Goal: Transaction & Acquisition: Purchase product/service

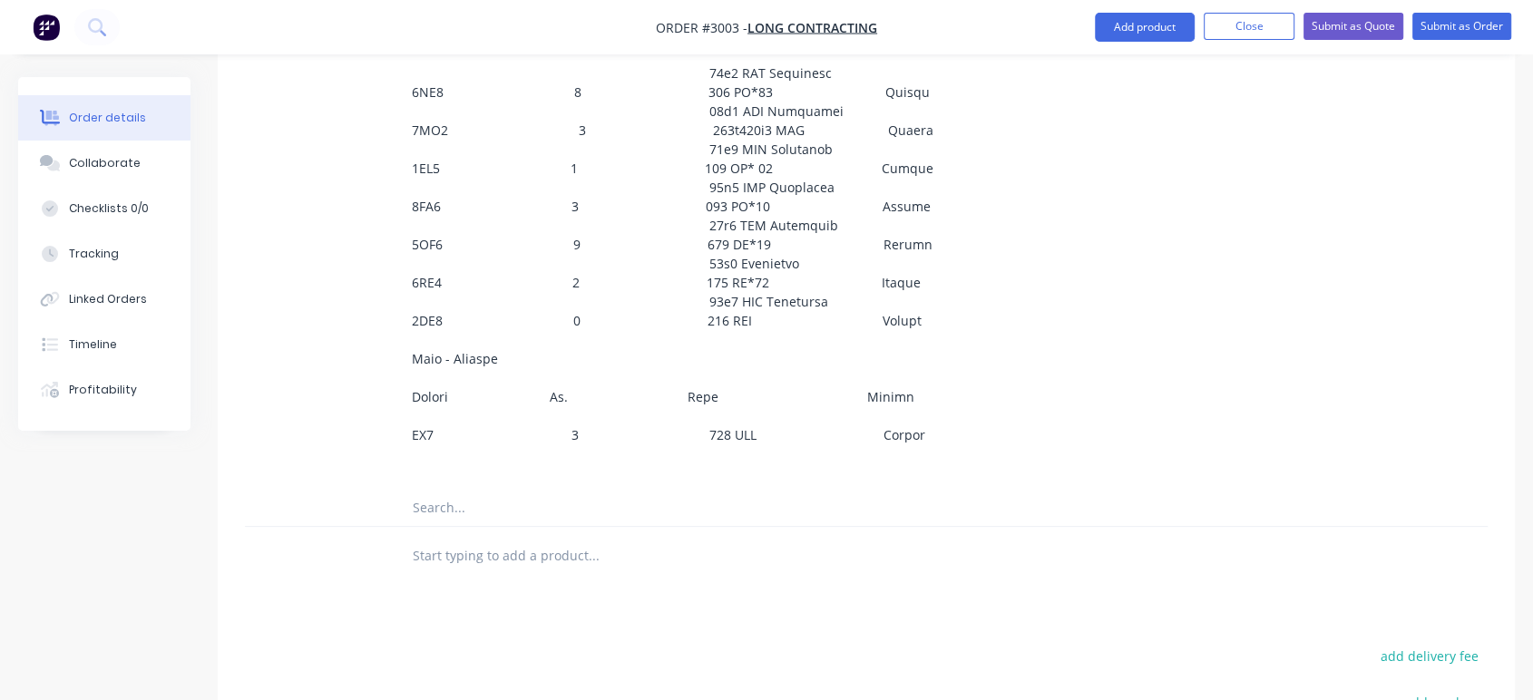
scroll to position [1254, 0]
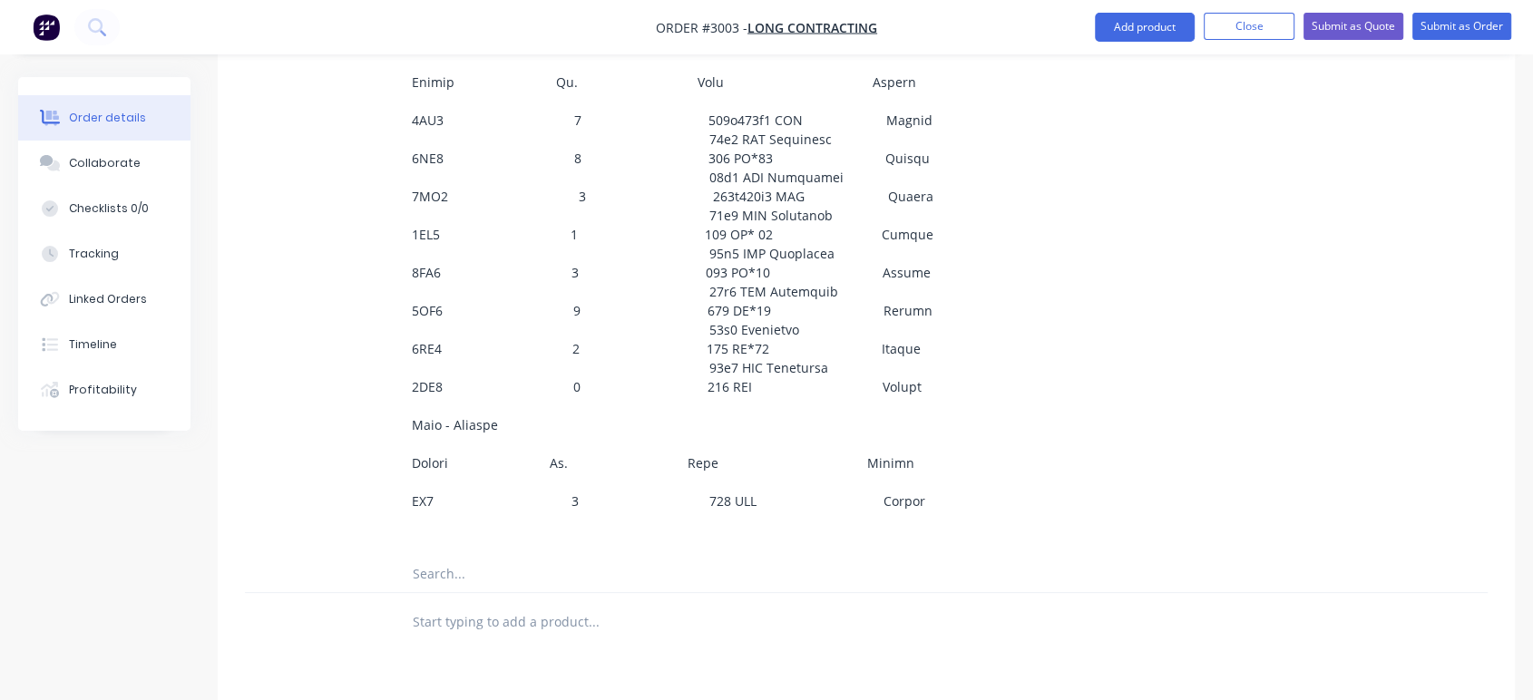
click at [444, 556] on input "text" at bounding box center [593, 574] width 363 height 36
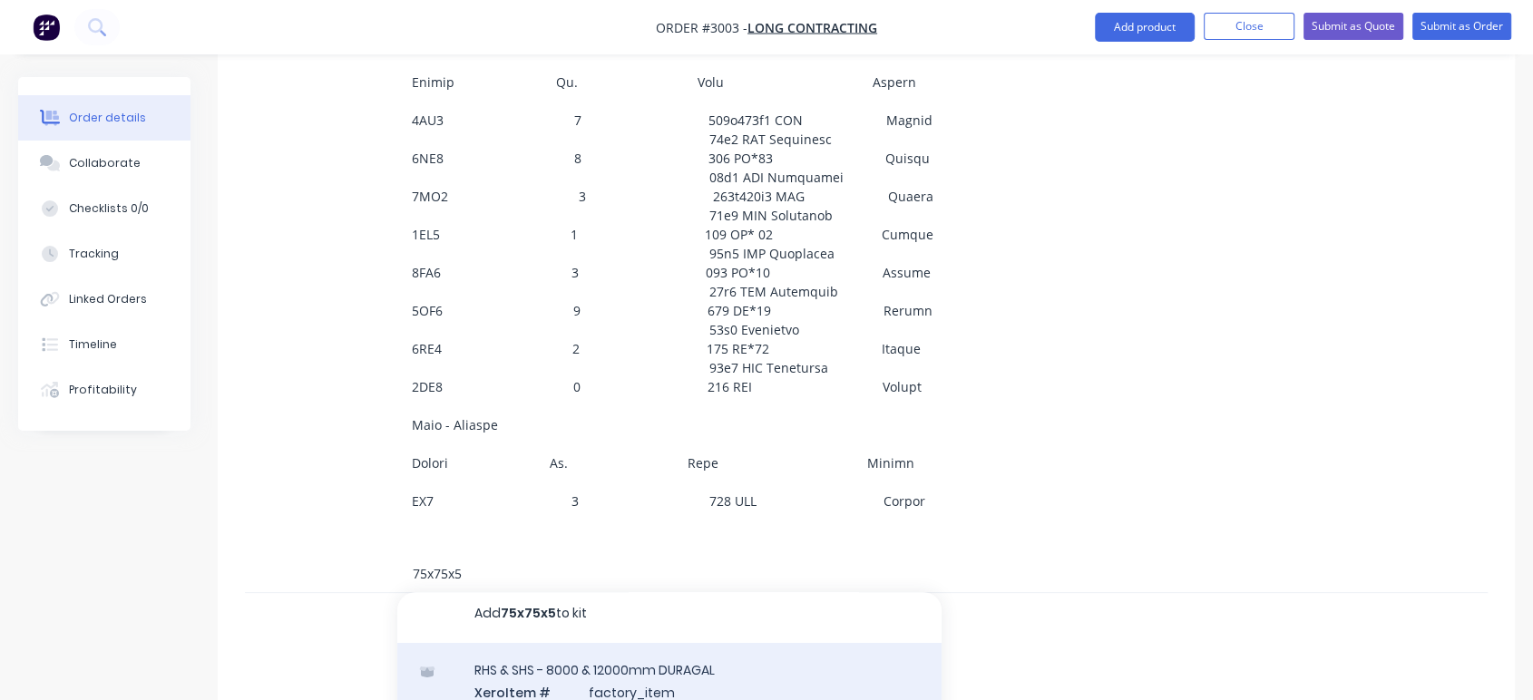
scroll to position [0, 0]
type input "75x75x5"
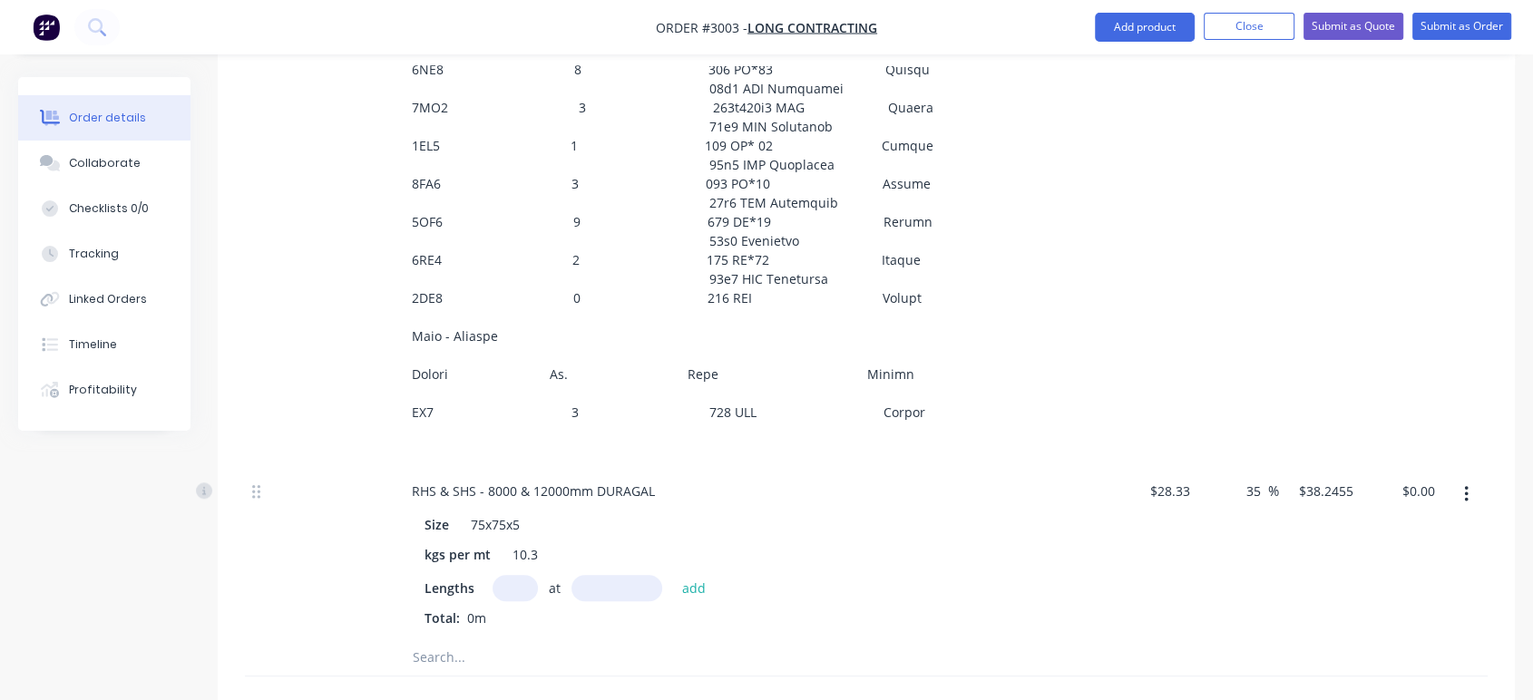
scroll to position [1355, 0]
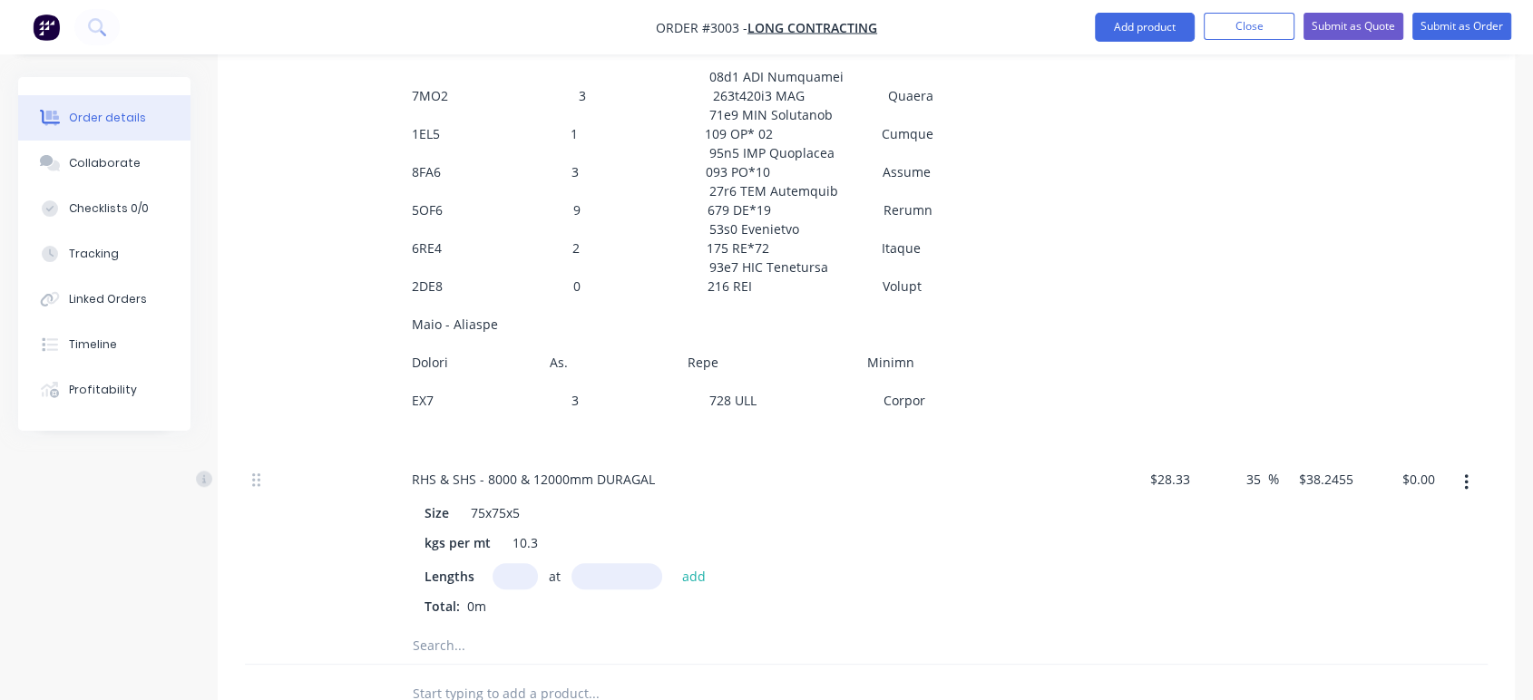
click at [509, 563] on input "text" at bounding box center [514, 576] width 45 height 26
type input "122"
click at [615, 563] on input "text" at bounding box center [616, 576] width 91 height 26
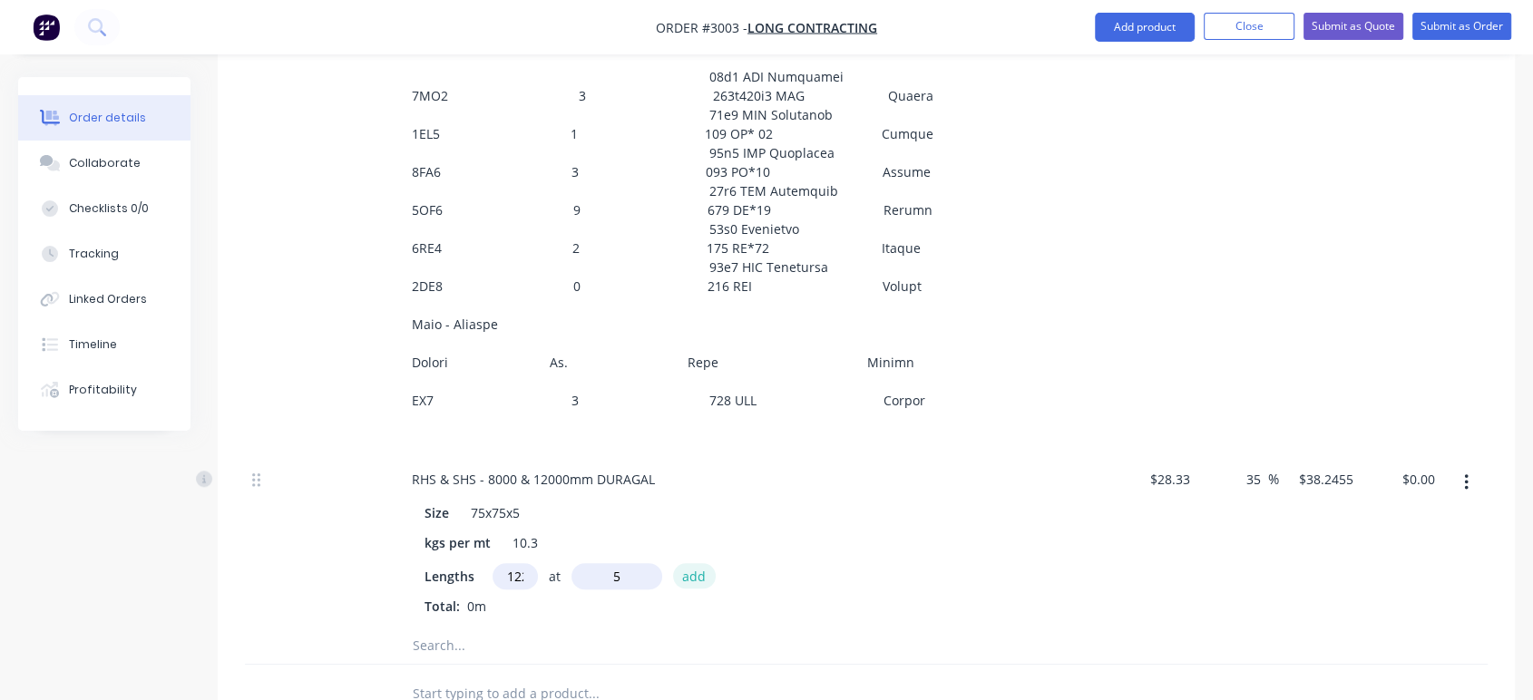
type input "5mm"
click at [695, 563] on button "add" at bounding box center [694, 575] width 43 height 24
type input "$23.33"
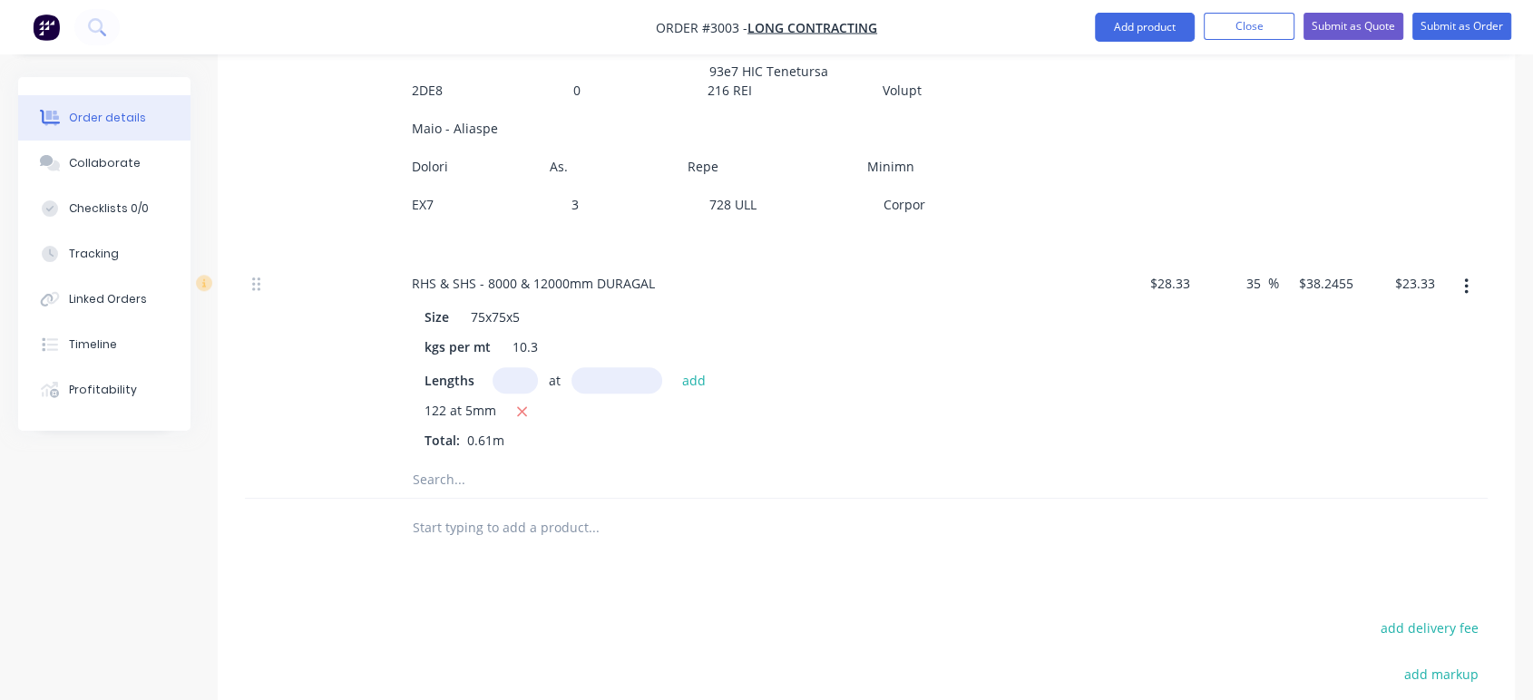
scroll to position [1556, 0]
click at [1464, 271] on icon "button" at bounding box center [1466, 281] width 5 height 20
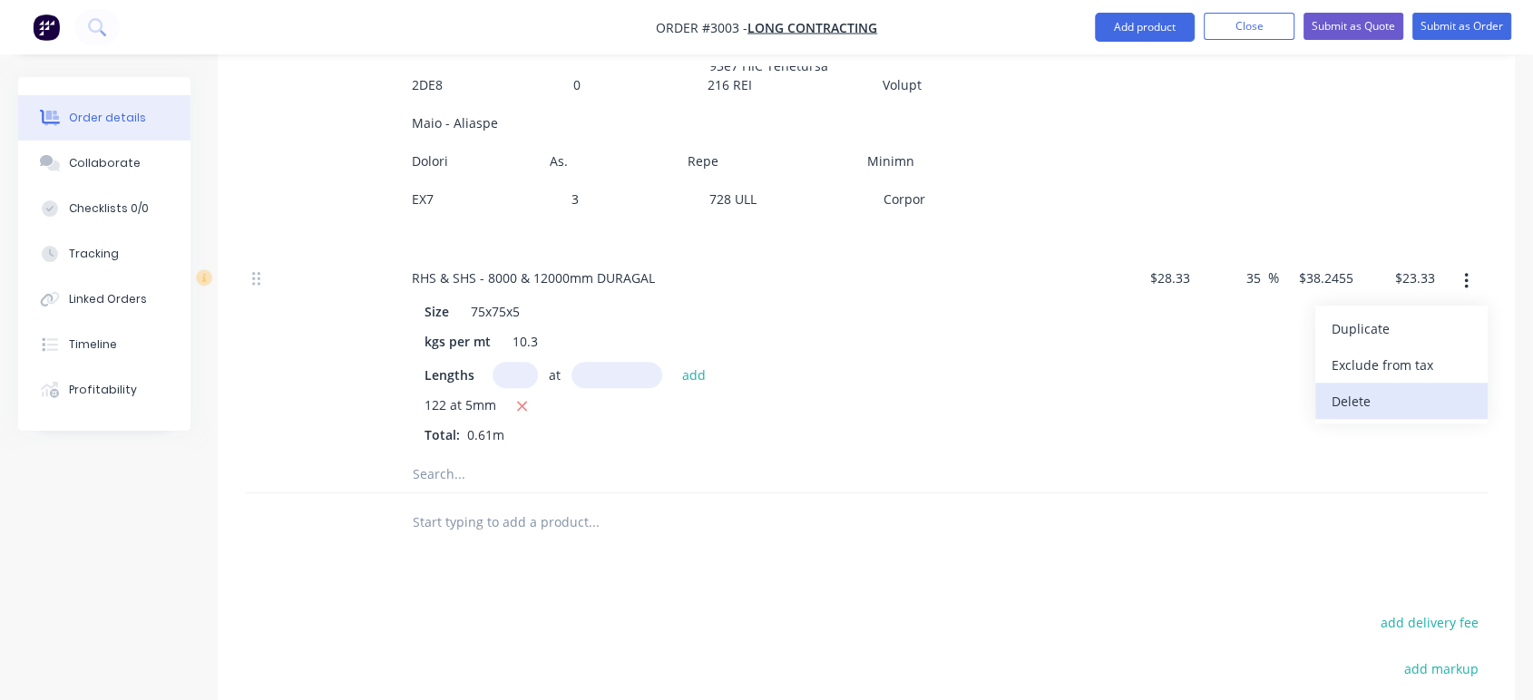
click at [1356, 388] on div "Delete" at bounding box center [1401, 401] width 140 height 26
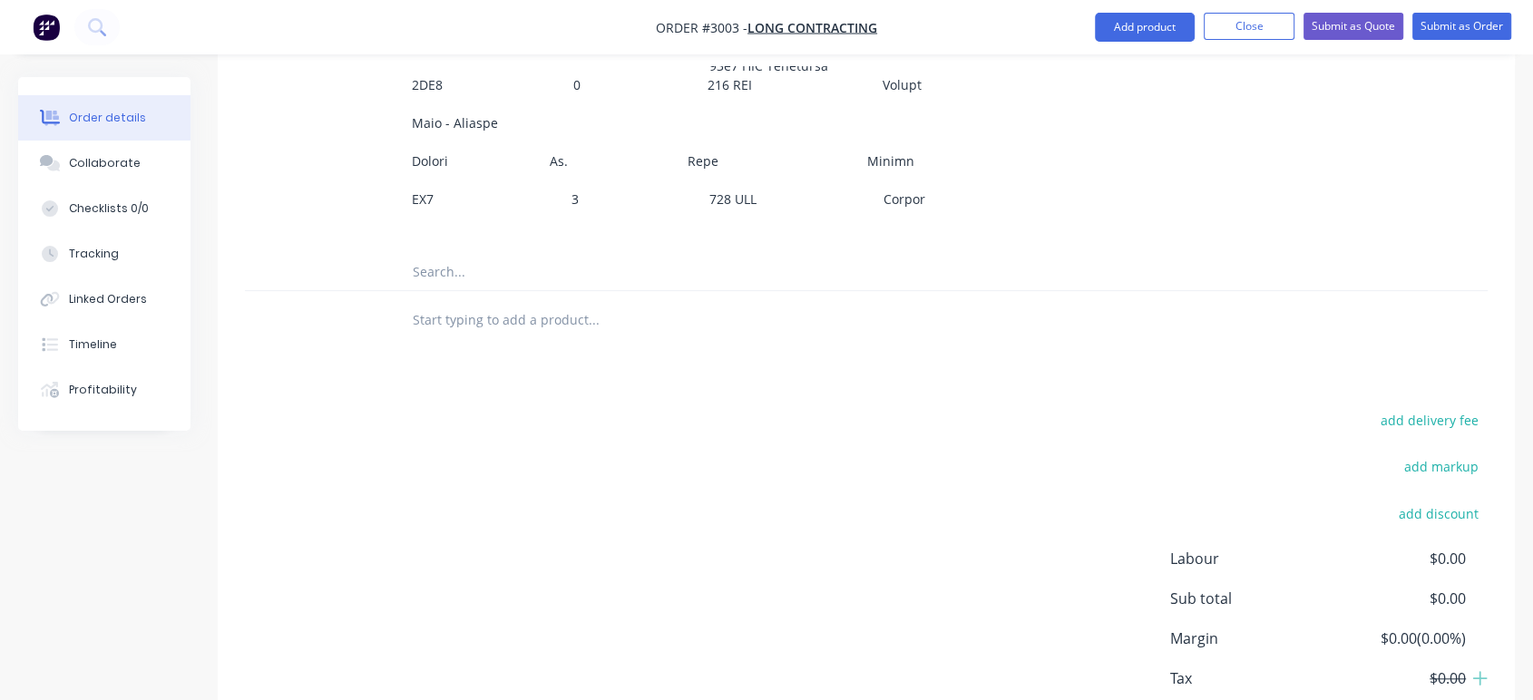
click at [440, 254] on input "text" at bounding box center [593, 272] width 363 height 36
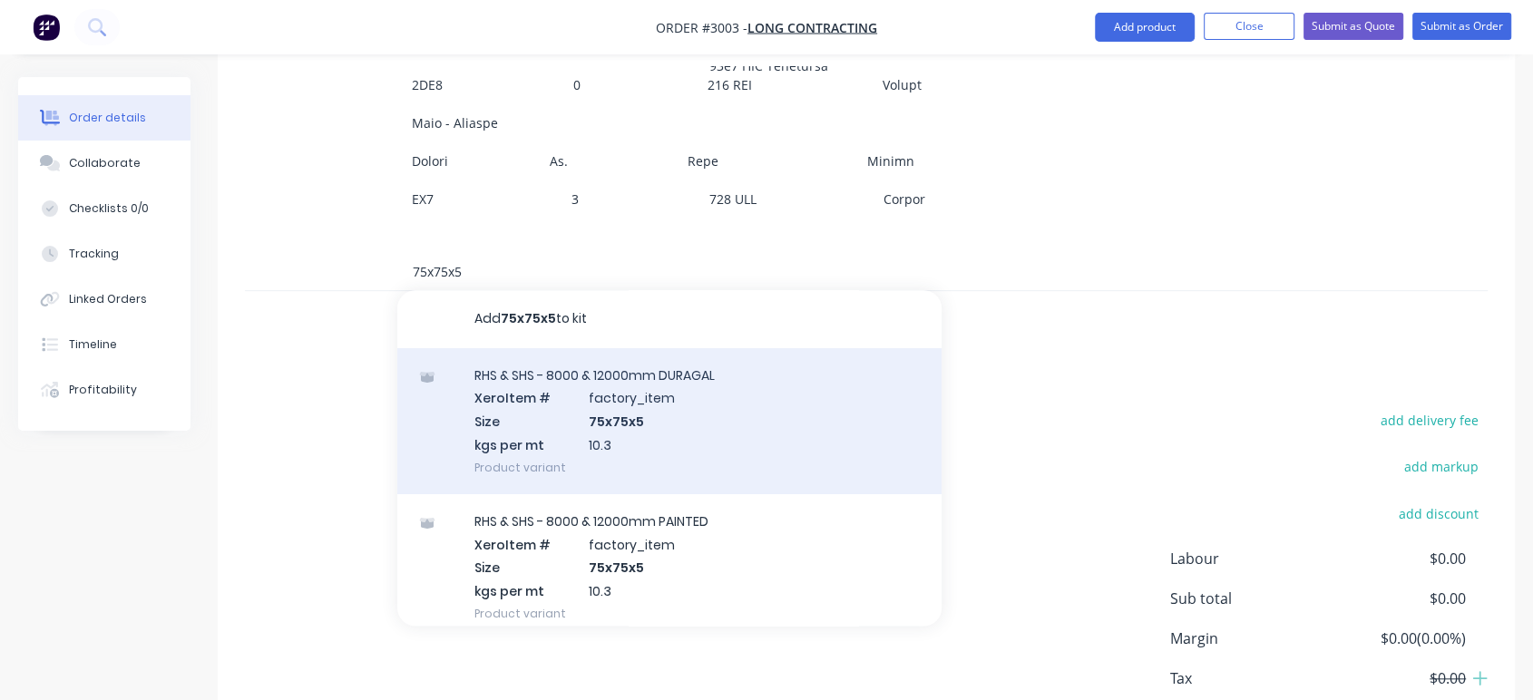
type input "75x75x5"
click at [520, 348] on div "RHS & SHS - 8000 & 12000mm DURAGAL Xero Item # factory_item Size 75x75x5 kgs pe…" at bounding box center [669, 421] width 544 height 146
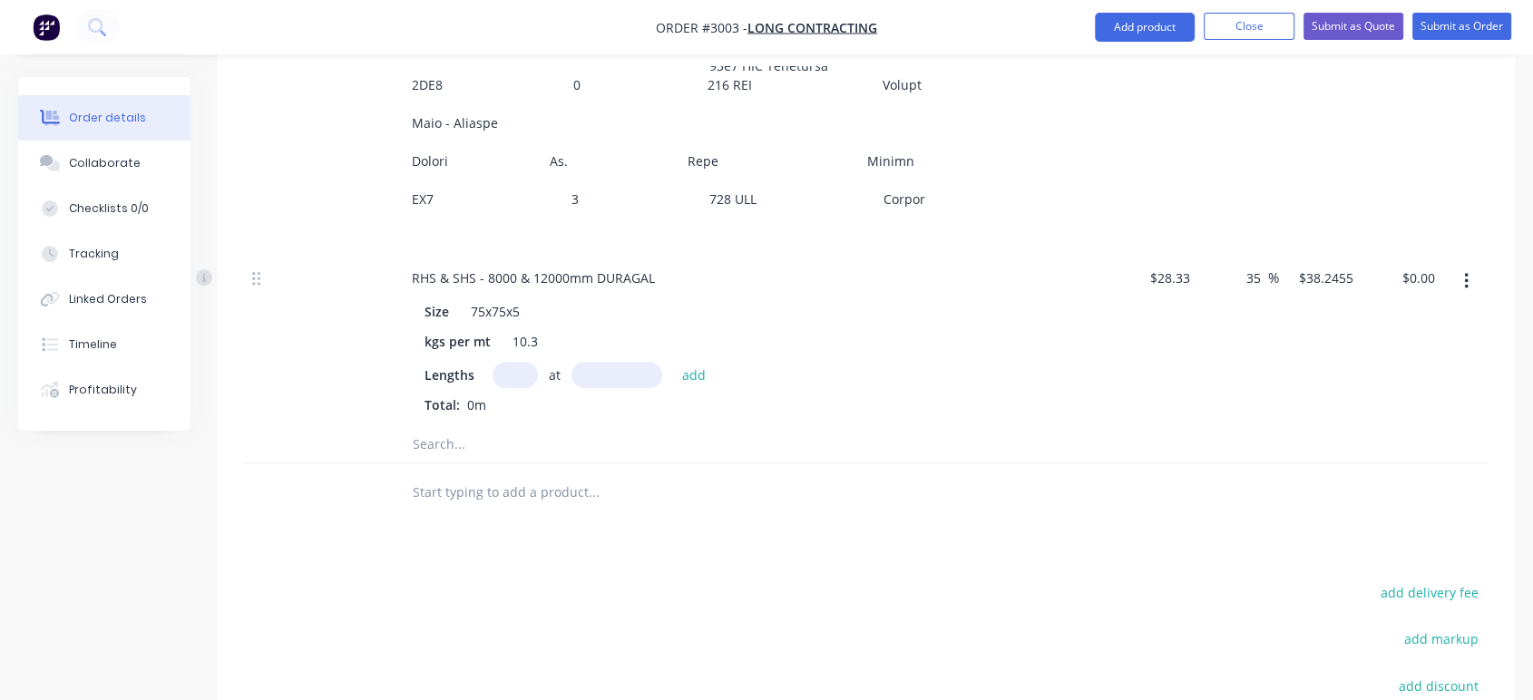
click at [508, 362] on input "text" at bounding box center [514, 375] width 45 height 26
type input "1"
type input "12000"
drag, startPoint x: 529, startPoint y: 326, endPoint x: 481, endPoint y: 326, distance: 48.1
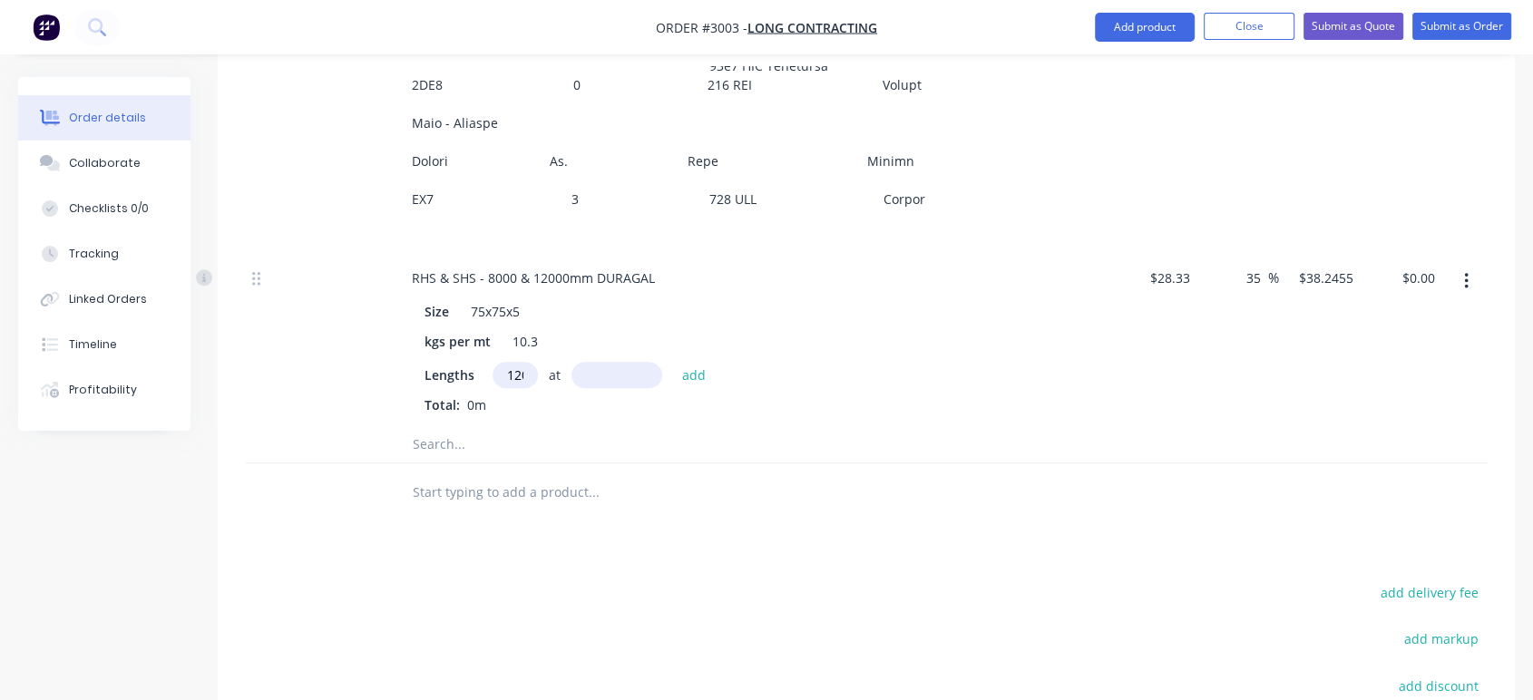
click at [481, 362] on div "Lengths 12000 at add" at bounding box center [752, 375] width 657 height 26
type input "5"
click at [600, 362] on input "text" at bounding box center [616, 375] width 91 height 26
type input "12000mm"
click at [701, 362] on button "add" at bounding box center [694, 374] width 43 height 24
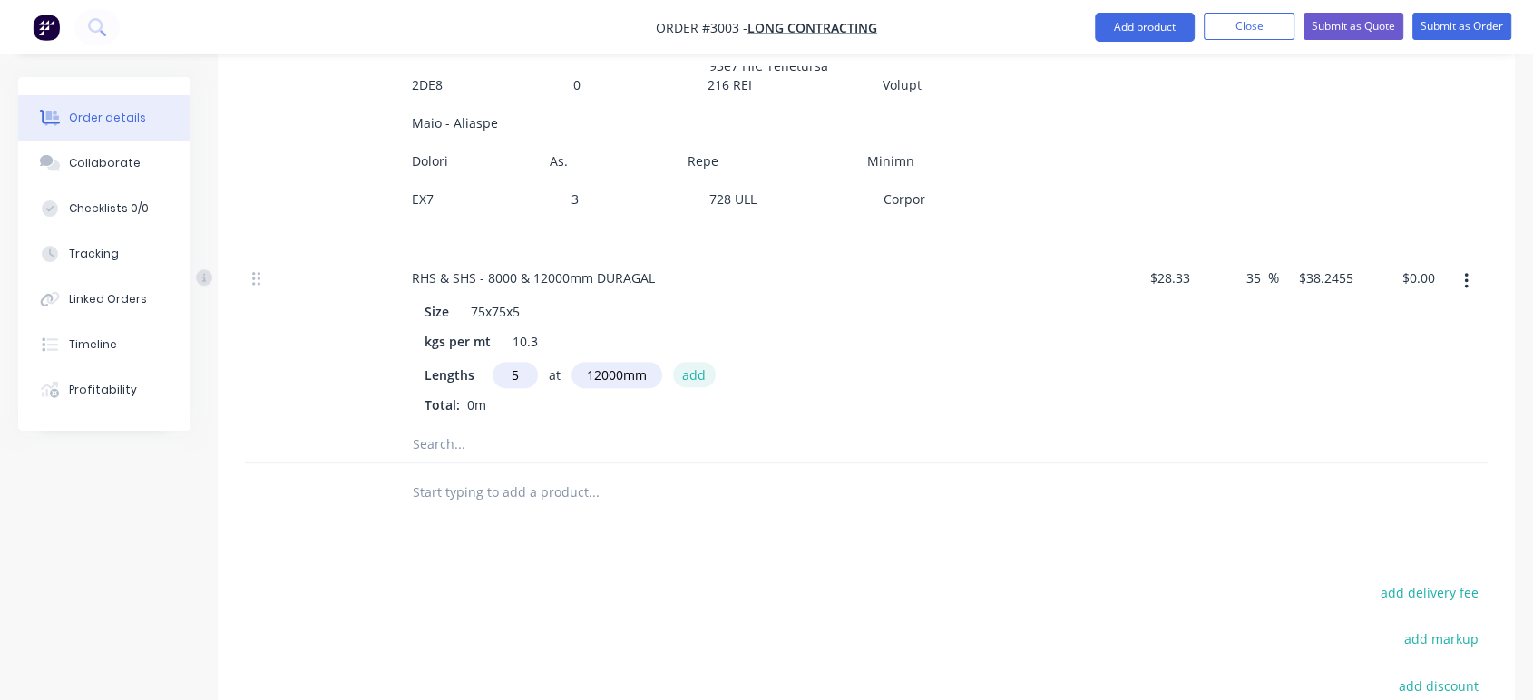
type input "$2,294.73"
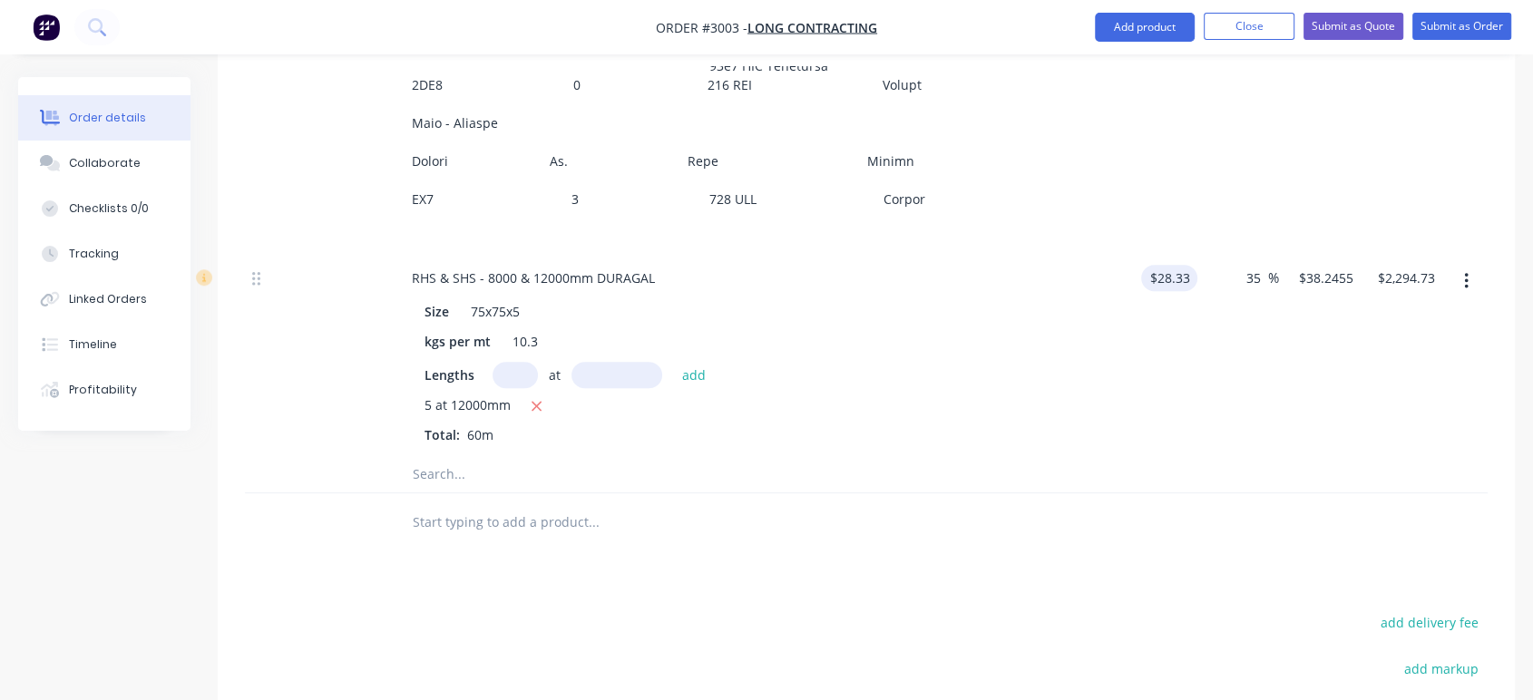
type input "28.33"
click at [1189, 265] on input "28.33" at bounding box center [1176, 278] width 42 height 26
click at [1169, 265] on input "28.33" at bounding box center [1176, 278] width 42 height 26
type input "$22.00"
type input "$29.70"
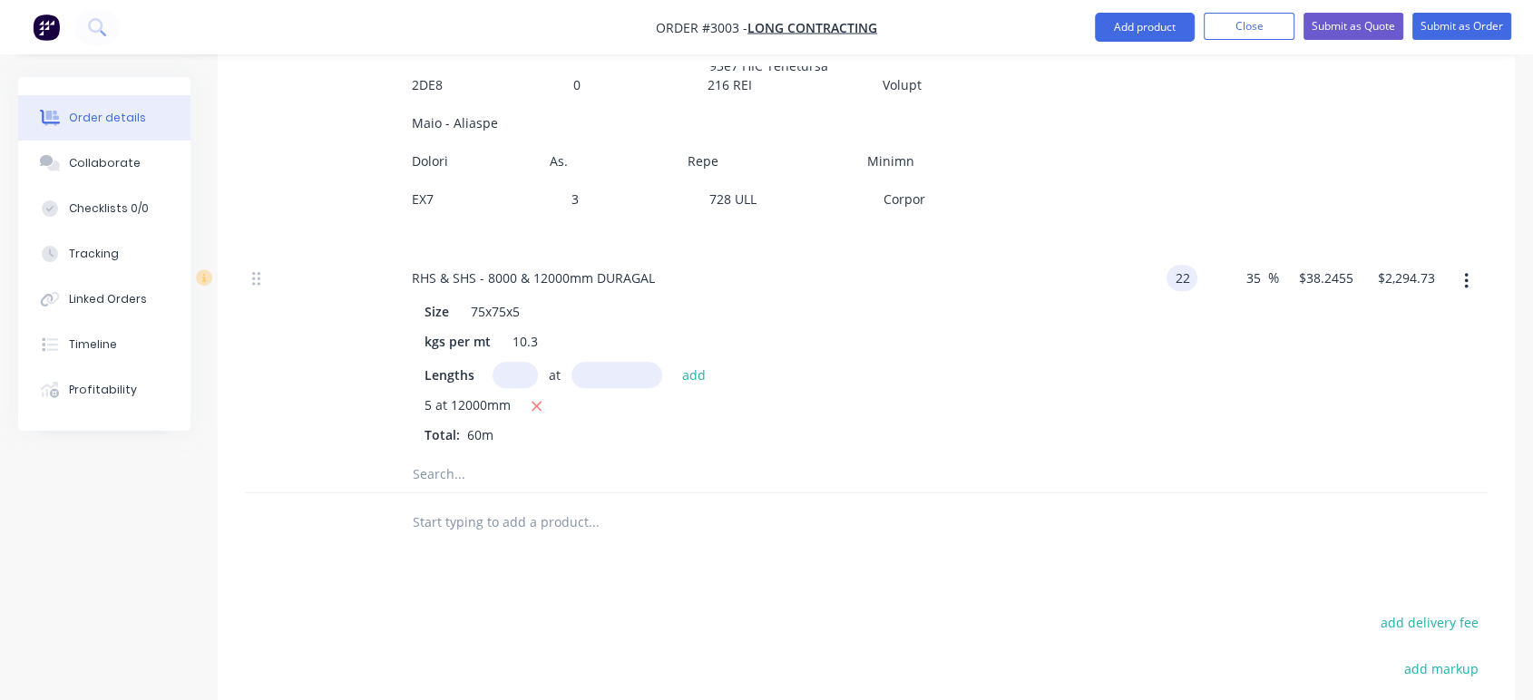
type input "$1,782.00"
click at [1215, 280] on div "35 35 %" at bounding box center [1238, 355] width 82 height 202
click at [448, 456] on input "text" at bounding box center [593, 474] width 363 height 36
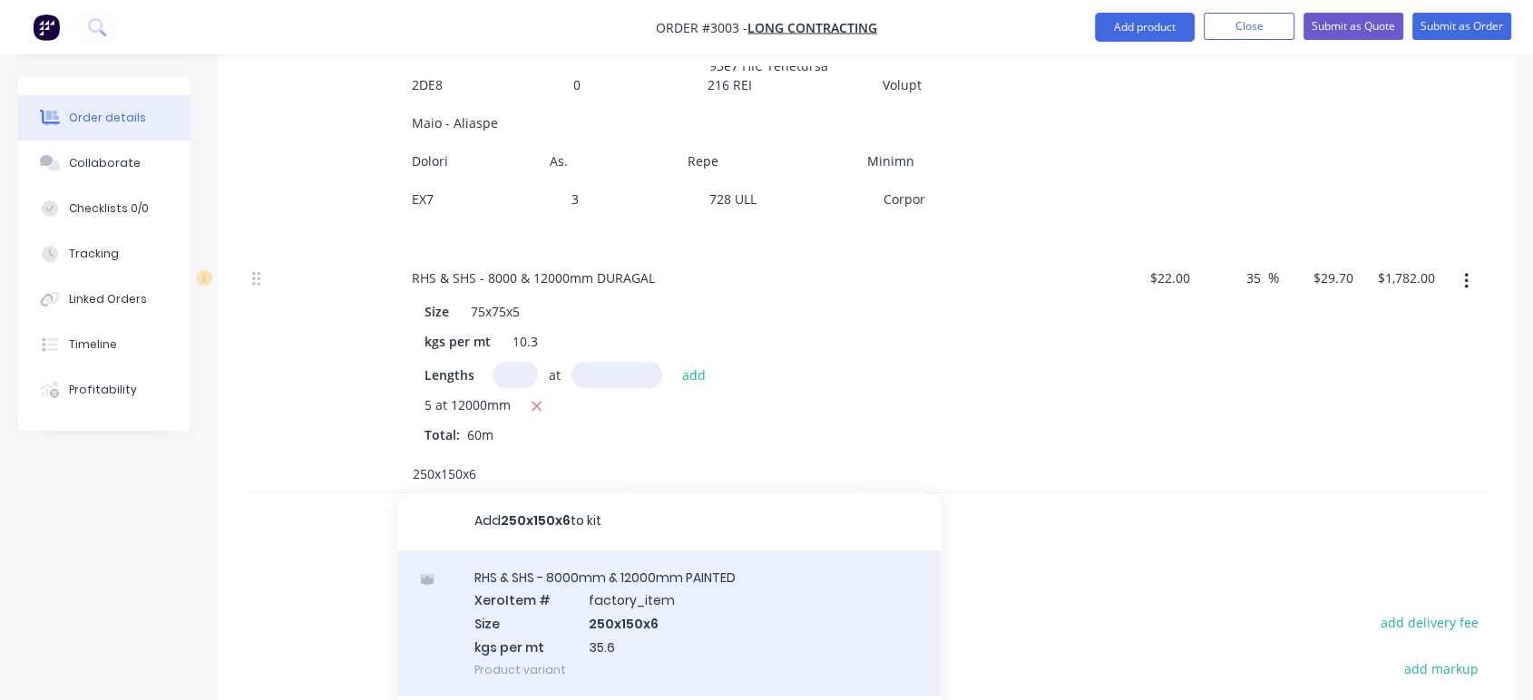
type input "250x150x6"
click at [539, 550] on div "RHS & SHS - 8000mm & 12000mm PAINTED Xero Item # factory_item Size 250x150x6 kg…" at bounding box center [669, 623] width 544 height 146
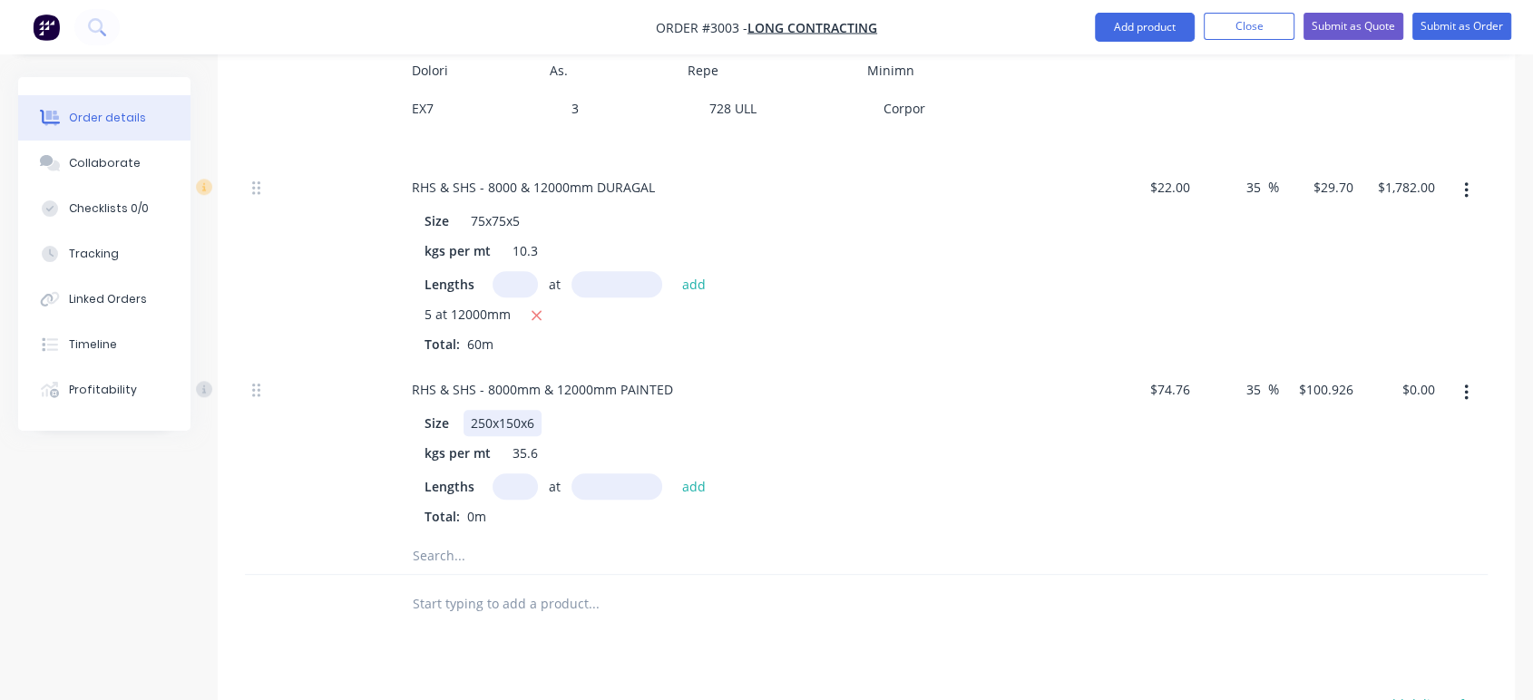
scroll to position [1657, 0]
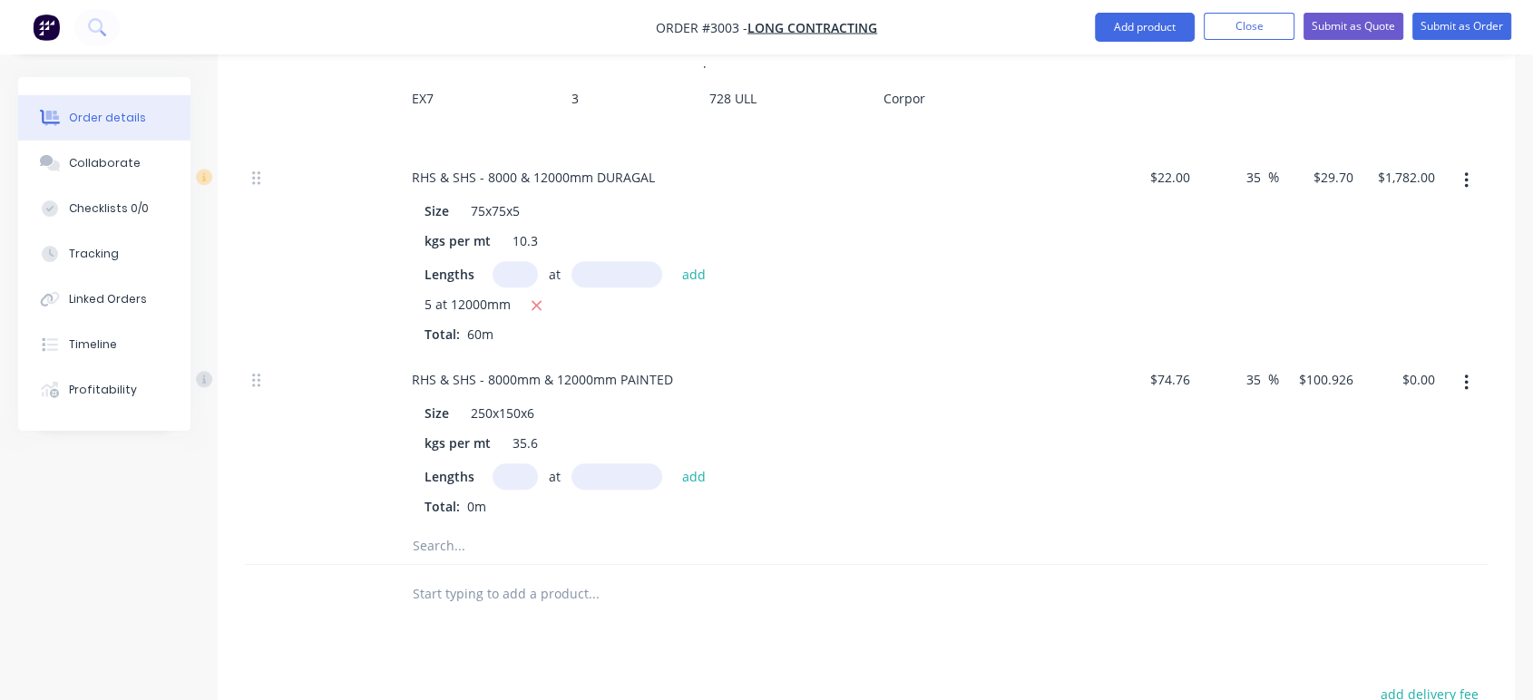
click at [512, 463] on input "text" at bounding box center [514, 476] width 45 height 26
type input "2"
click at [603, 463] on input "text" at bounding box center [616, 476] width 91 height 26
type input "12000mm"
type input "74.76"
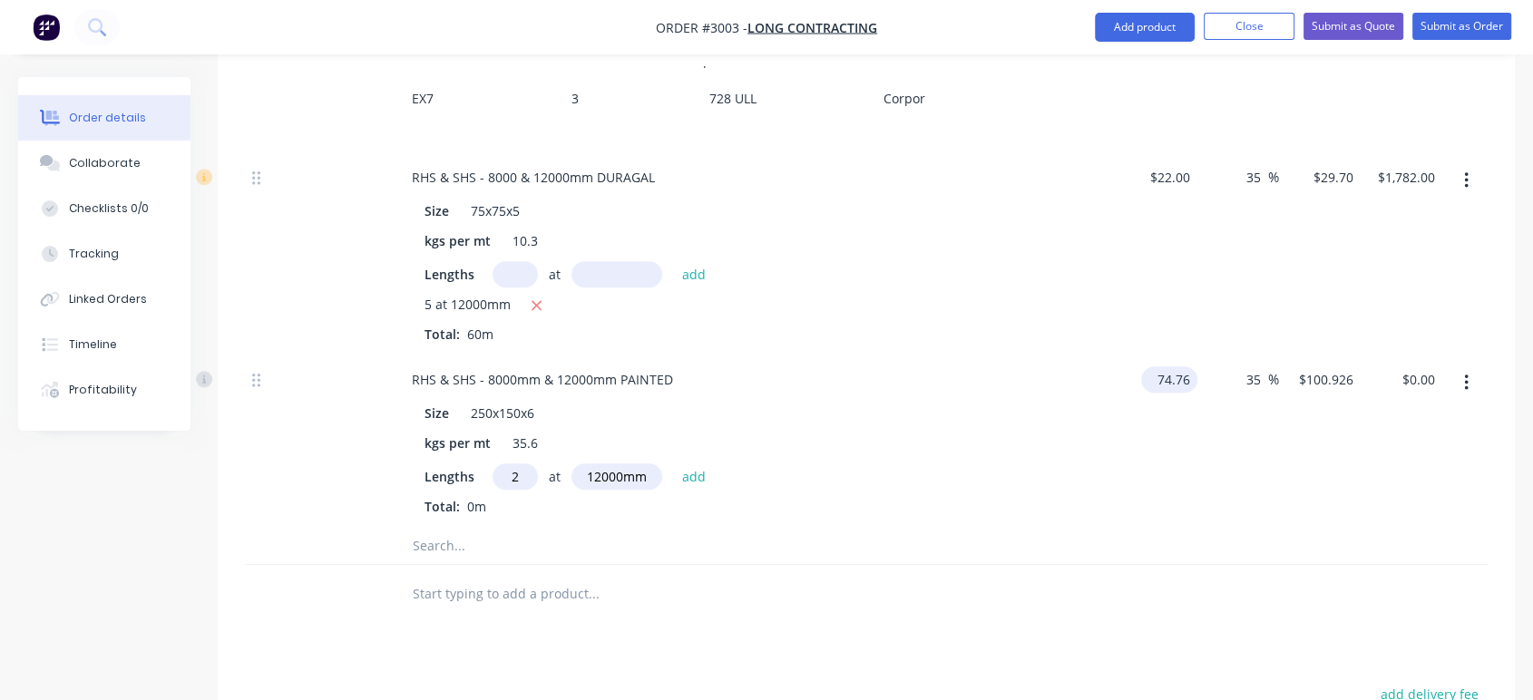
click at [1163, 366] on input "74.76" at bounding box center [1172, 379] width 49 height 26
click at [1190, 366] on input "74.76" at bounding box center [1176, 379] width 42 height 26
type input "$75.10"
type input "$101.385"
click at [687, 463] on button "add" at bounding box center [694, 475] width 43 height 24
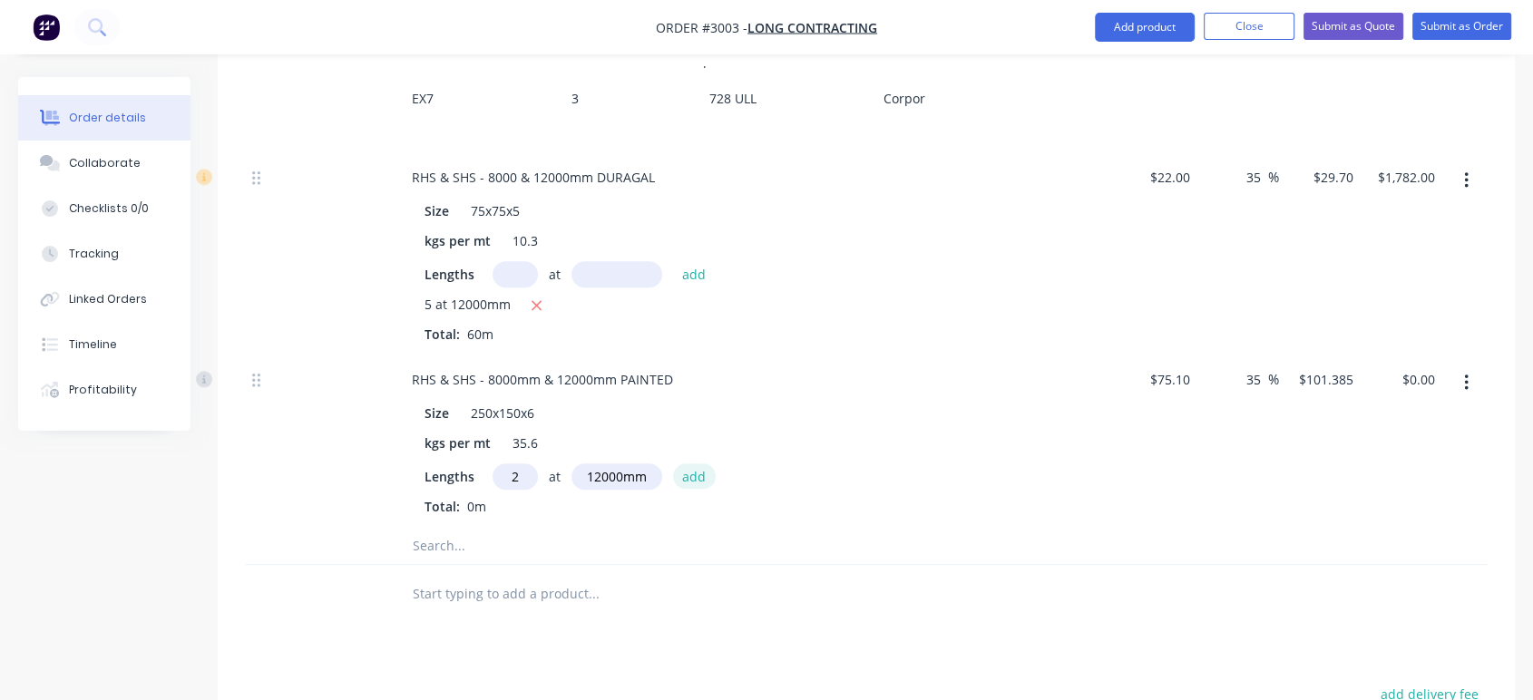
type input "$2,433.24"
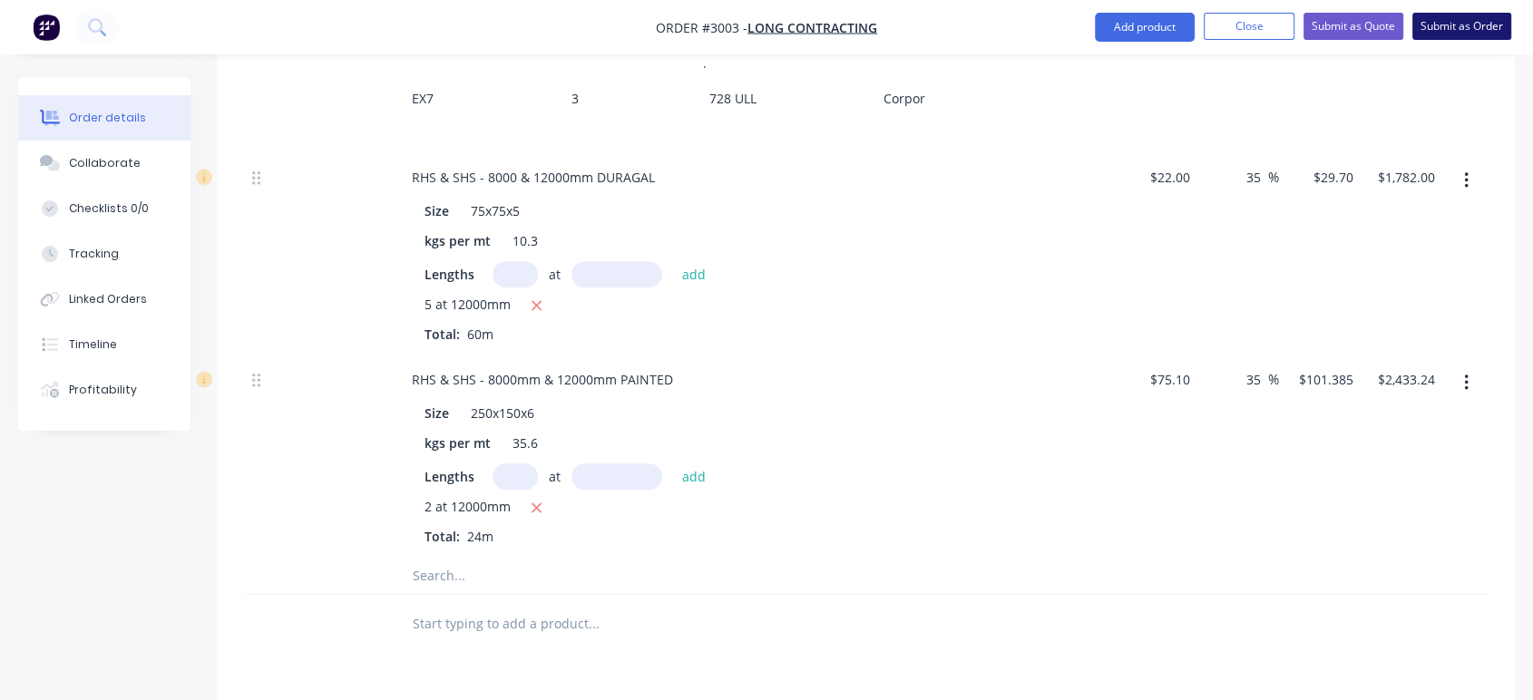
click at [1465, 24] on button "Submit as Order" at bounding box center [1461, 26] width 99 height 27
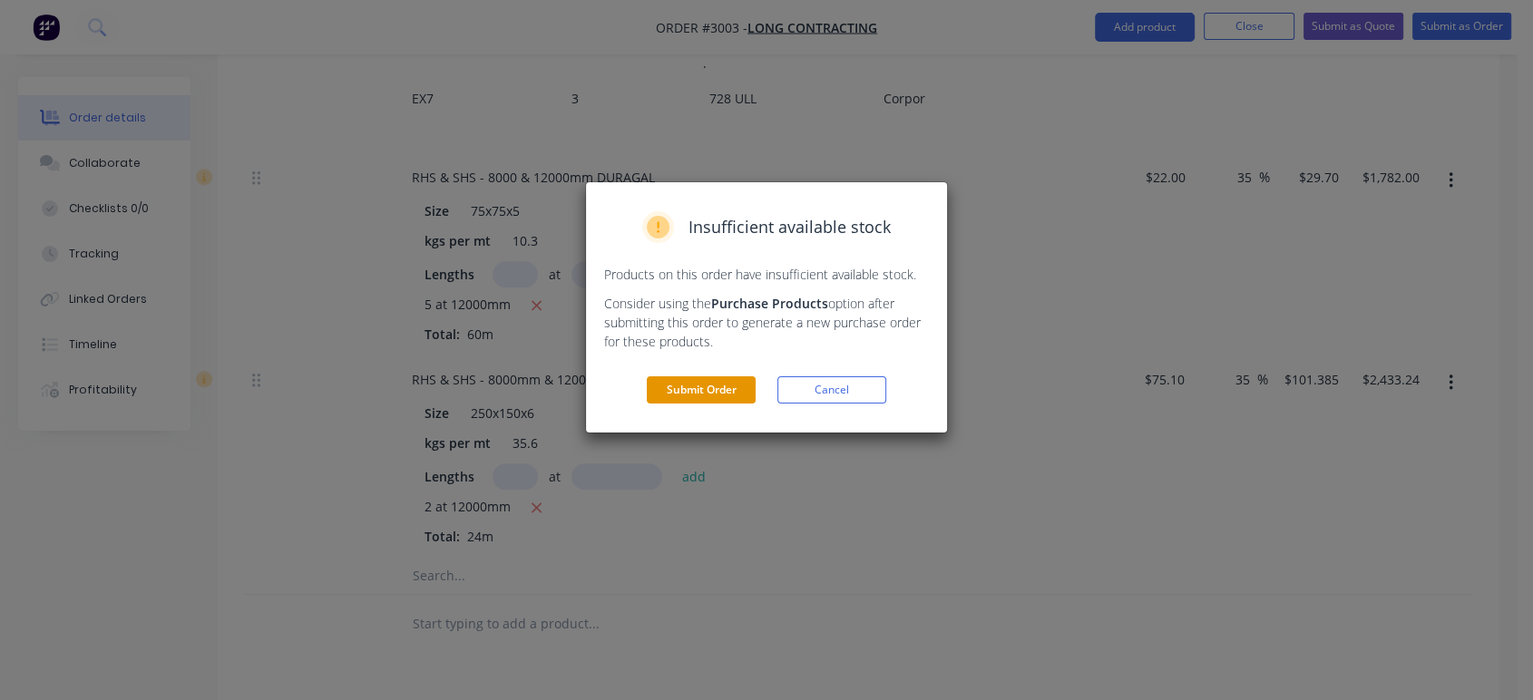
click at [737, 385] on button "Submit Order" at bounding box center [701, 389] width 109 height 27
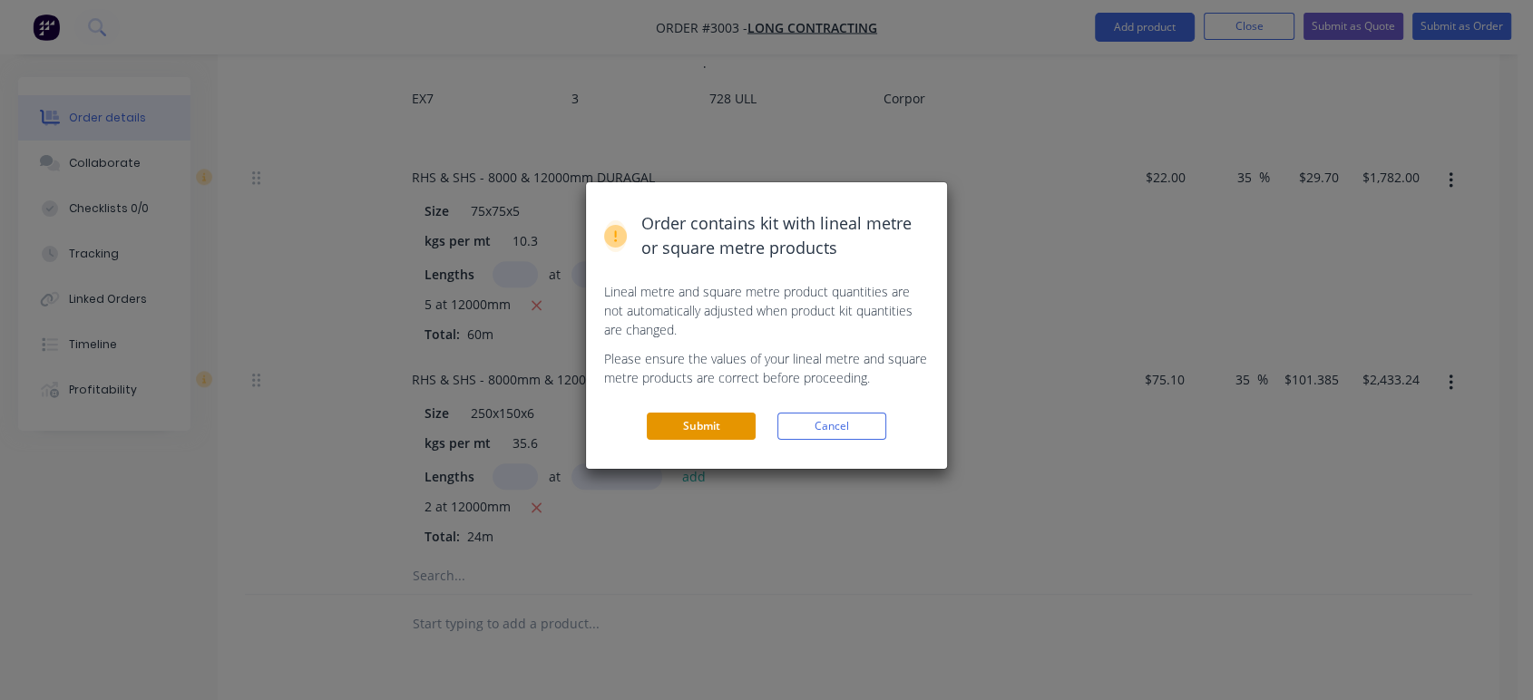
click at [731, 417] on button "Submit" at bounding box center [701, 426] width 109 height 27
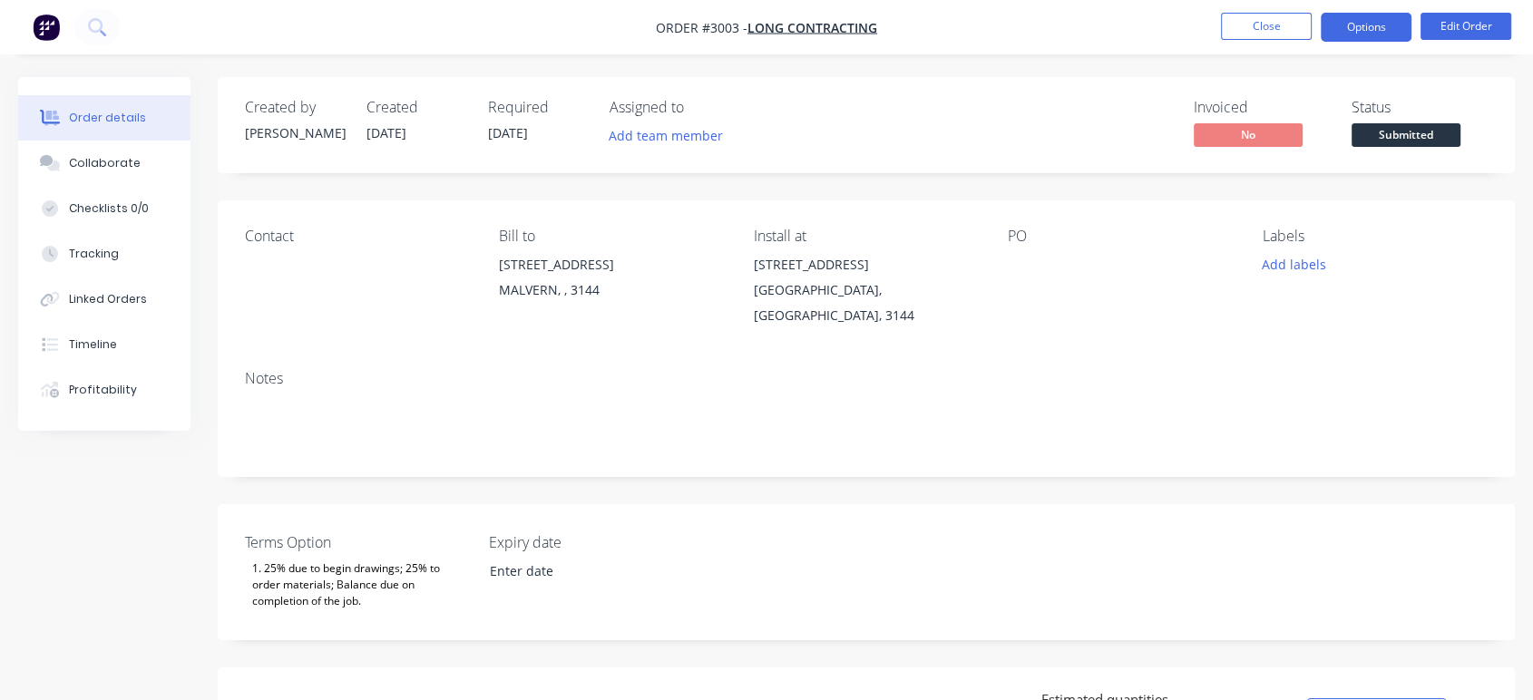
click at [1384, 34] on button "Options" at bounding box center [1365, 27] width 91 height 29
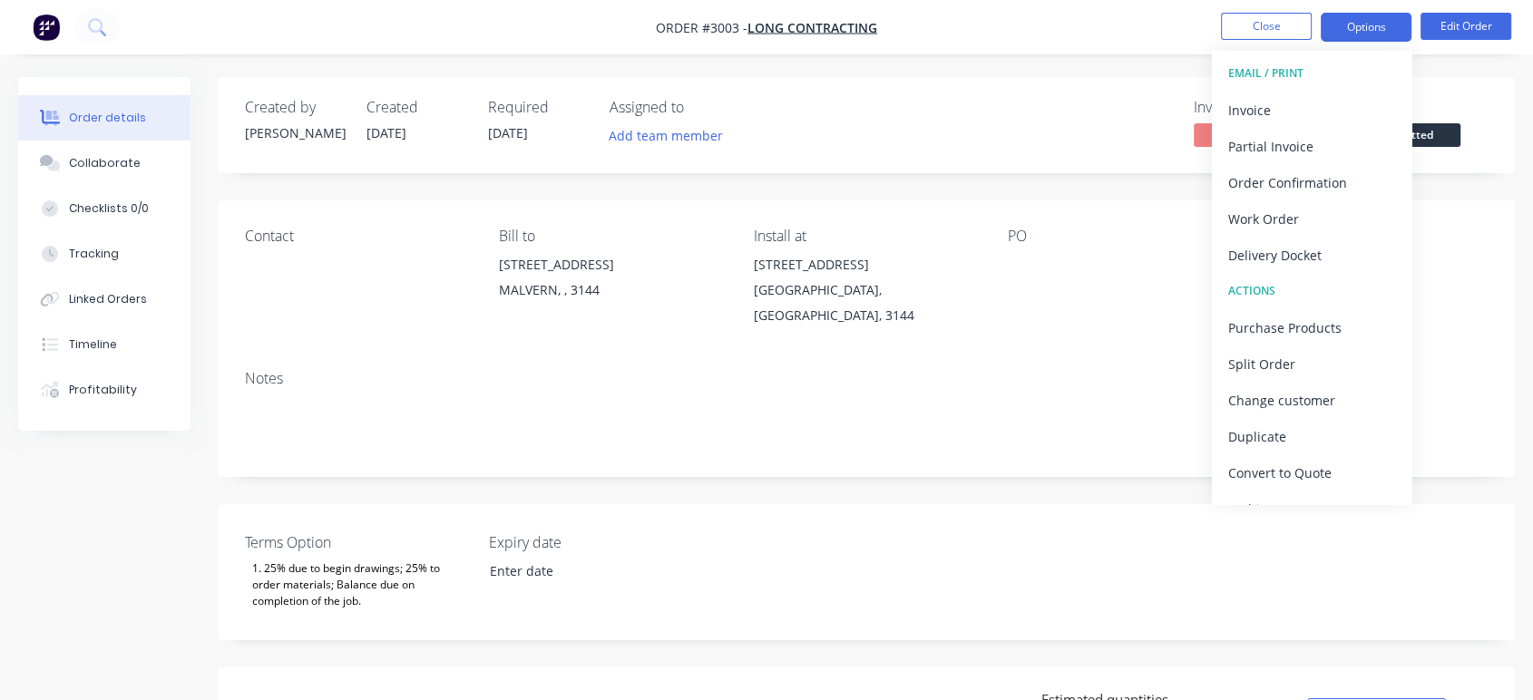
click at [1400, 22] on button "Options" at bounding box center [1365, 27] width 91 height 29
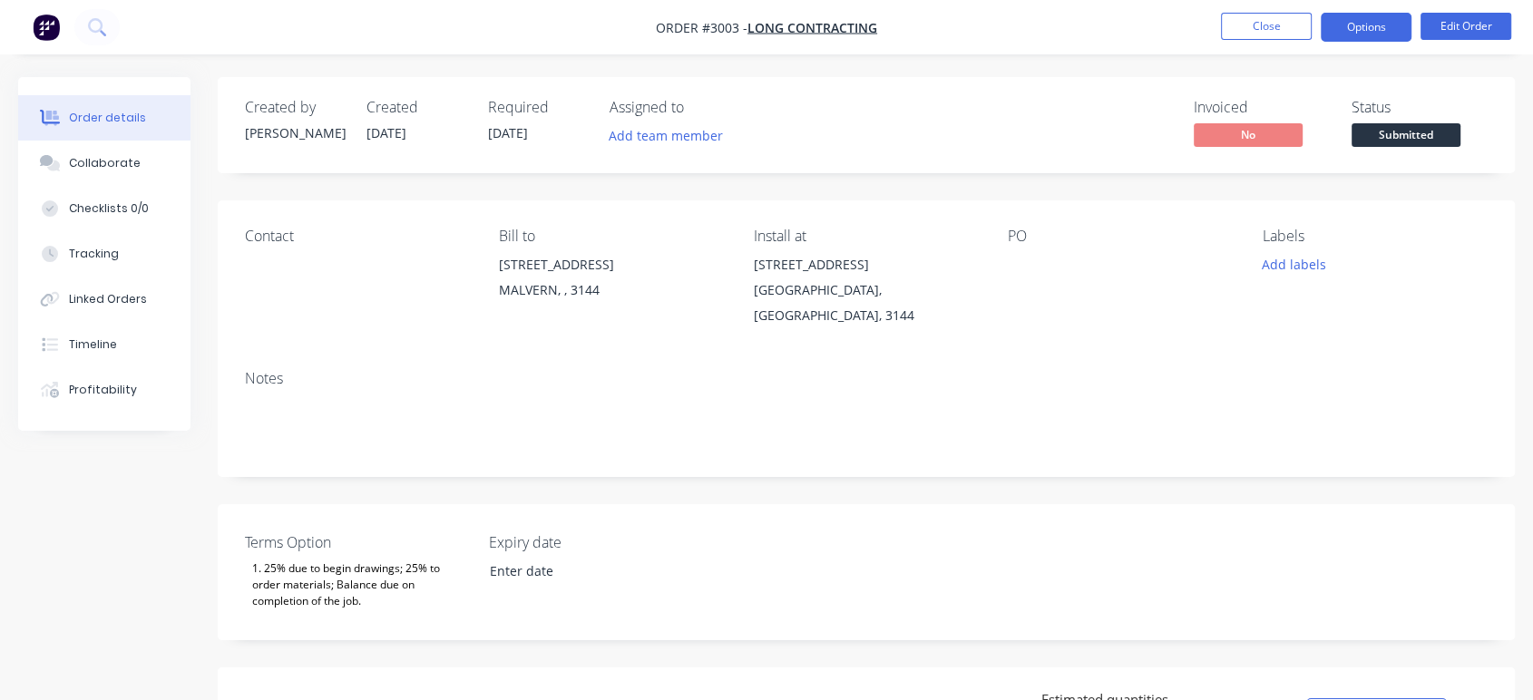
click at [1382, 23] on button "Options" at bounding box center [1365, 27] width 91 height 29
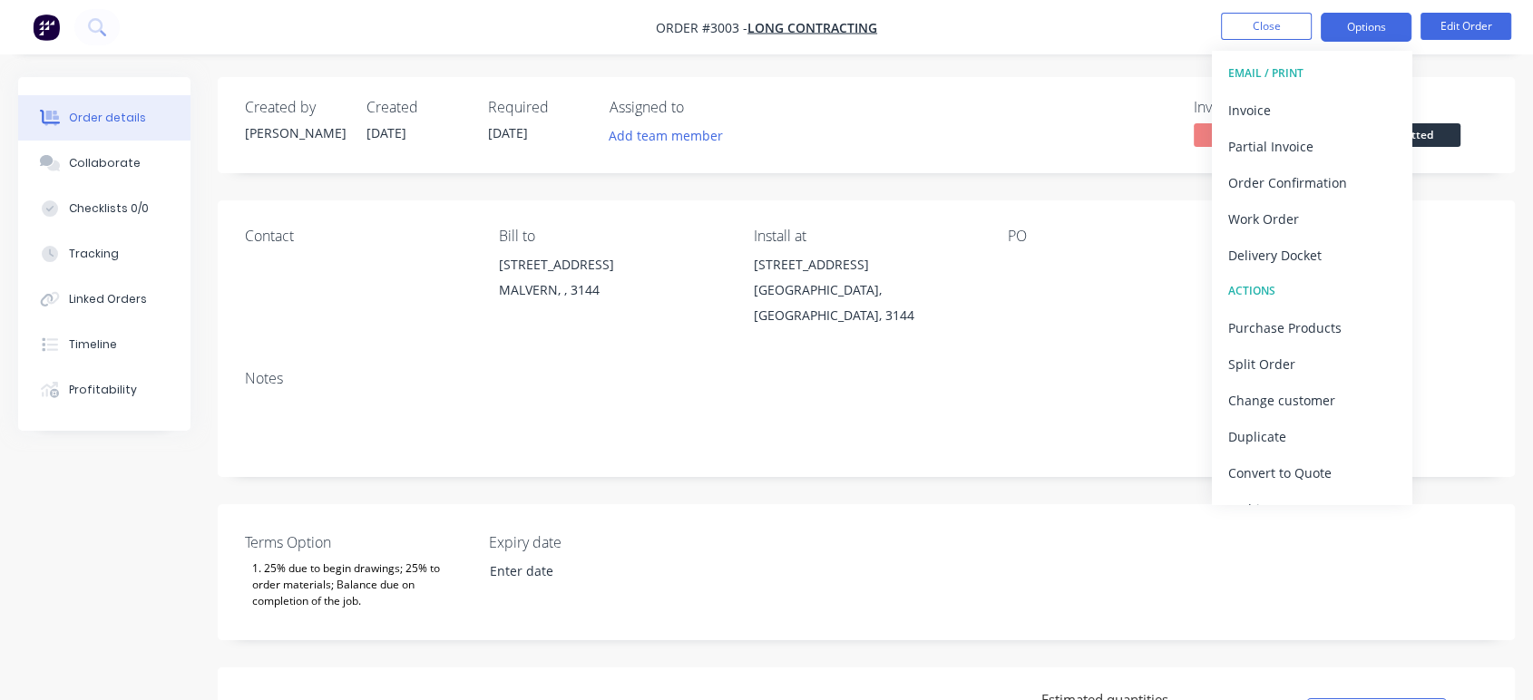
click at [1383, 22] on button "Options" at bounding box center [1365, 27] width 91 height 29
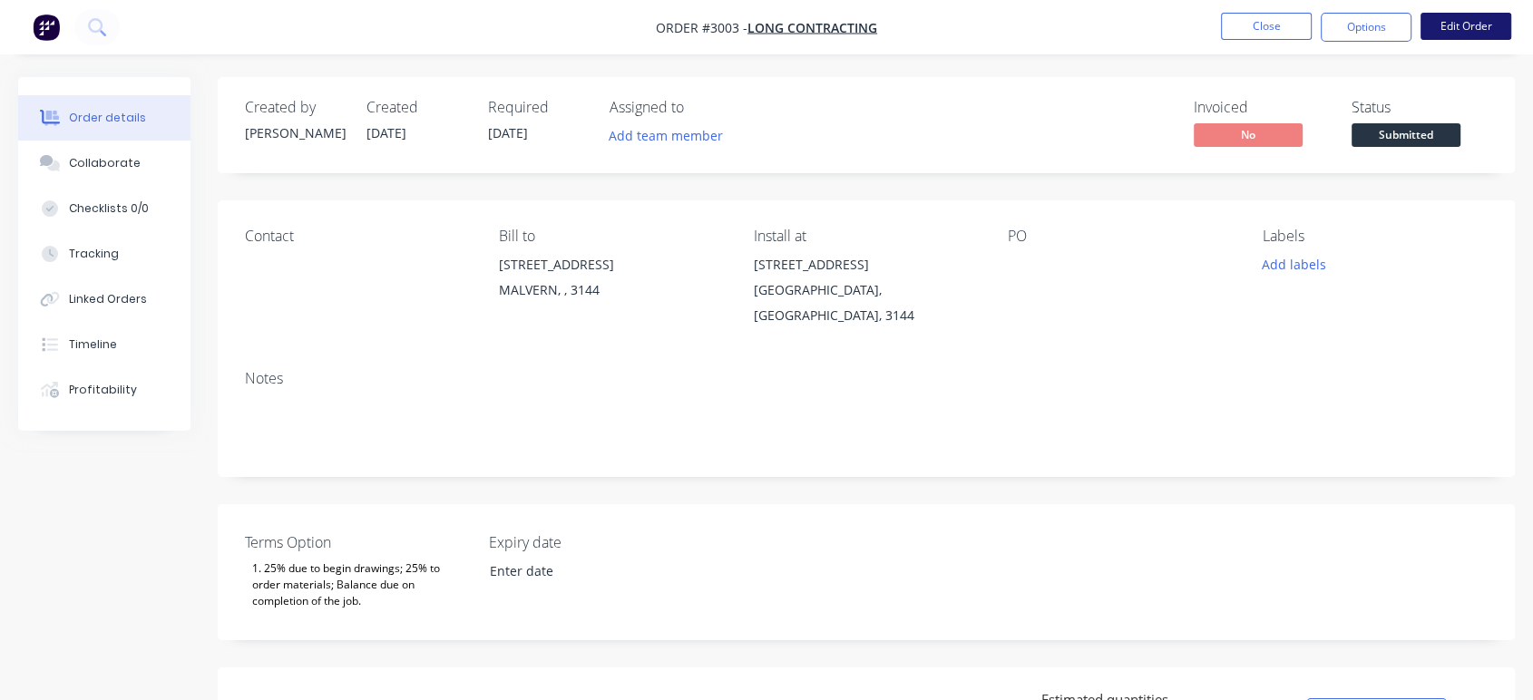
click at [1451, 26] on button "Edit Order" at bounding box center [1465, 26] width 91 height 27
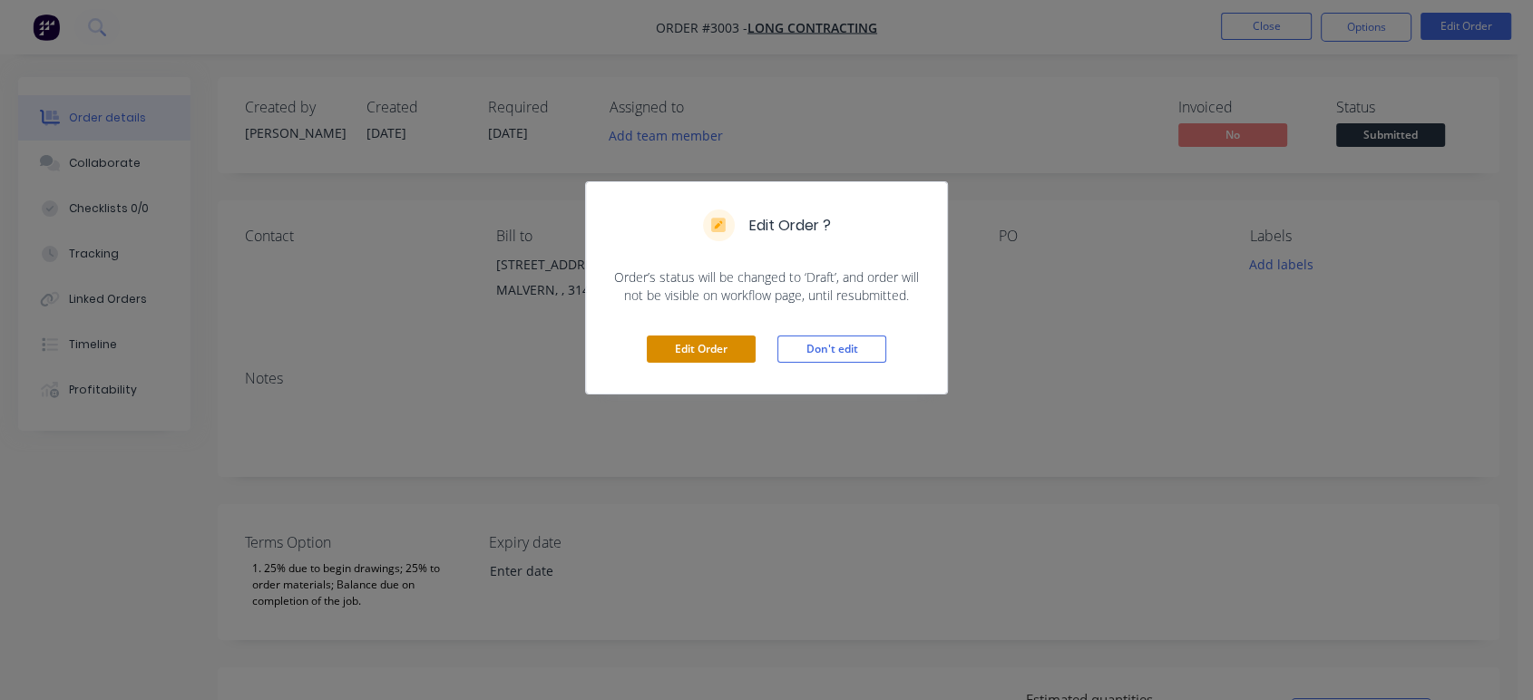
click at [723, 354] on button "Edit Order" at bounding box center [701, 349] width 109 height 27
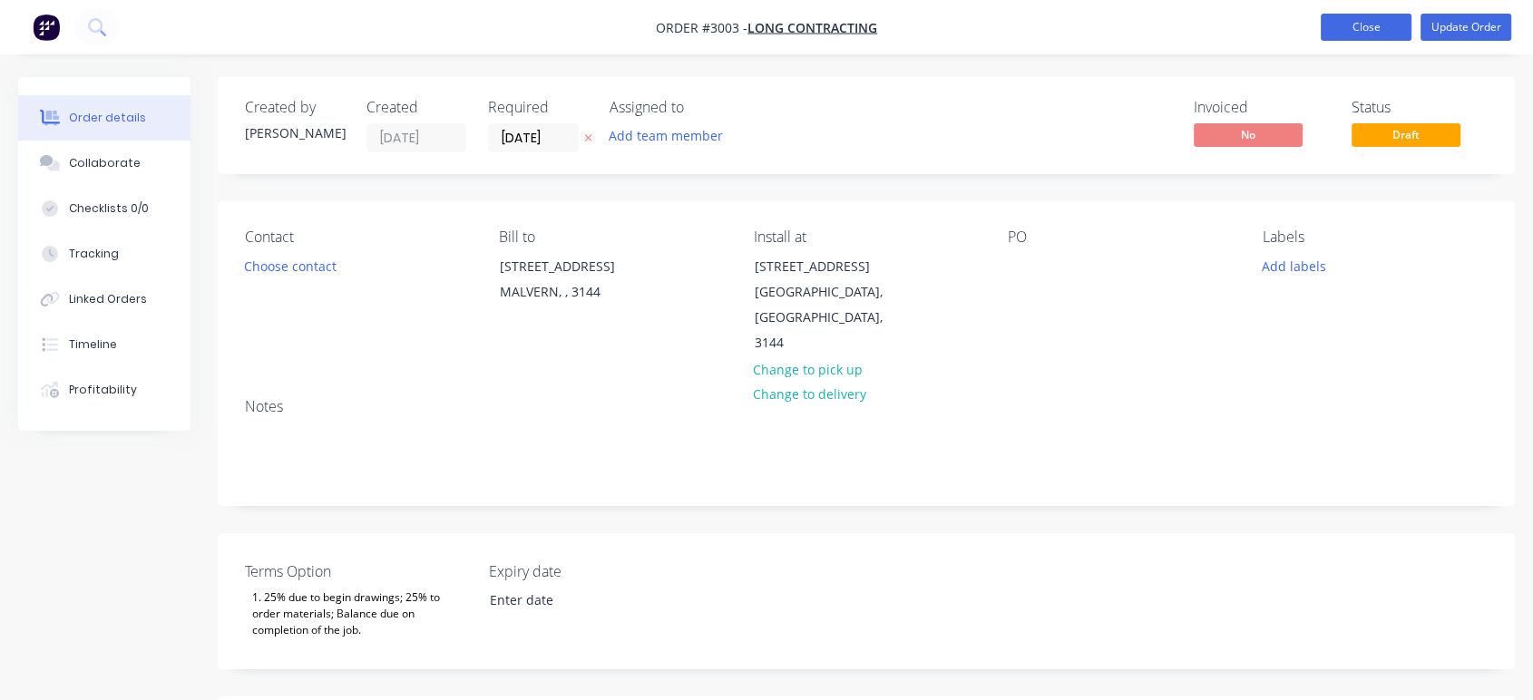
click at [1368, 21] on button "Close" at bounding box center [1365, 27] width 91 height 27
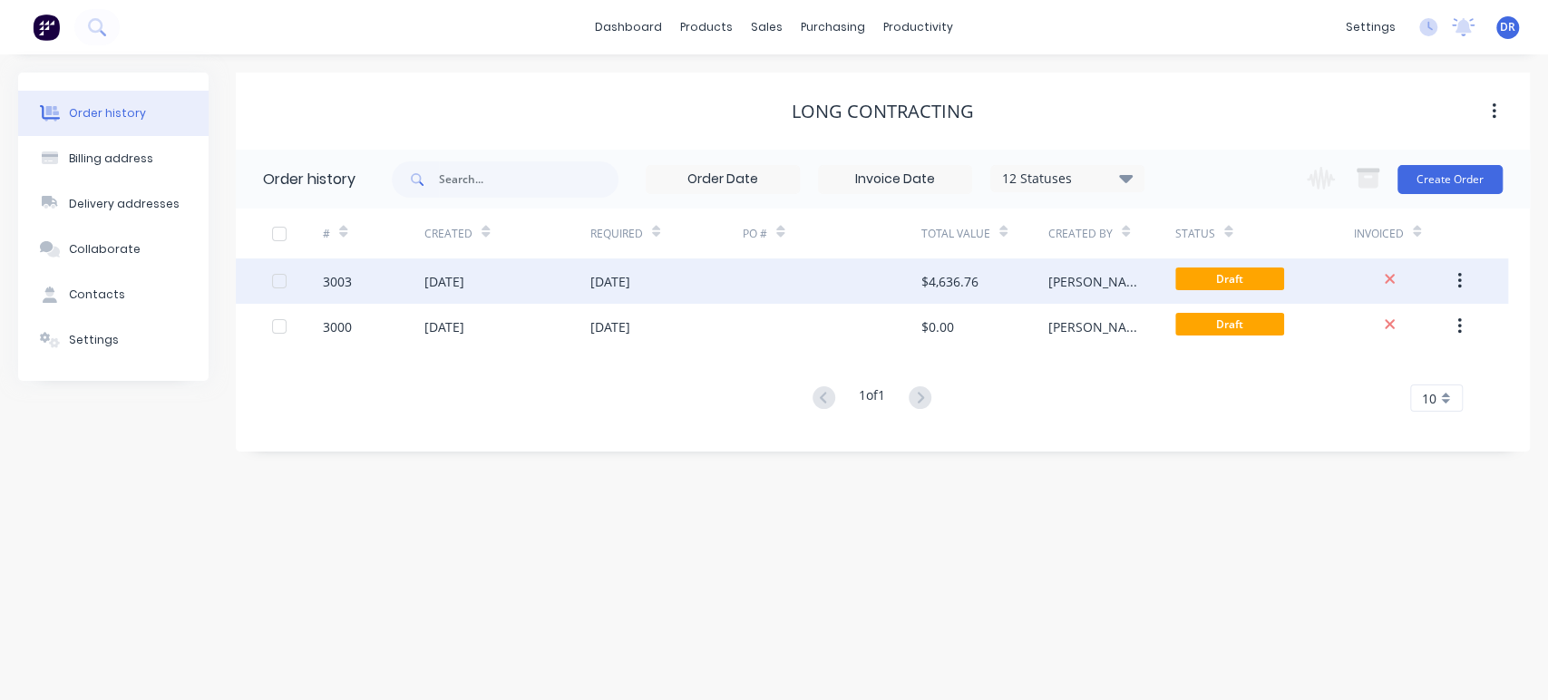
click at [330, 281] on div "3003" at bounding box center [337, 281] width 29 height 19
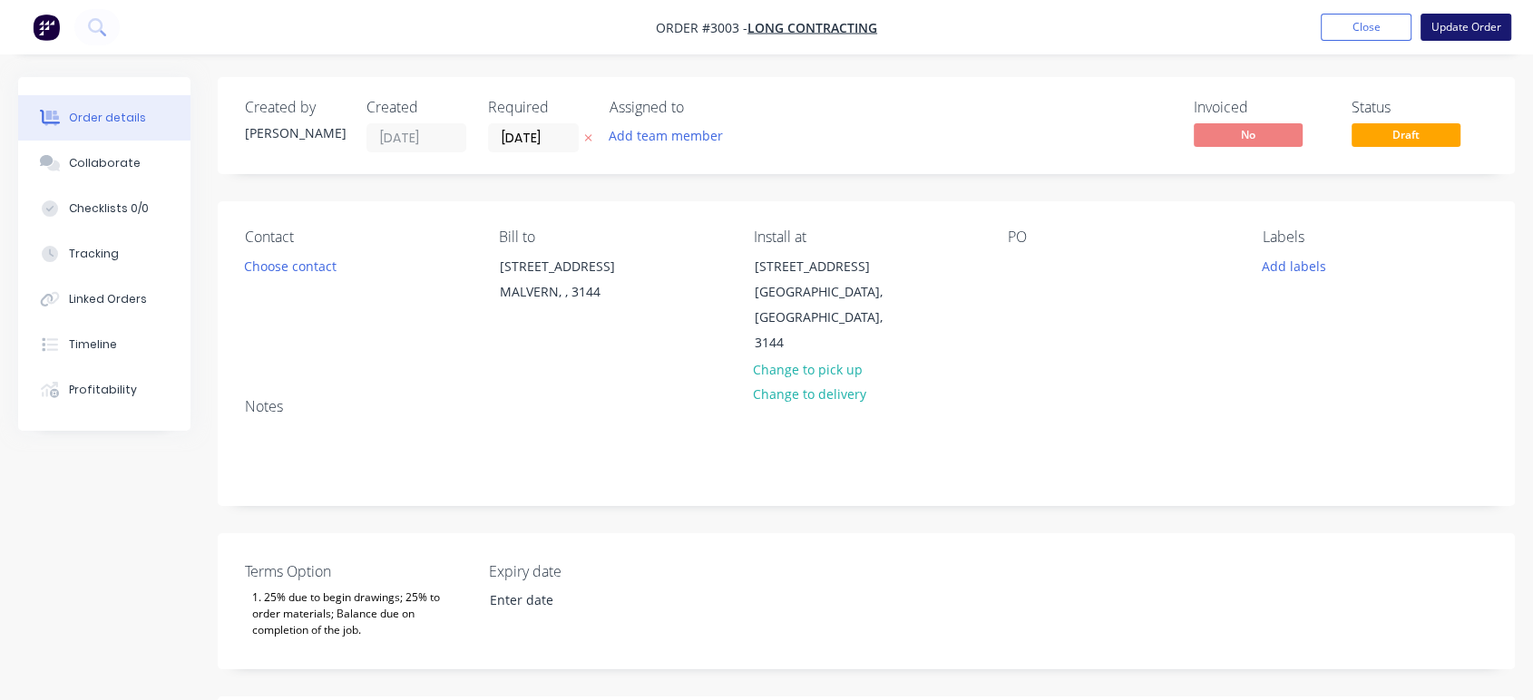
click at [1445, 27] on button "Update Order" at bounding box center [1465, 27] width 91 height 27
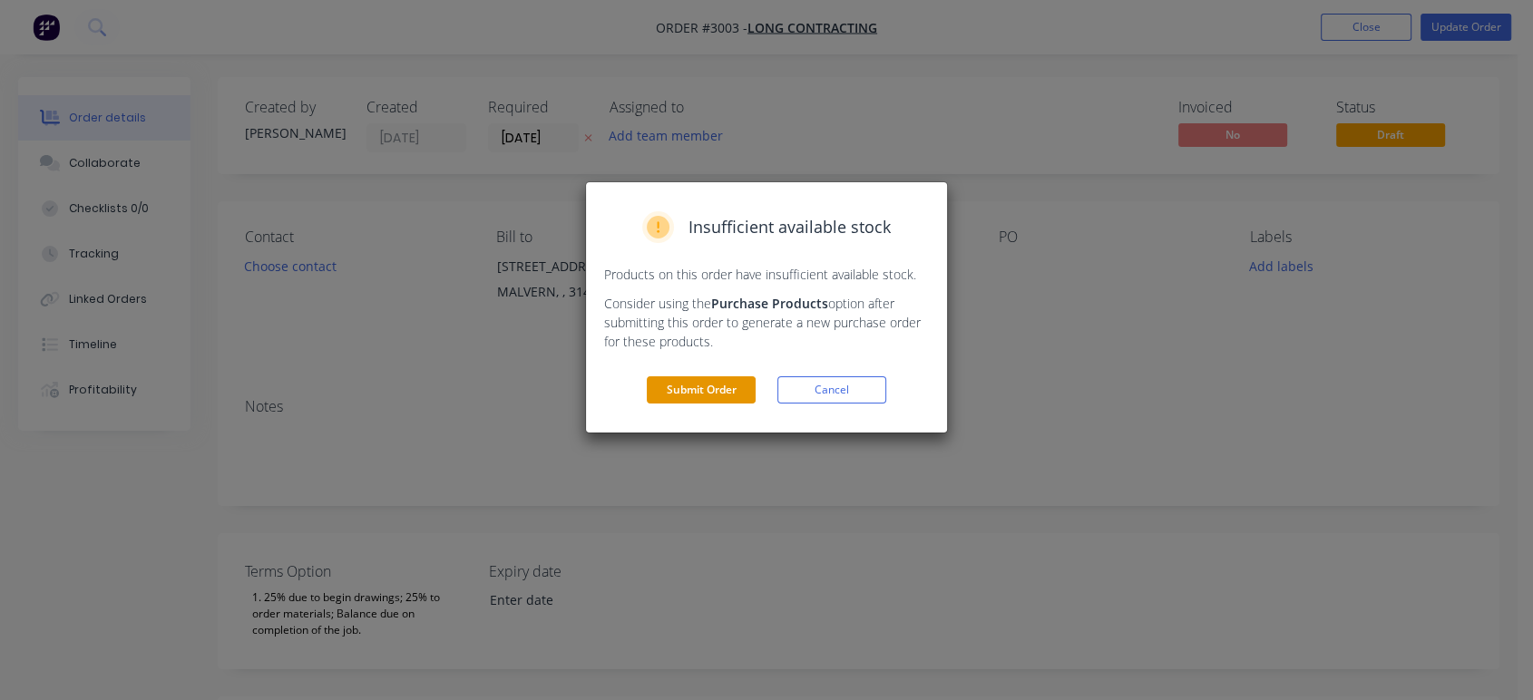
click at [709, 388] on button "Submit Order" at bounding box center [701, 389] width 109 height 27
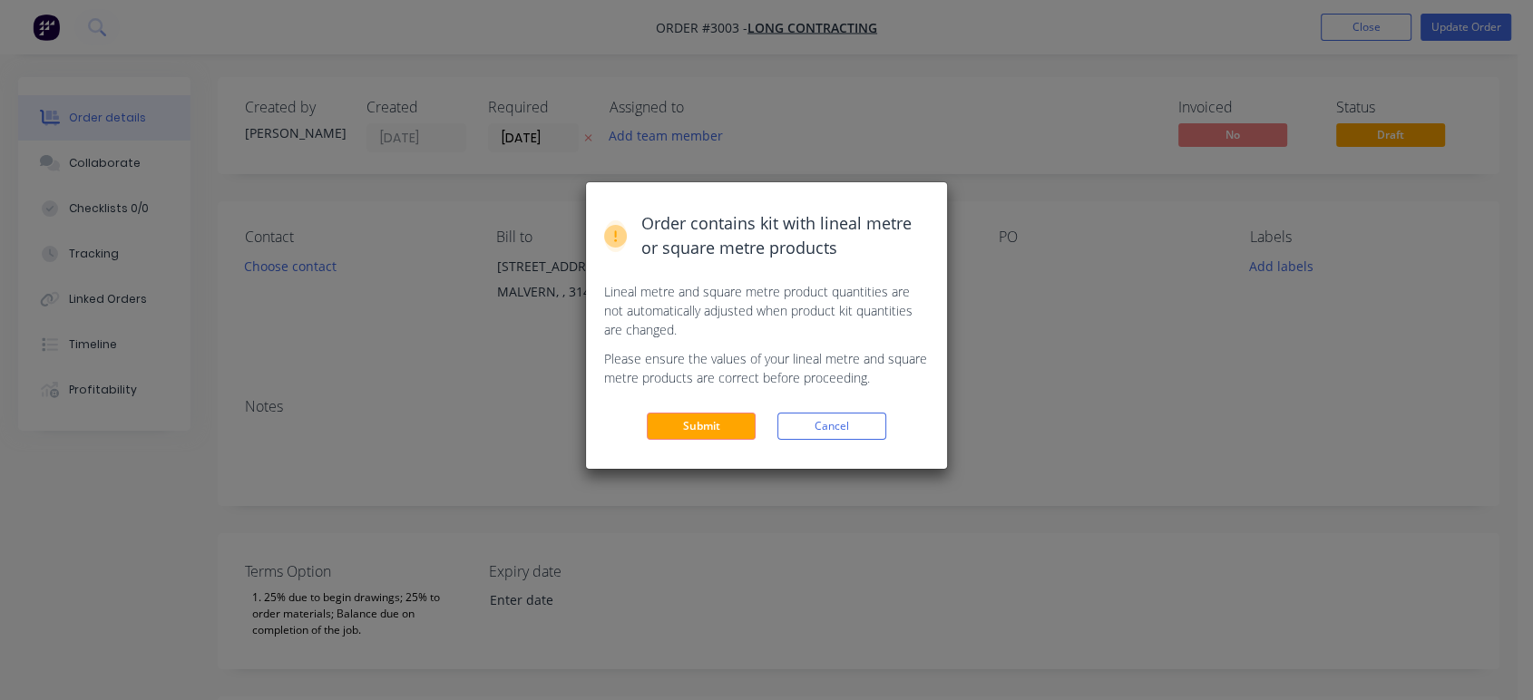
click at [715, 436] on button "Submit" at bounding box center [701, 426] width 109 height 27
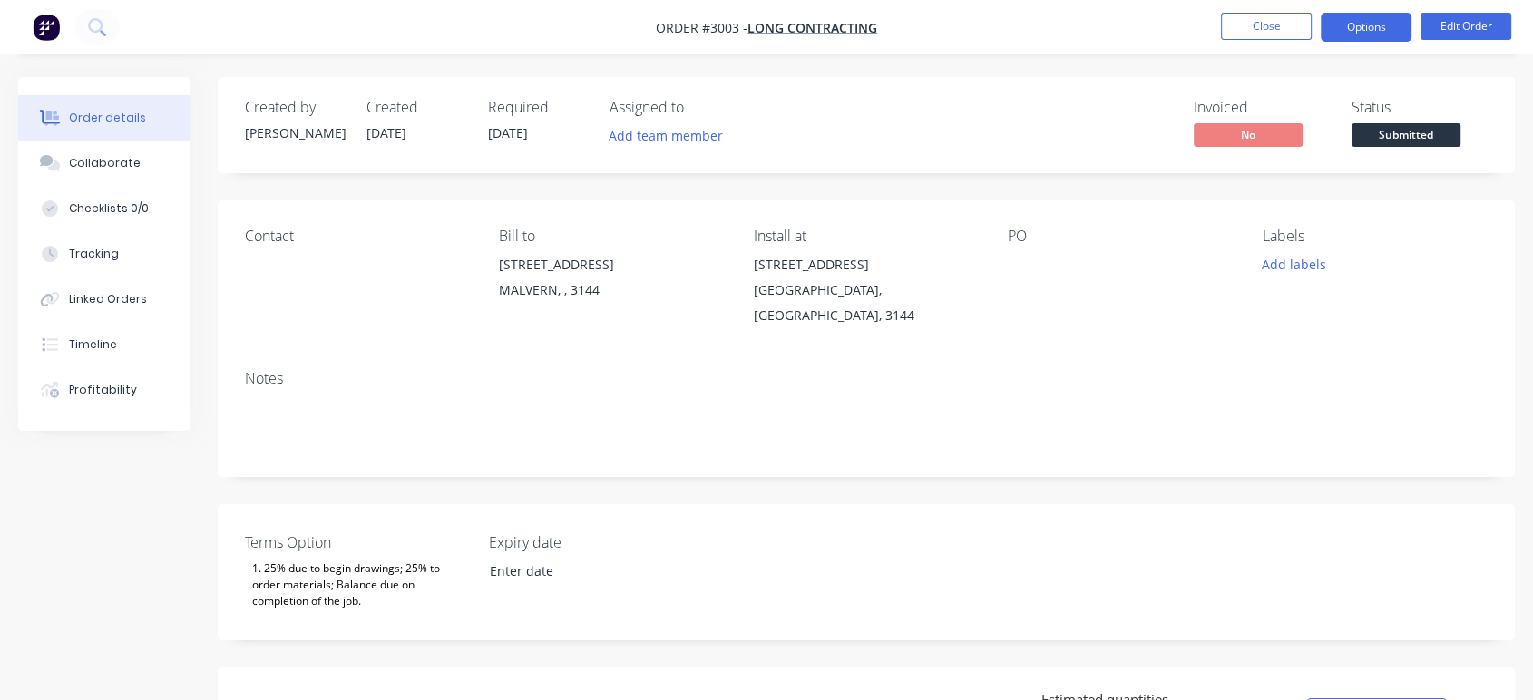
click at [1386, 35] on button "Options" at bounding box center [1365, 27] width 91 height 29
click at [1472, 78] on div "Created by [PERSON_NAME] Created [DATE] Required [DATE] Assigned to Add team me…" at bounding box center [866, 125] width 1297 height 96
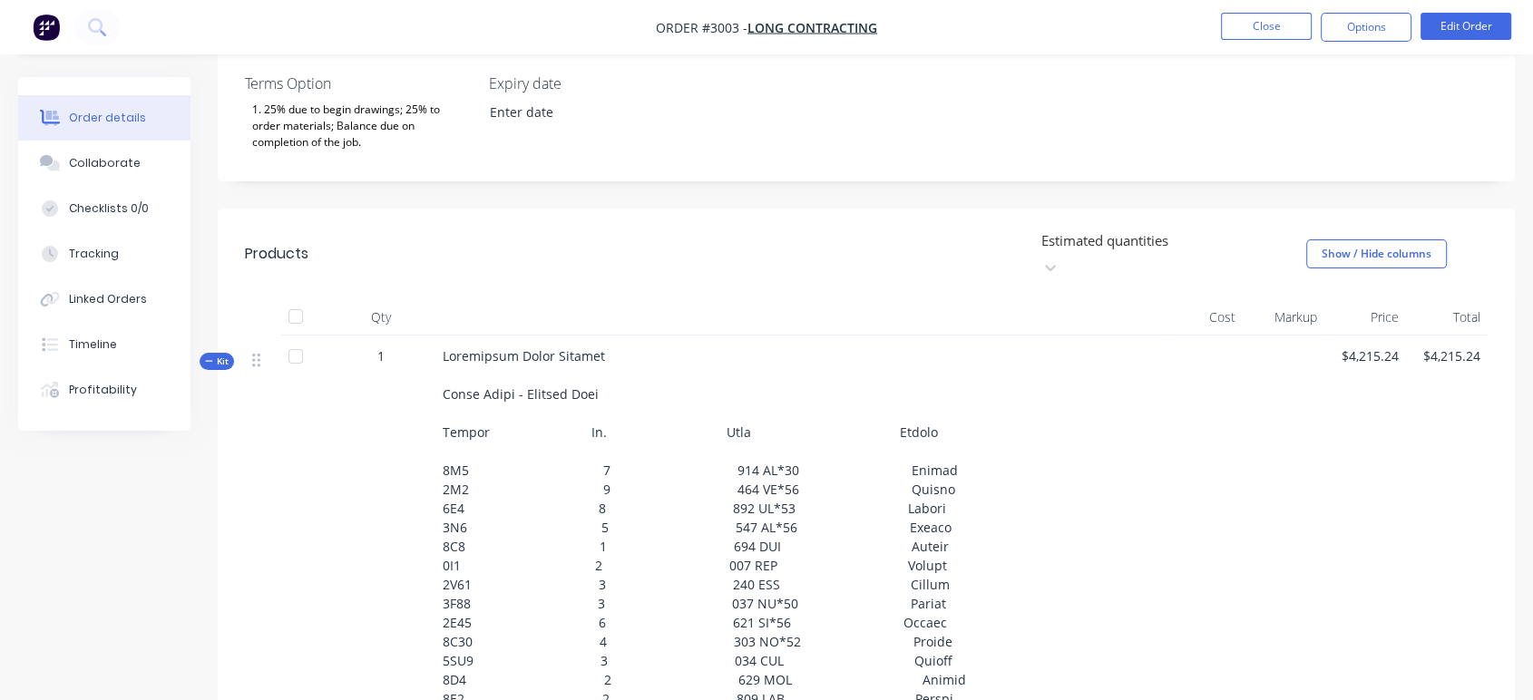
scroll to position [421, 0]
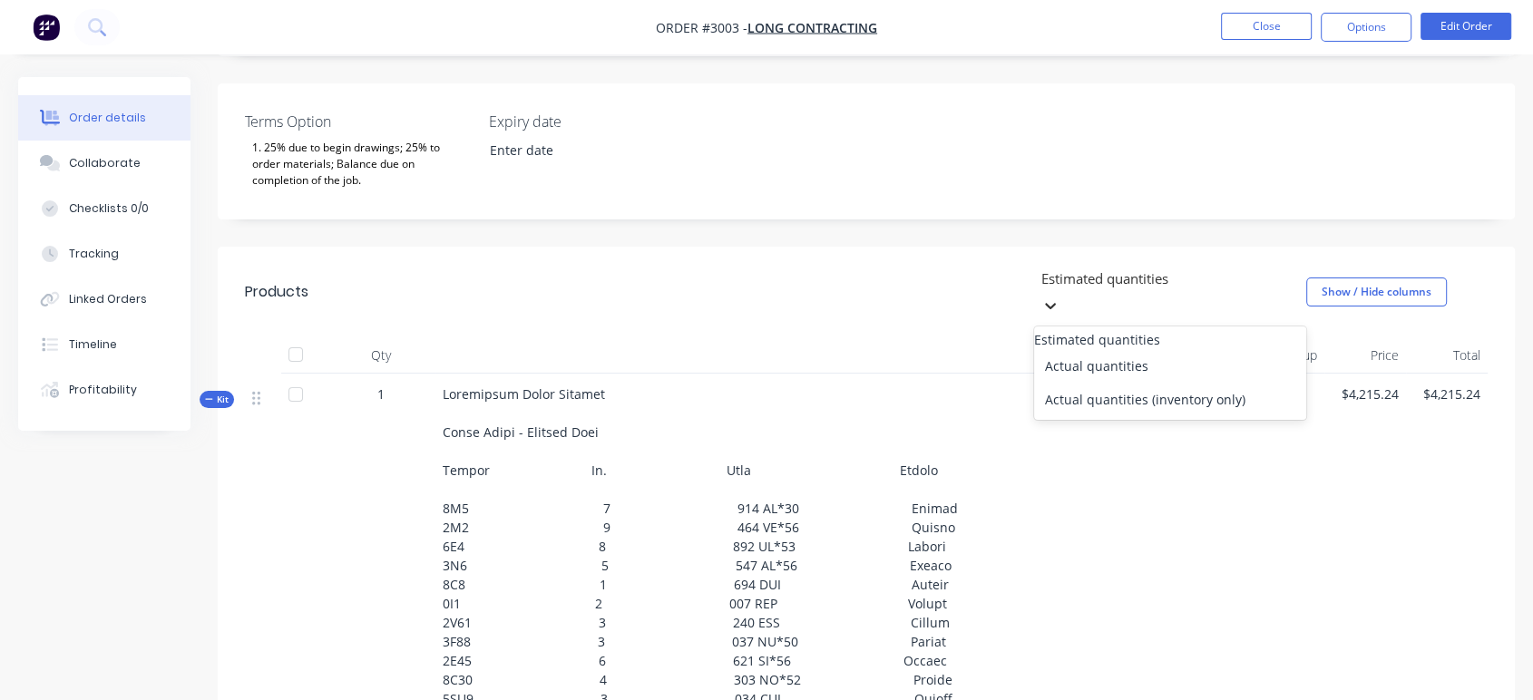
click at [1056, 303] on icon at bounding box center [1050, 306] width 11 height 6
click at [1238, 349] on div "Actual quantities" at bounding box center [1170, 366] width 272 height 34
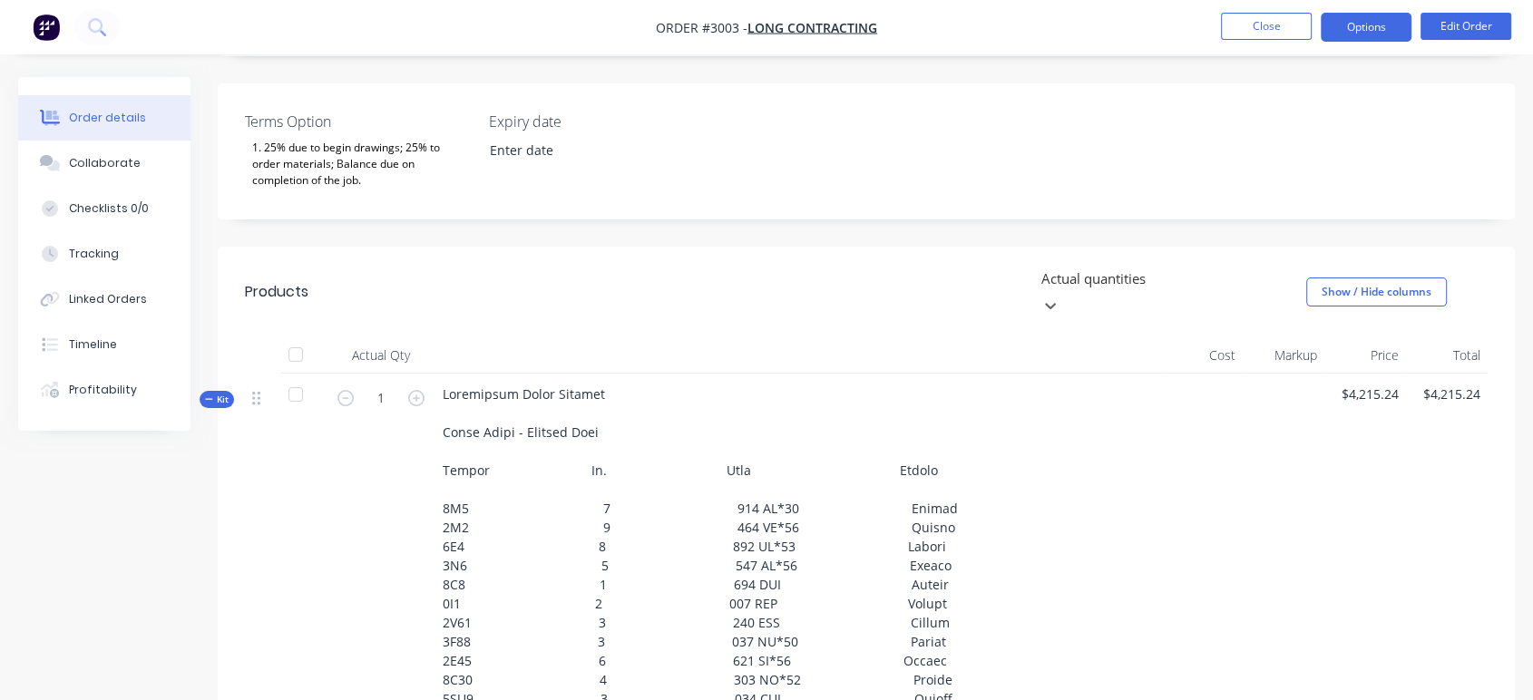
click at [1379, 24] on button "Options" at bounding box center [1365, 27] width 91 height 29
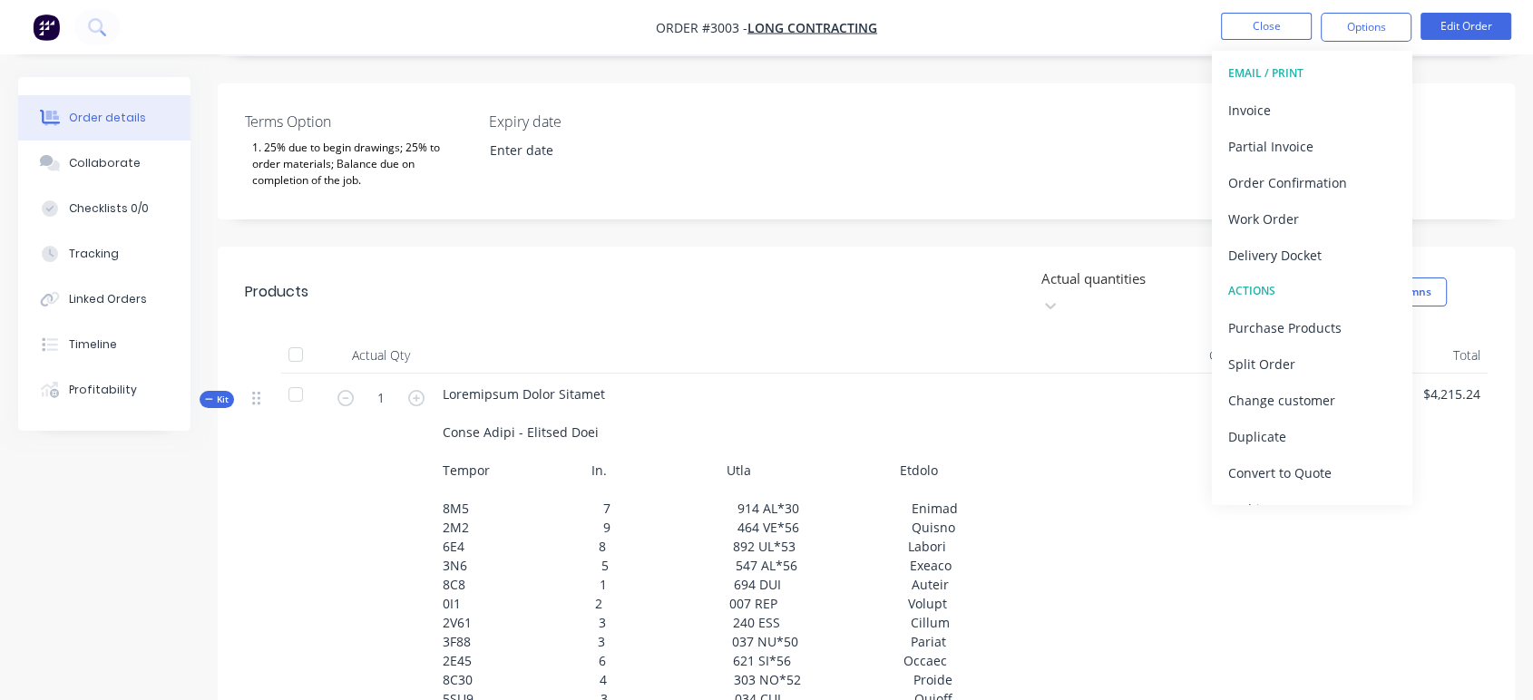
drag, startPoint x: 1393, startPoint y: 109, endPoint x: 1398, endPoint y: 192, distance: 83.6
click at [1398, 193] on div "EMAIL / PRINT Invoice Partial Invoice Order Confirmation Work Order Delivery Do…" at bounding box center [1312, 277] width 200 height 453
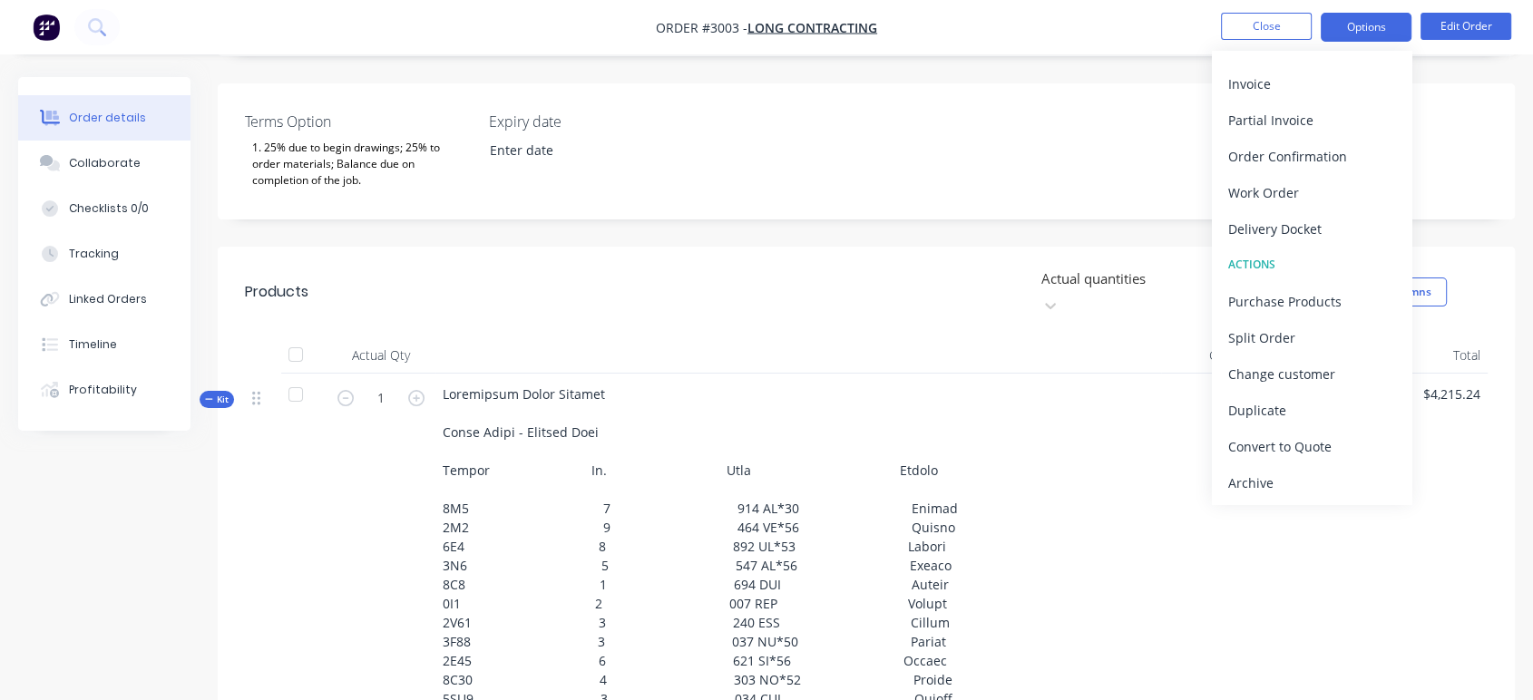
click at [1372, 19] on button "Options" at bounding box center [1365, 27] width 91 height 29
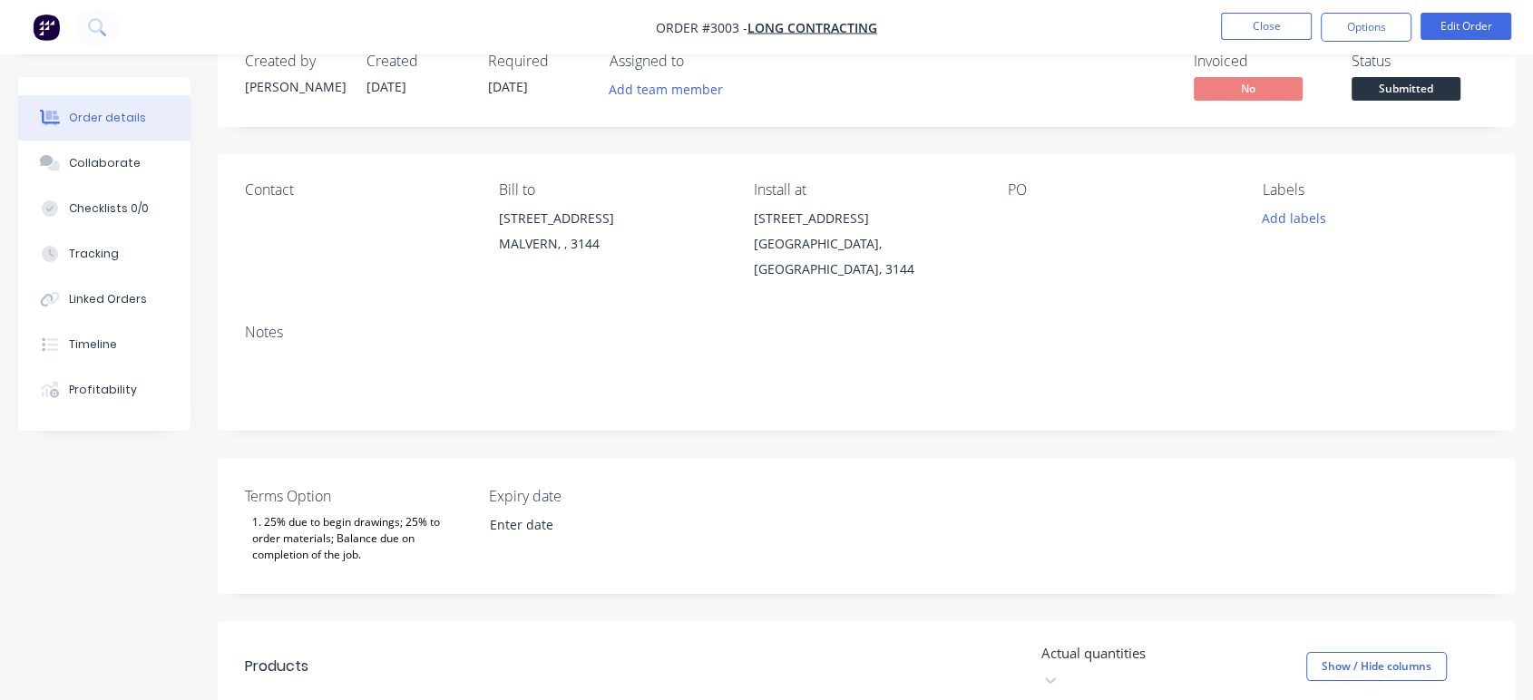
scroll to position [0, 0]
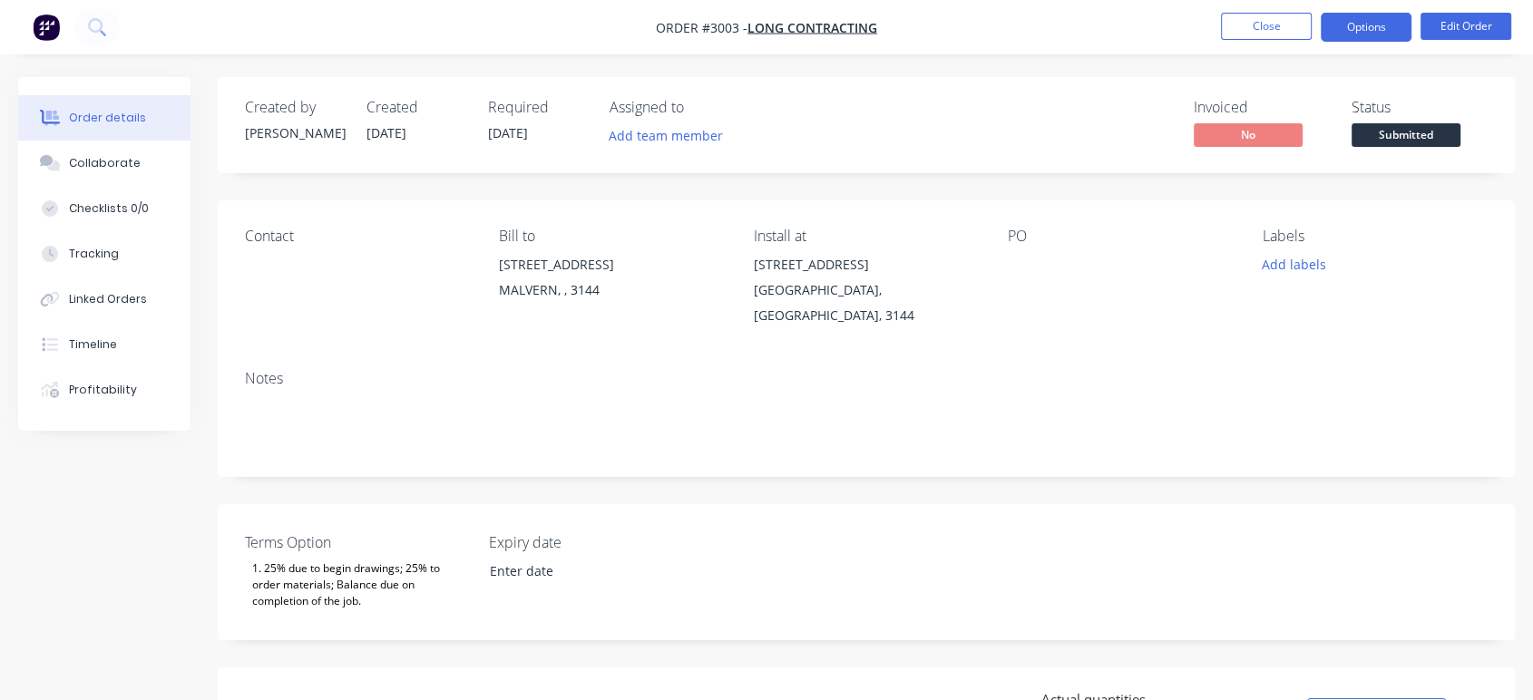
click at [1354, 20] on button "Options" at bounding box center [1365, 27] width 91 height 29
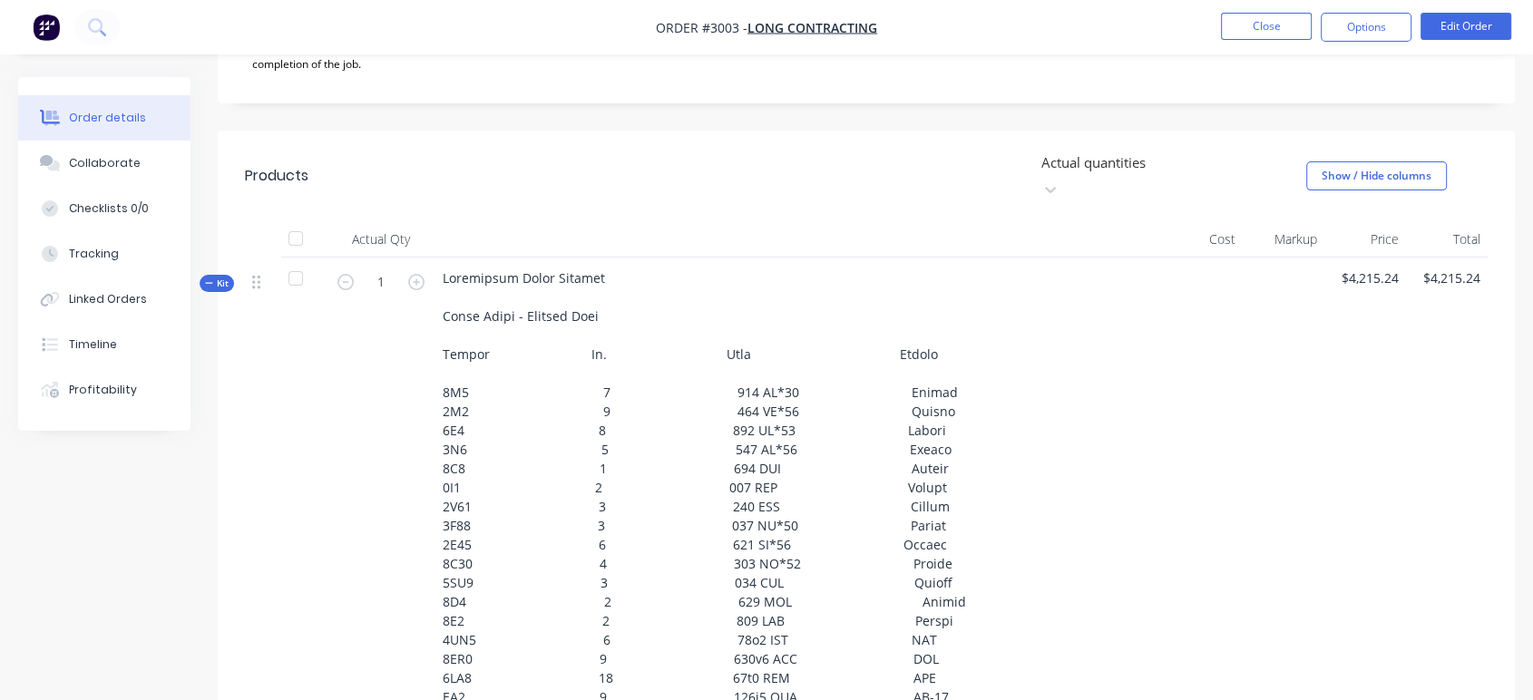
scroll to position [604, 0]
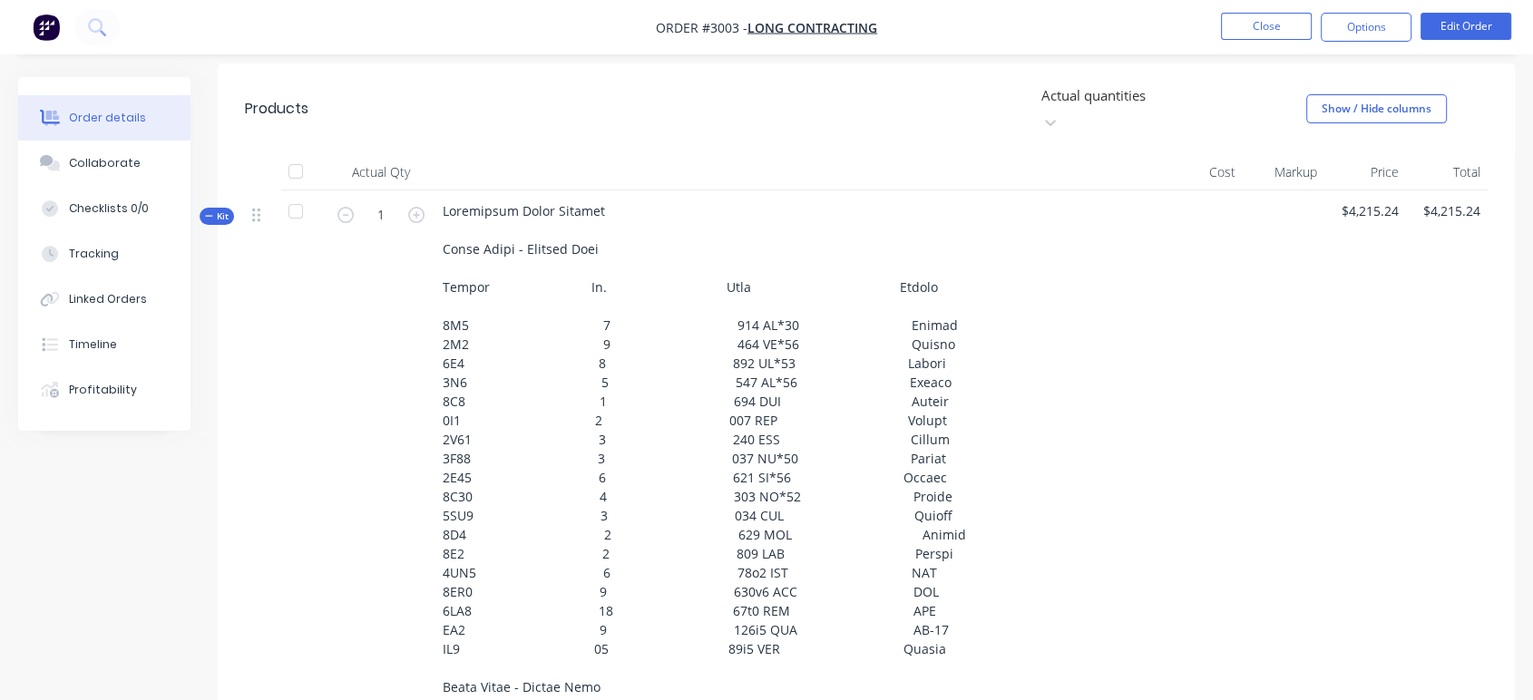
click at [222, 209] on span "Kit" at bounding box center [217, 216] width 24 height 14
click at [220, 209] on span "Kit" at bounding box center [217, 216] width 24 height 14
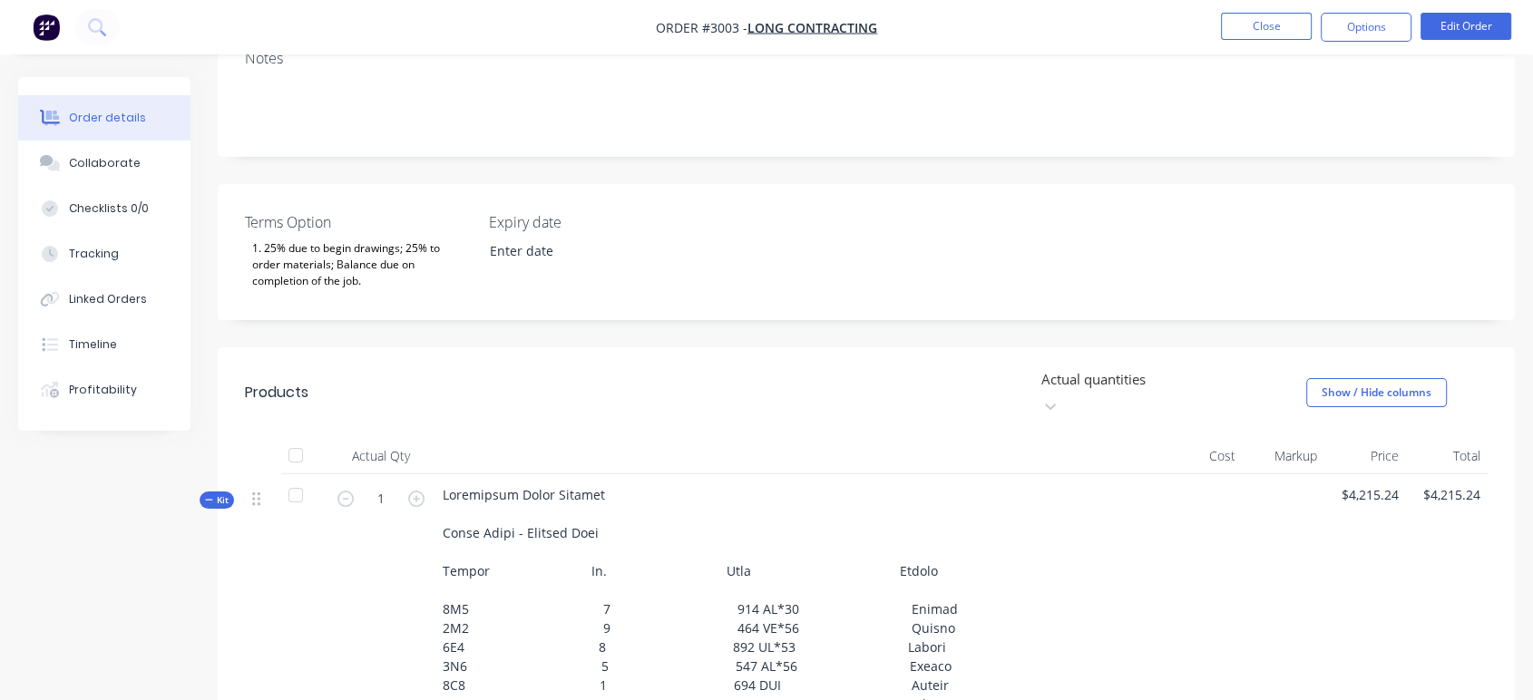
scroll to position [241, 0]
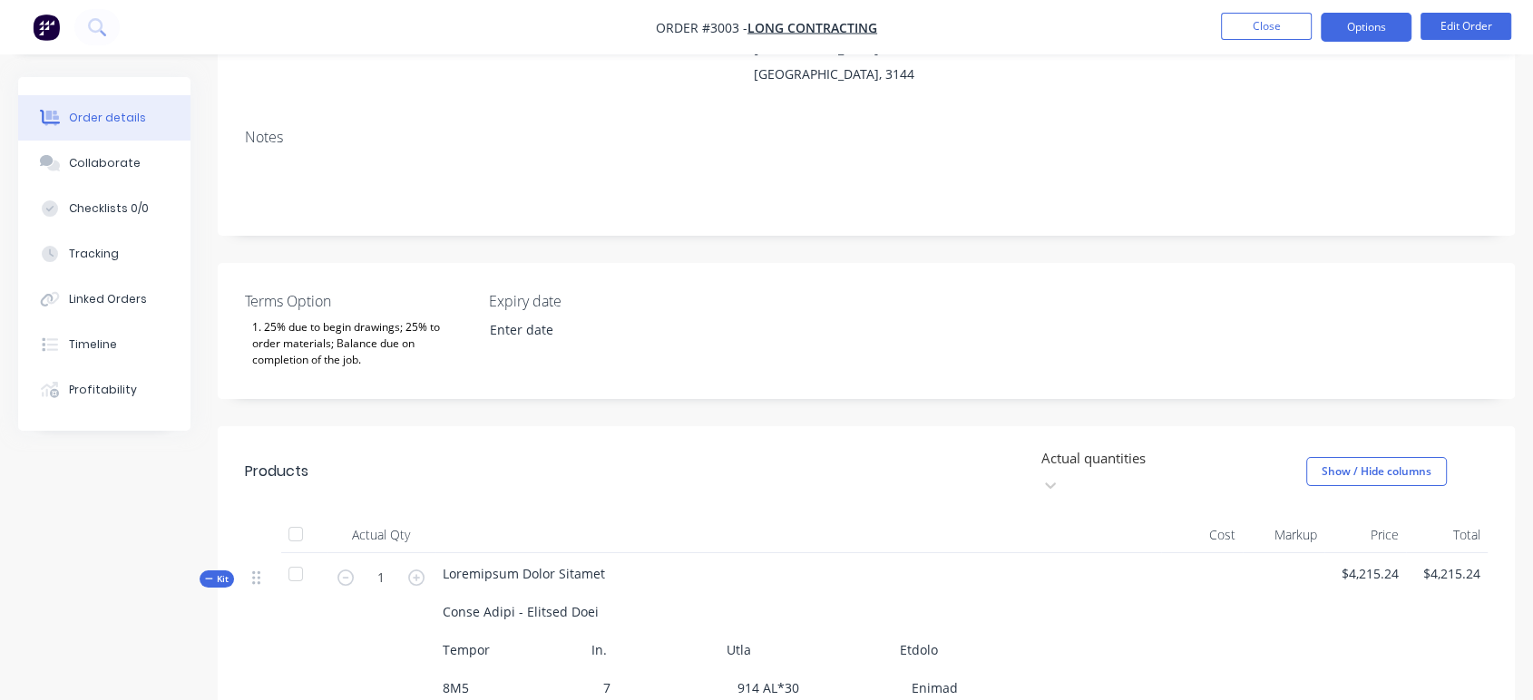
click at [1386, 40] on button "Options" at bounding box center [1365, 27] width 91 height 29
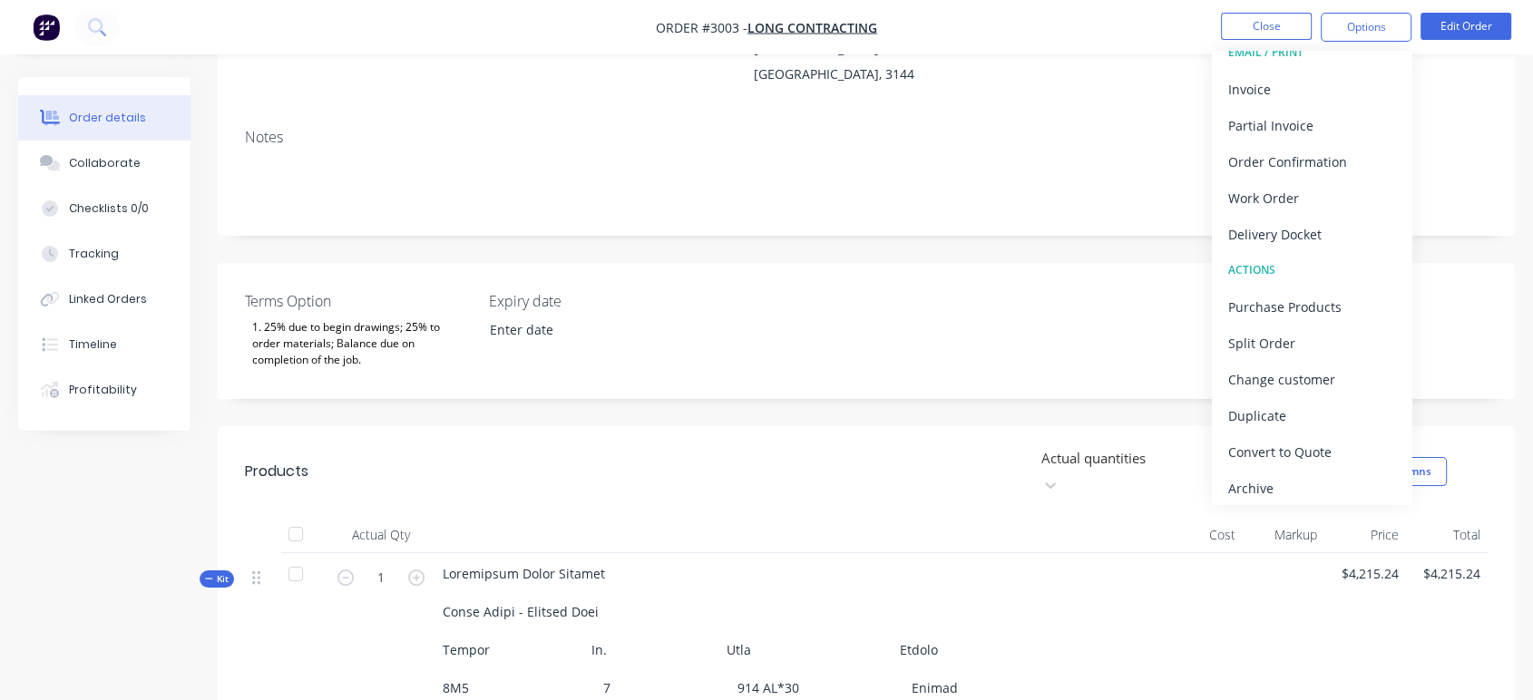
scroll to position [0, 0]
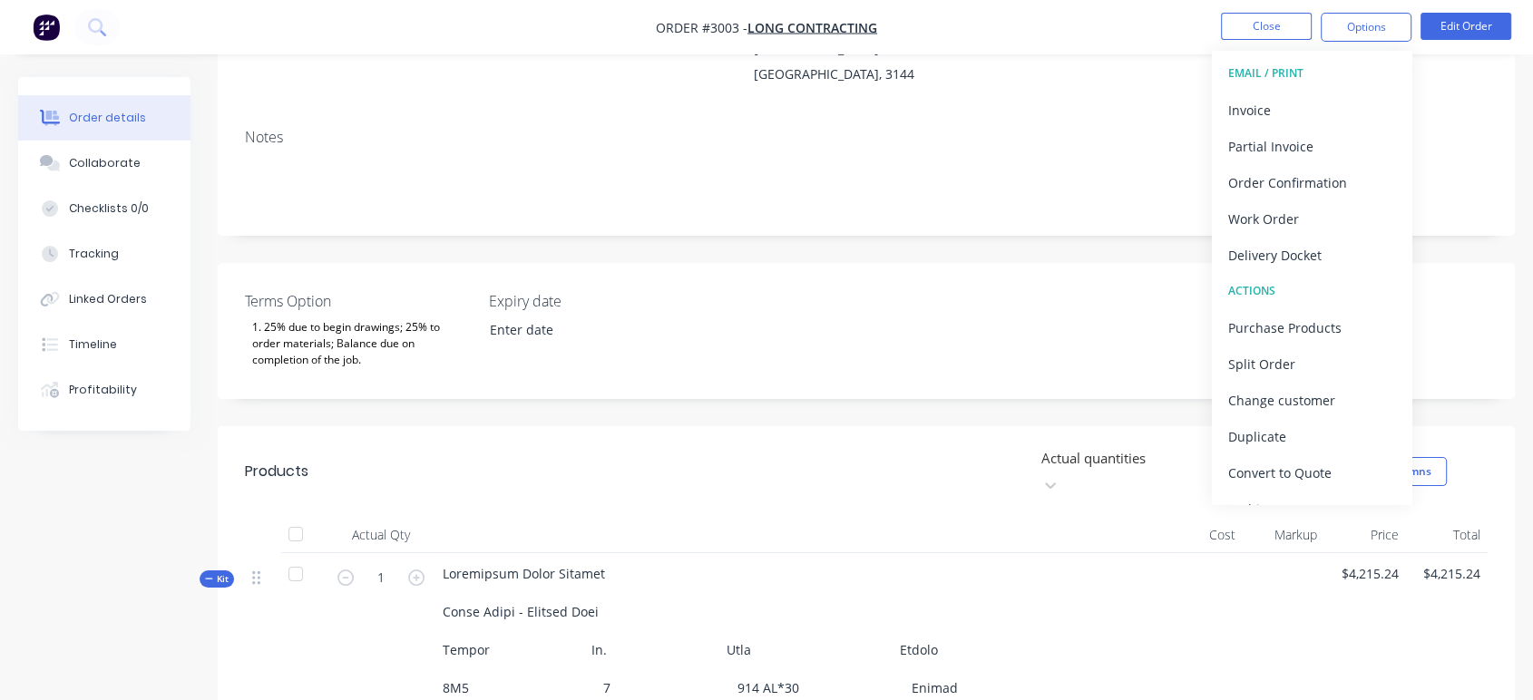
click at [1484, 129] on div "Notes" at bounding box center [866, 137] width 1242 height 17
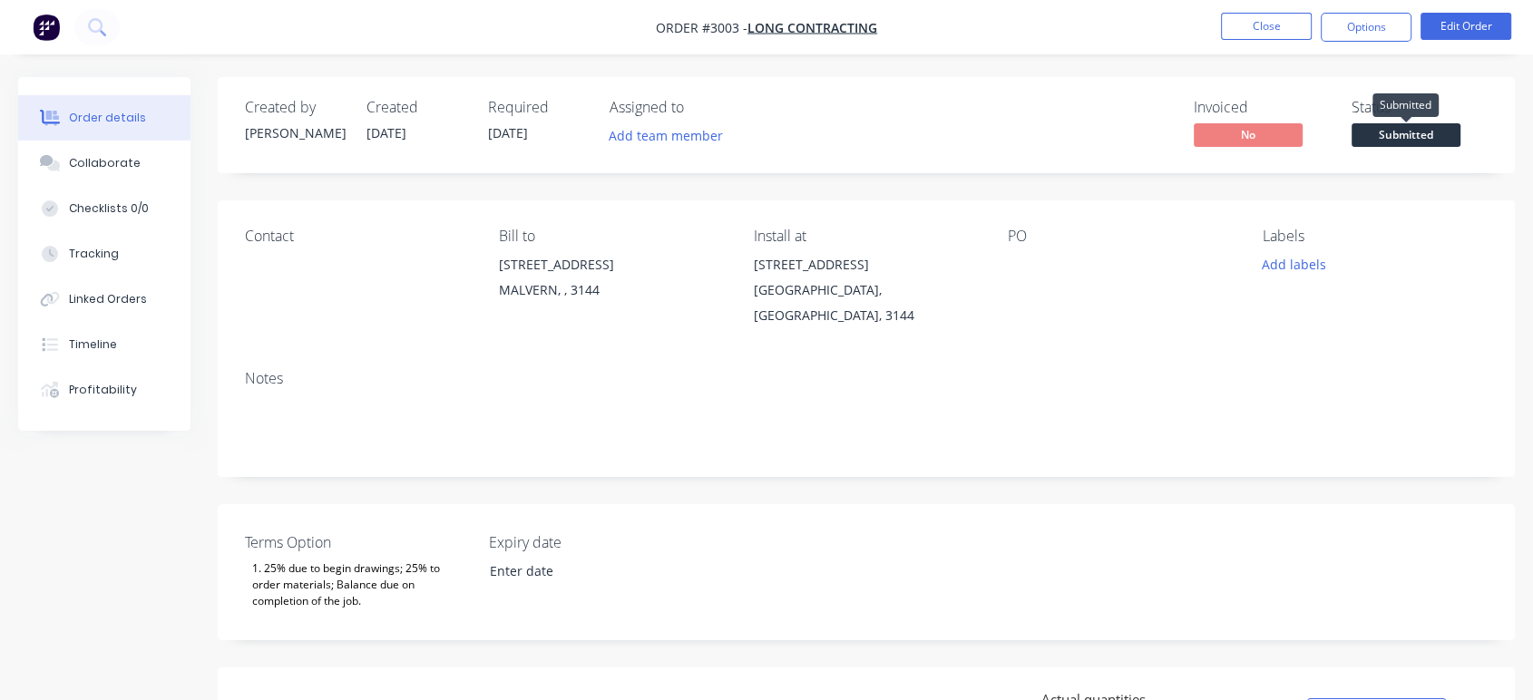
click at [1378, 131] on span "Submitted" at bounding box center [1405, 134] width 109 height 23
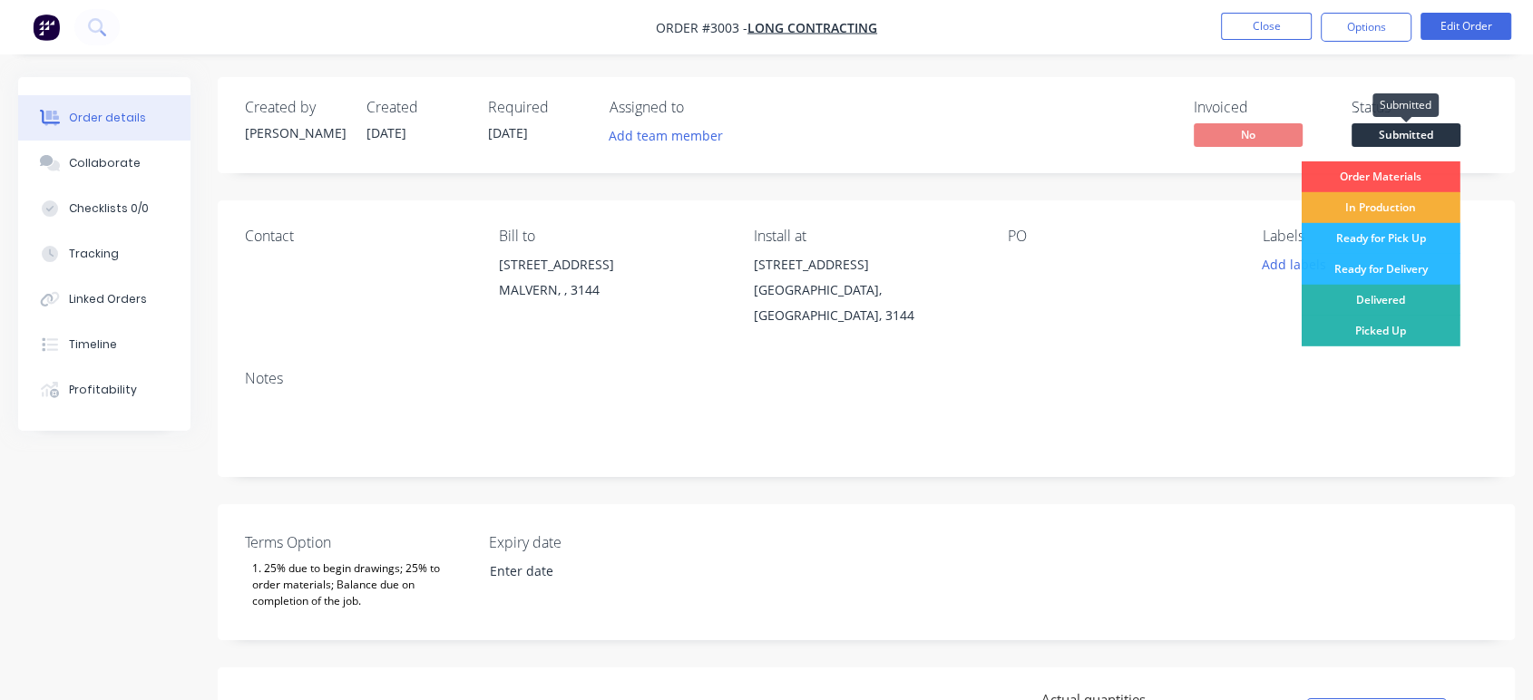
click at [1378, 131] on span "Submitted" at bounding box center [1405, 134] width 109 height 23
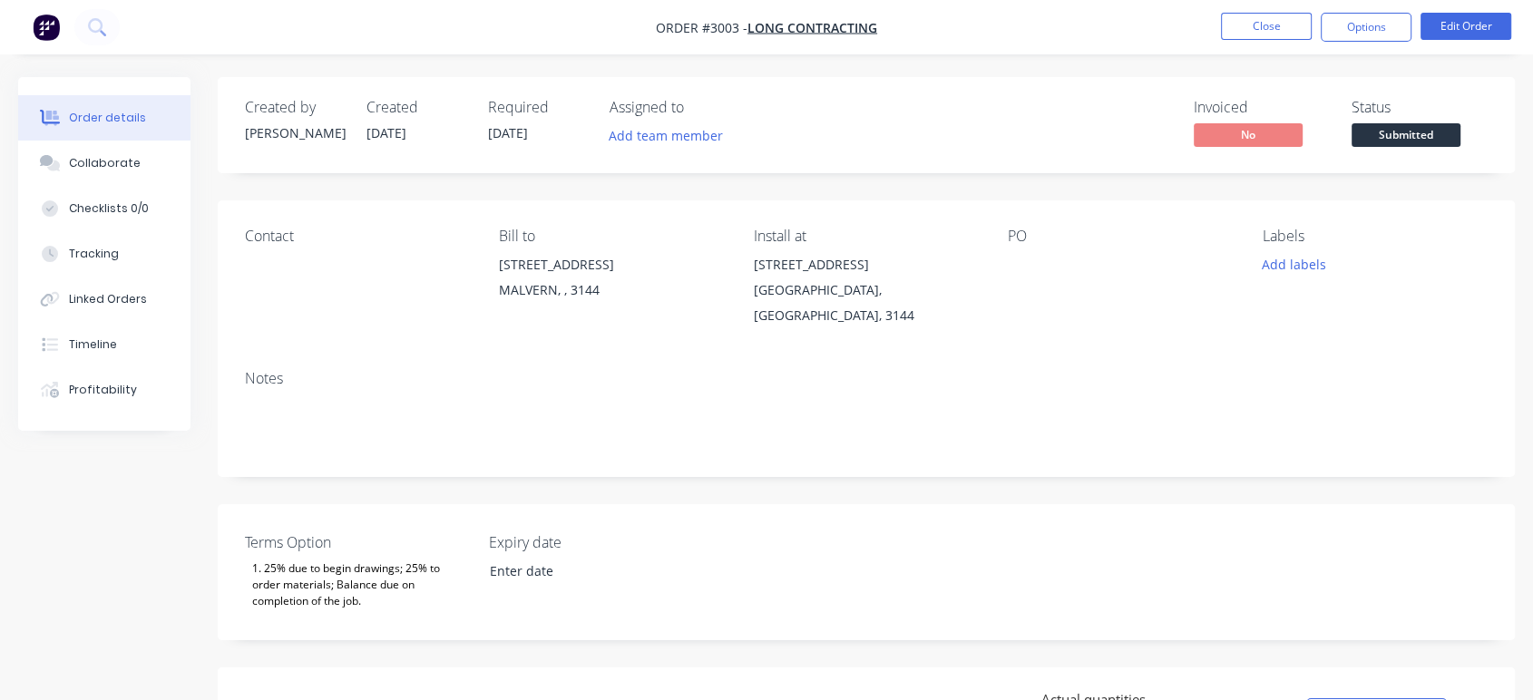
click at [1378, 370] on div "Notes" at bounding box center [866, 378] width 1242 height 17
click at [1355, 29] on button "Options" at bounding box center [1365, 27] width 91 height 29
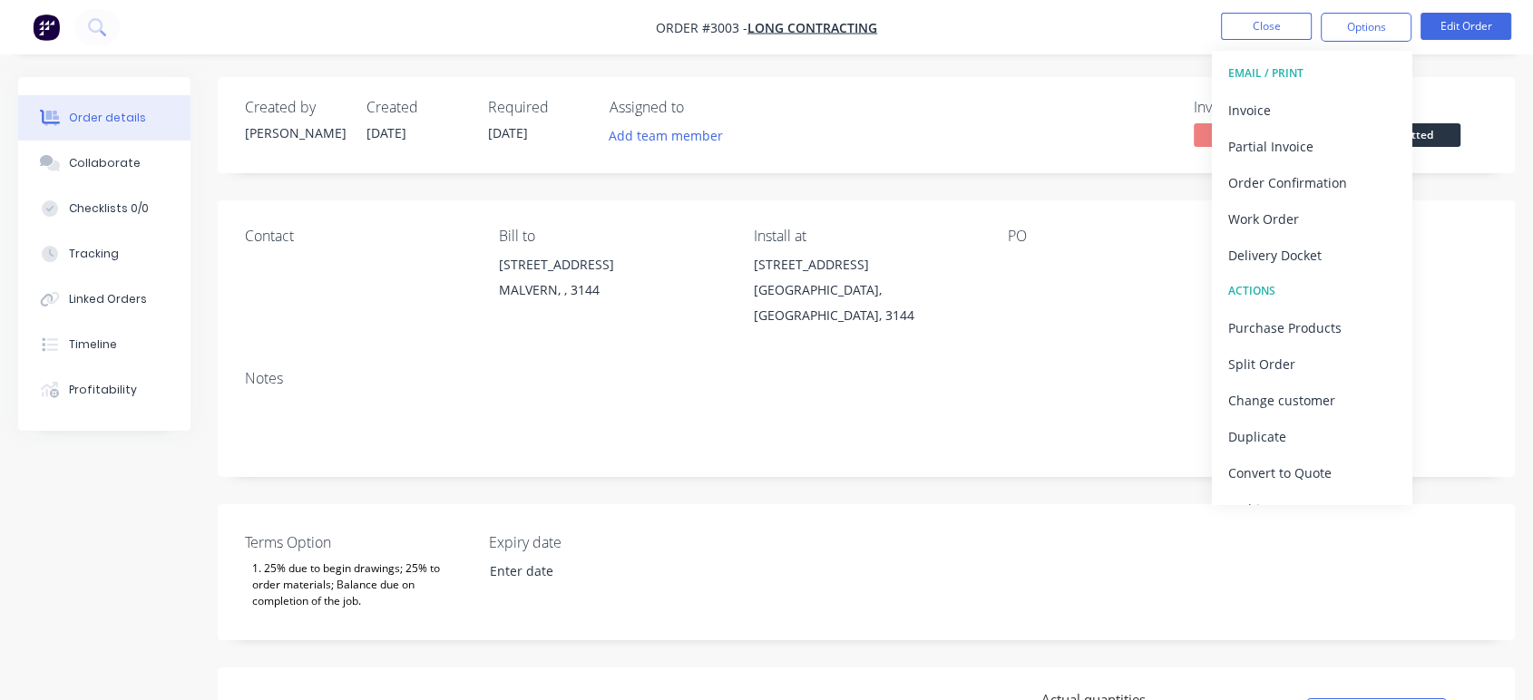
drag, startPoint x: 1393, startPoint y: 151, endPoint x: 1407, endPoint y: 263, distance: 113.4
click at [1407, 262] on div "EMAIL / PRINT Invoice Partial Invoice Order Confirmation Work Order Delivery Do…" at bounding box center [1312, 277] width 200 height 453
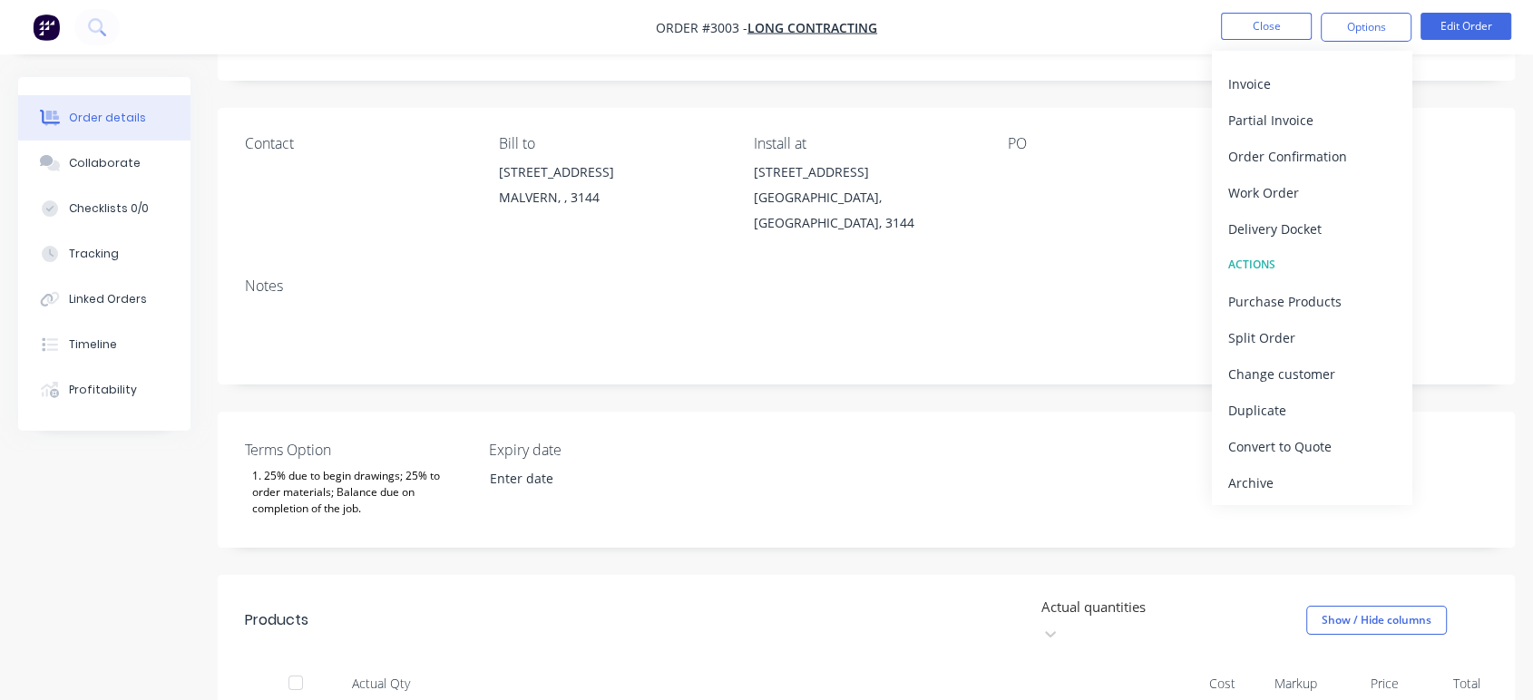
scroll to position [101, 0]
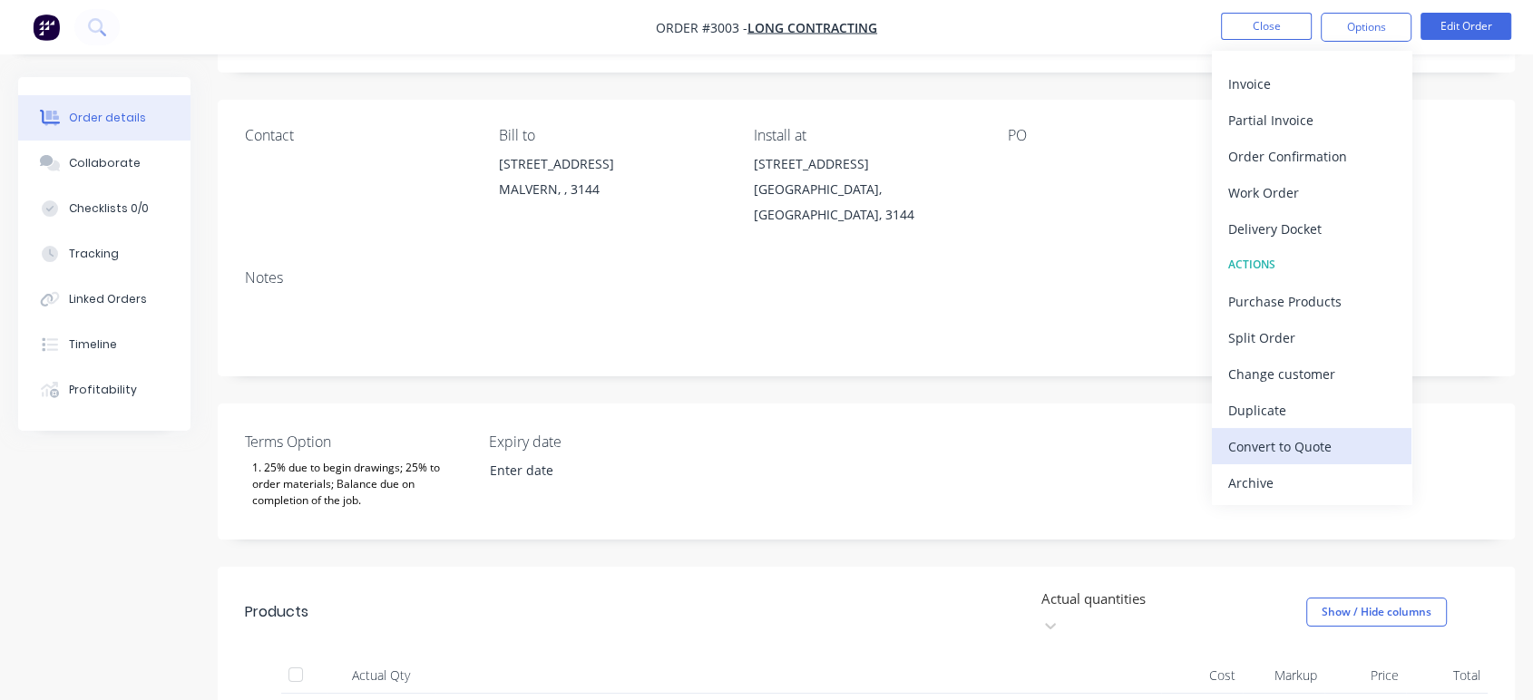
click at [1328, 448] on div "Convert to Quote" at bounding box center [1311, 446] width 167 height 26
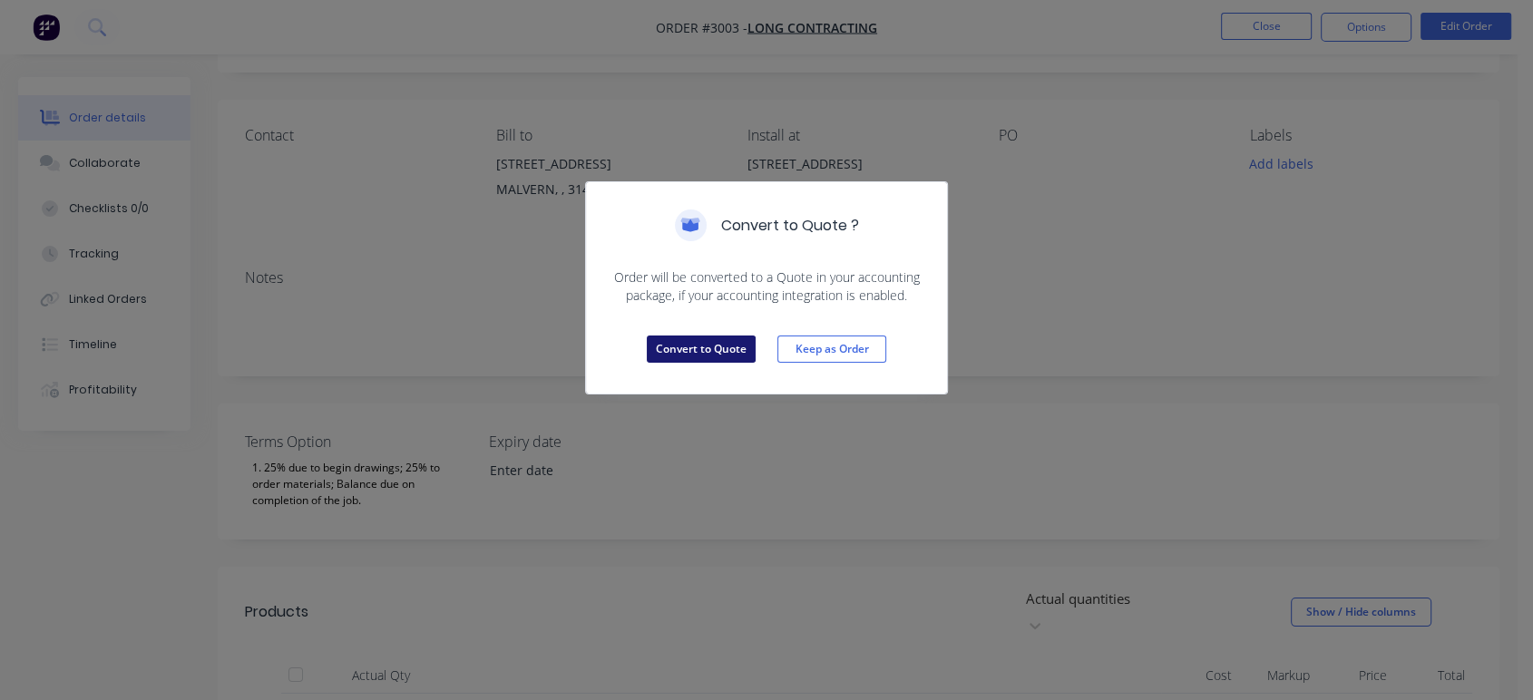
click at [677, 354] on button "Convert to Quote" at bounding box center [701, 349] width 109 height 27
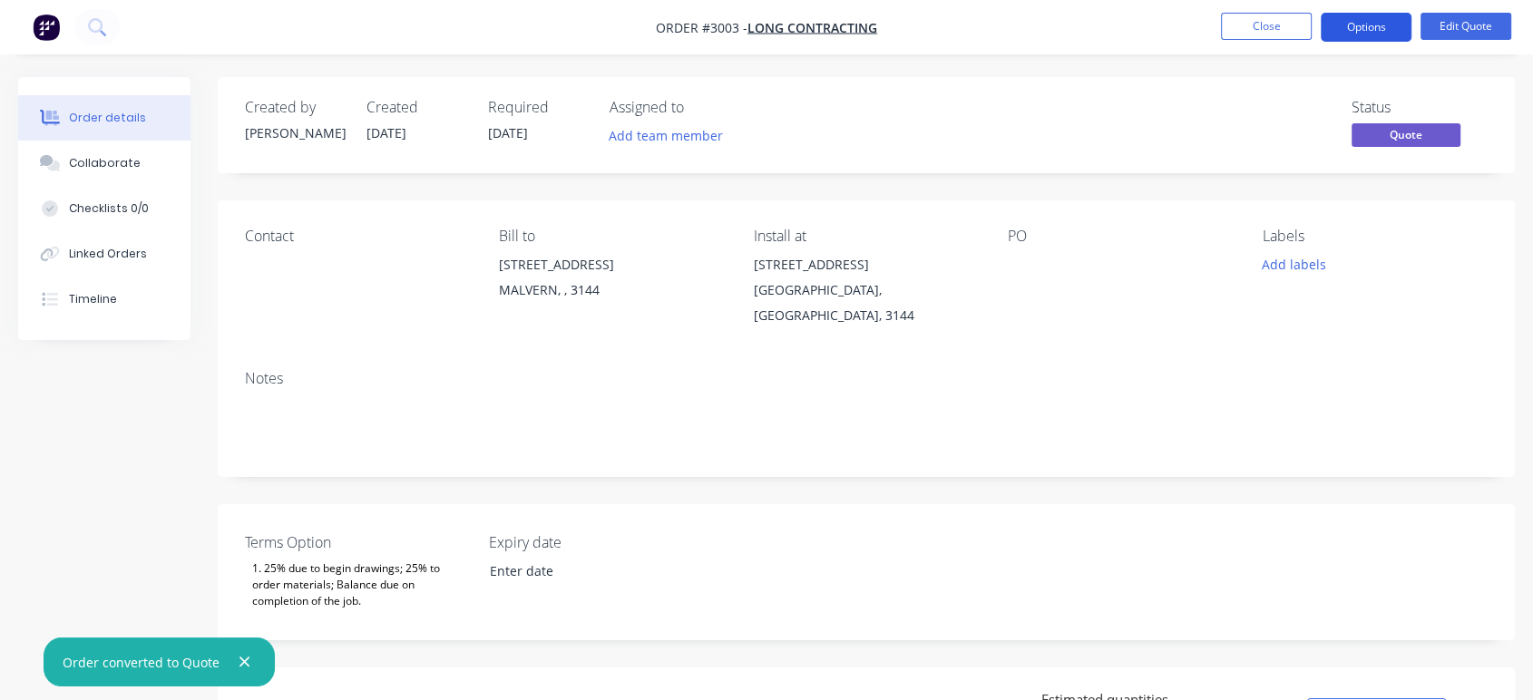
click at [1364, 22] on button "Options" at bounding box center [1365, 27] width 91 height 29
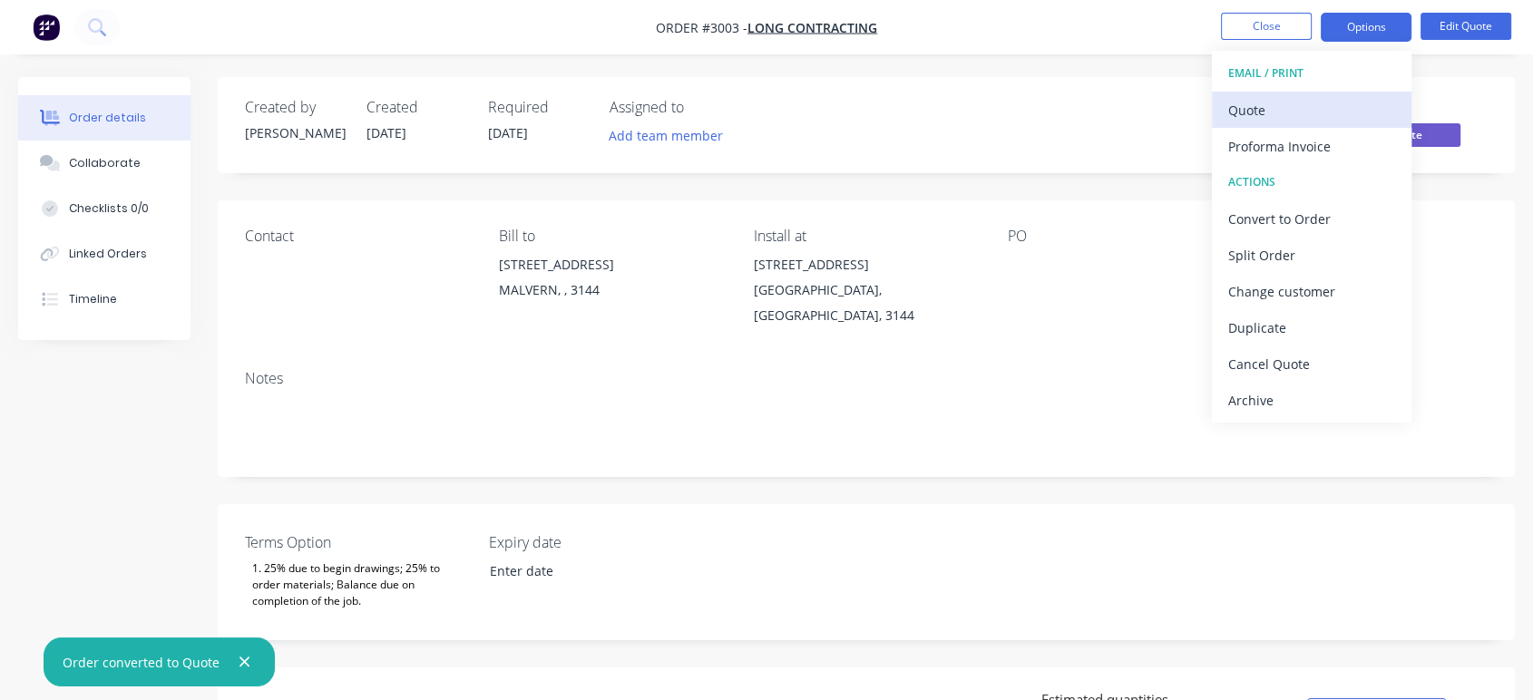
click at [1280, 115] on div "Quote" at bounding box center [1311, 110] width 167 height 26
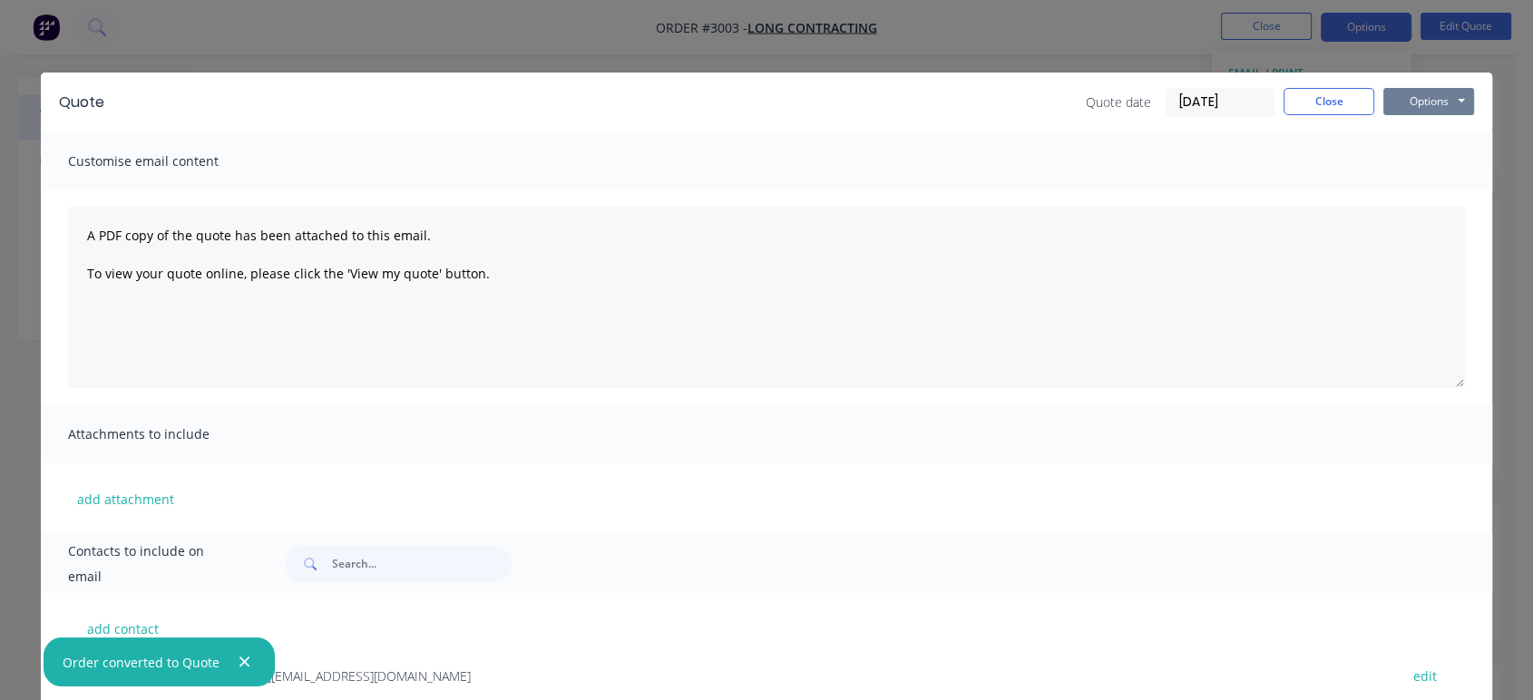
click at [1392, 95] on button "Options" at bounding box center [1428, 101] width 91 height 27
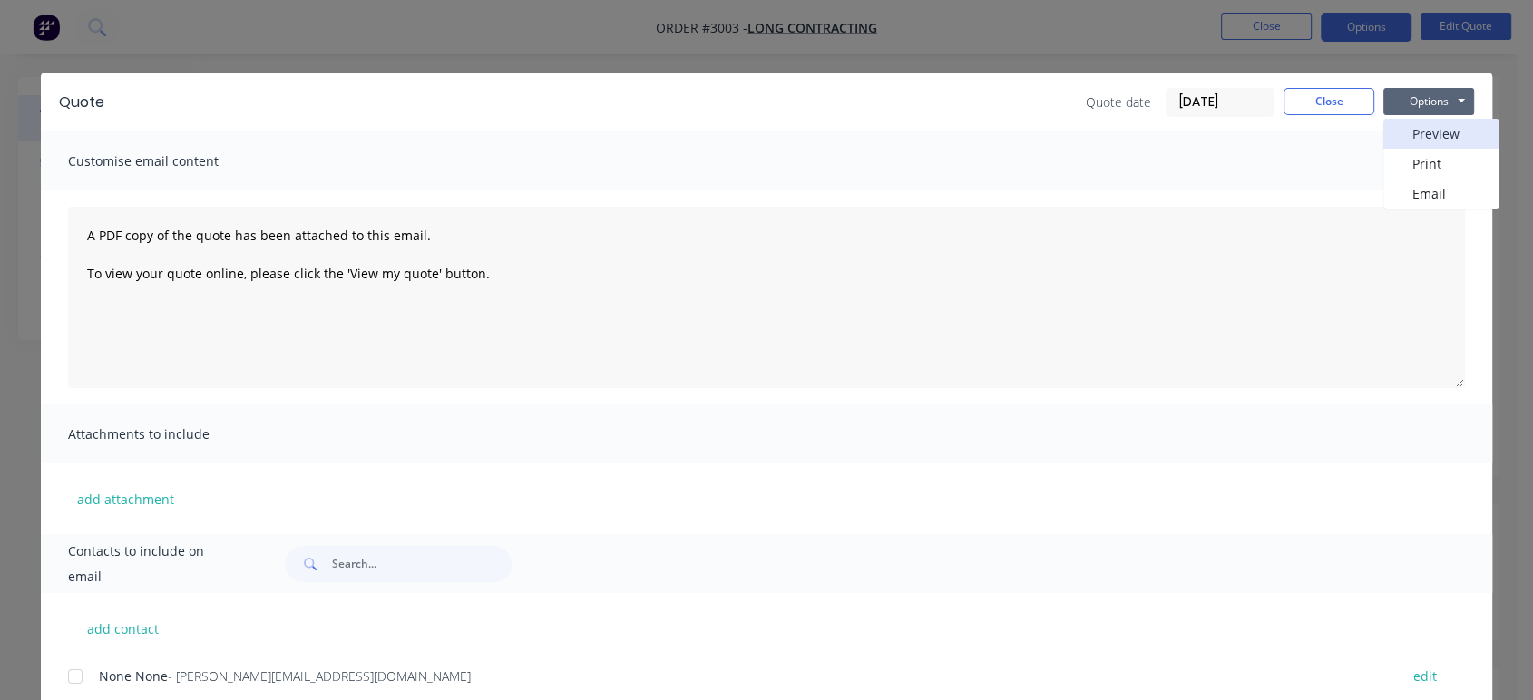
click at [1417, 135] on button "Preview" at bounding box center [1441, 134] width 116 height 30
click at [1326, 101] on button "Close" at bounding box center [1328, 101] width 91 height 27
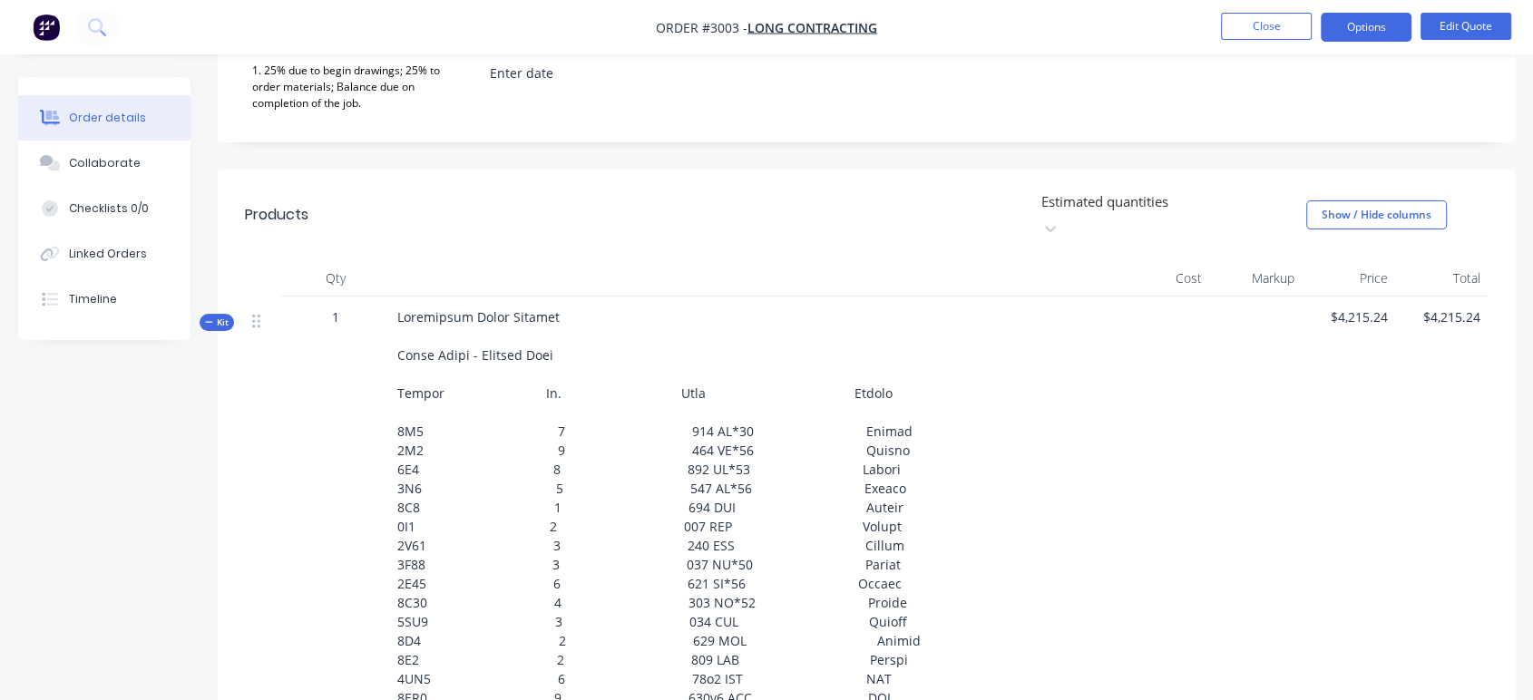
scroll to position [421, 0]
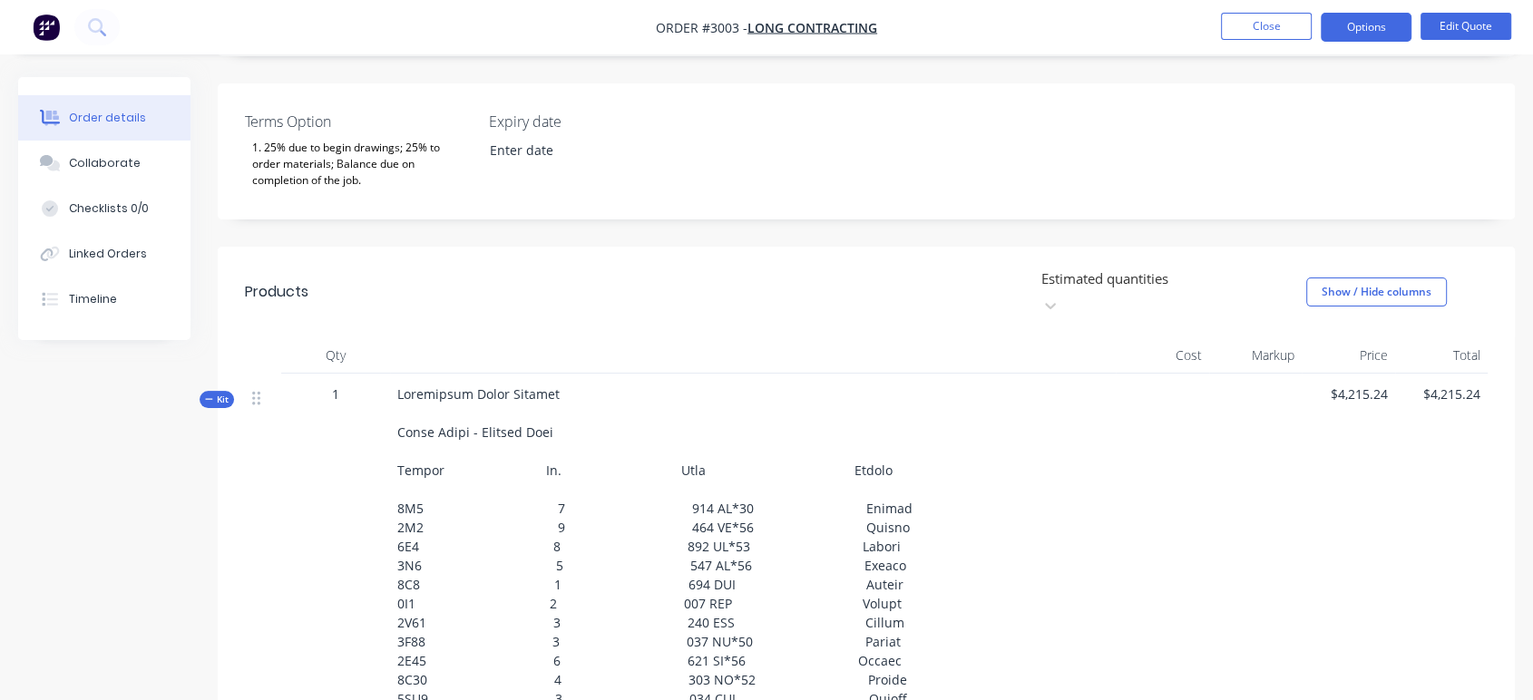
click at [207, 399] on icon "button" at bounding box center [208, 399] width 7 height 1
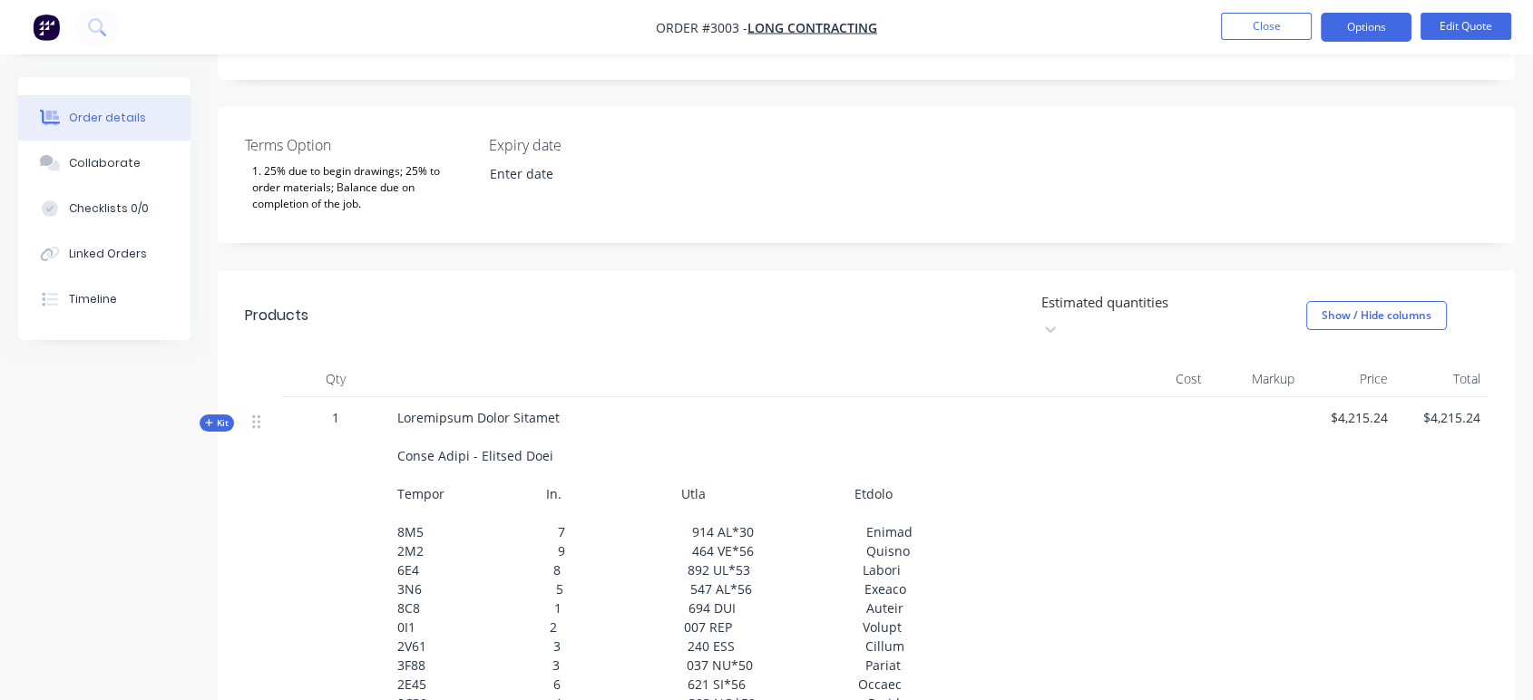
scroll to position [355, 0]
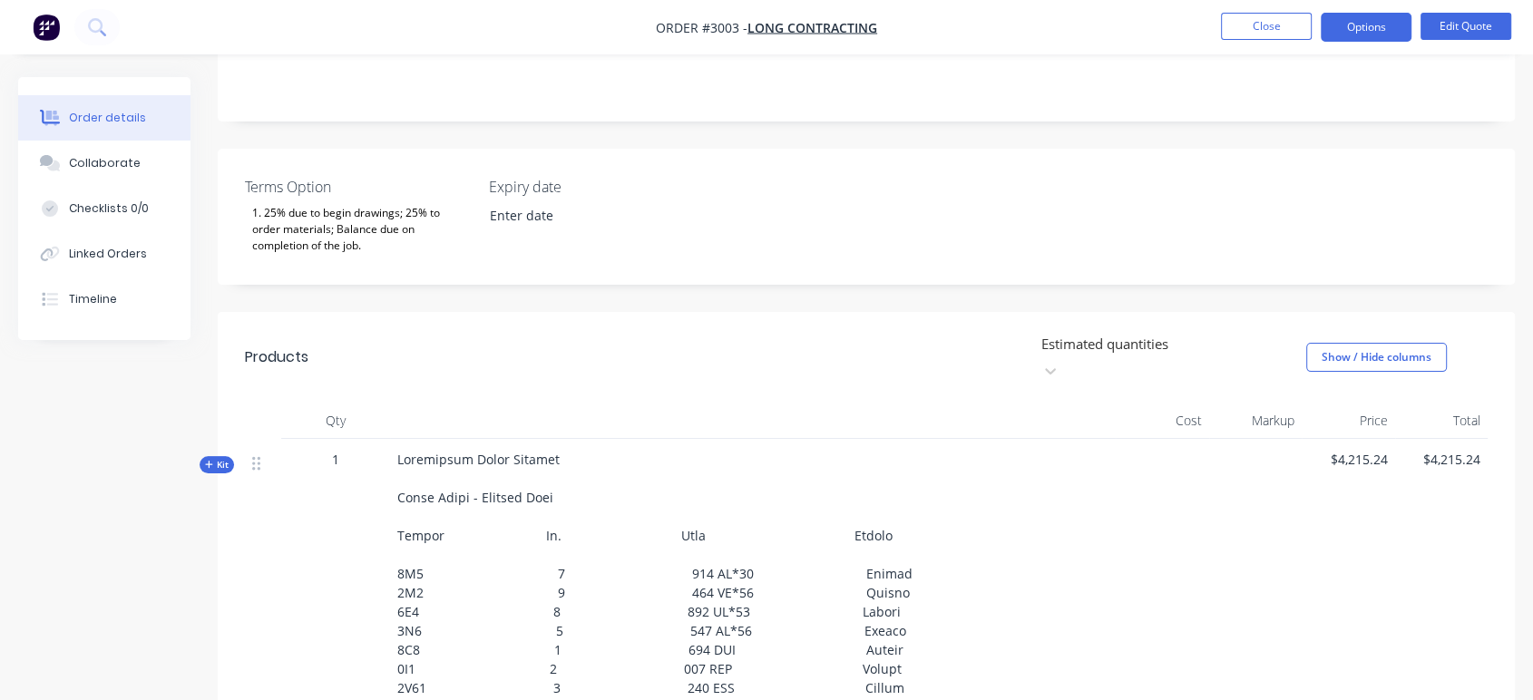
click at [209, 460] on icon "button" at bounding box center [209, 464] width 8 height 9
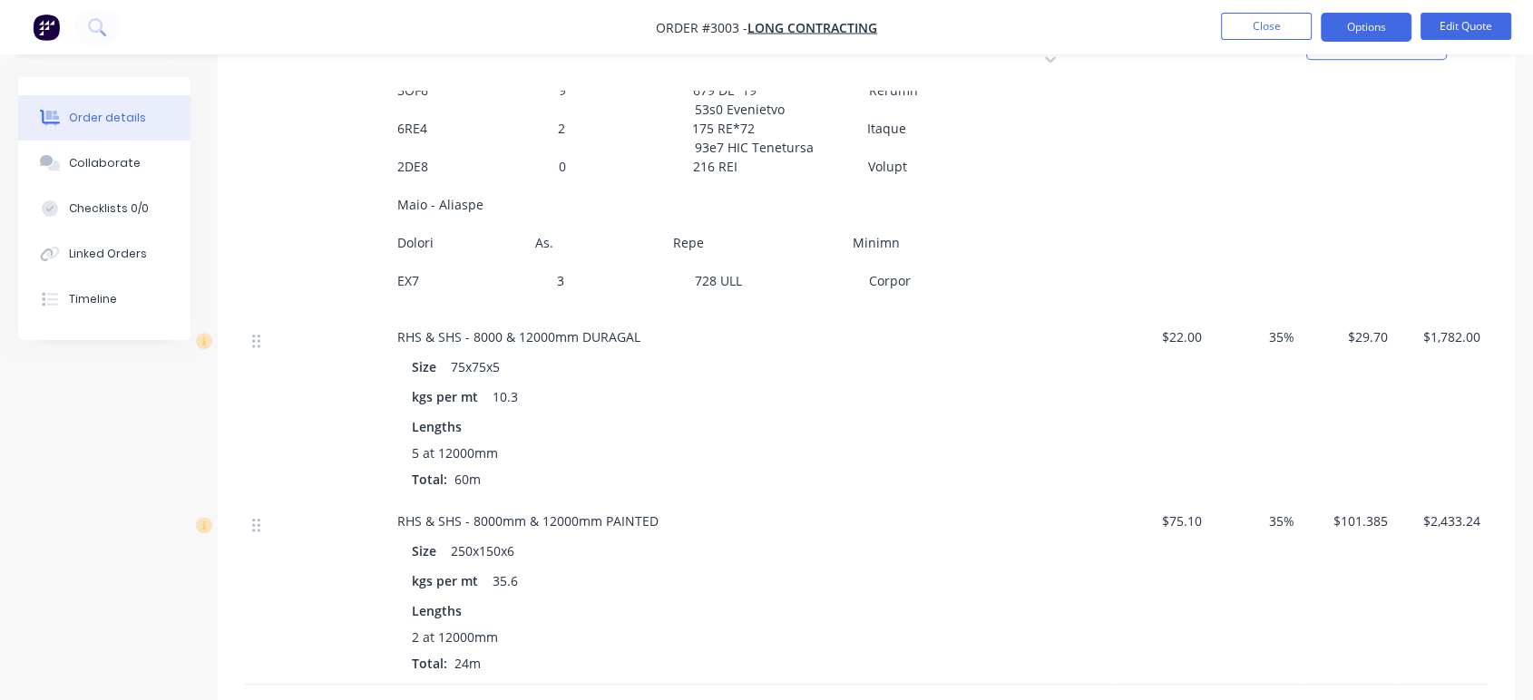
scroll to position [1464, 0]
click at [252, 338] on icon at bounding box center [256, 345] width 8 height 14
click at [858, 320] on div "RHS & SHS - 8000 & 12000mm DURAGAL Size 75x75x5 kgs per mt 10.3 Lengths 5 at 12…" at bounding box center [752, 412] width 725 height 184
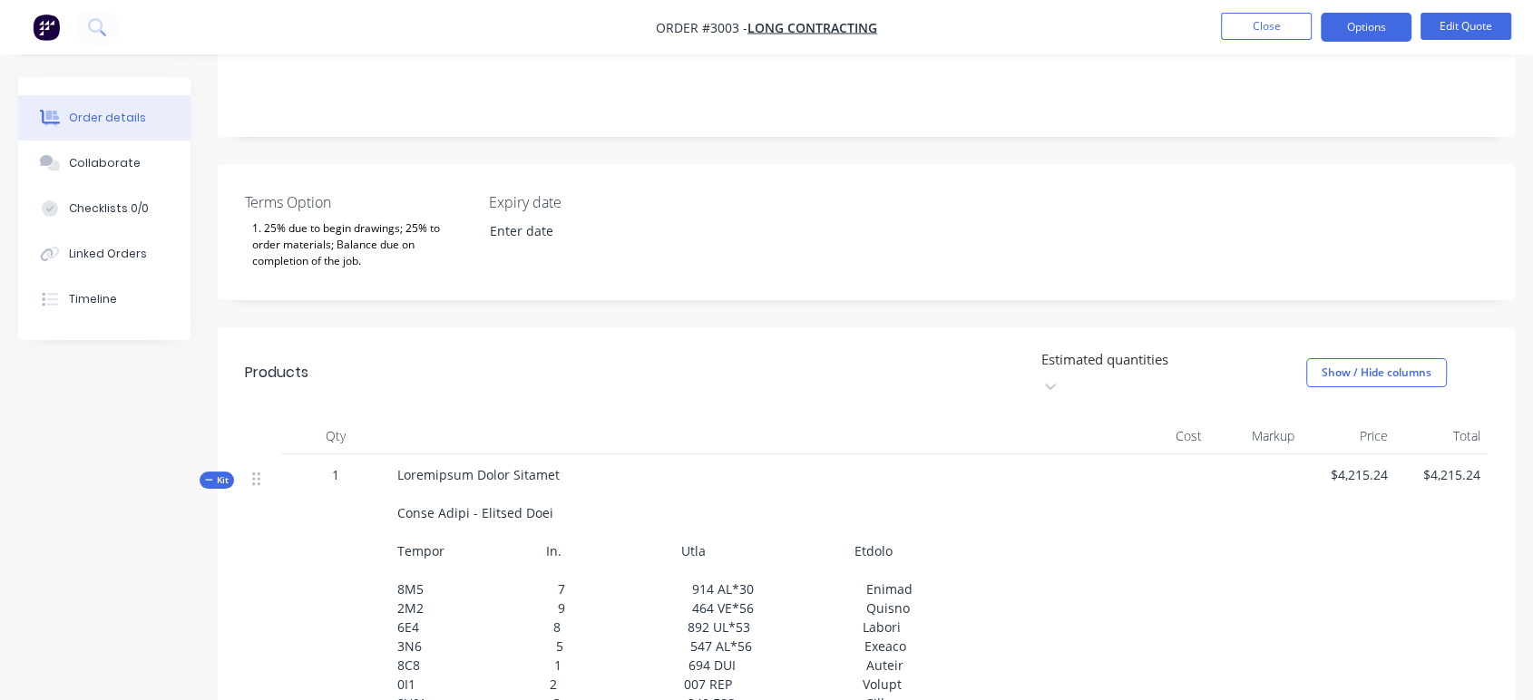
scroll to position [219, 0]
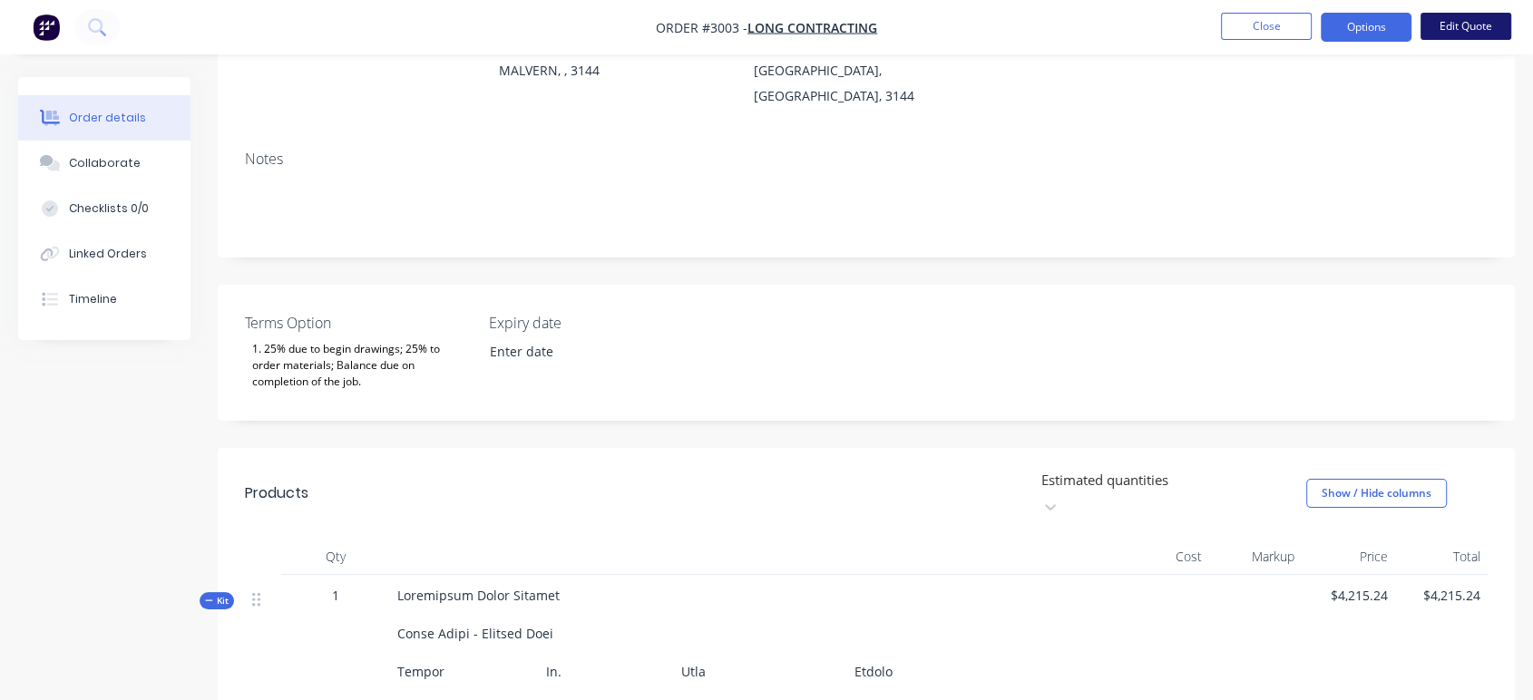
click at [1445, 25] on button "Edit Quote" at bounding box center [1465, 26] width 91 height 27
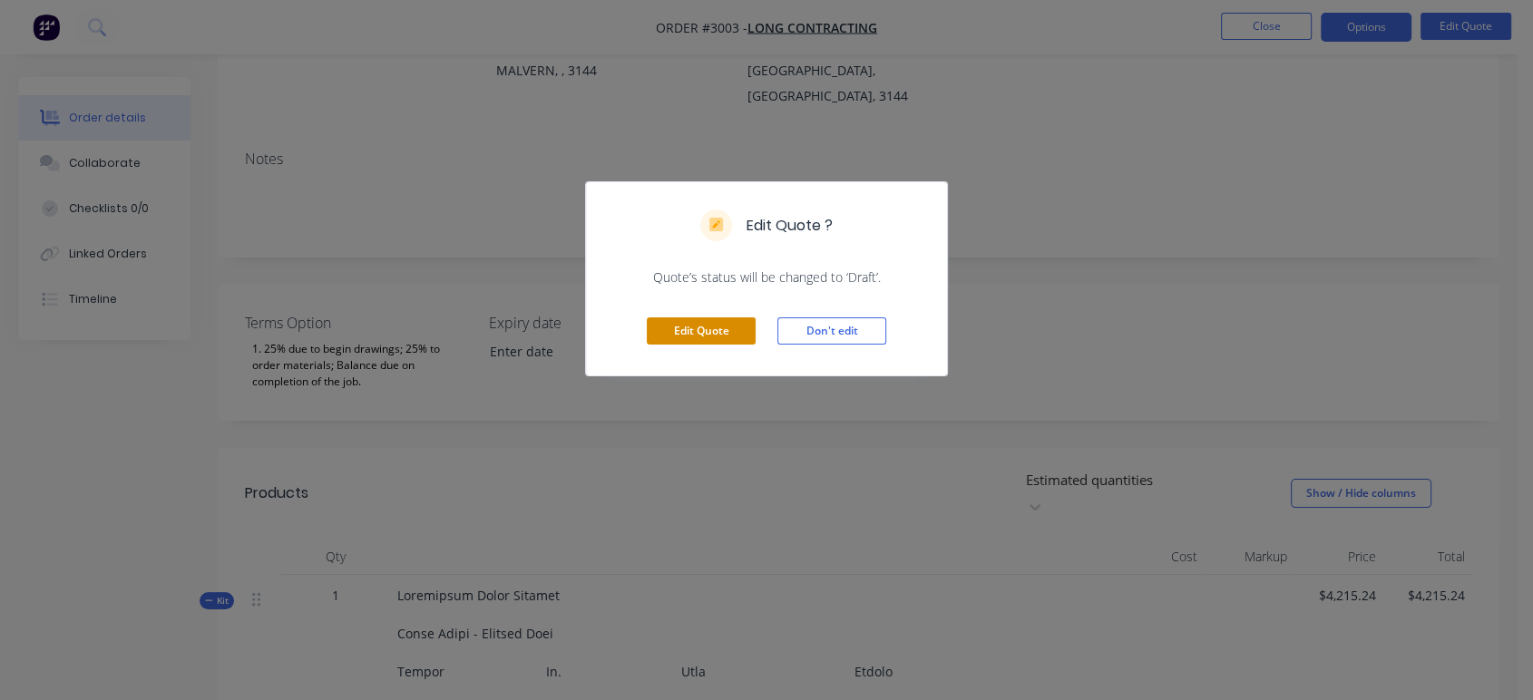
click at [722, 330] on button "Edit Quote" at bounding box center [701, 330] width 109 height 27
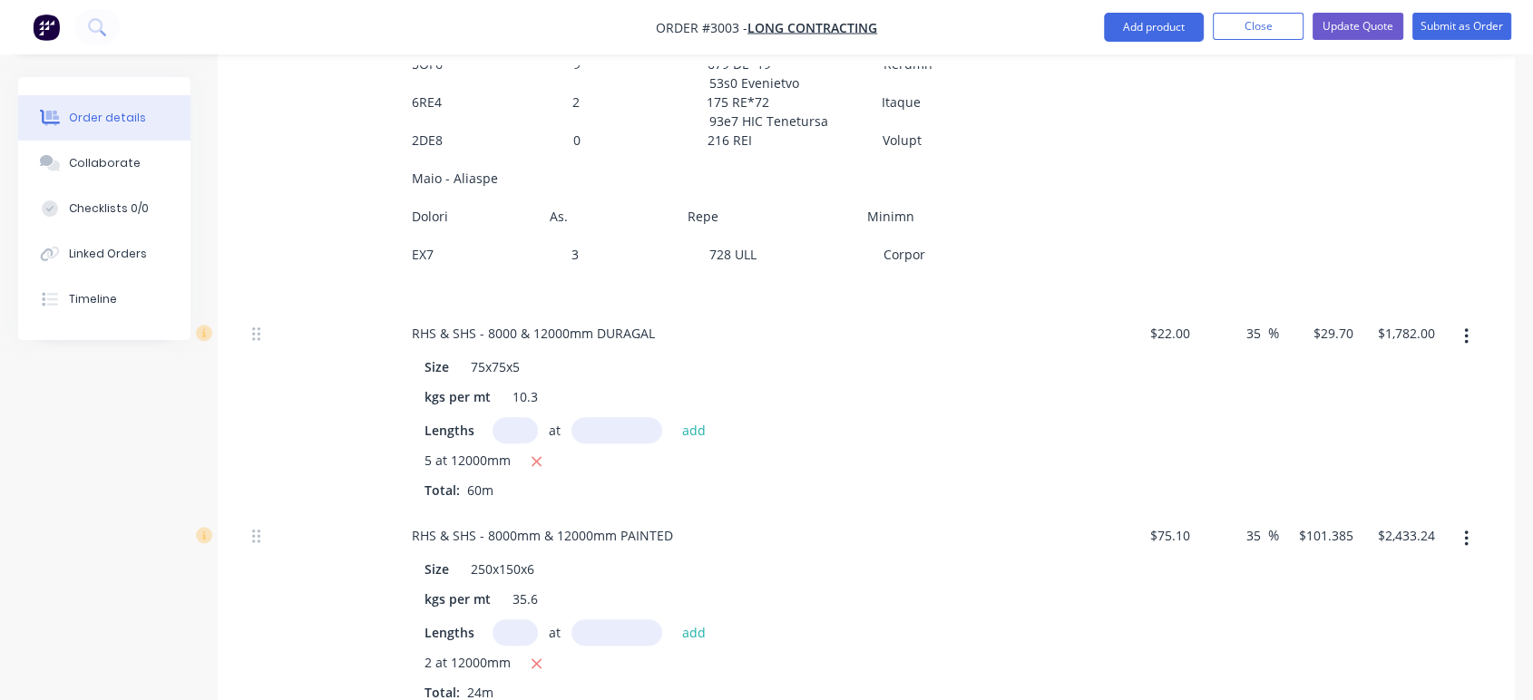
scroll to position [1511, 0]
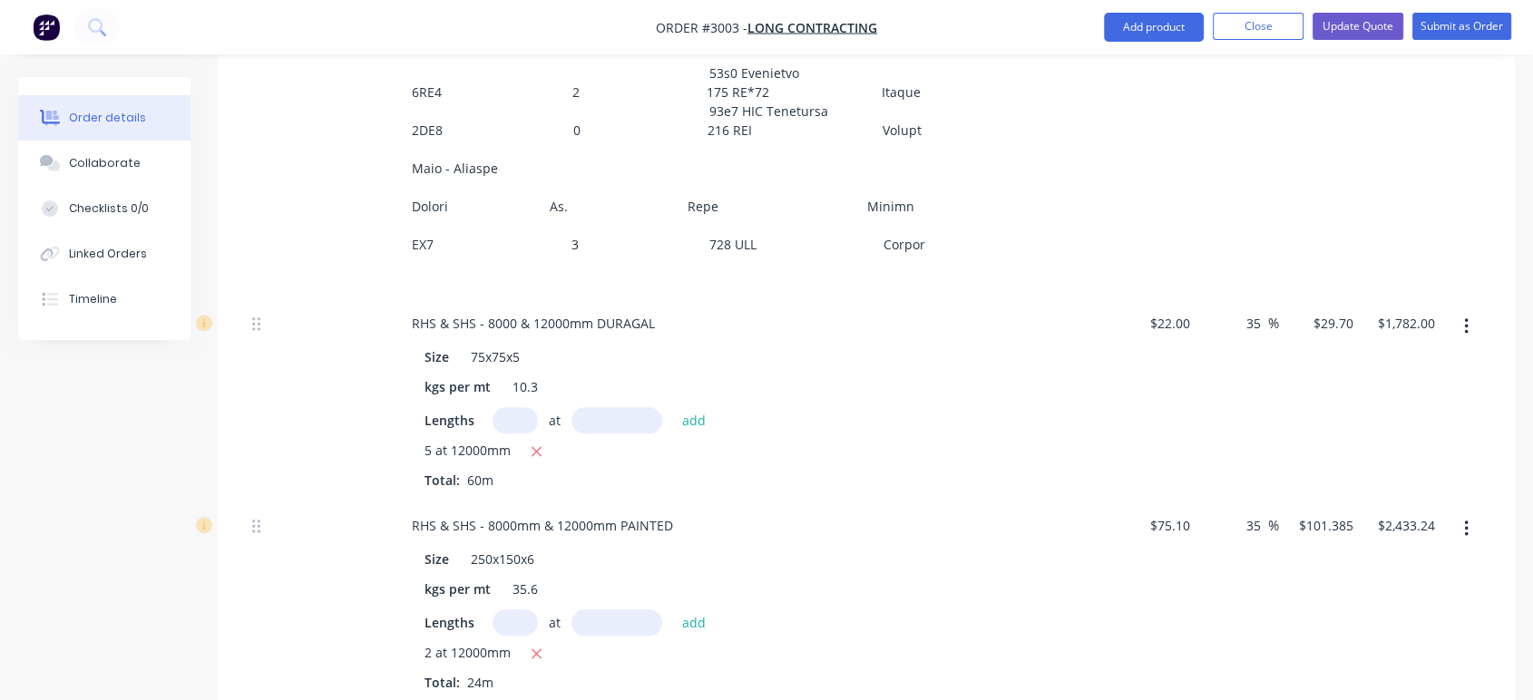
click at [1466, 316] on icon "button" at bounding box center [1466, 326] width 5 height 20
click at [1399, 433] on div "Delete" at bounding box center [1401, 446] width 140 height 26
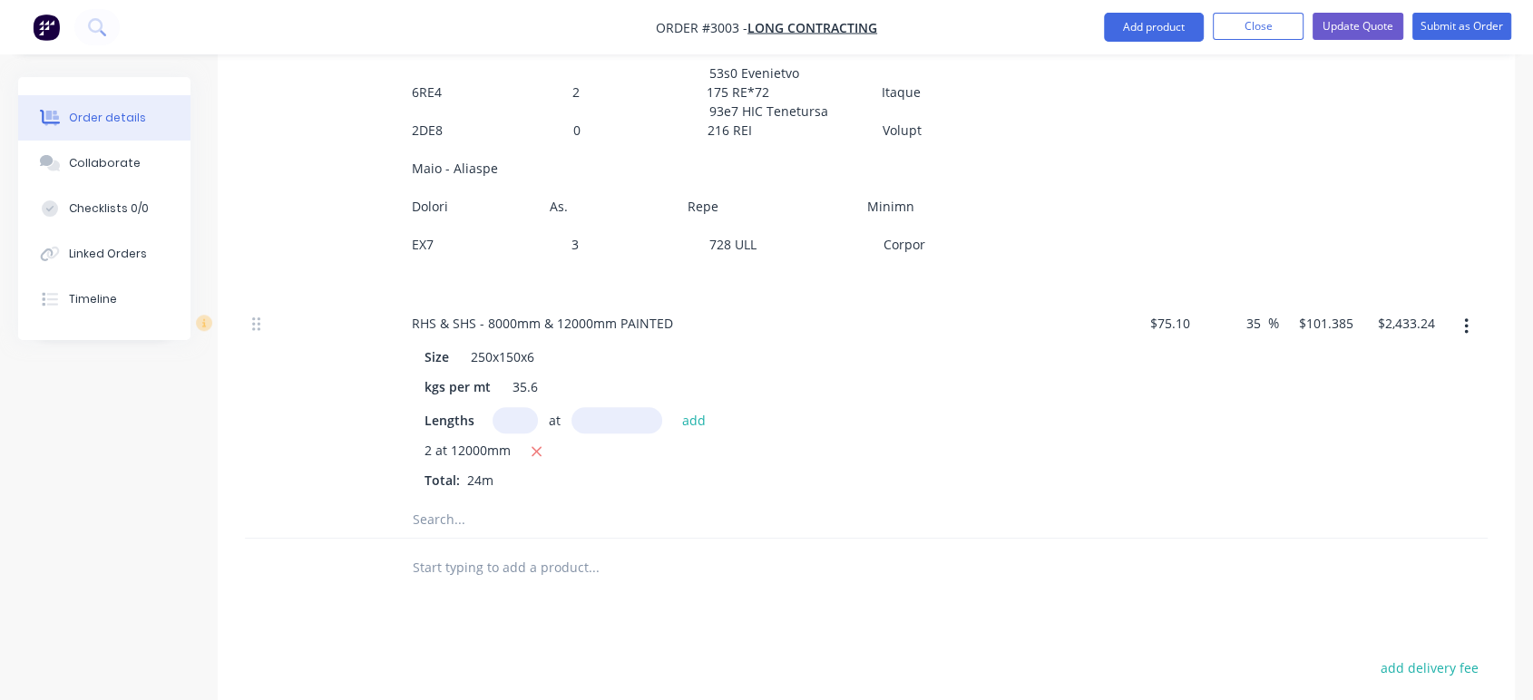
click at [1465, 318] on icon "button" at bounding box center [1466, 326] width 4 height 16
click at [1422, 433] on div "Delete" at bounding box center [1401, 446] width 140 height 26
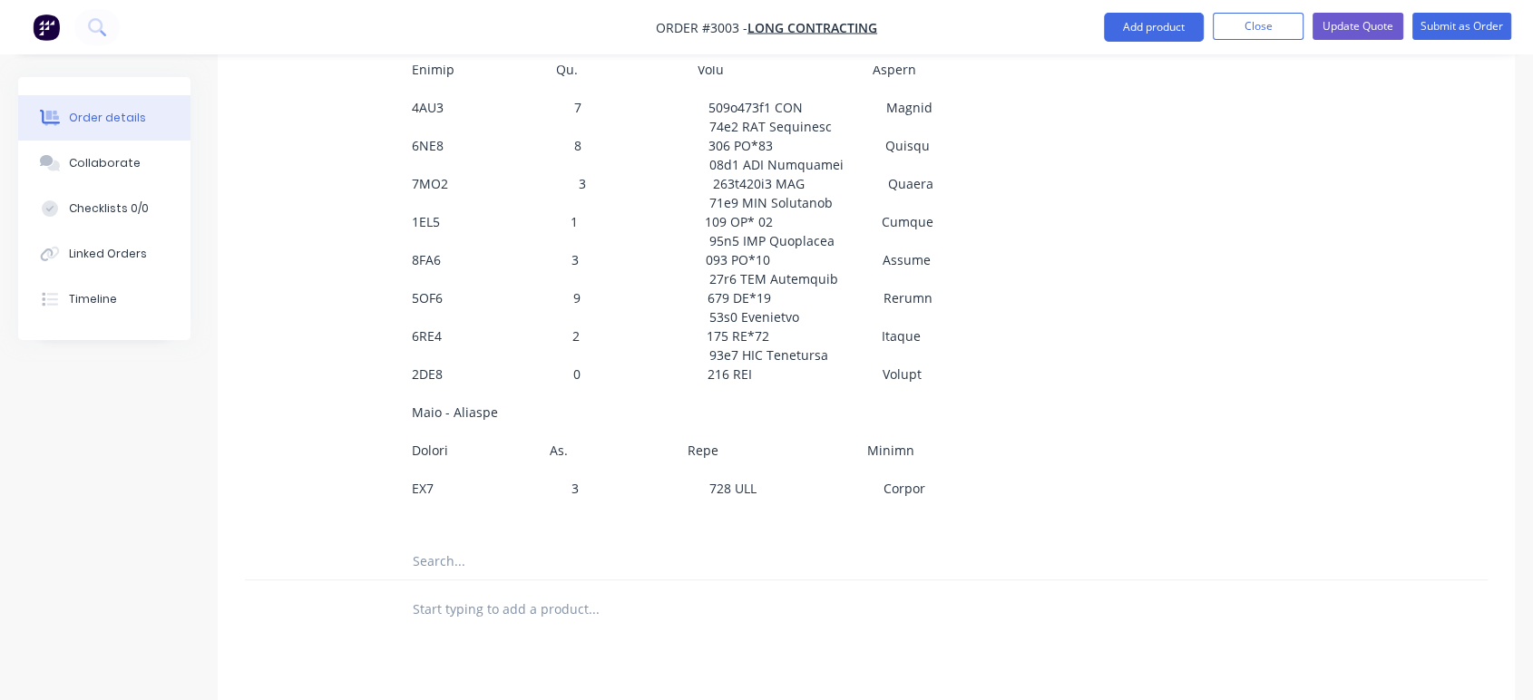
scroll to position [1309, 0]
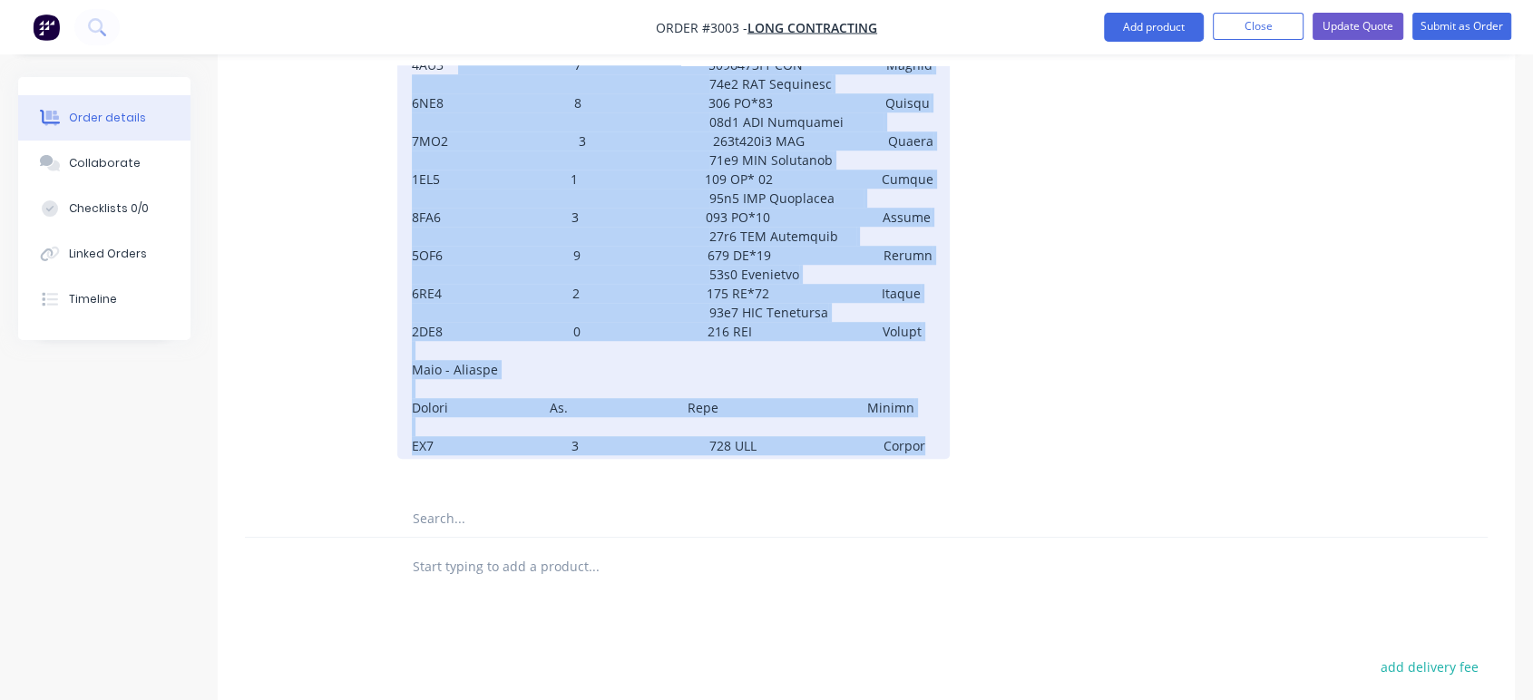
drag, startPoint x: 903, startPoint y: 402, endPoint x: 453, endPoint y: 19, distance: 590.6
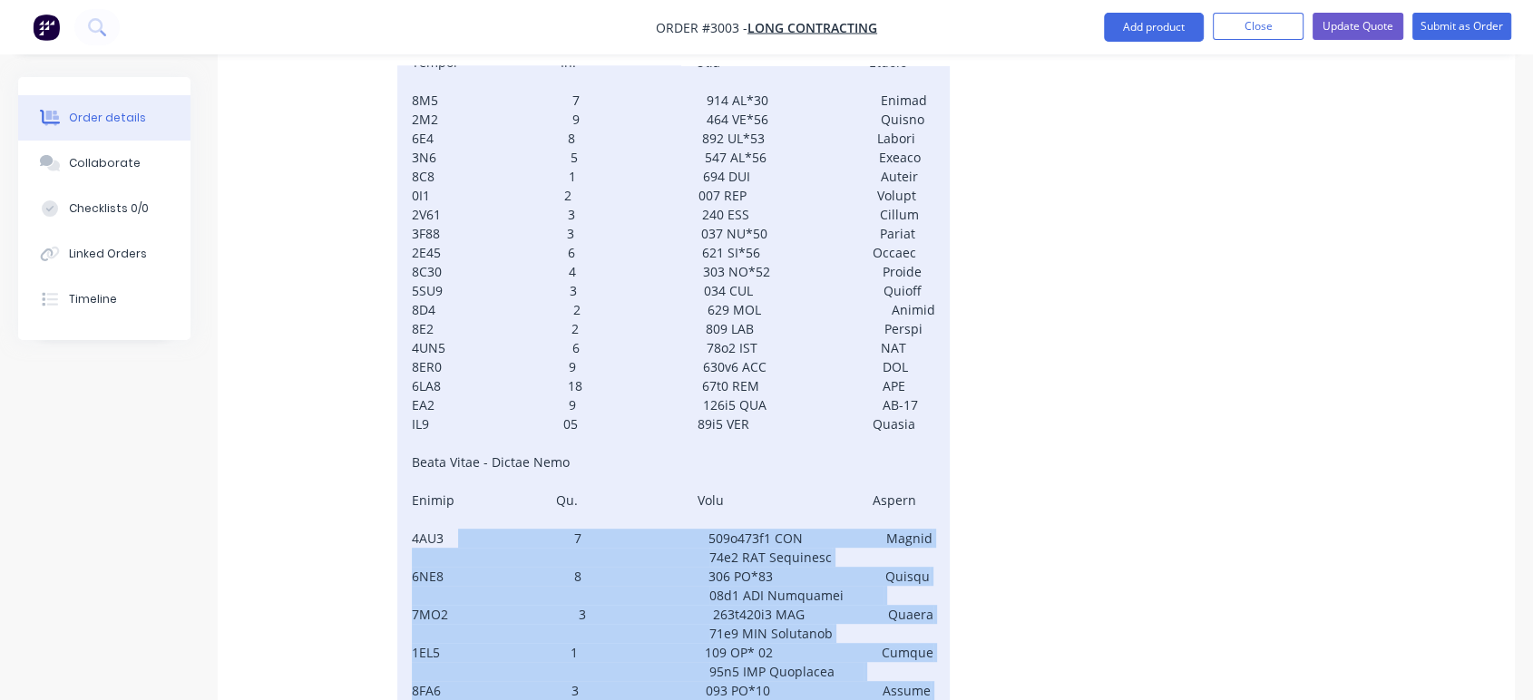
scroll to position [805, 0]
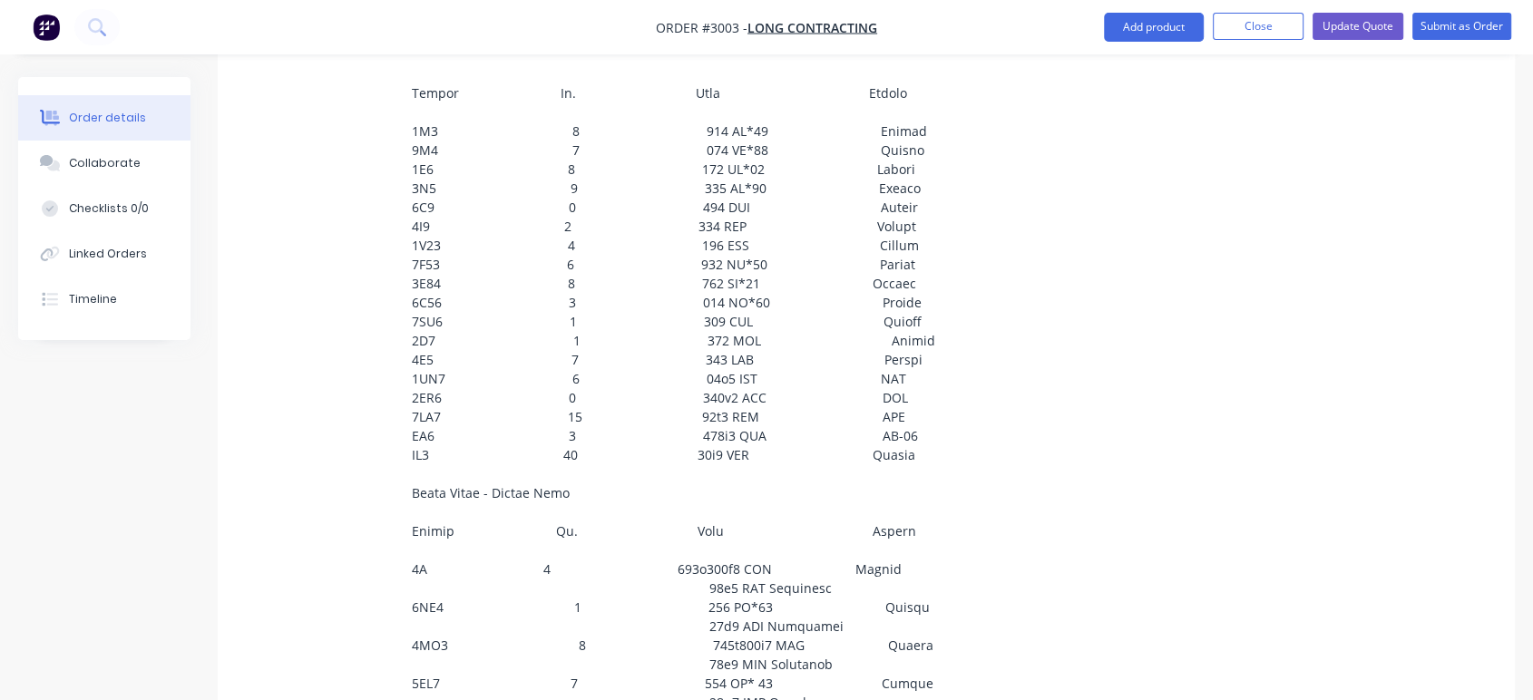
click at [1262, 363] on div at bounding box center [1238, 499] width 82 height 1012
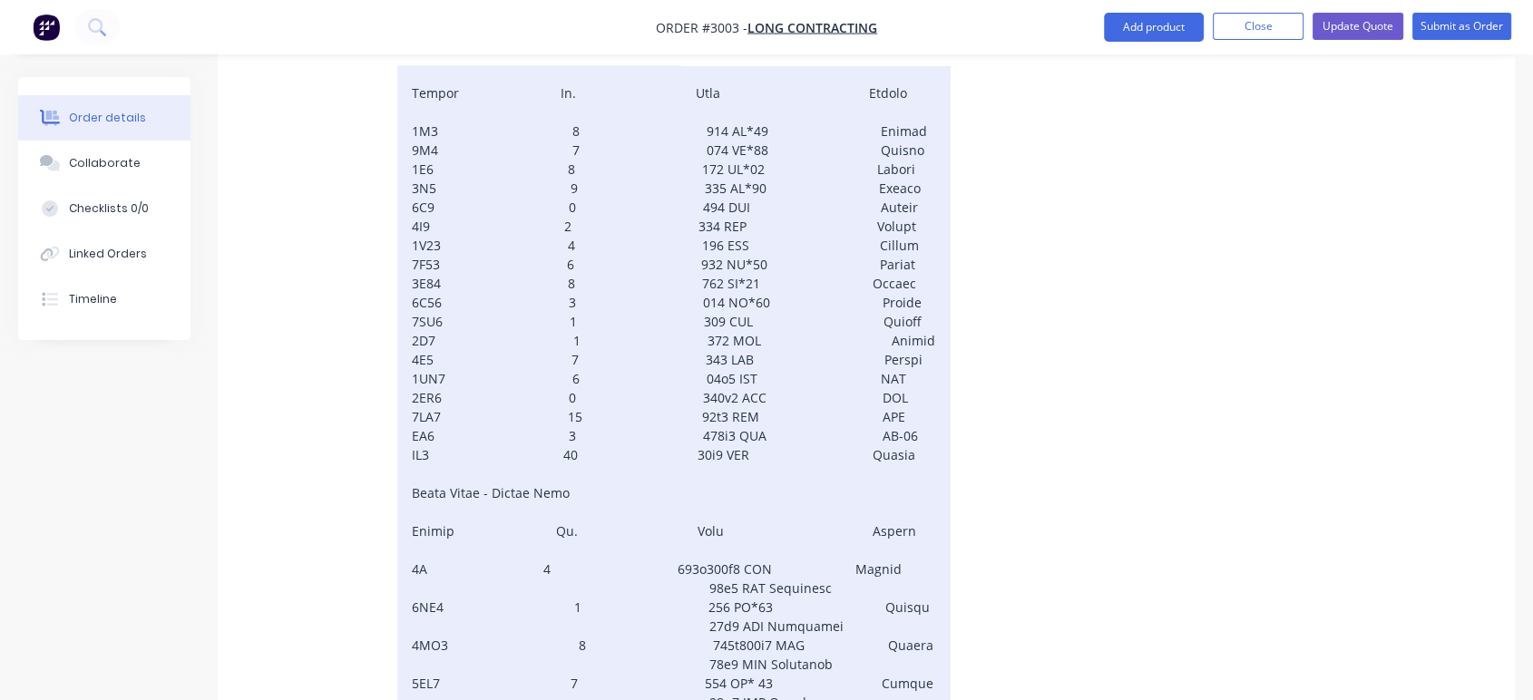
click at [494, 519] on div at bounding box center [673, 483] width 553 height 959
drag, startPoint x: 469, startPoint y: 515, endPoint x: 495, endPoint y: 518, distance: 26.4
click at [495, 518] on div at bounding box center [673, 483] width 553 height 959
click at [429, 521] on div at bounding box center [673, 483] width 553 height 959
click at [425, 522] on div at bounding box center [673, 483] width 553 height 959
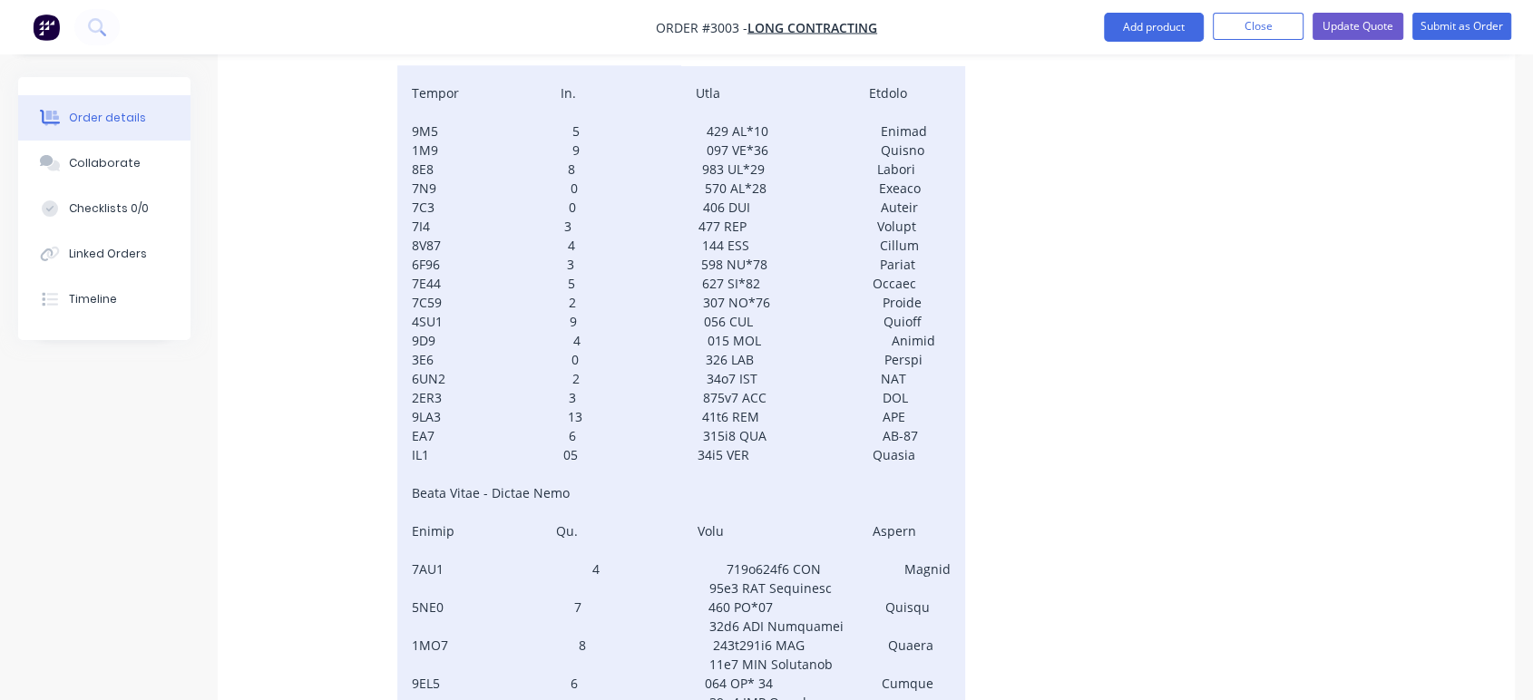
click at [579, 516] on div at bounding box center [681, 483] width 568 height 959
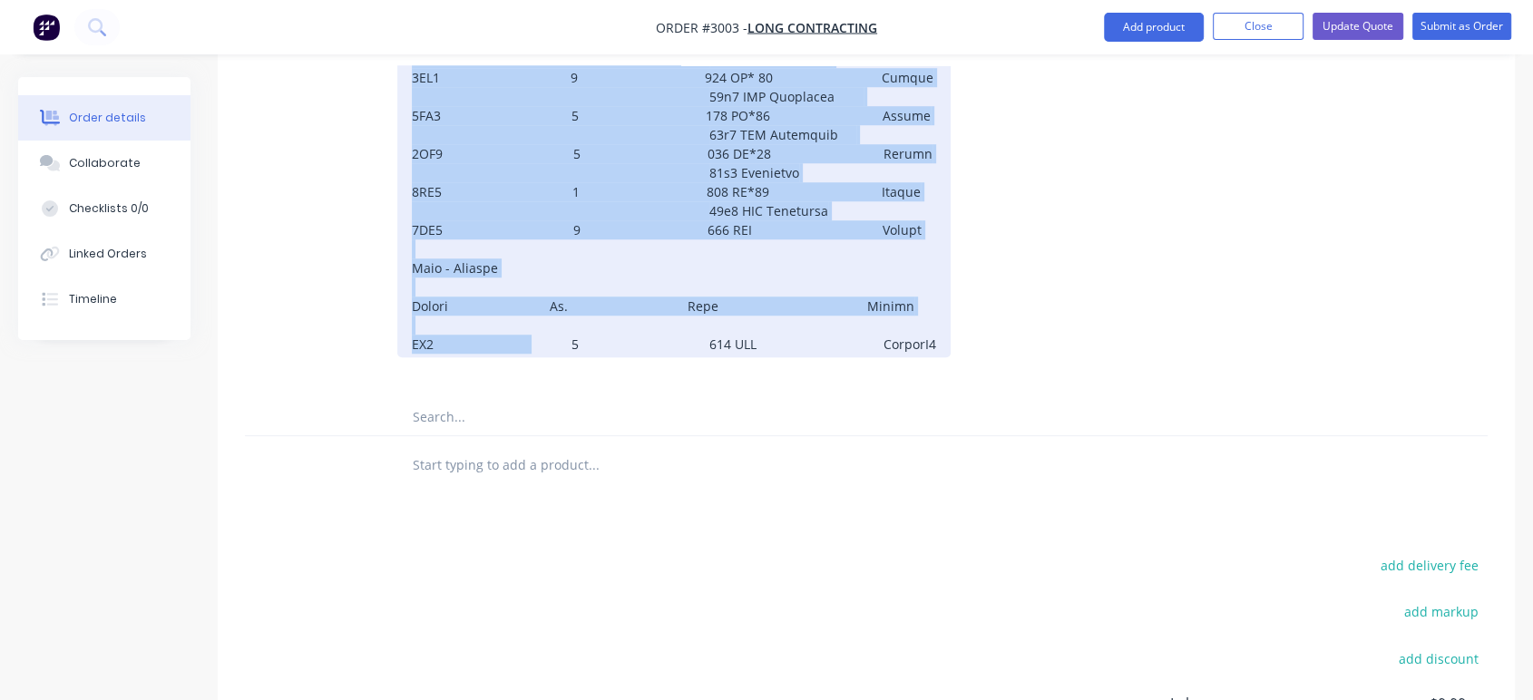
scroll to position [1421, 0]
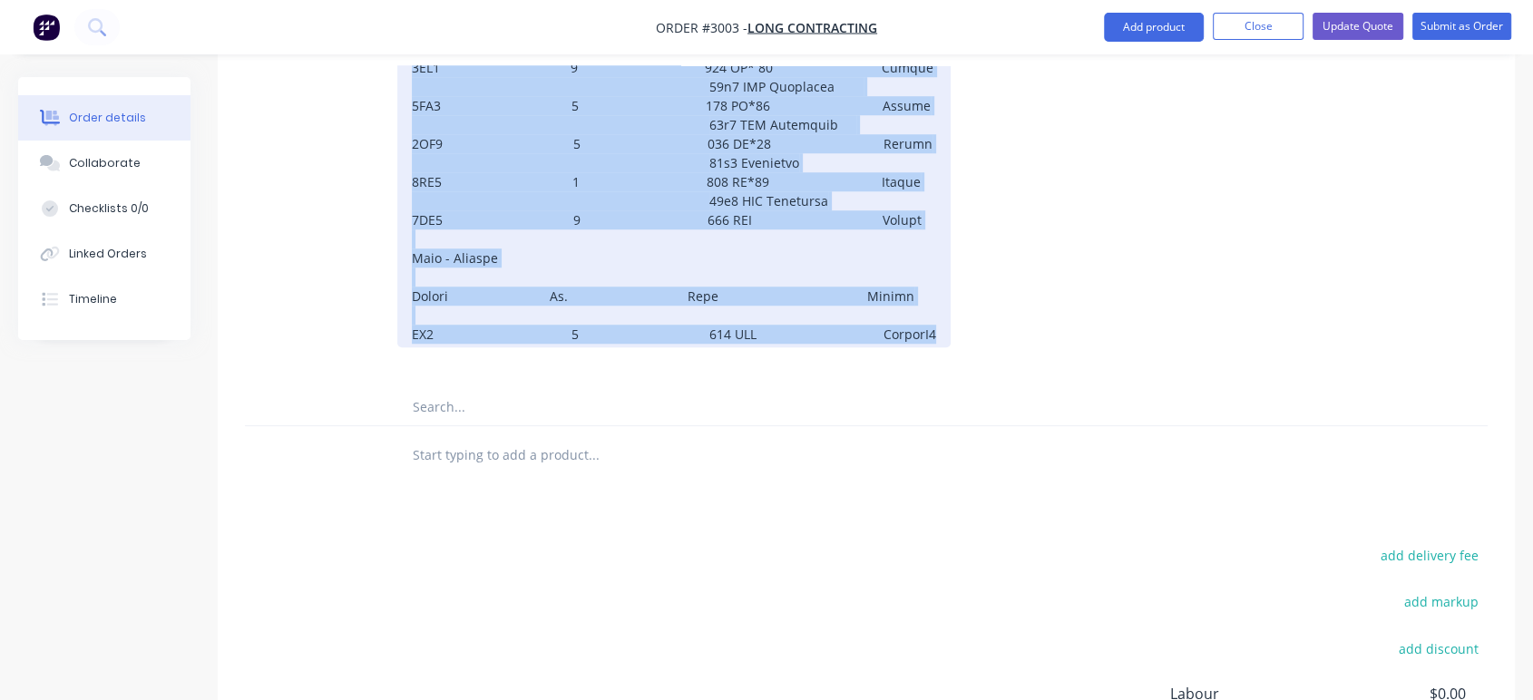
drag, startPoint x: 411, startPoint y: 171, endPoint x: 908, endPoint y: 293, distance: 511.6
copy div "Structural Steel Package First Floor - Framing Plan Member No. Type Finish 1B1 …"
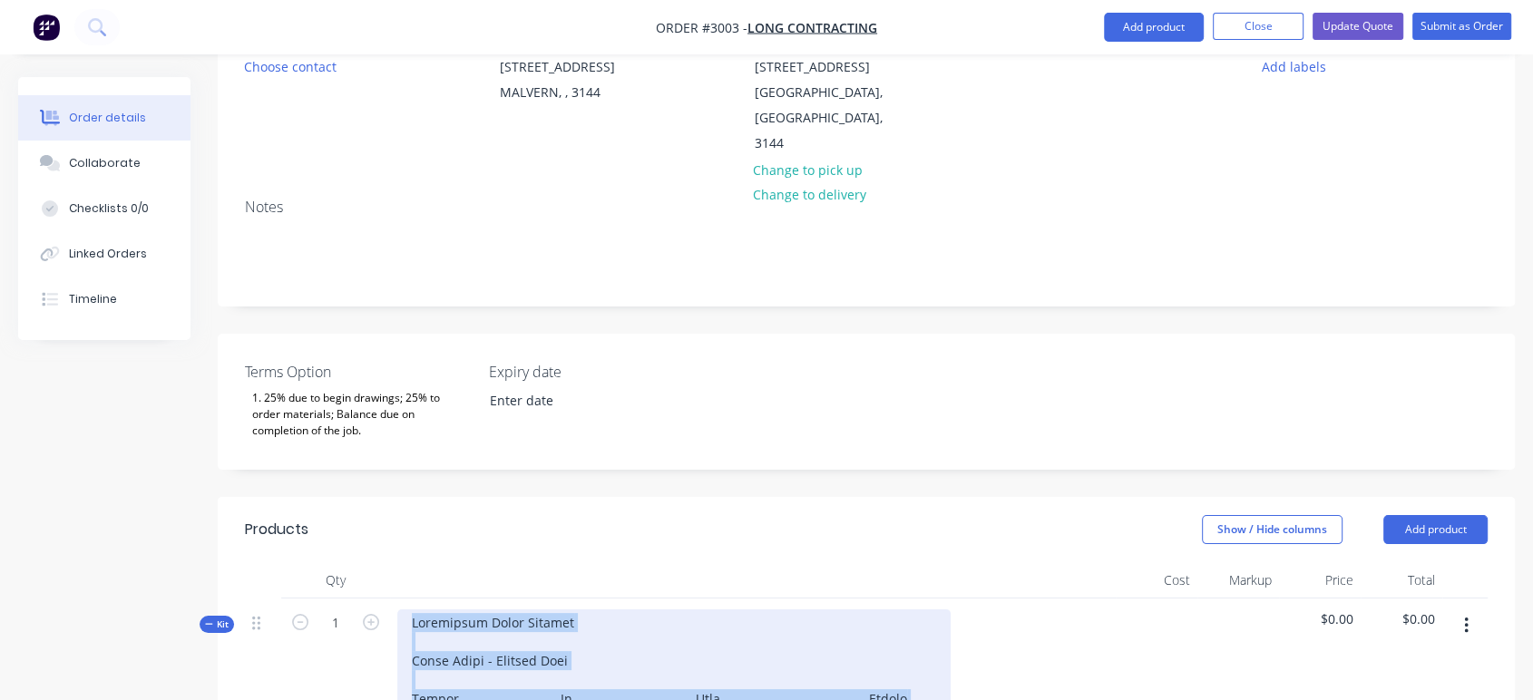
scroll to position [110, 0]
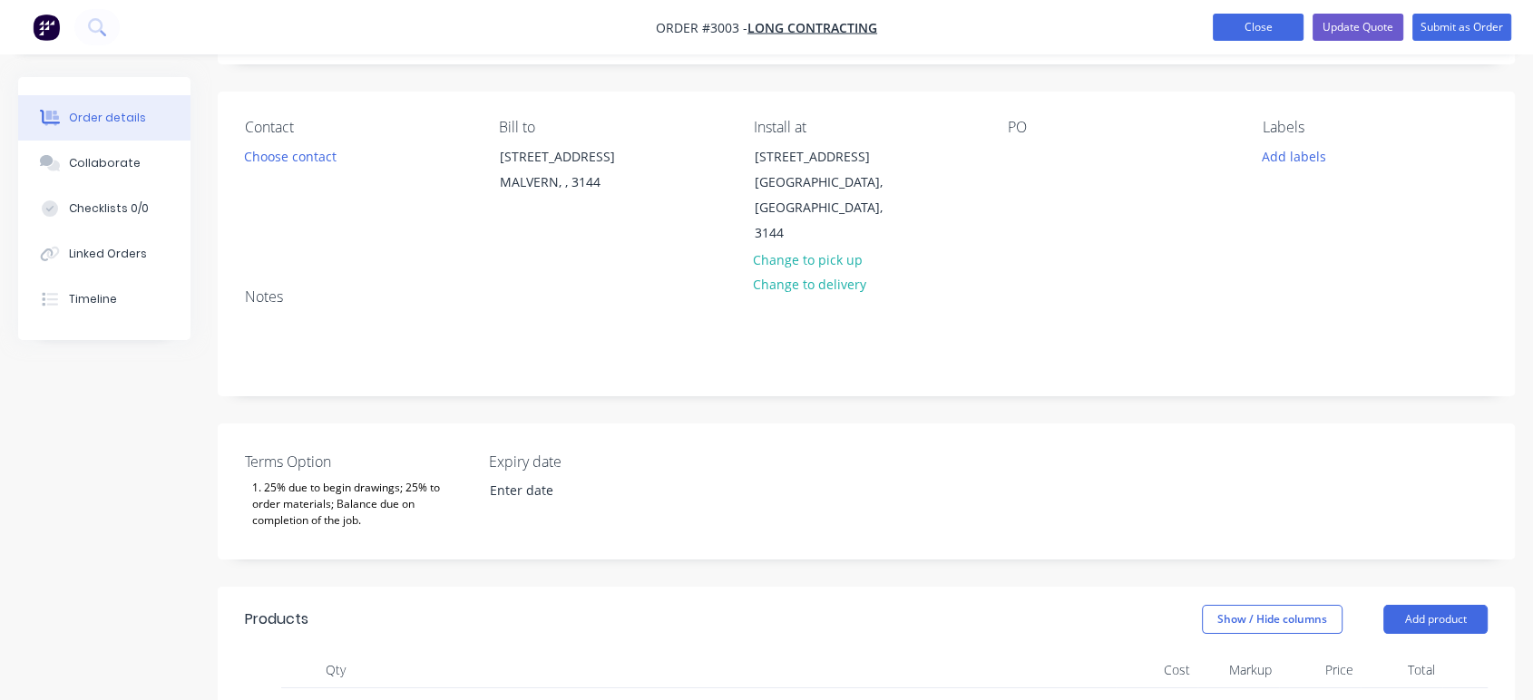
click at [1251, 27] on button "Close" at bounding box center [1257, 27] width 91 height 27
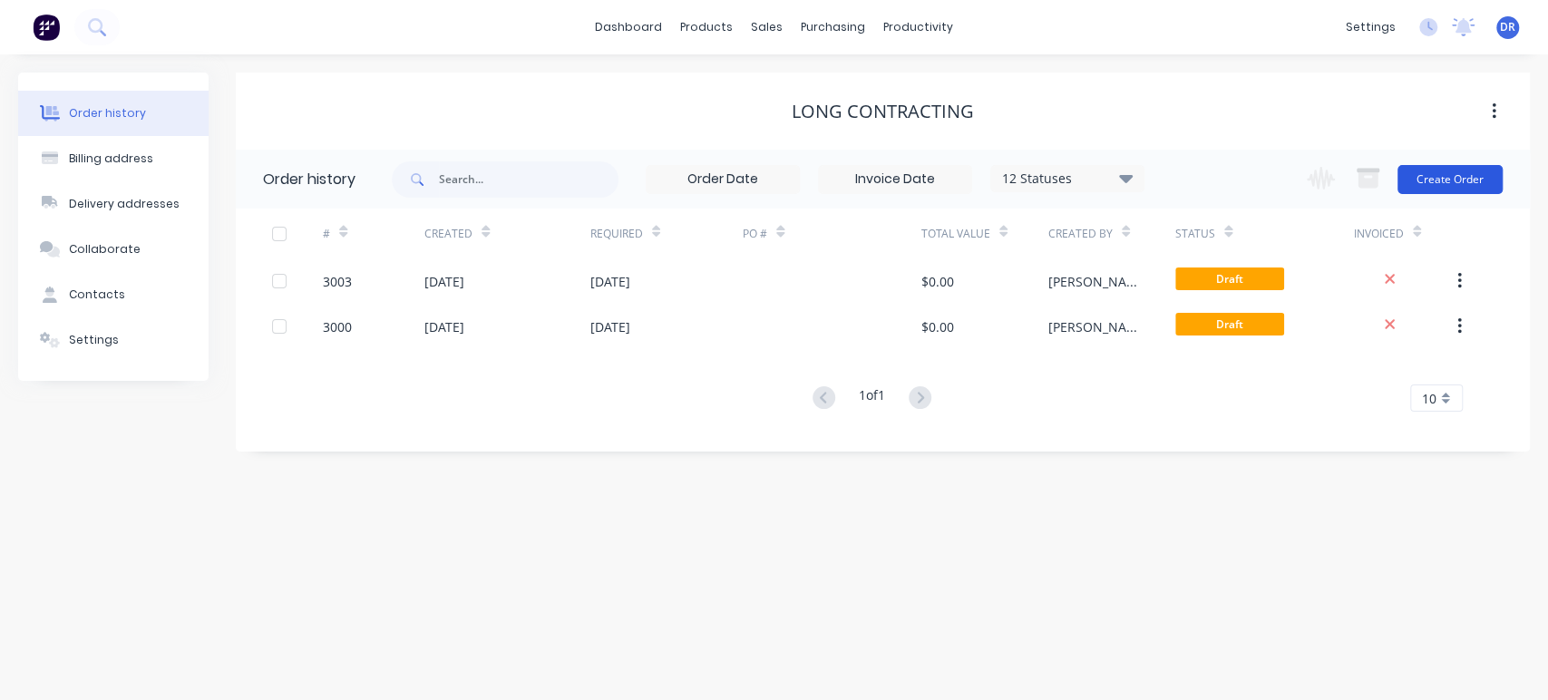
click at [1442, 175] on button "Create Order" at bounding box center [1449, 179] width 105 height 29
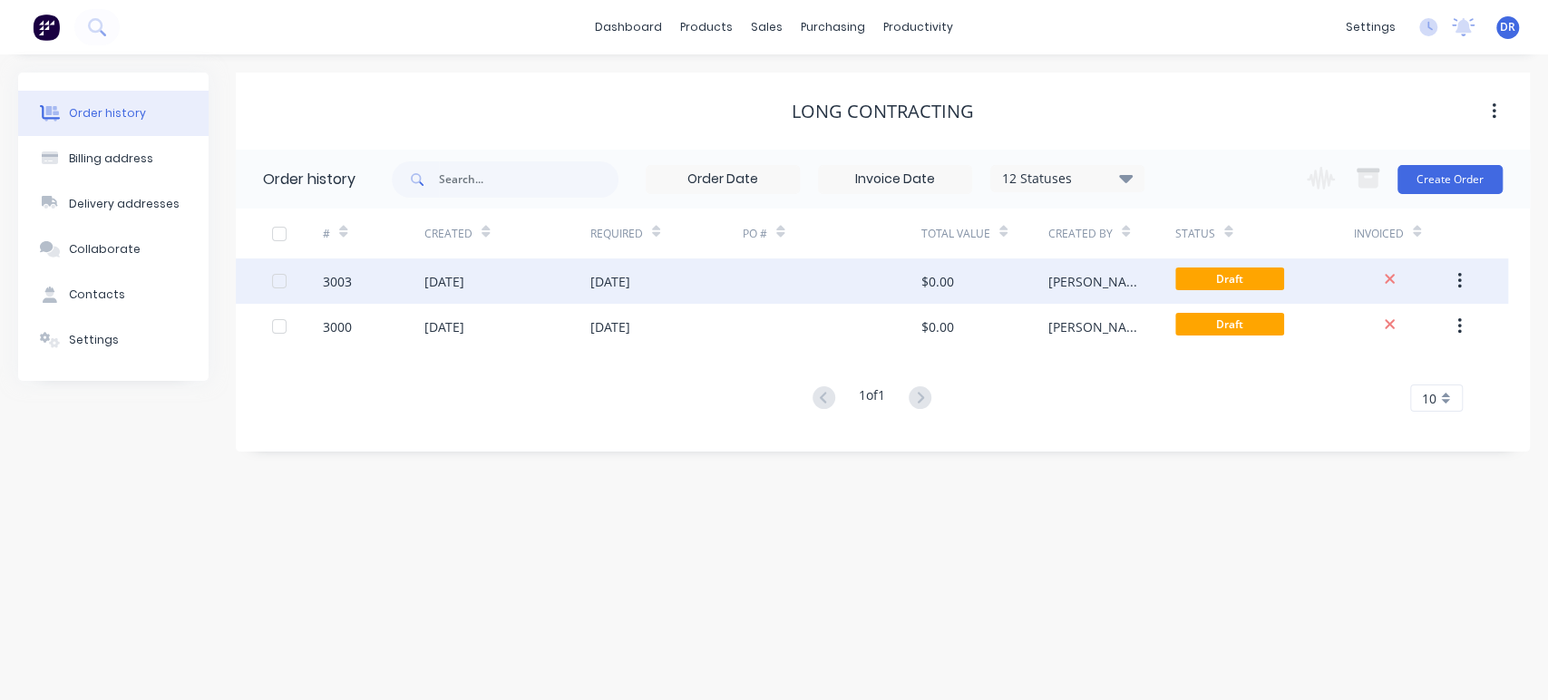
click at [332, 277] on div "3003" at bounding box center [337, 281] width 29 height 19
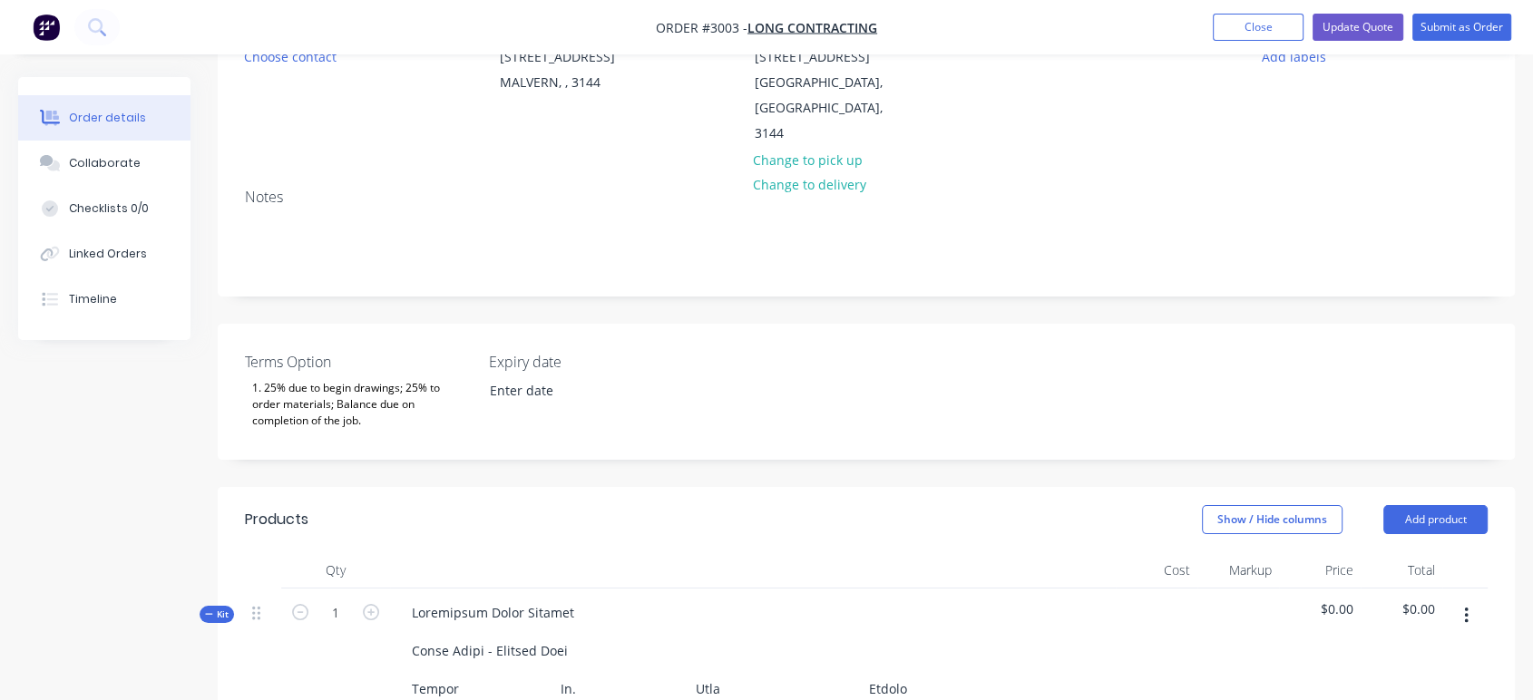
scroll to position [302, 0]
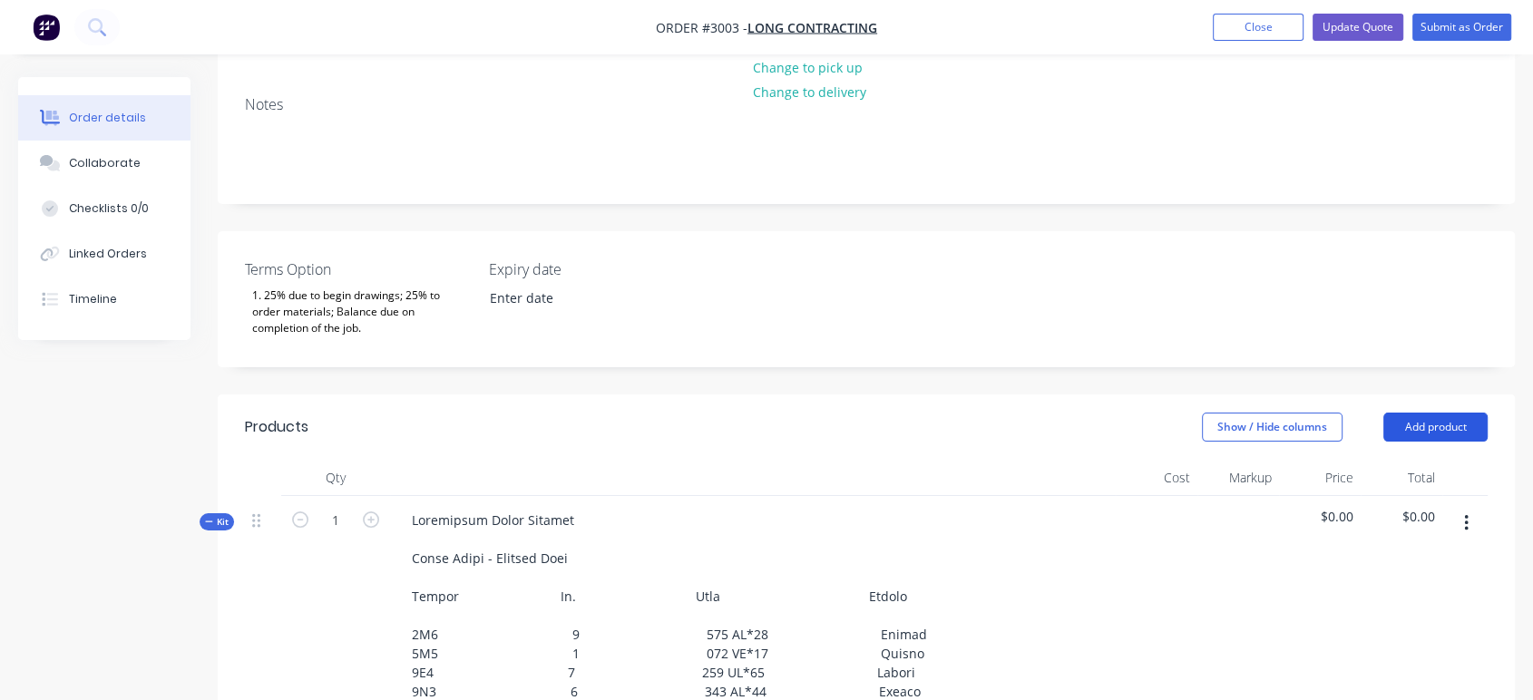
click at [1429, 413] on button "Add product" at bounding box center [1435, 427] width 104 height 29
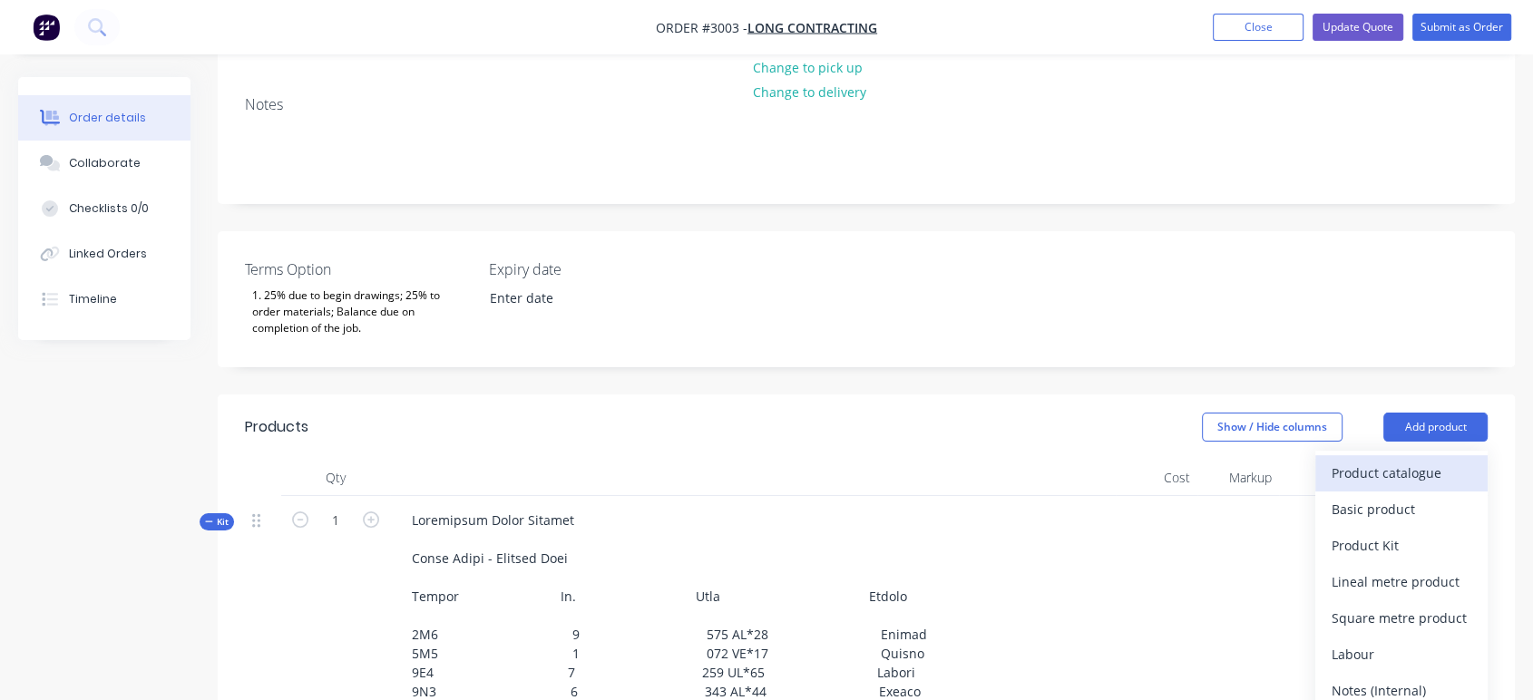
click at [1372, 460] on div "Product catalogue" at bounding box center [1401, 473] width 140 height 26
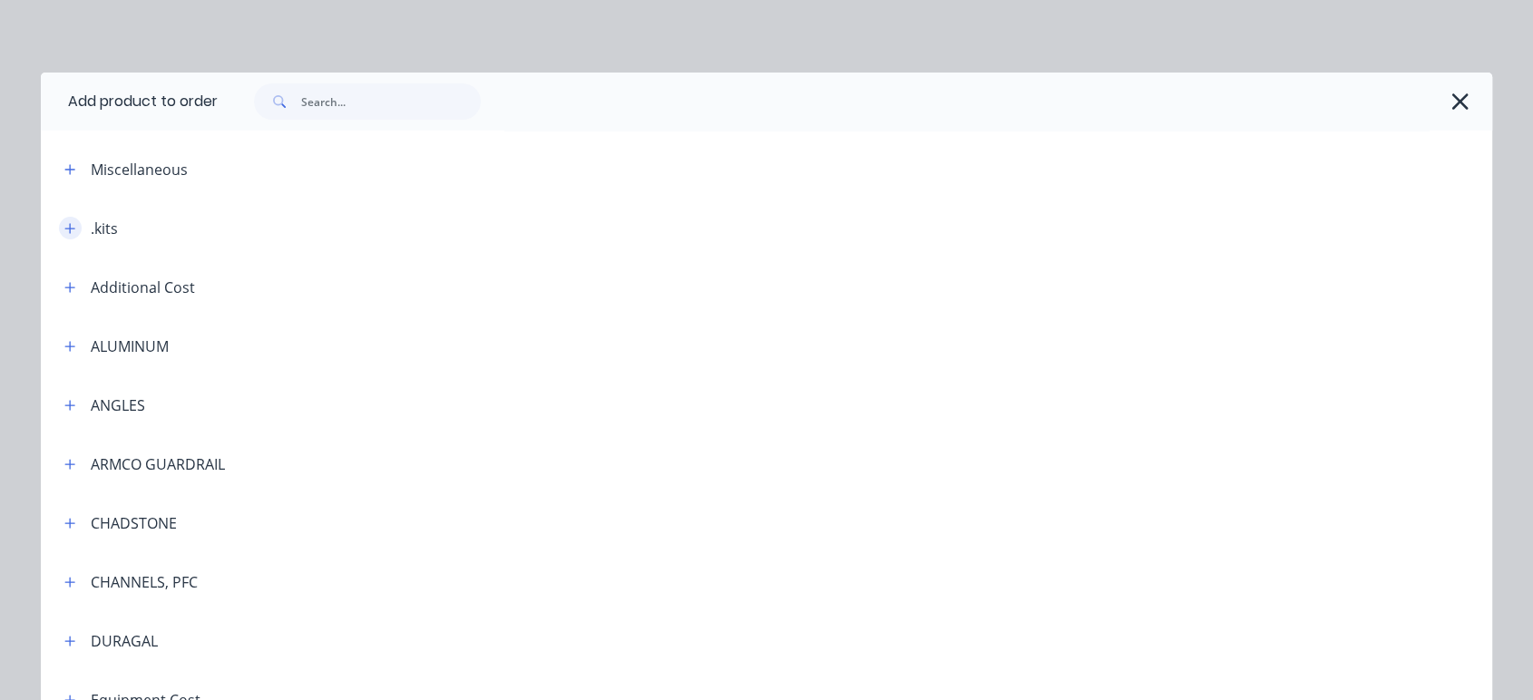
click at [64, 227] on icon "button" at bounding box center [69, 228] width 11 height 13
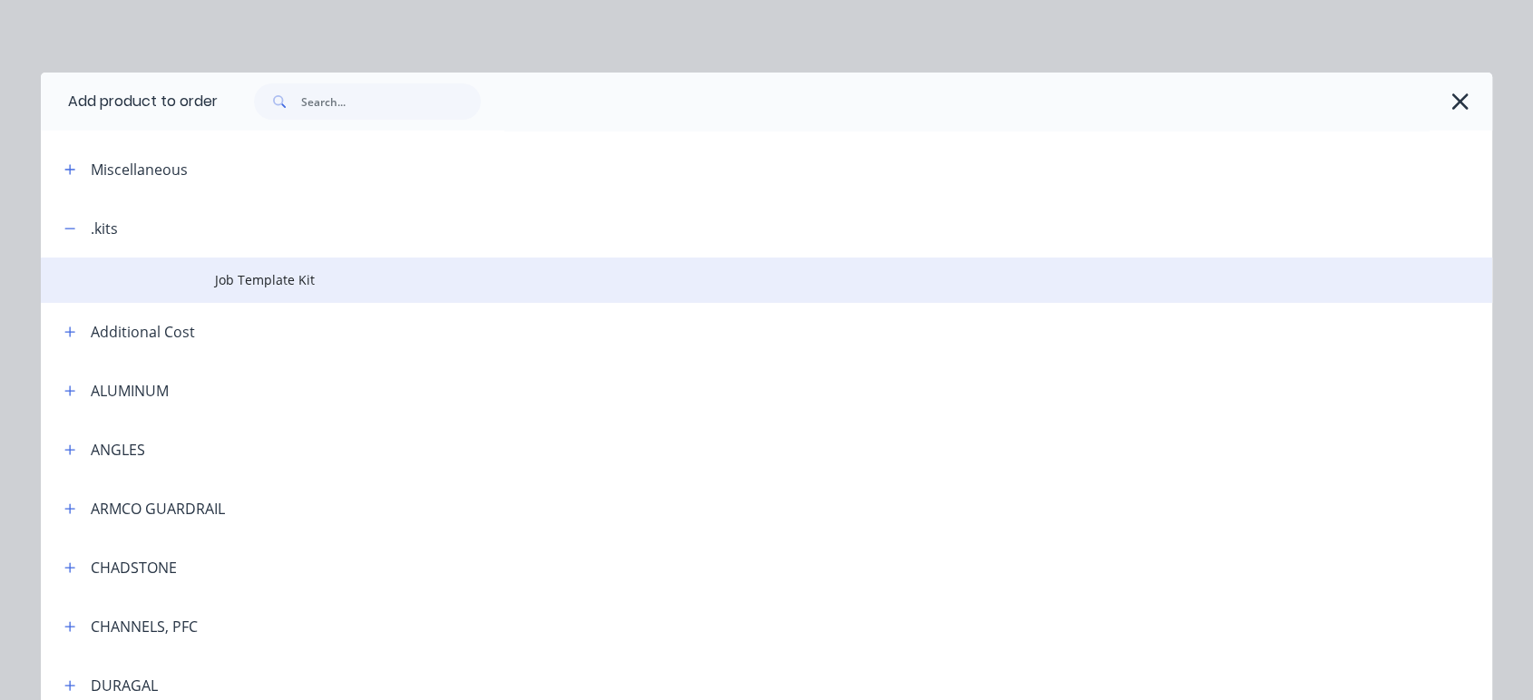
click at [230, 277] on span "Job Template Kit" at bounding box center [725, 279] width 1021 height 19
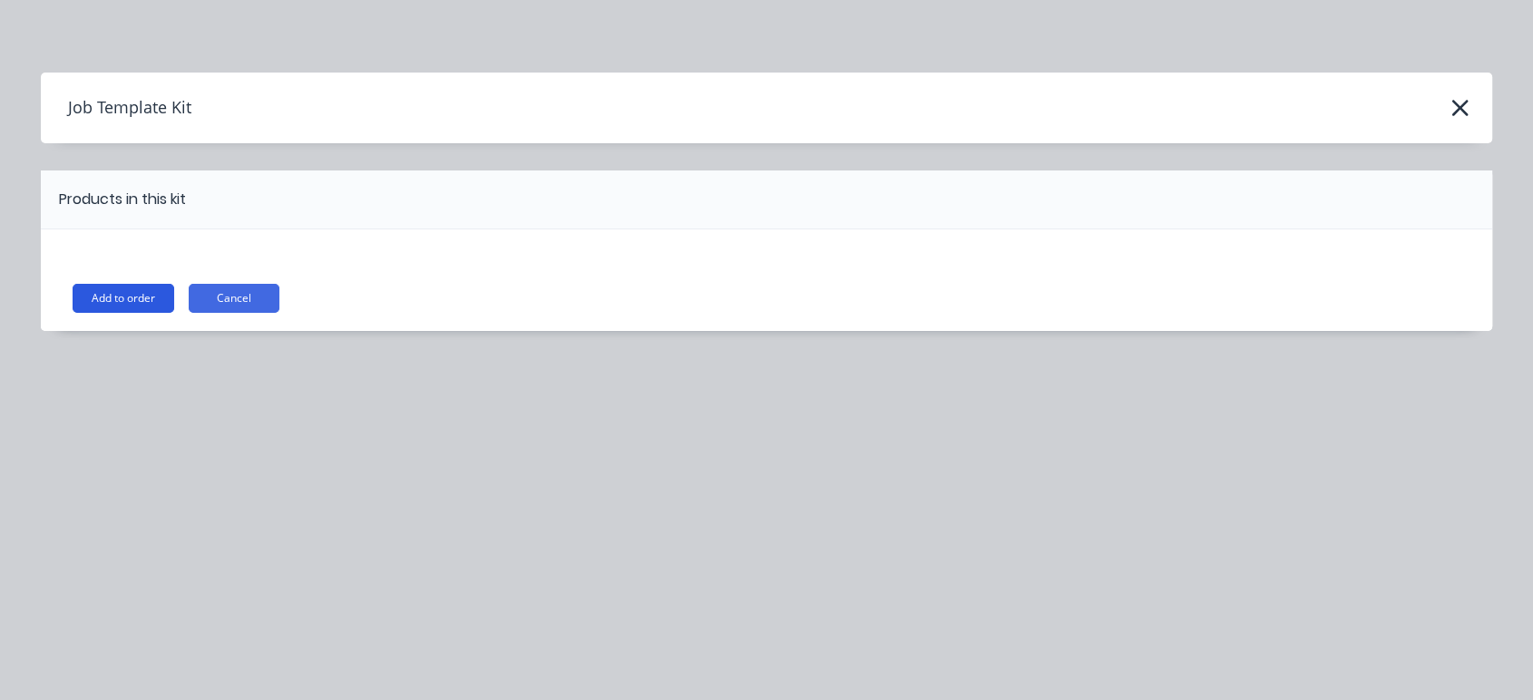
click at [134, 288] on button "Add to order" at bounding box center [124, 298] width 102 height 29
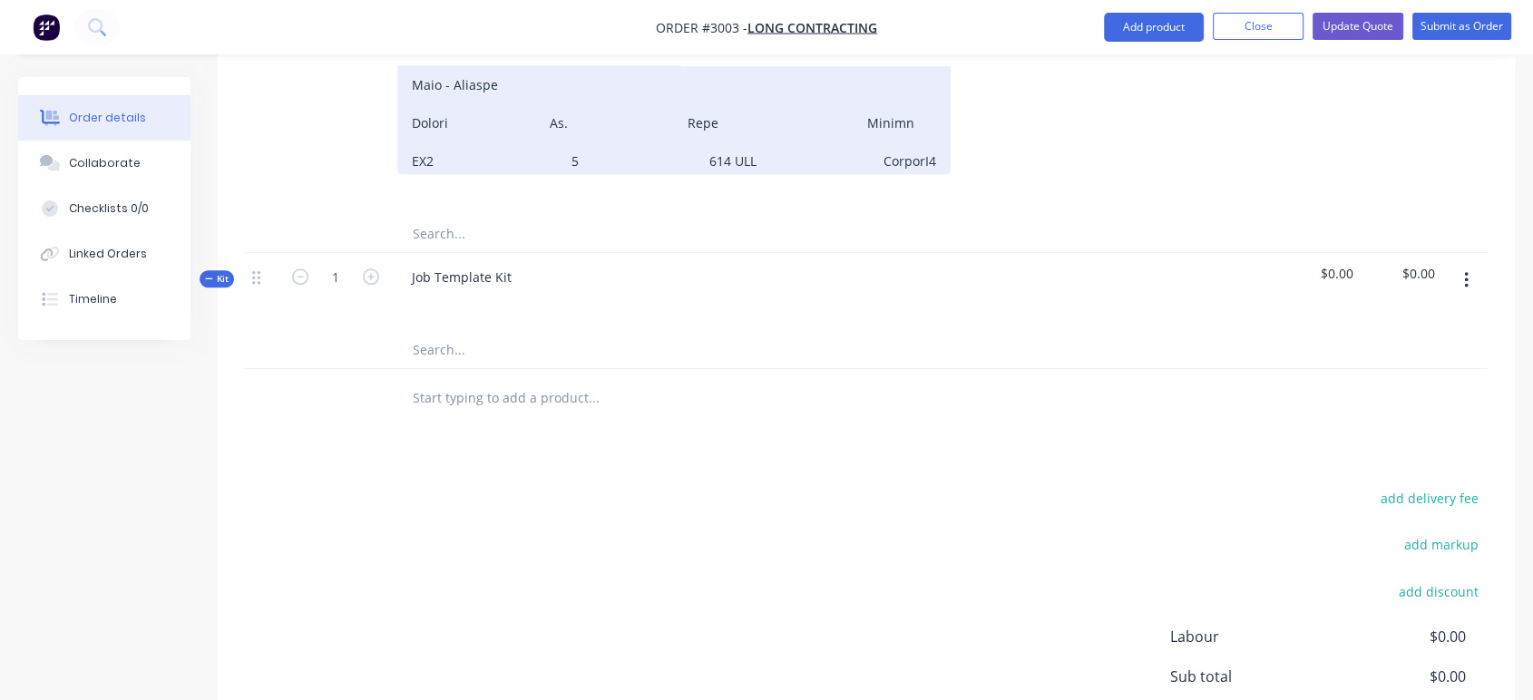
scroll to position [1611, 0]
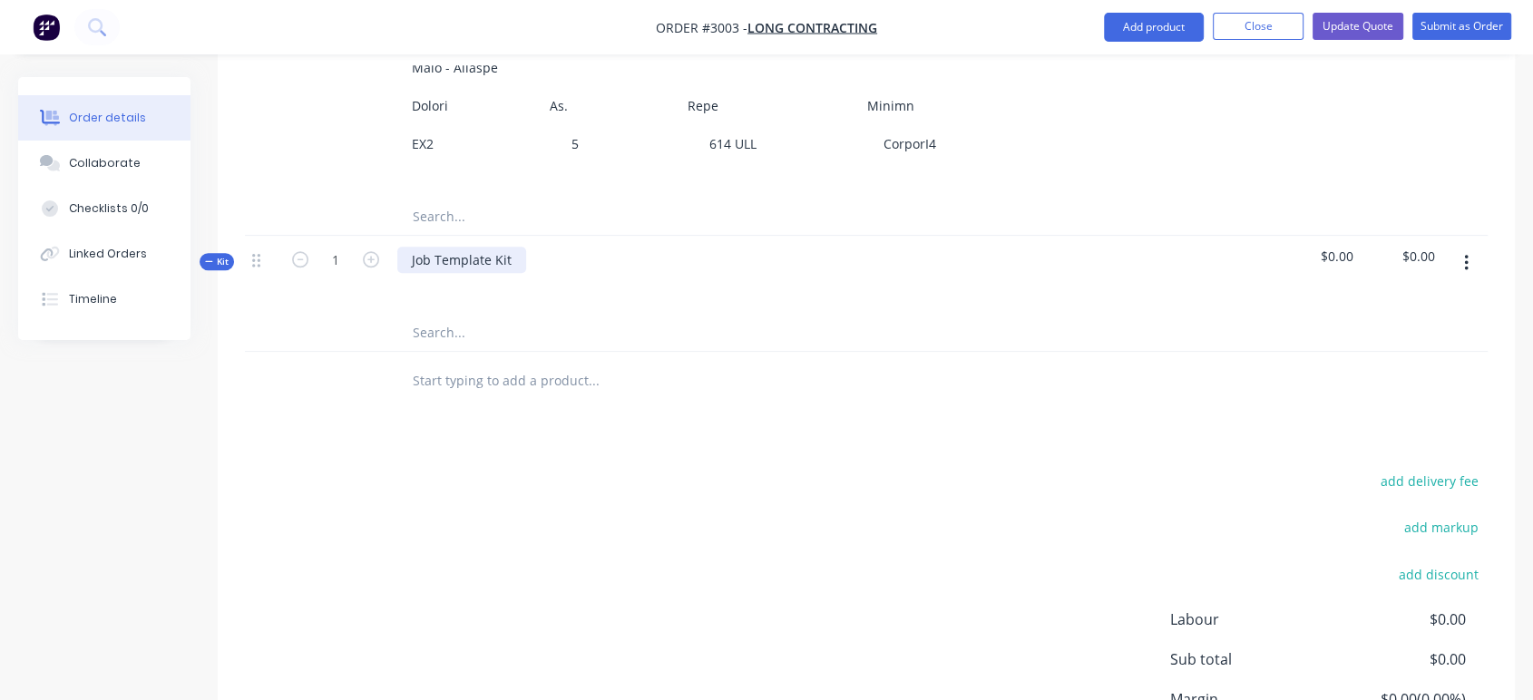
click at [428, 247] on div "Job Template Kit" at bounding box center [461, 260] width 129 height 26
drag, startPoint x: 508, startPoint y: 209, endPoint x: 354, endPoint y: 208, distance: 154.2
click at [354, 236] on div "Kit 1 Job Template Kit $0.00 $0.00" at bounding box center [866, 275] width 1242 height 79
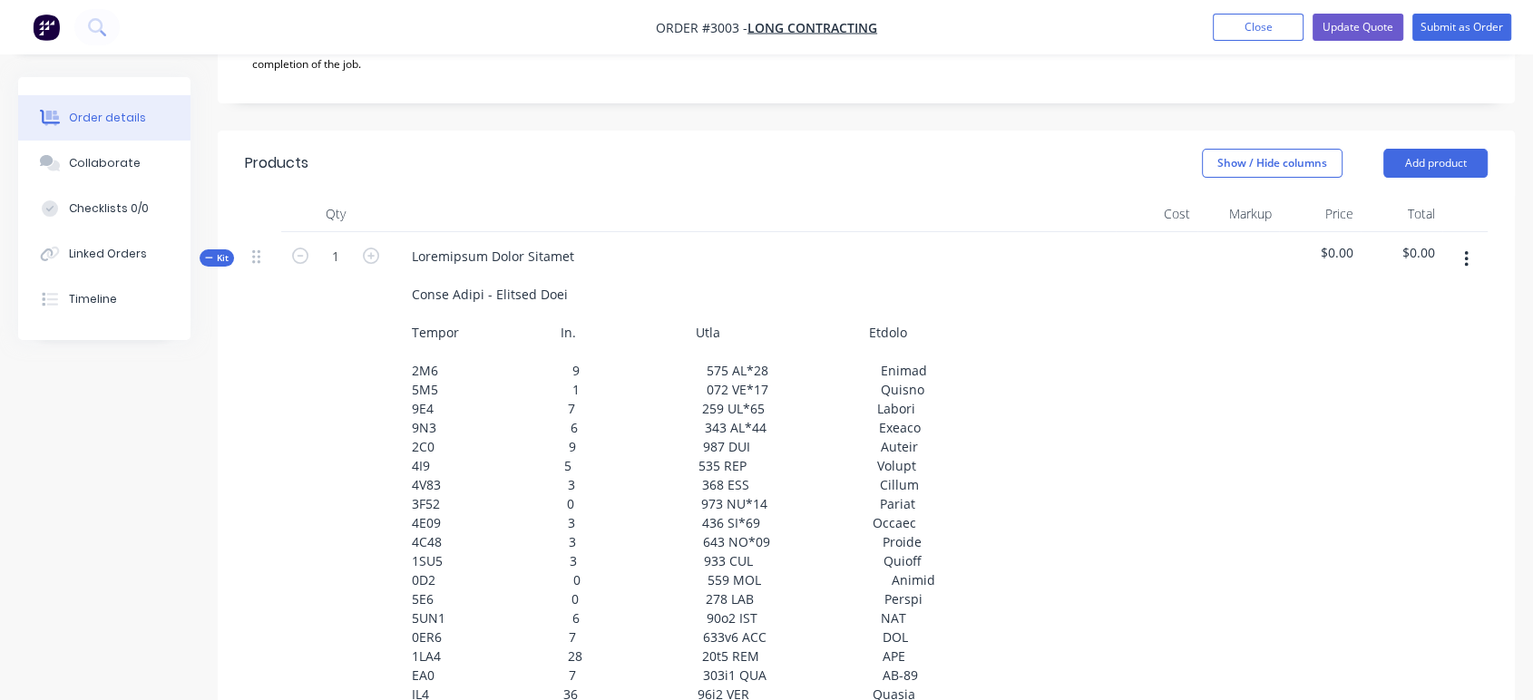
scroll to position [503, 0]
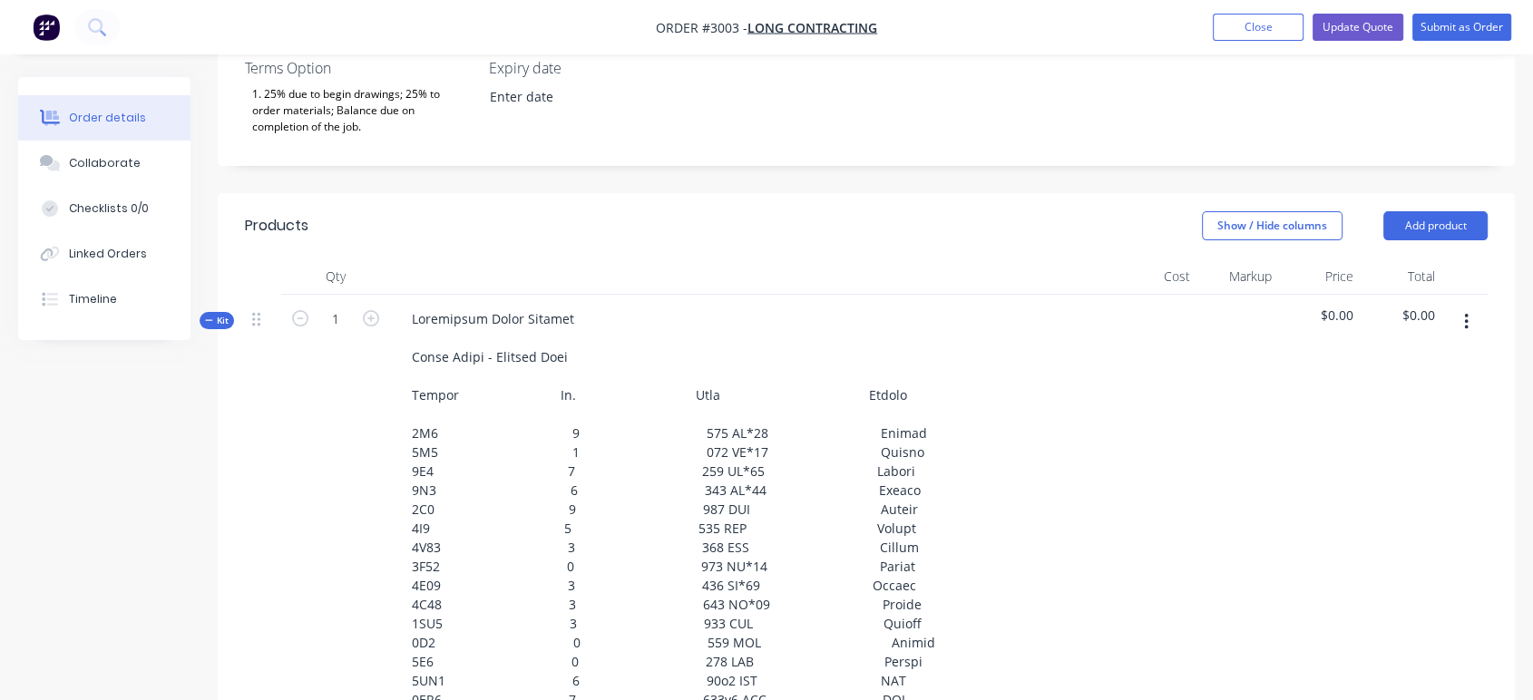
click at [1464, 312] on icon "button" at bounding box center [1466, 322] width 5 height 20
click at [1376, 501] on div "Delete" at bounding box center [1401, 514] width 140 height 26
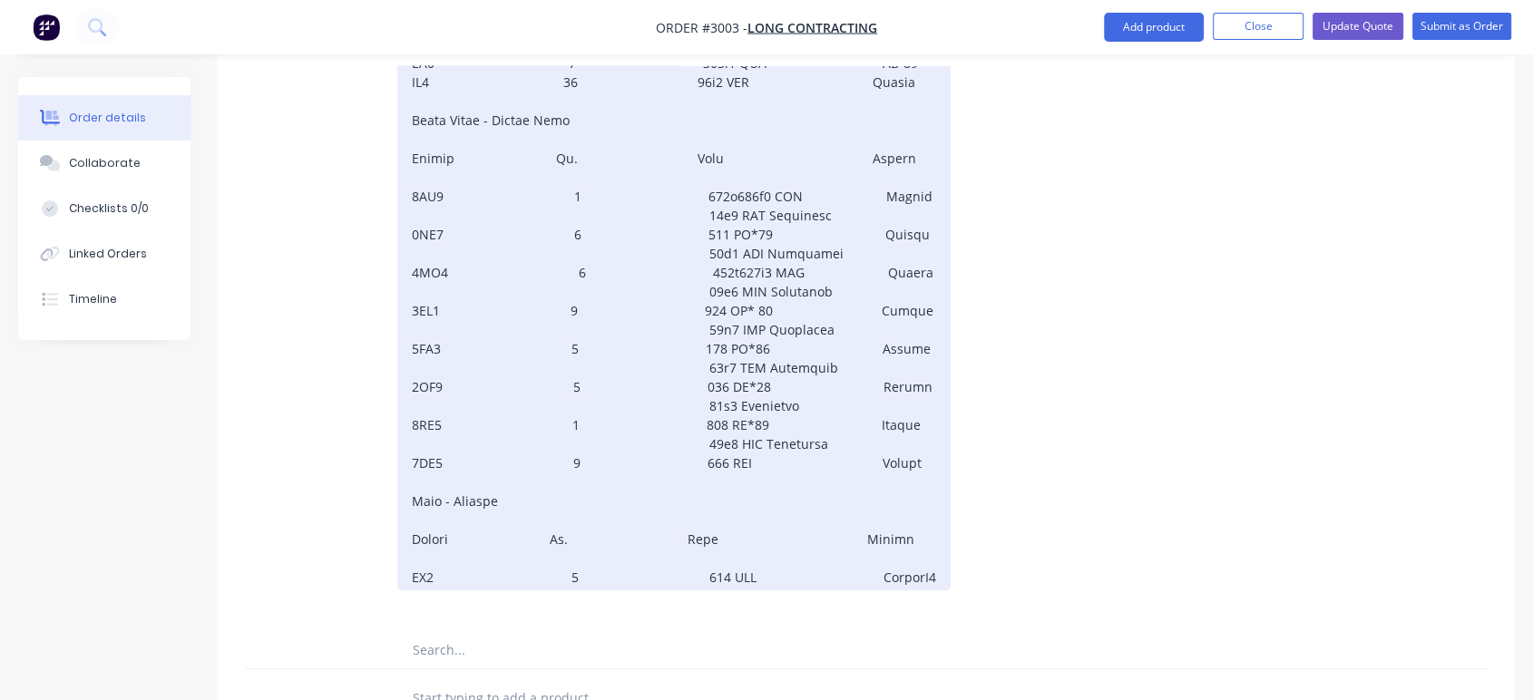
scroll to position [1219, 0]
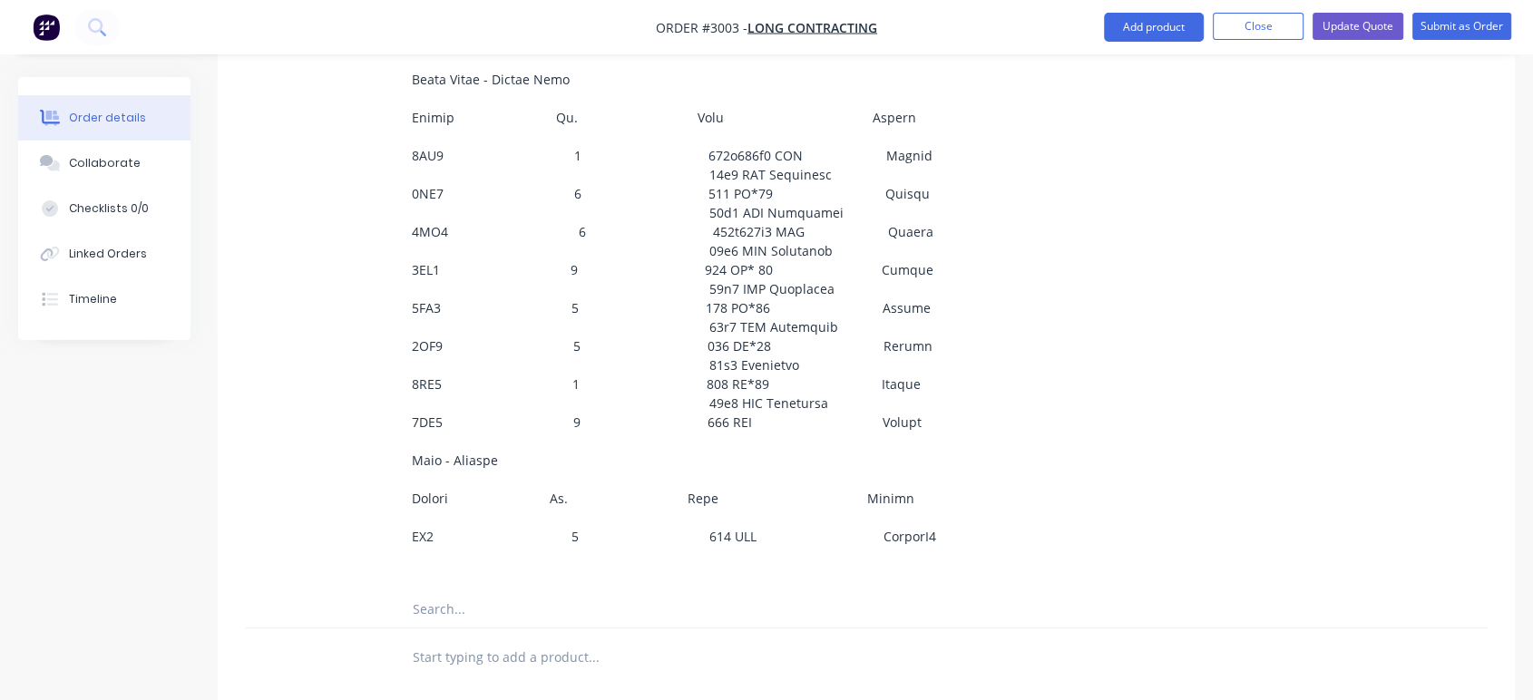
click at [437, 591] on input "text" at bounding box center [593, 609] width 363 height 36
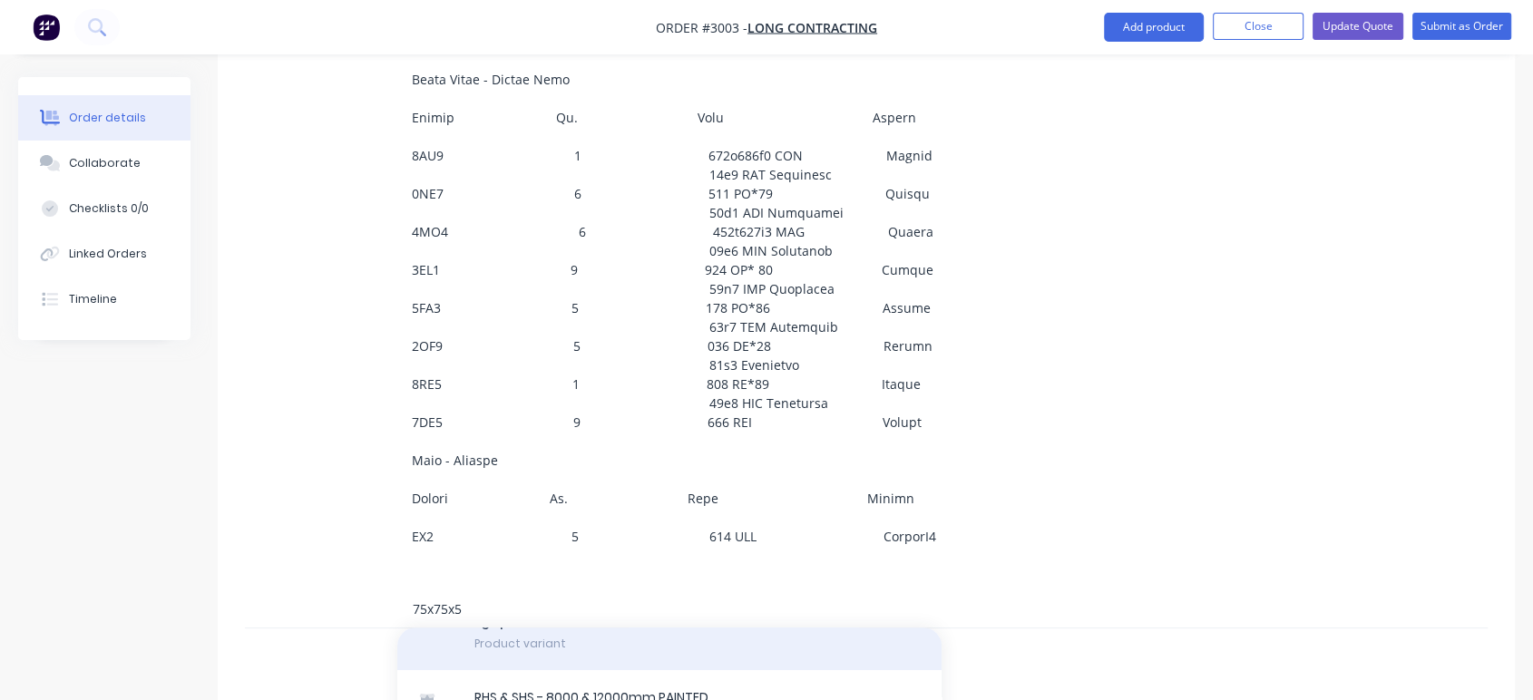
scroll to position [167, 0]
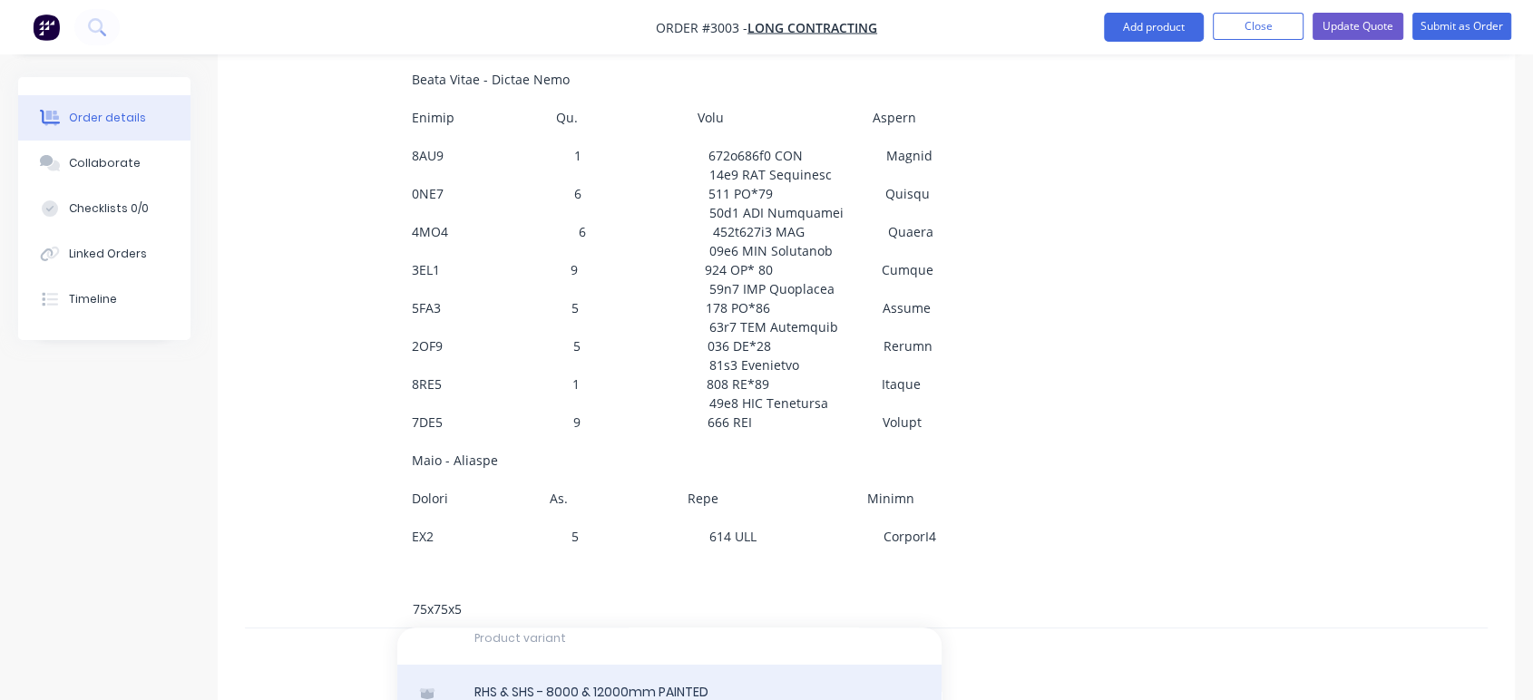
type input "75x75x5"
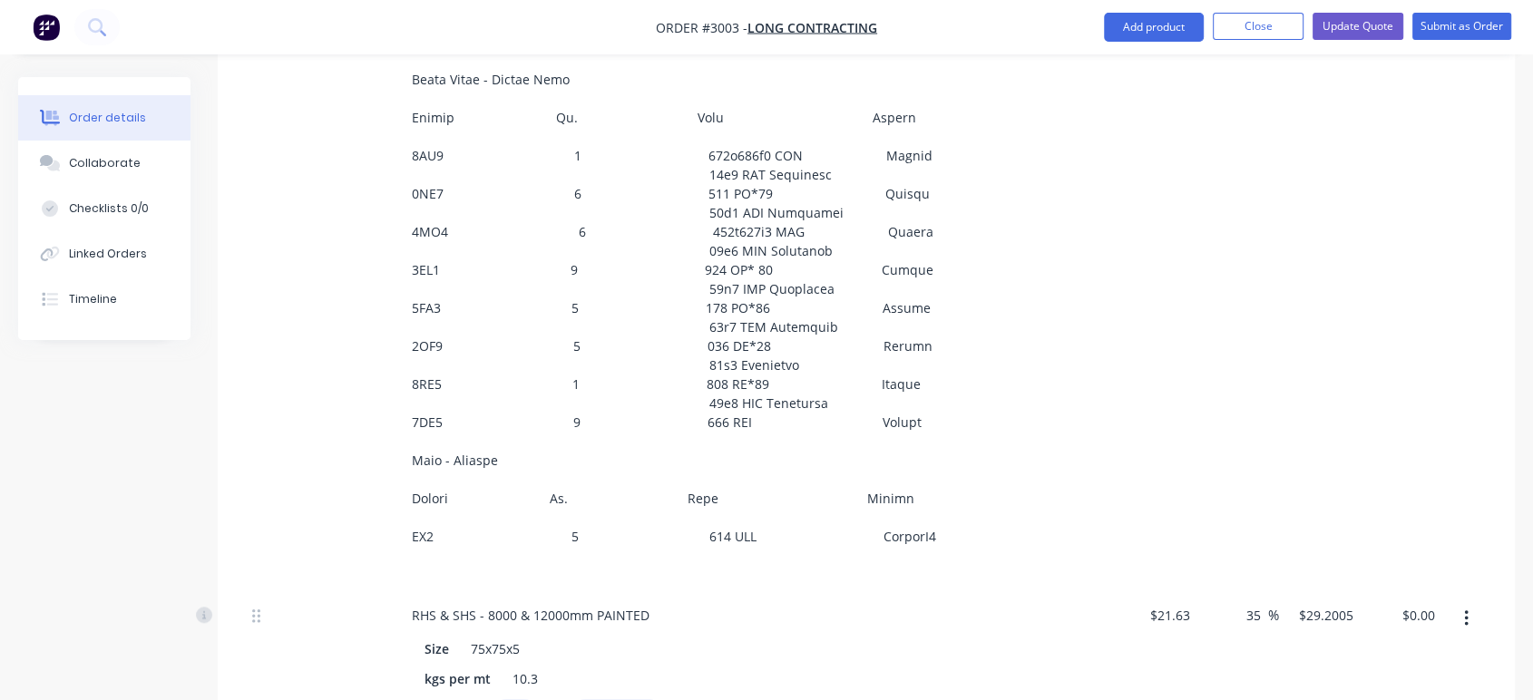
click at [512, 699] on input "text" at bounding box center [514, 712] width 45 height 26
type input "5"
click at [602, 699] on input "text" at bounding box center [616, 712] width 91 height 26
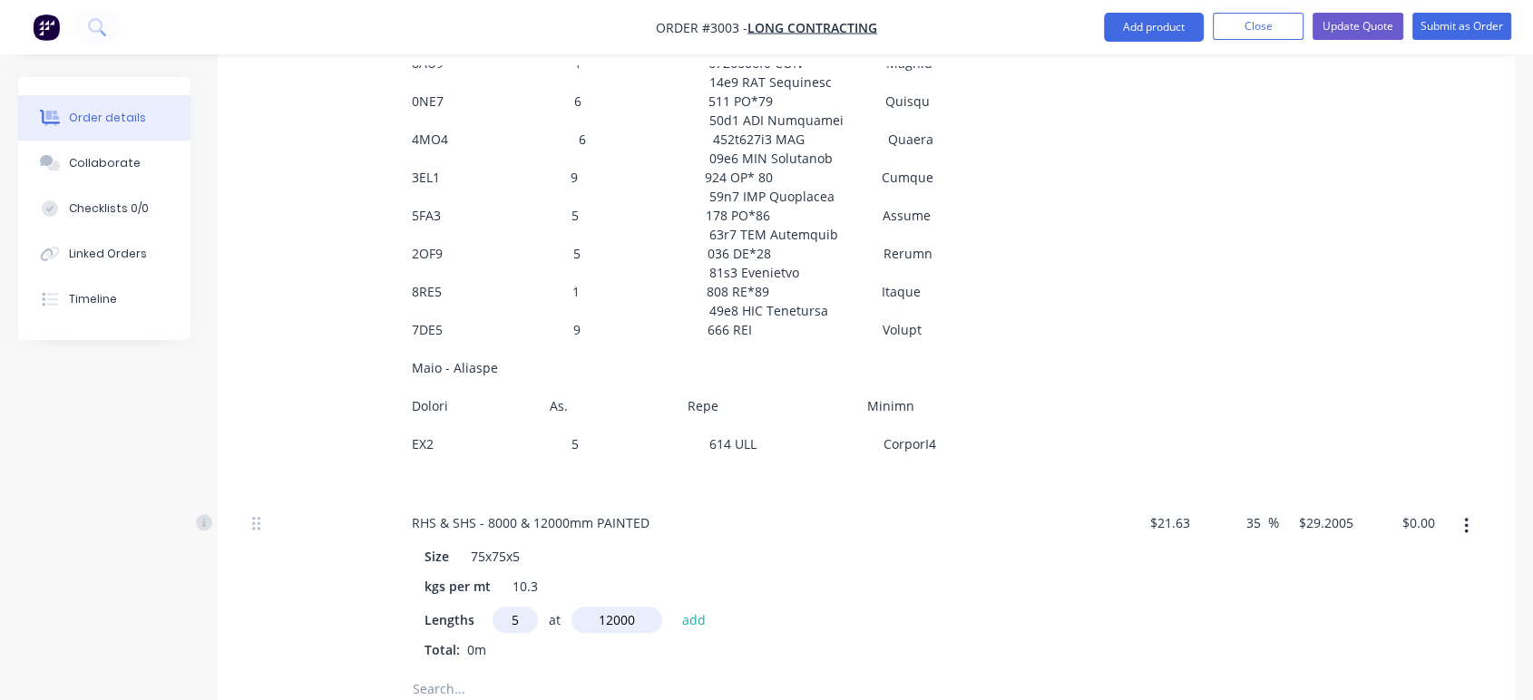
scroll to position [1319, 0]
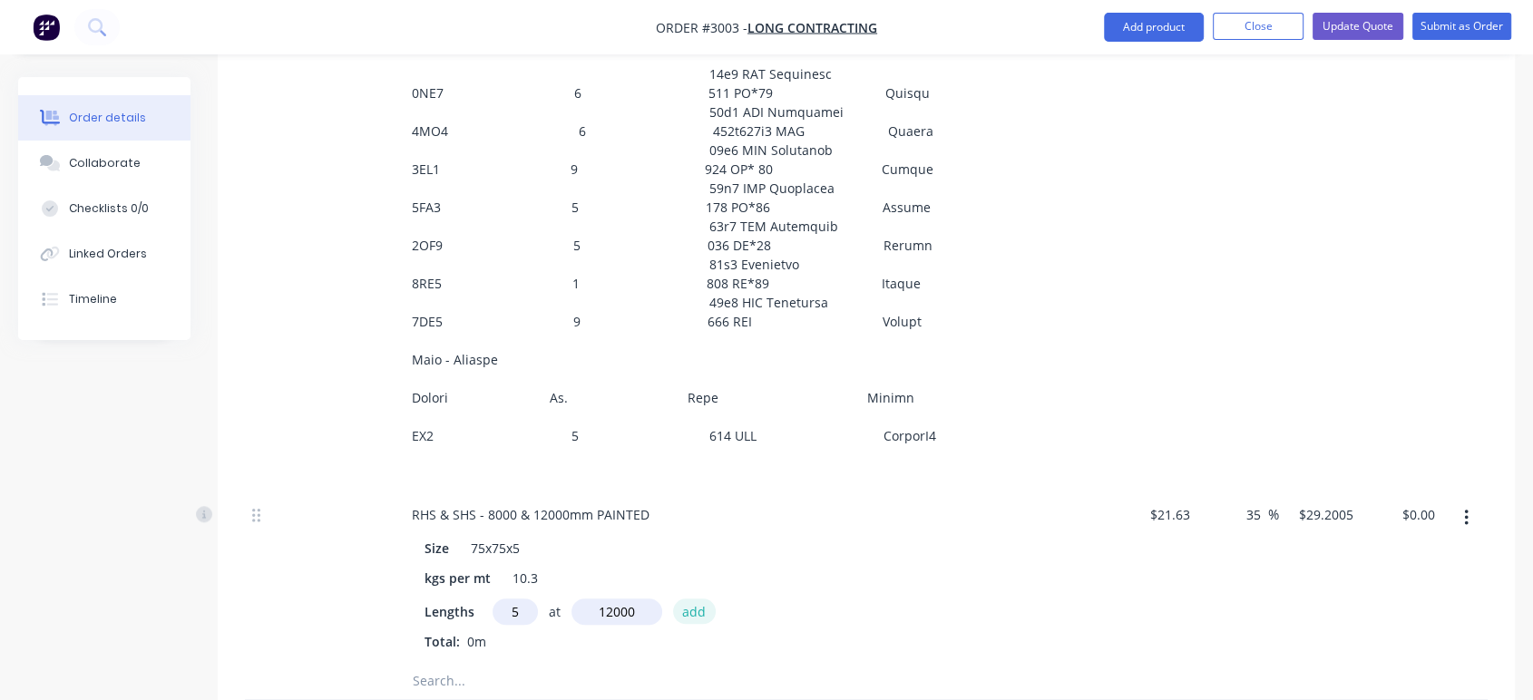
type input "12000mm"
click at [696, 599] on button "add" at bounding box center [694, 611] width 43 height 24
type input "$1,752.03"
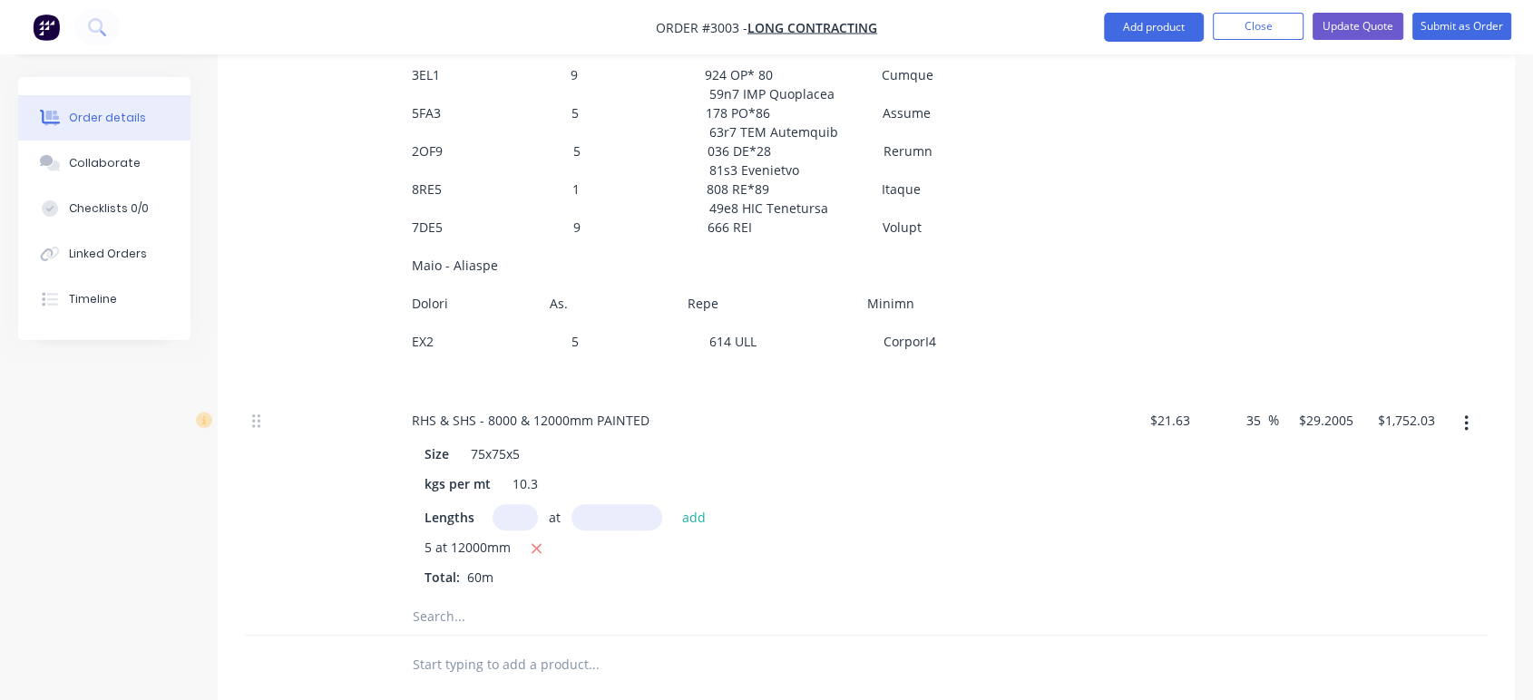
scroll to position [1420, 0]
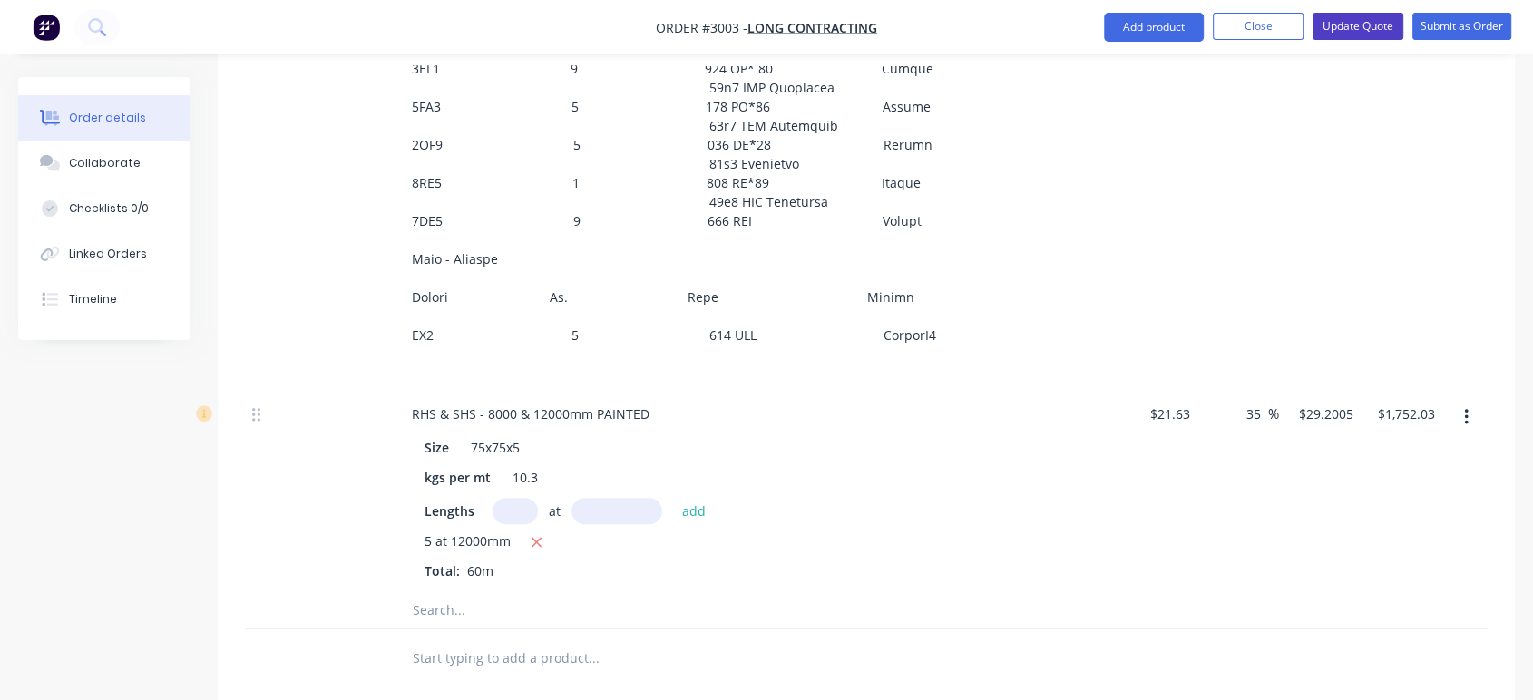
click at [1347, 26] on button "Update Quote" at bounding box center [1357, 26] width 91 height 27
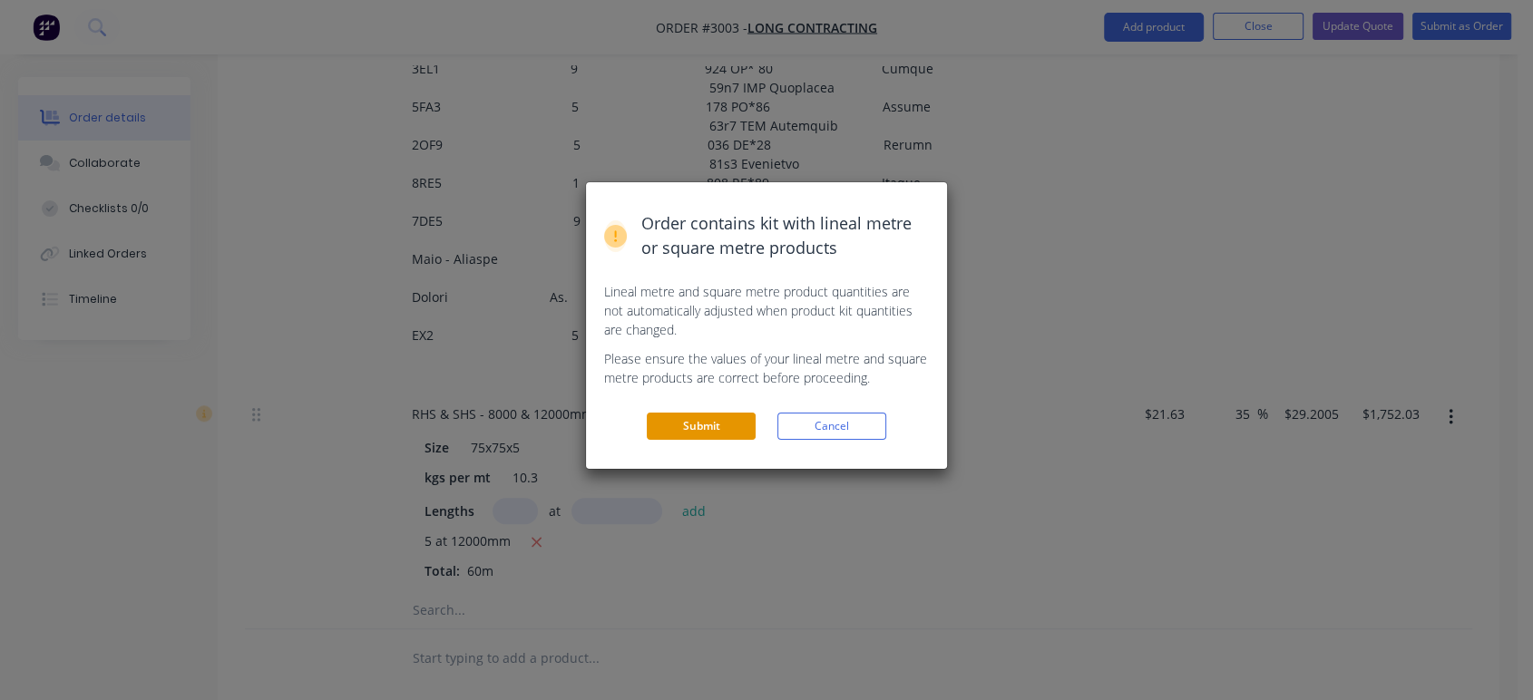
click at [707, 433] on button "Submit" at bounding box center [701, 426] width 109 height 27
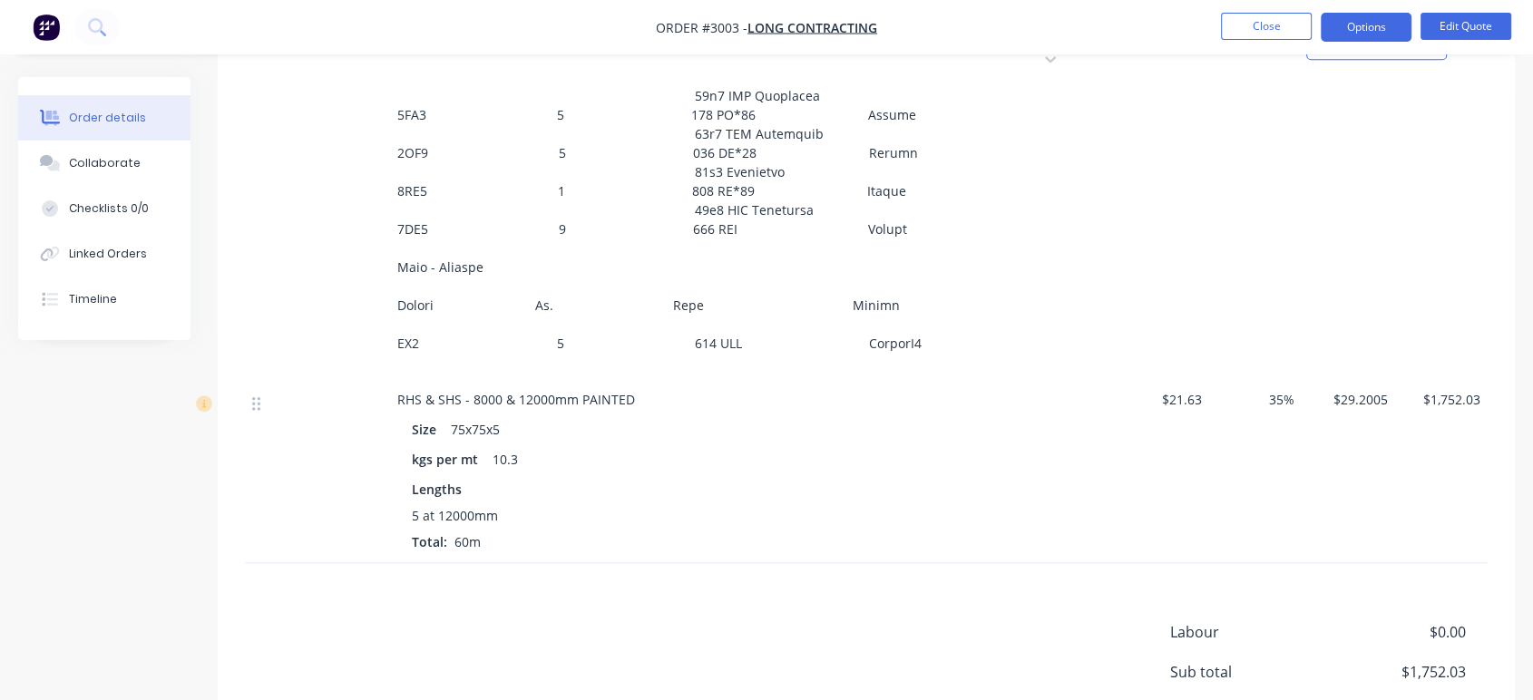
scroll to position [1410, 0]
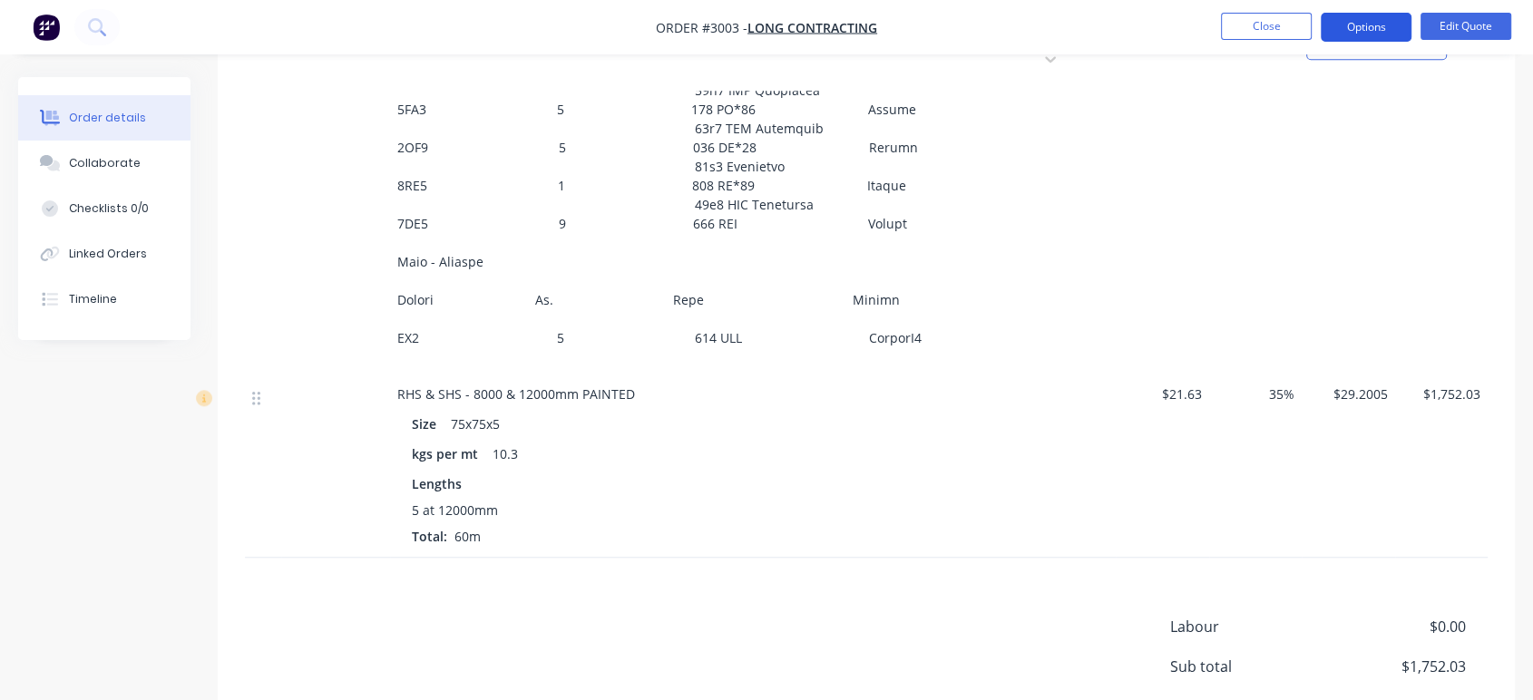
click at [1372, 27] on button "Options" at bounding box center [1365, 27] width 91 height 29
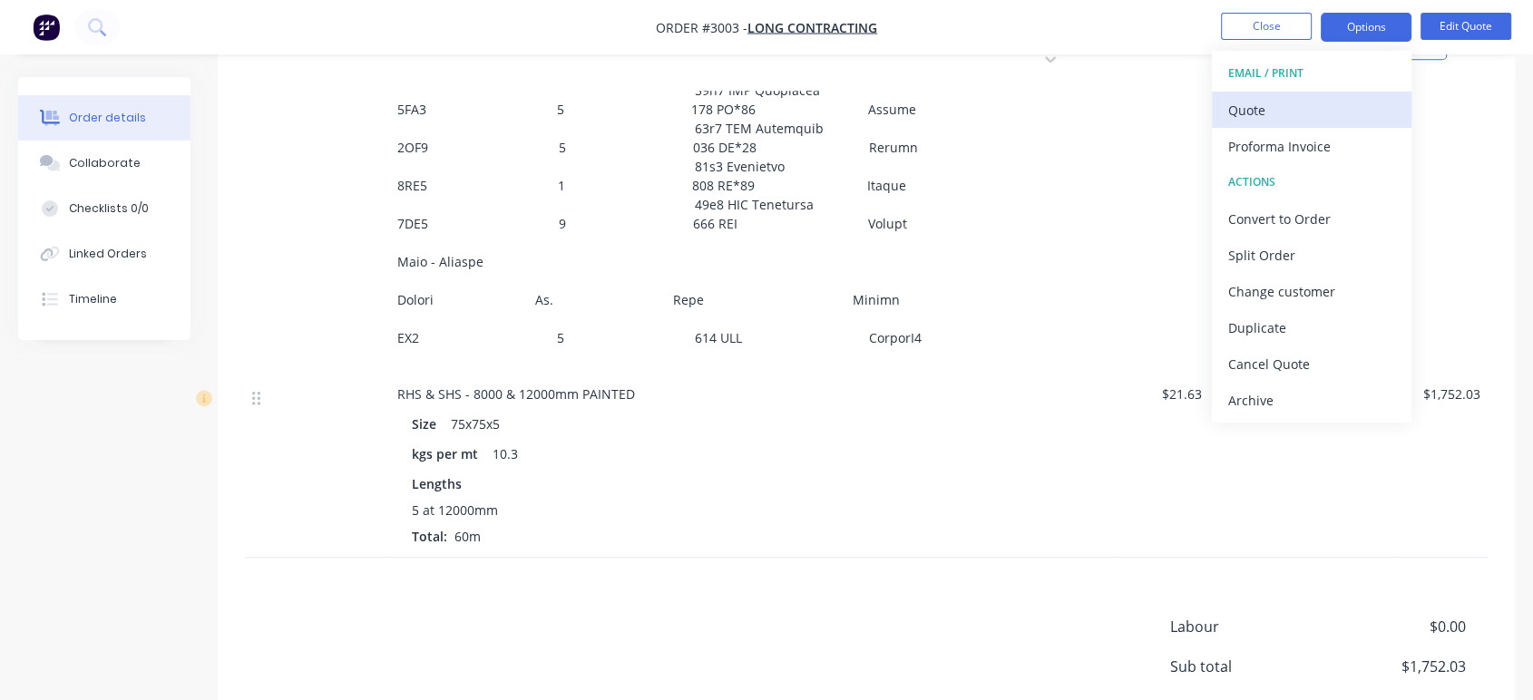
click at [1291, 107] on div "Quote" at bounding box center [1311, 110] width 167 height 26
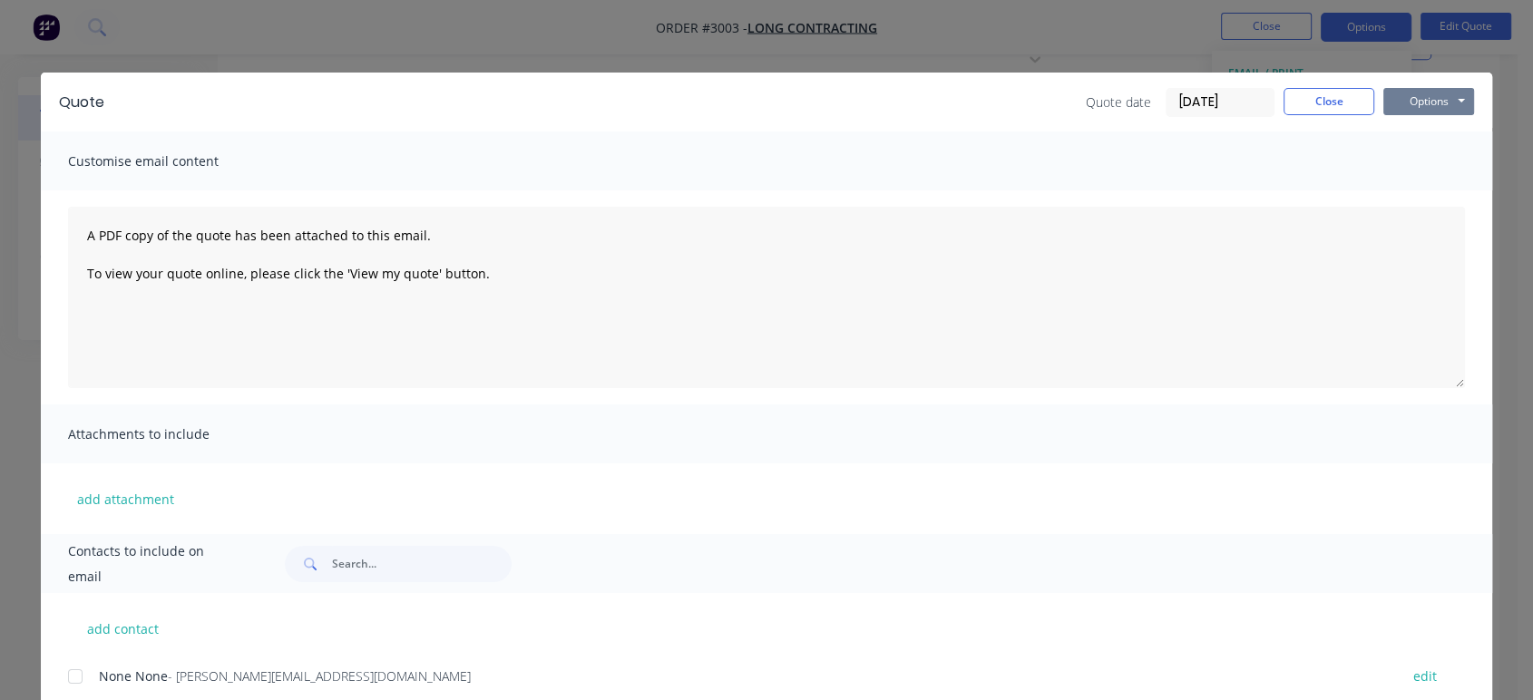
click at [1416, 100] on button "Options" at bounding box center [1428, 101] width 91 height 27
click at [1424, 134] on button "Preview" at bounding box center [1441, 134] width 116 height 30
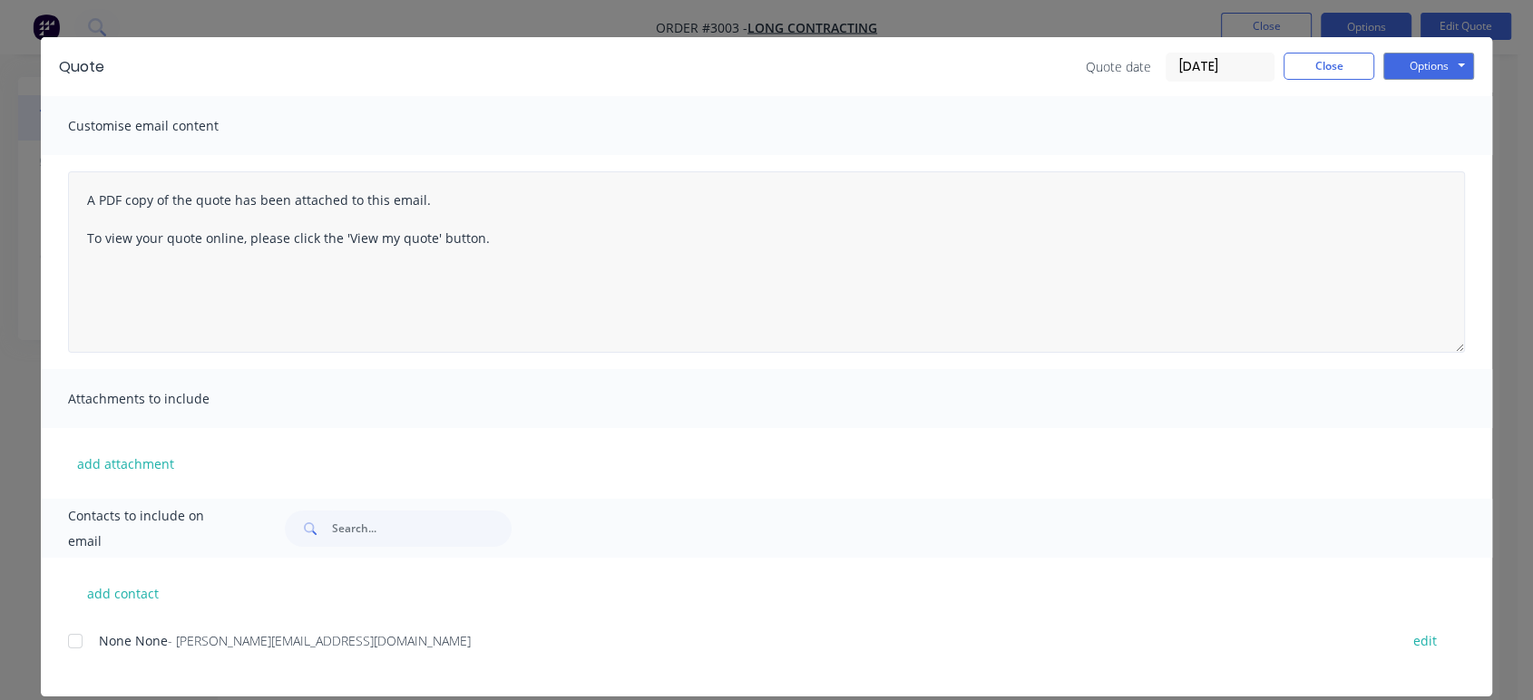
scroll to position [0, 0]
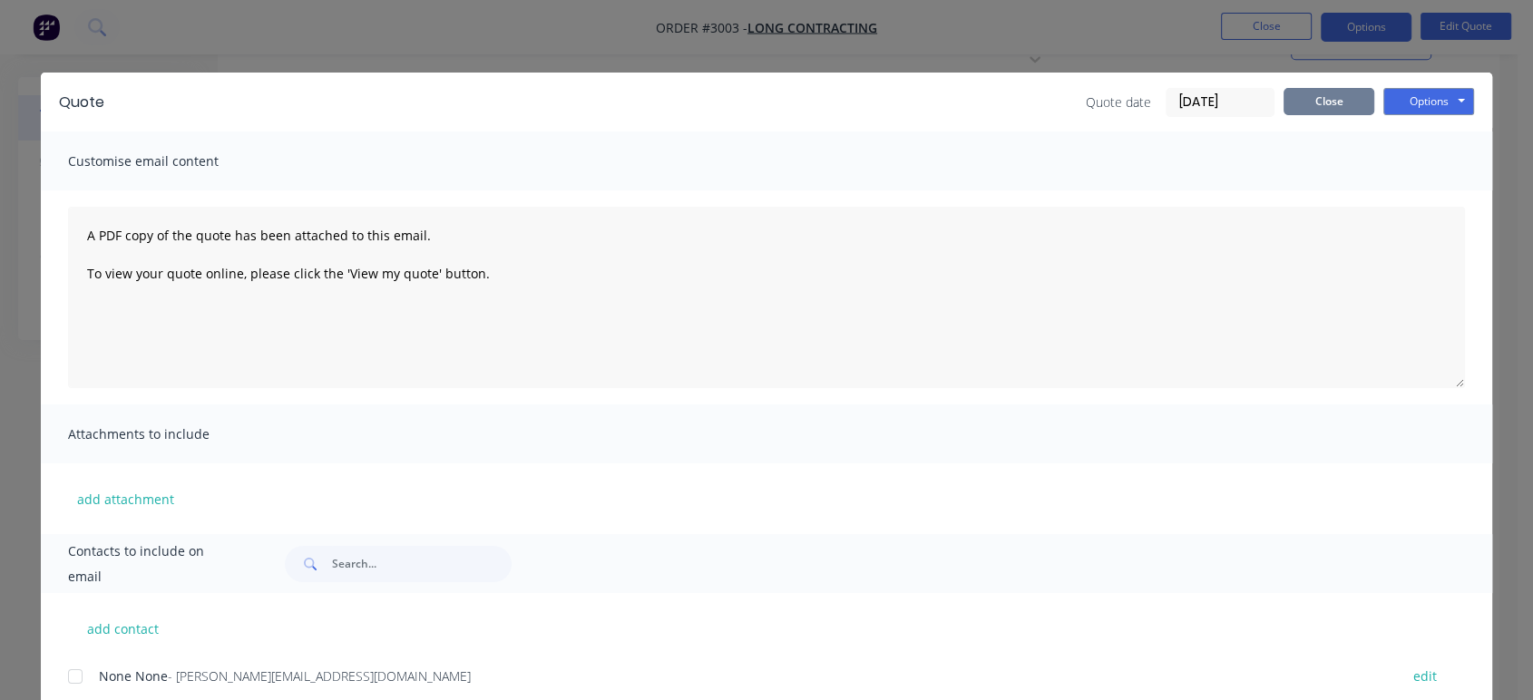
click at [1331, 103] on button "Close" at bounding box center [1328, 101] width 91 height 27
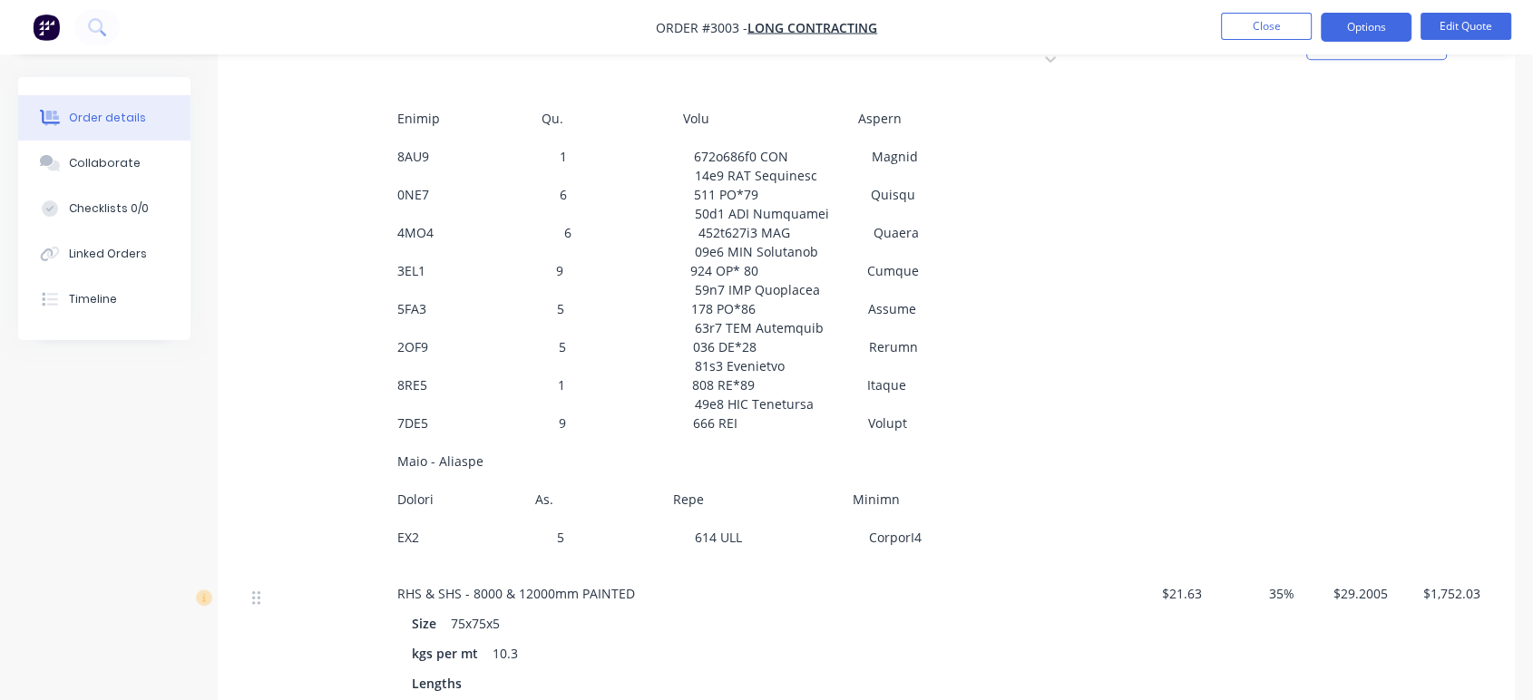
scroll to position [1244, 0]
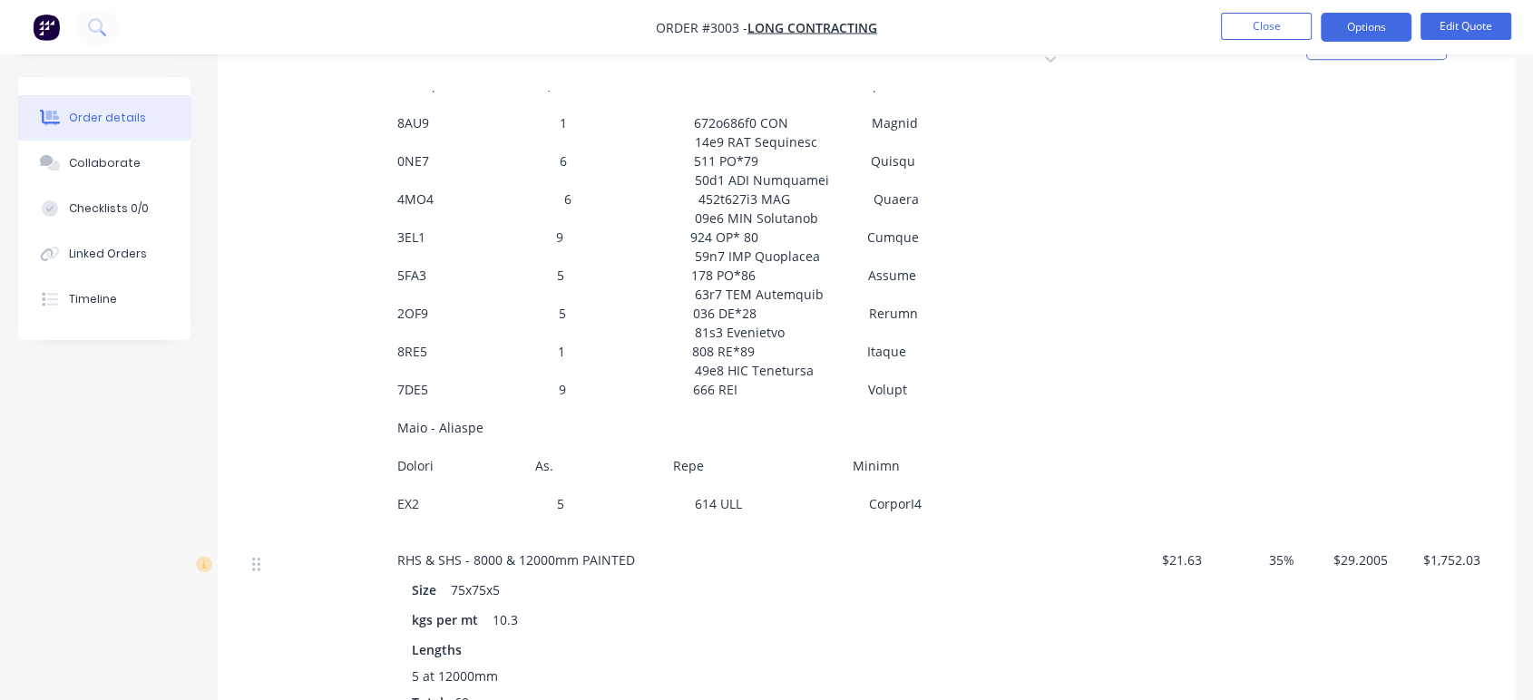
click at [898, 459] on div at bounding box center [752, 44] width 725 height 989
click at [892, 460] on span at bounding box center [659, 37] width 524 height 950
click at [1445, 23] on button "Edit Quote" at bounding box center [1465, 26] width 91 height 27
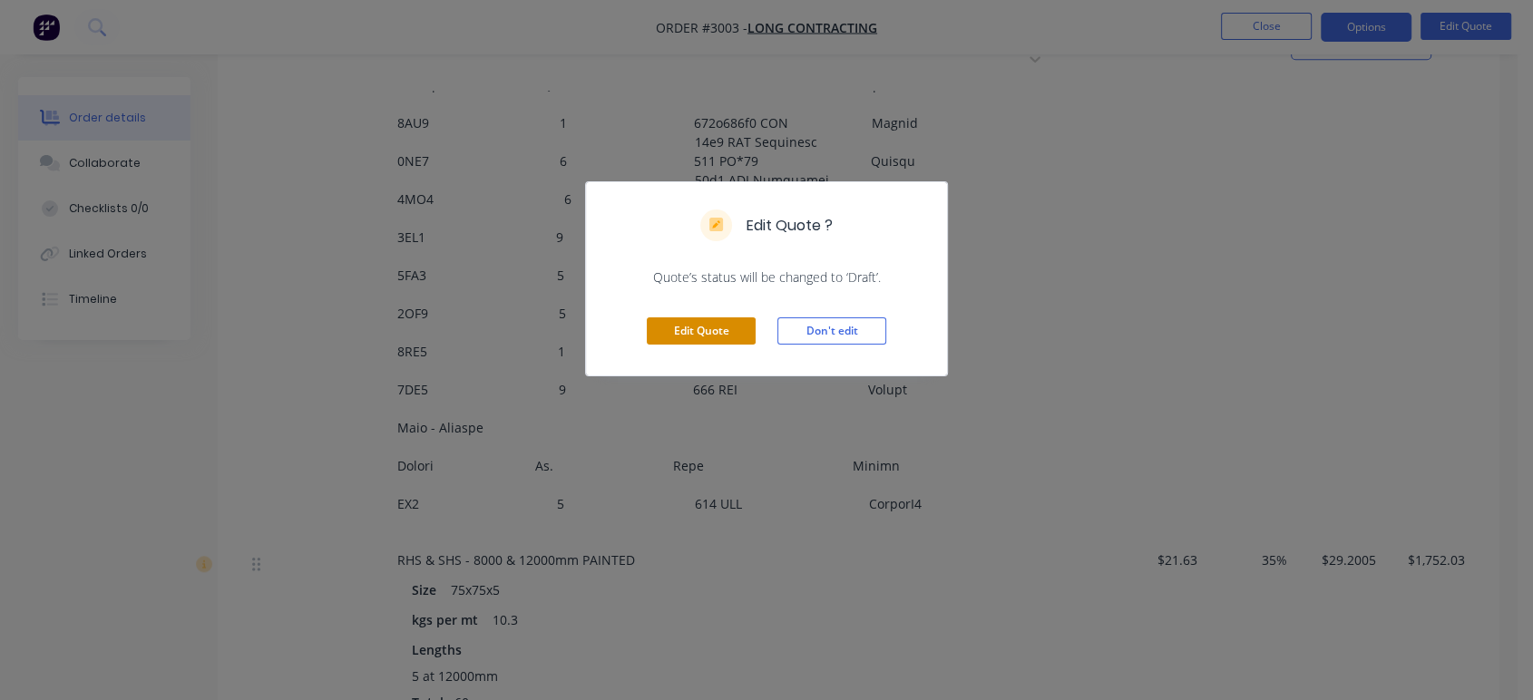
click at [693, 332] on button "Edit Quote" at bounding box center [701, 330] width 109 height 27
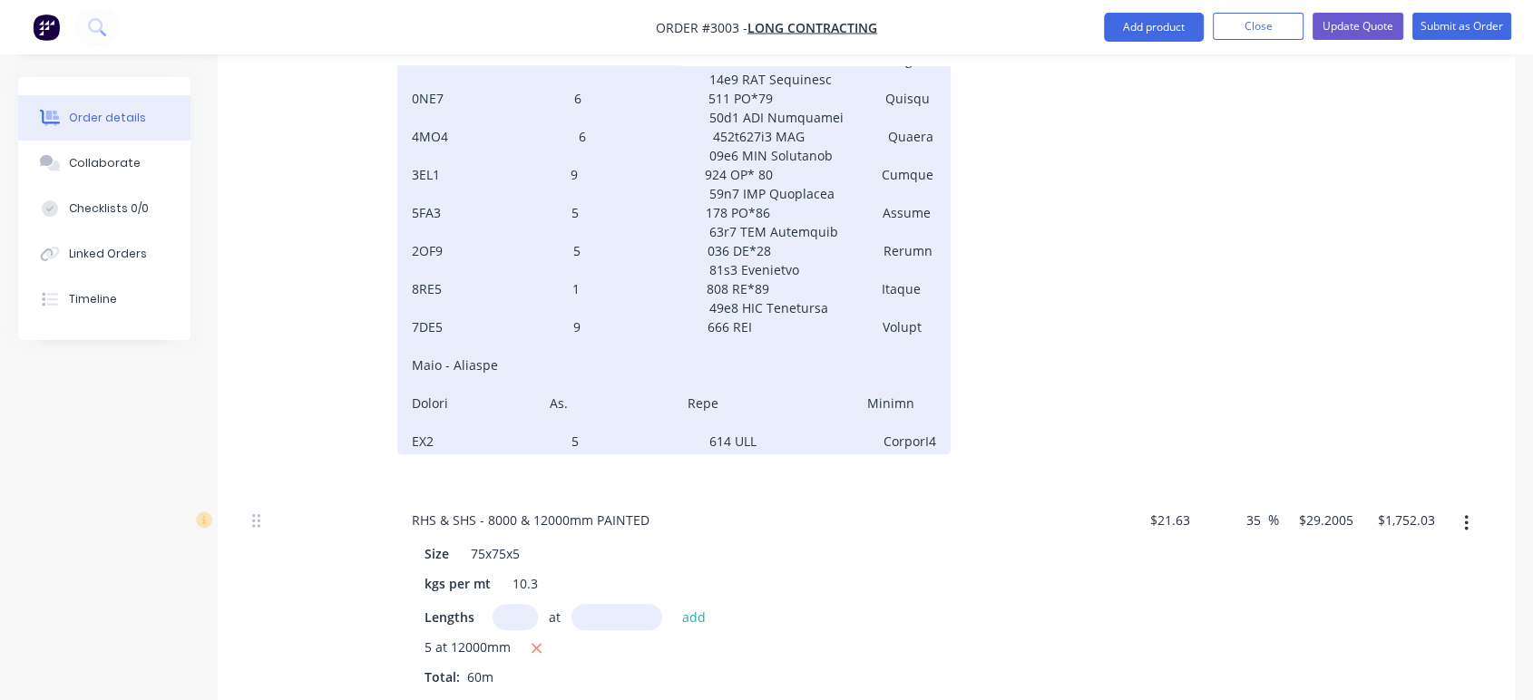
scroll to position [1309, 0]
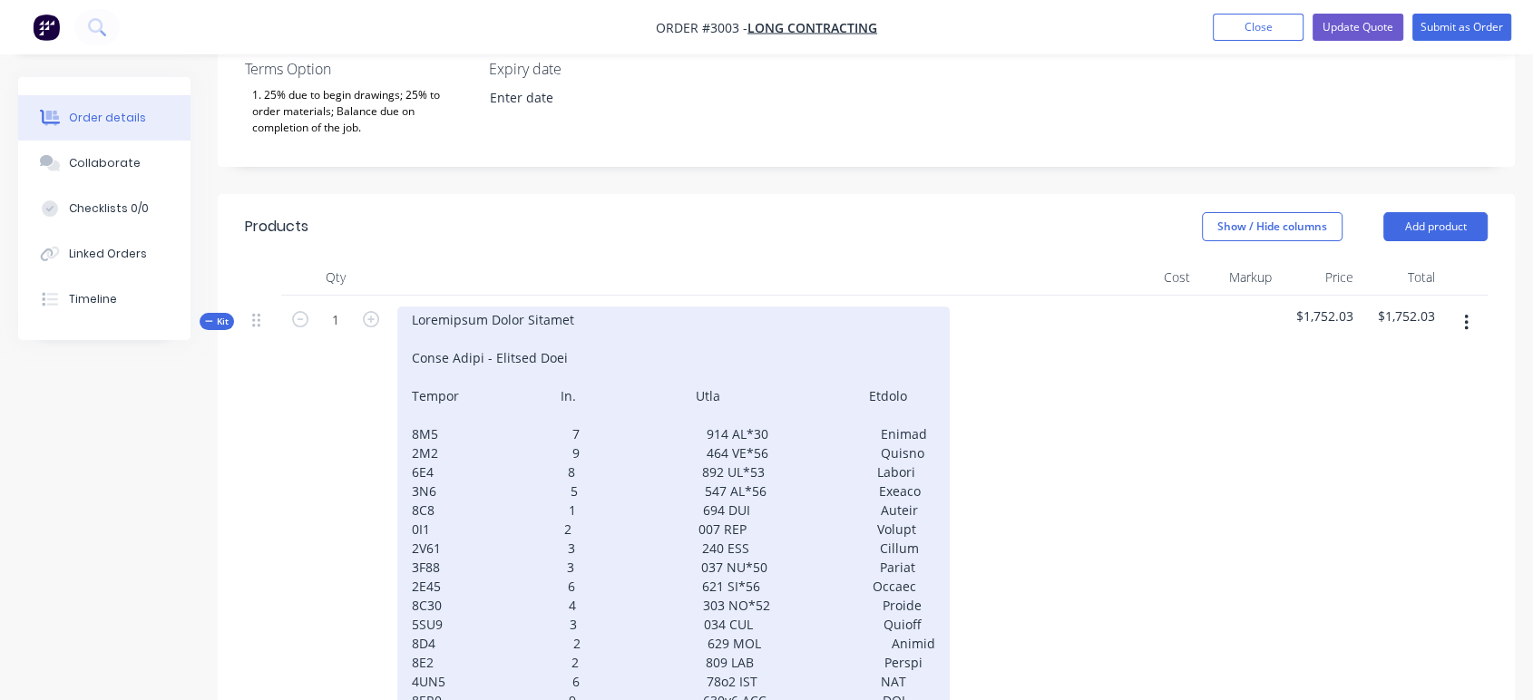
scroll to position [503, 0]
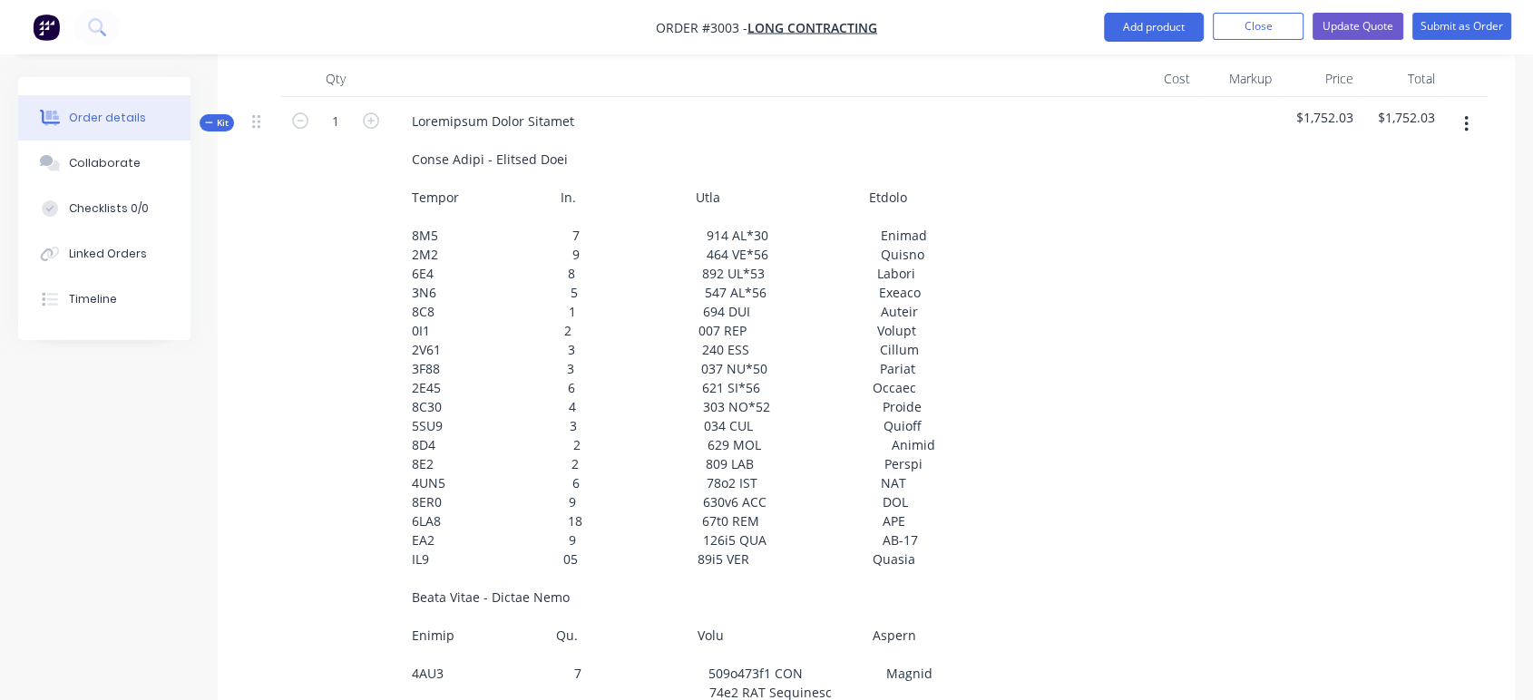
scroll to position [604, 0]
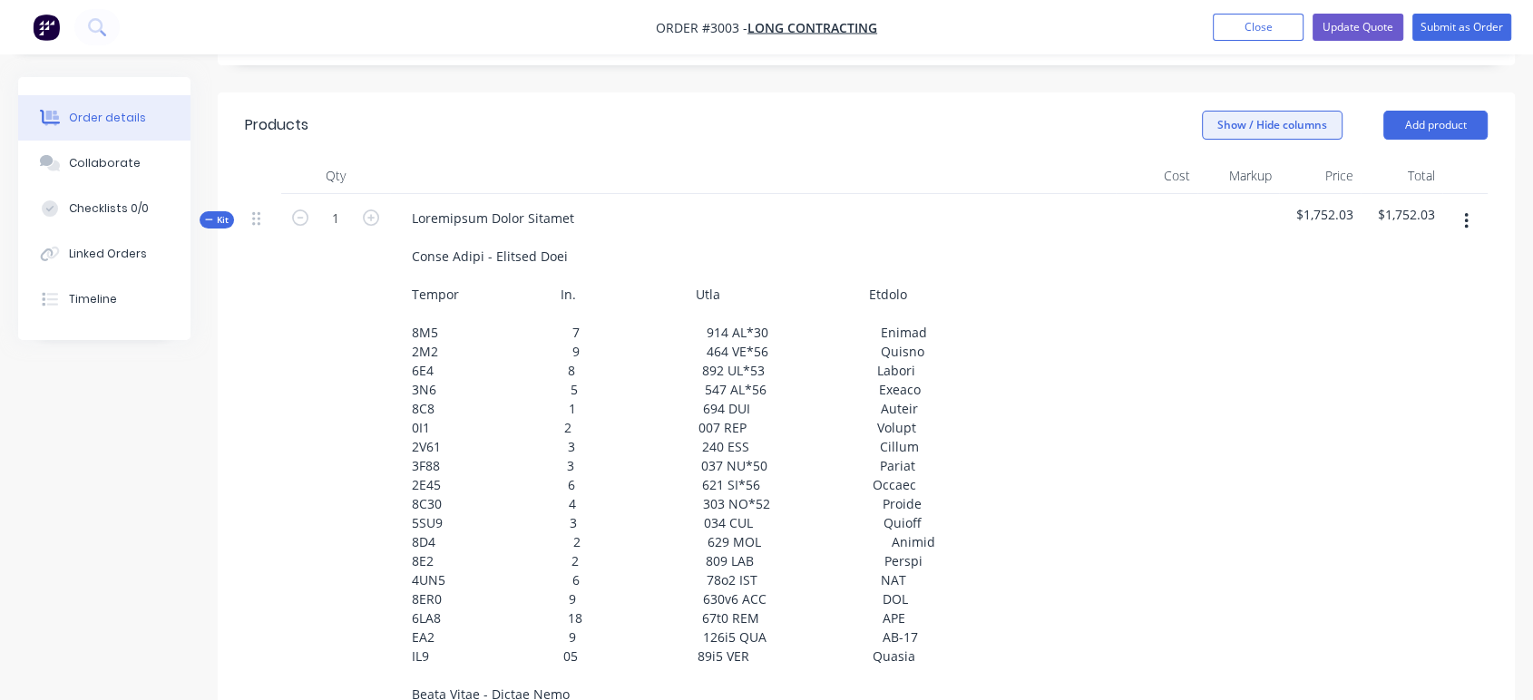
click at [1257, 111] on button "Show / Hide columns" at bounding box center [1272, 125] width 141 height 29
click at [1461, 205] on button "button" at bounding box center [1466, 221] width 43 height 33
click at [1230, 408] on div at bounding box center [1238, 700] width 82 height 1012
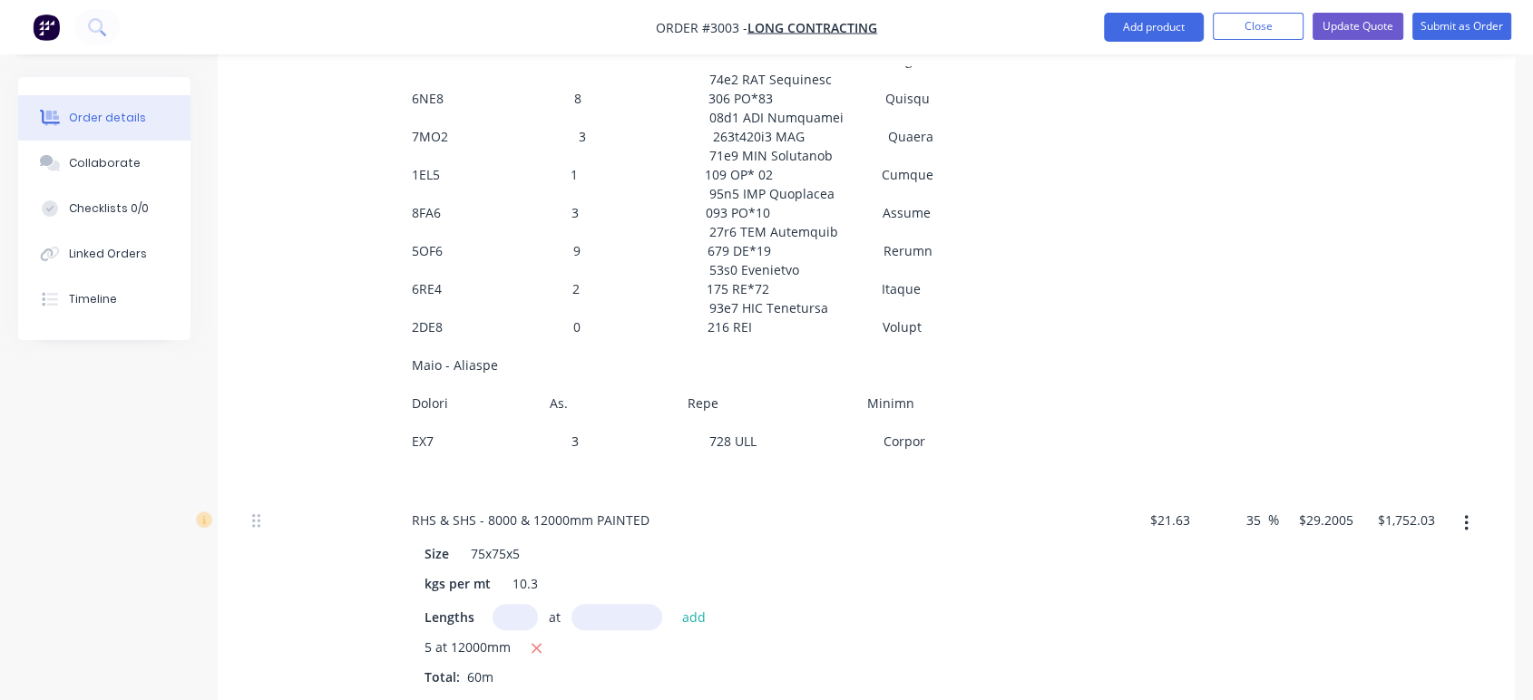
scroll to position [1309, 0]
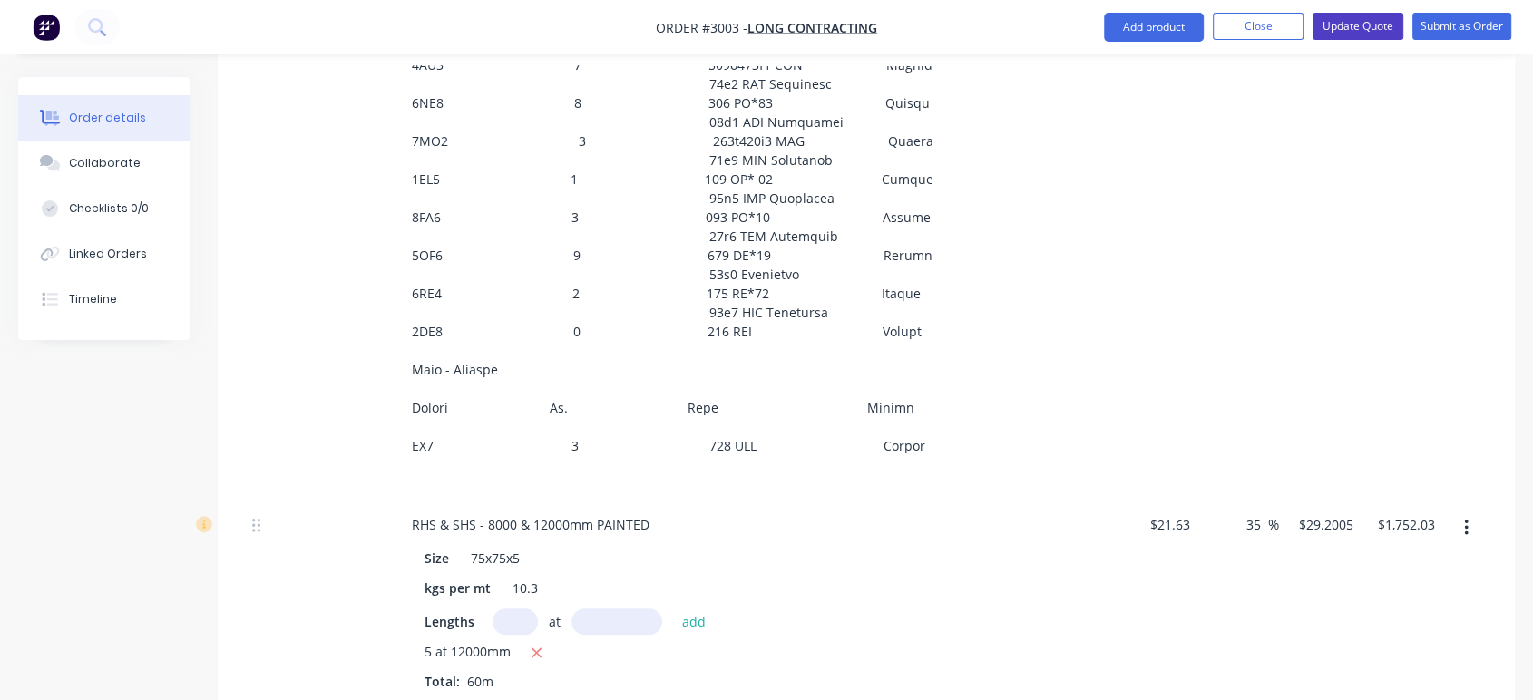
click at [1363, 27] on button "Update Quote" at bounding box center [1357, 26] width 91 height 27
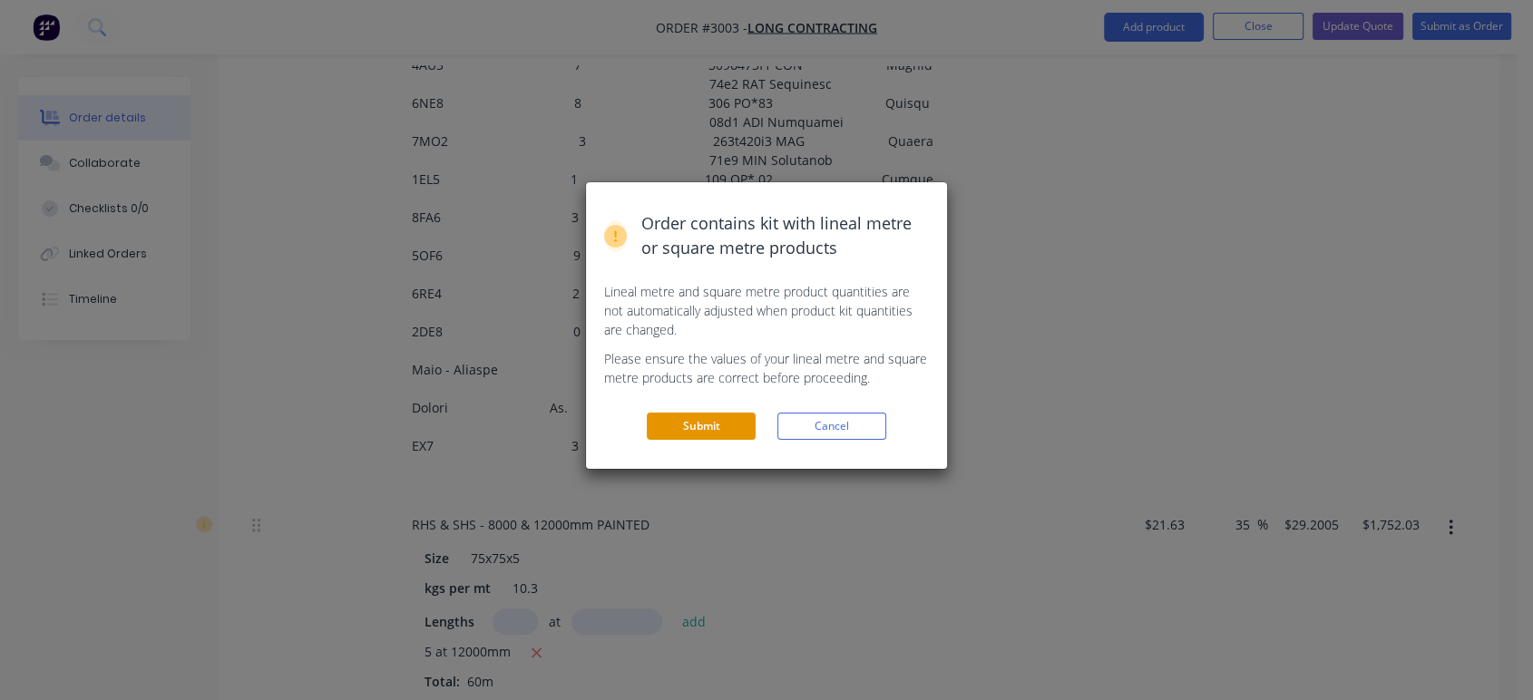
click at [725, 425] on button "Submit" at bounding box center [701, 426] width 109 height 27
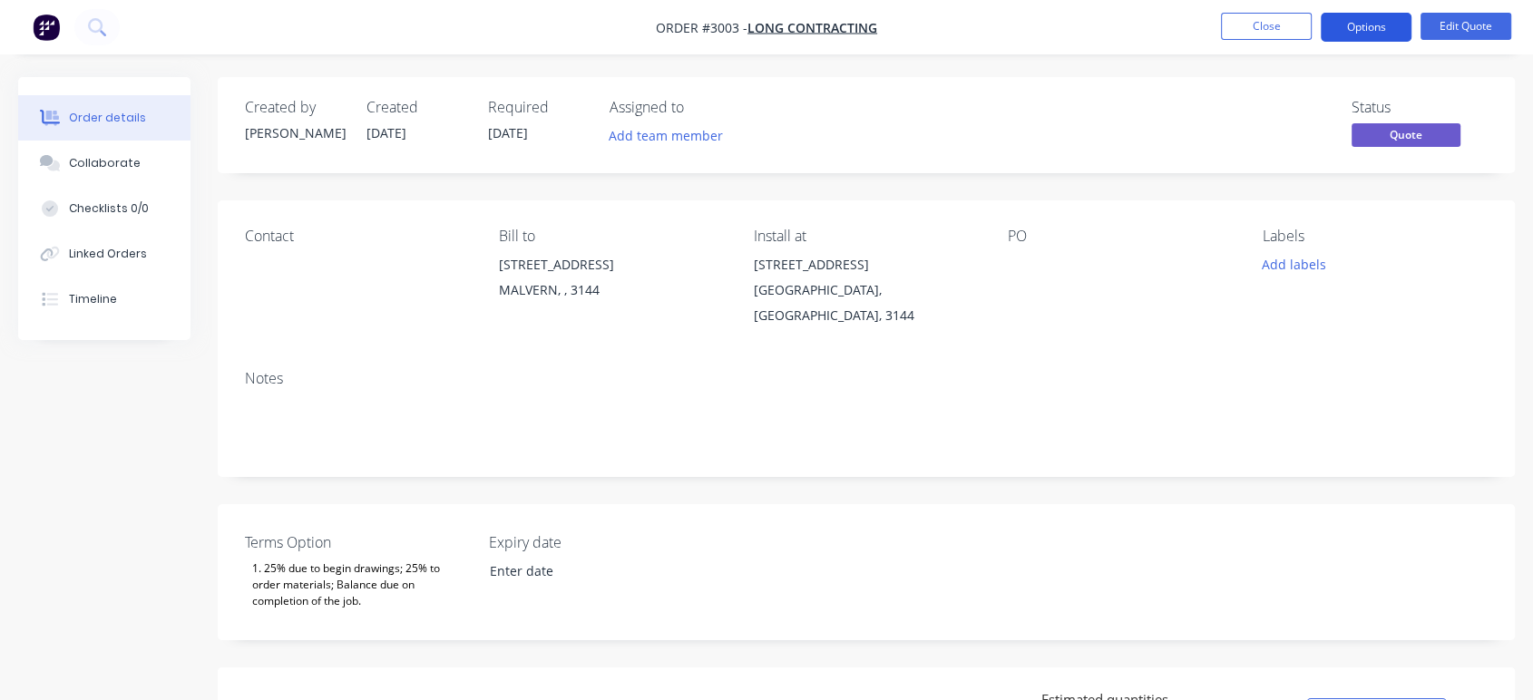
click at [1363, 30] on button "Options" at bounding box center [1365, 27] width 91 height 29
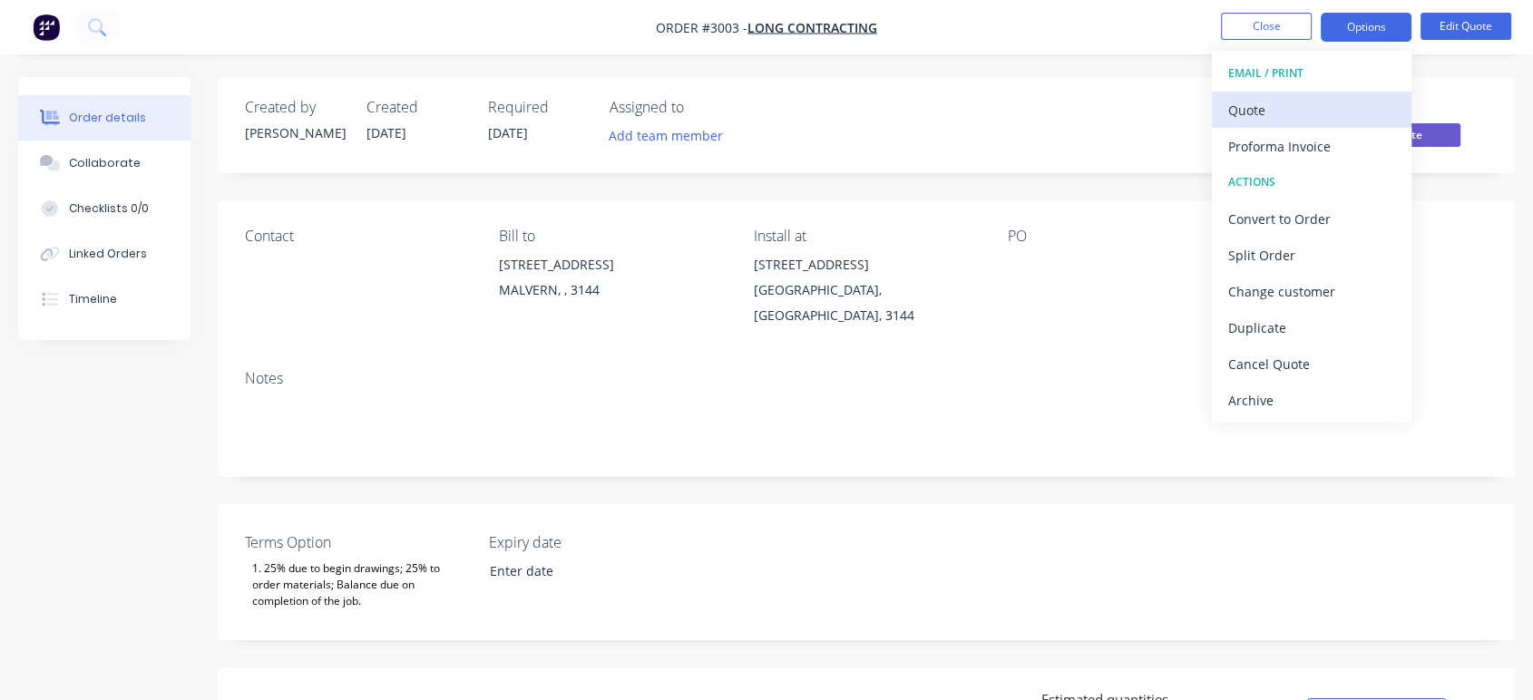
click at [1265, 122] on div "Quote" at bounding box center [1311, 110] width 167 height 26
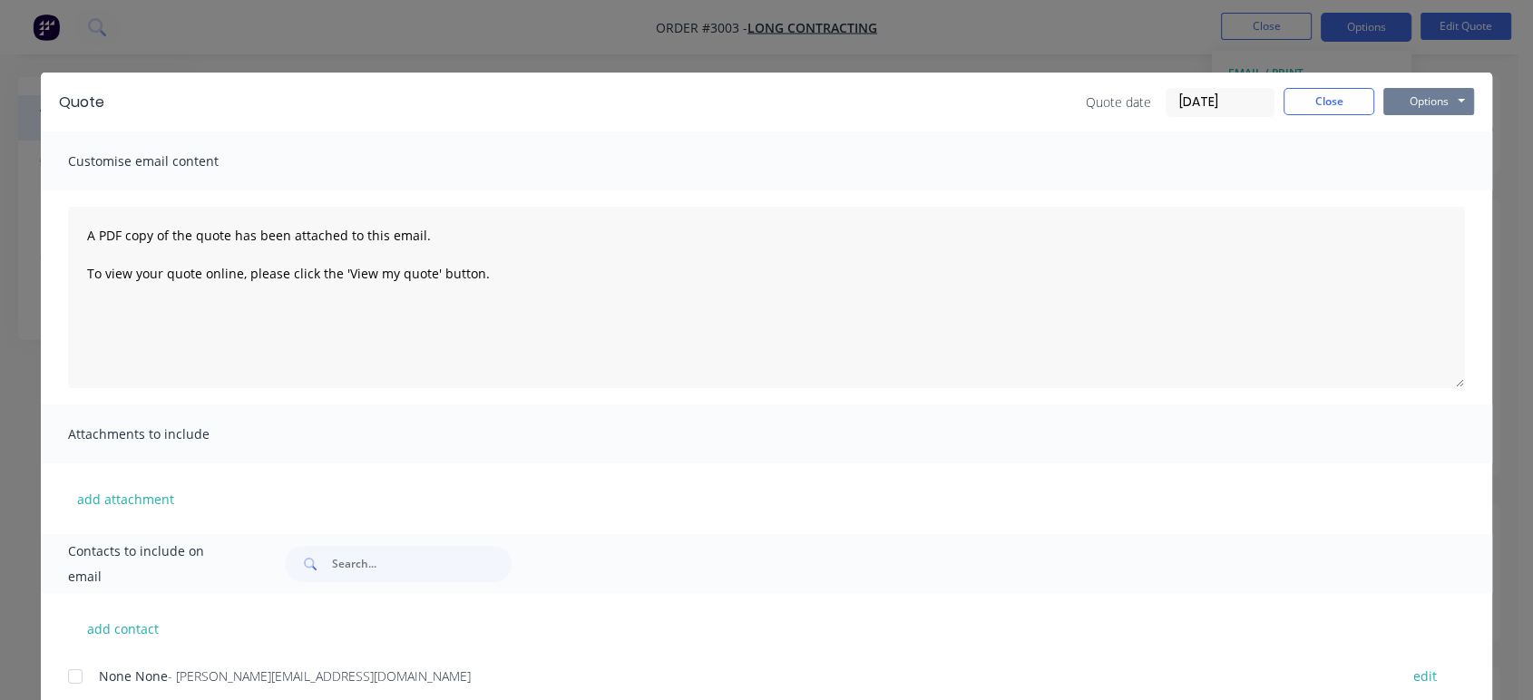
click at [1414, 99] on button "Options" at bounding box center [1428, 101] width 91 height 27
click at [1422, 141] on button "Preview" at bounding box center [1441, 134] width 116 height 30
click at [1310, 96] on button "Close" at bounding box center [1328, 101] width 91 height 27
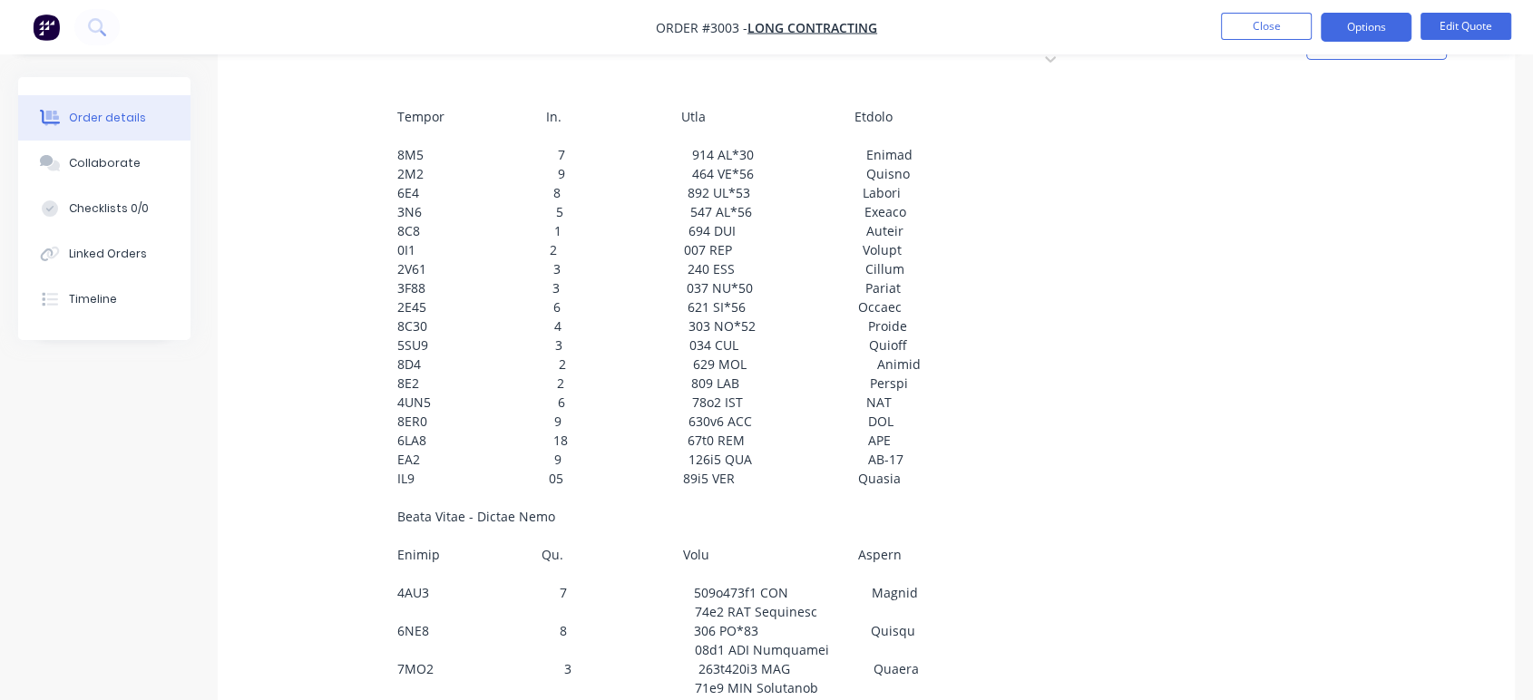
scroll to position [639, 0]
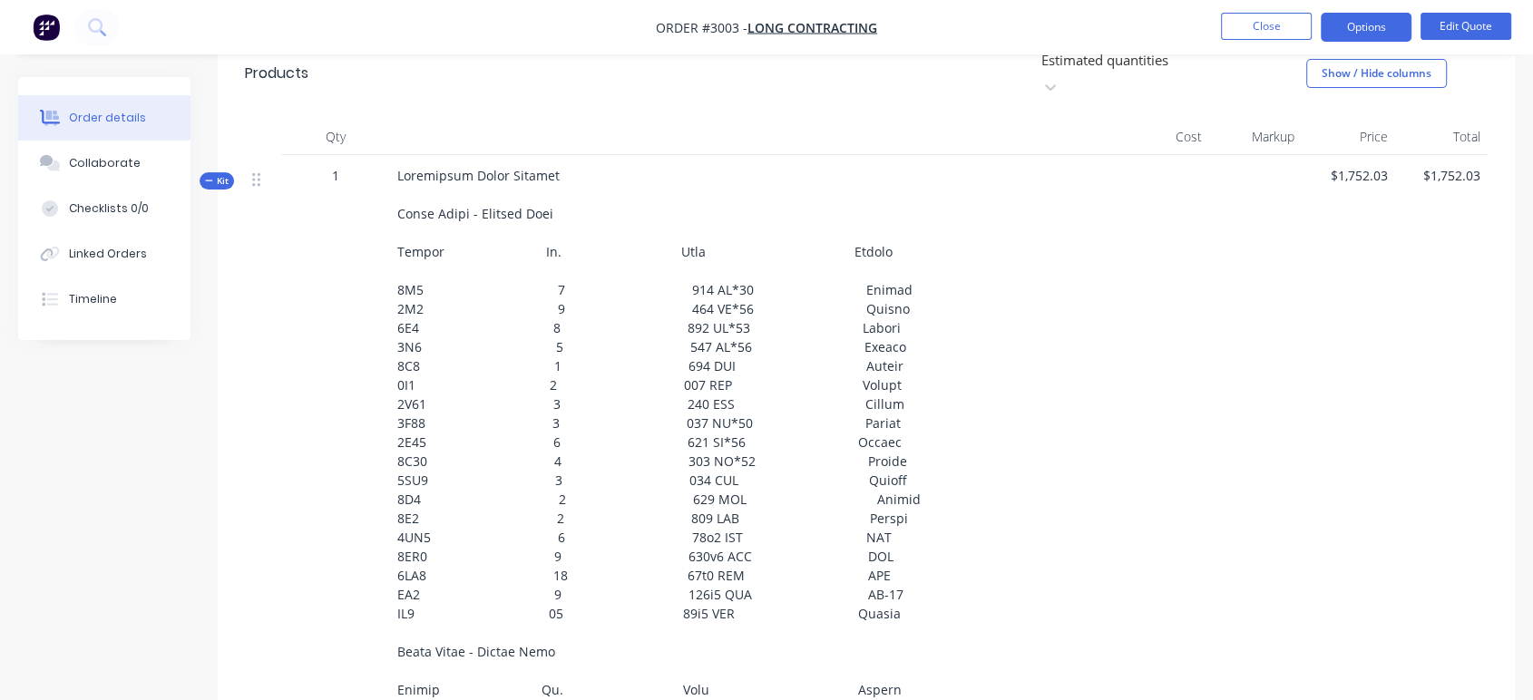
click at [541, 248] on span at bounding box center [658, 642] width 523 height 950
click at [1461, 22] on button "Edit Quote" at bounding box center [1465, 26] width 91 height 27
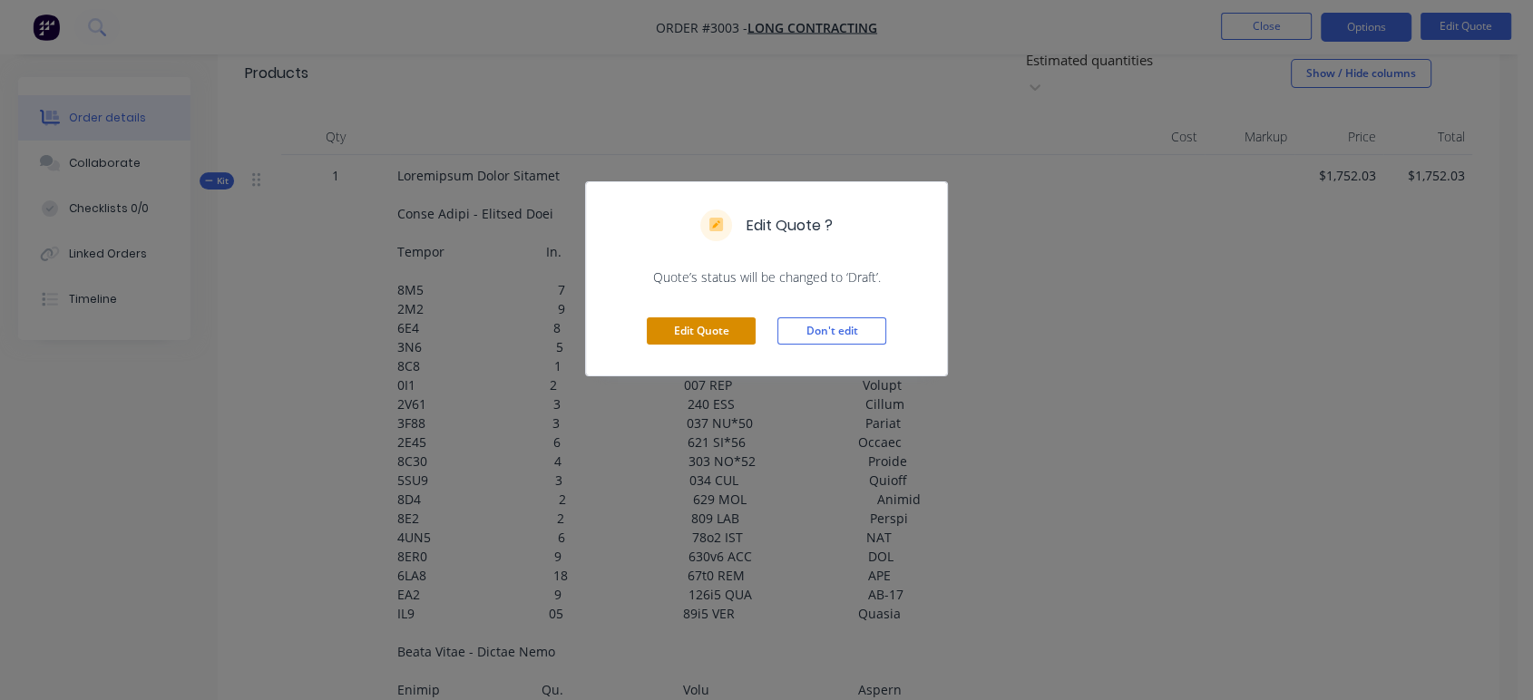
click at [674, 336] on button "Edit Quote" at bounding box center [701, 330] width 109 height 27
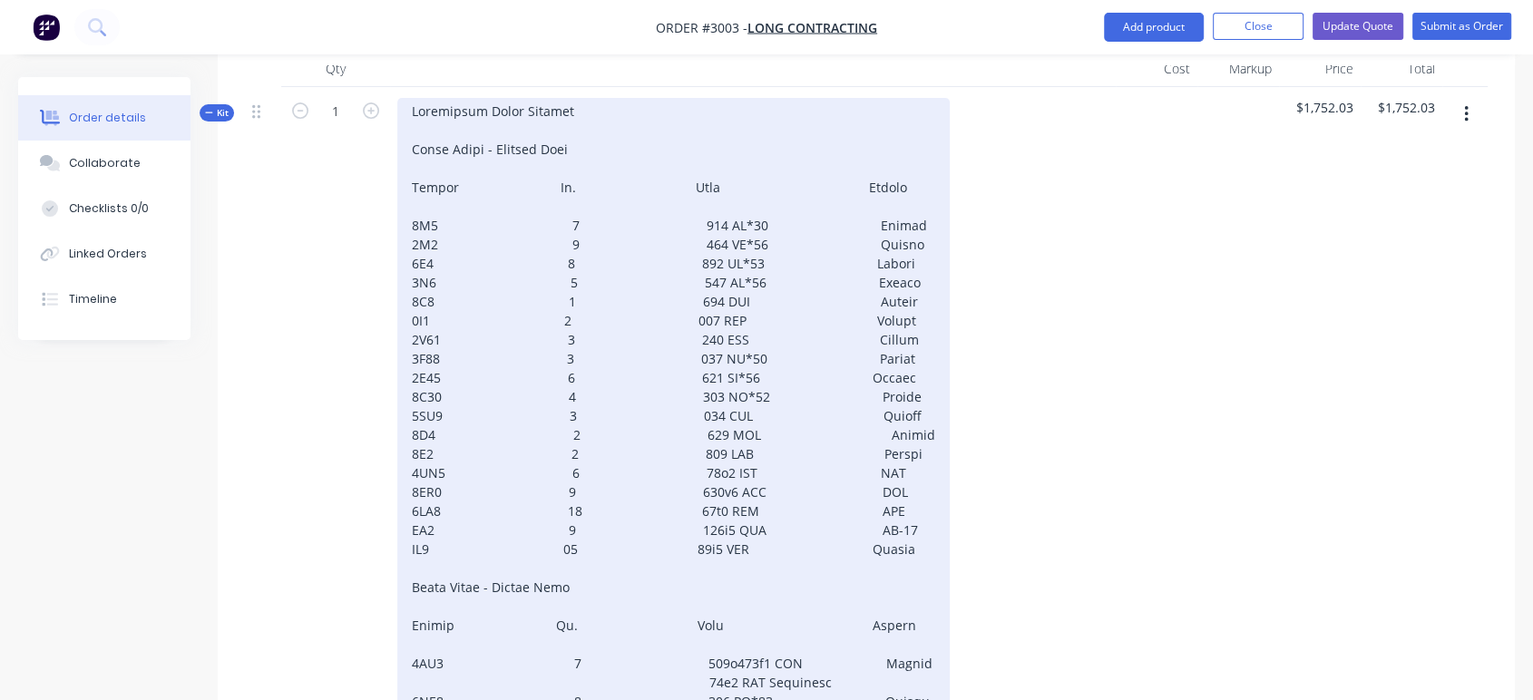
scroll to position [705, 0]
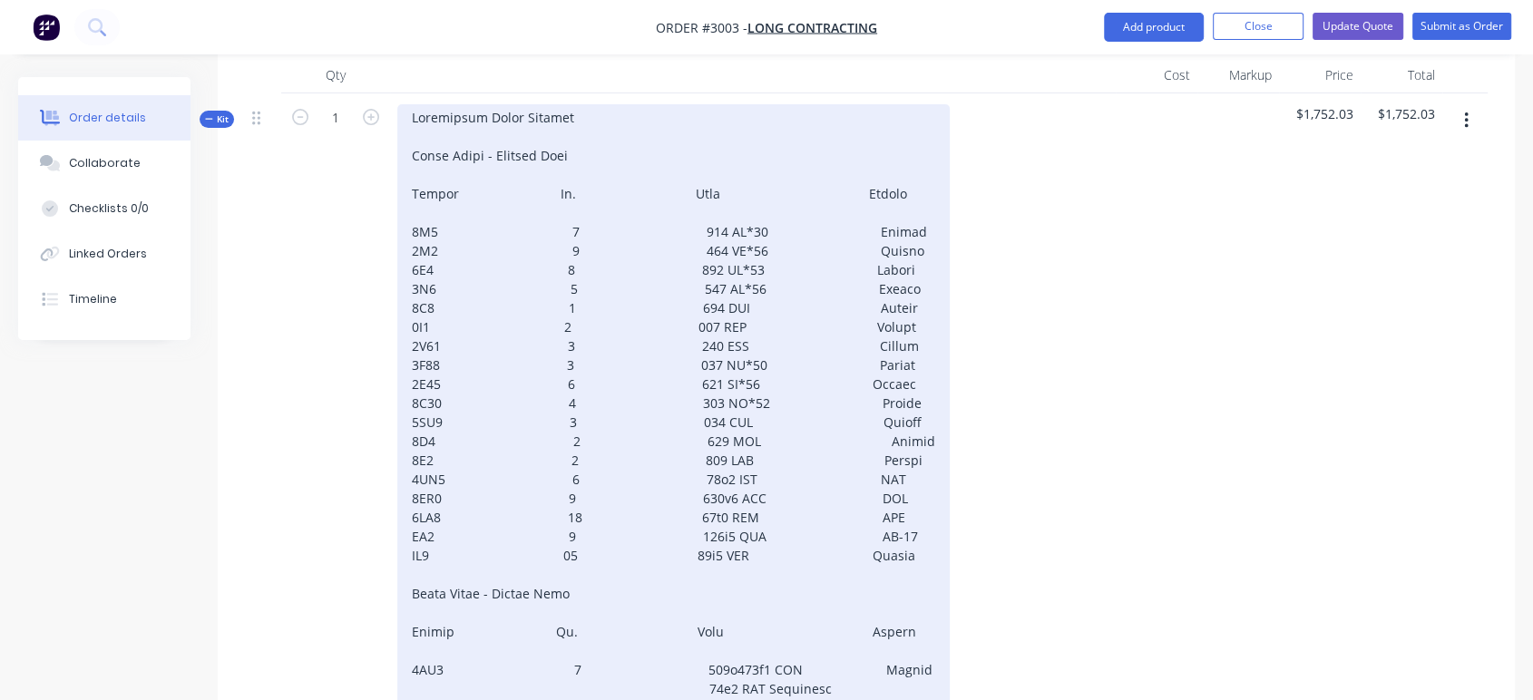
click at [552, 136] on div at bounding box center [673, 583] width 552 height 959
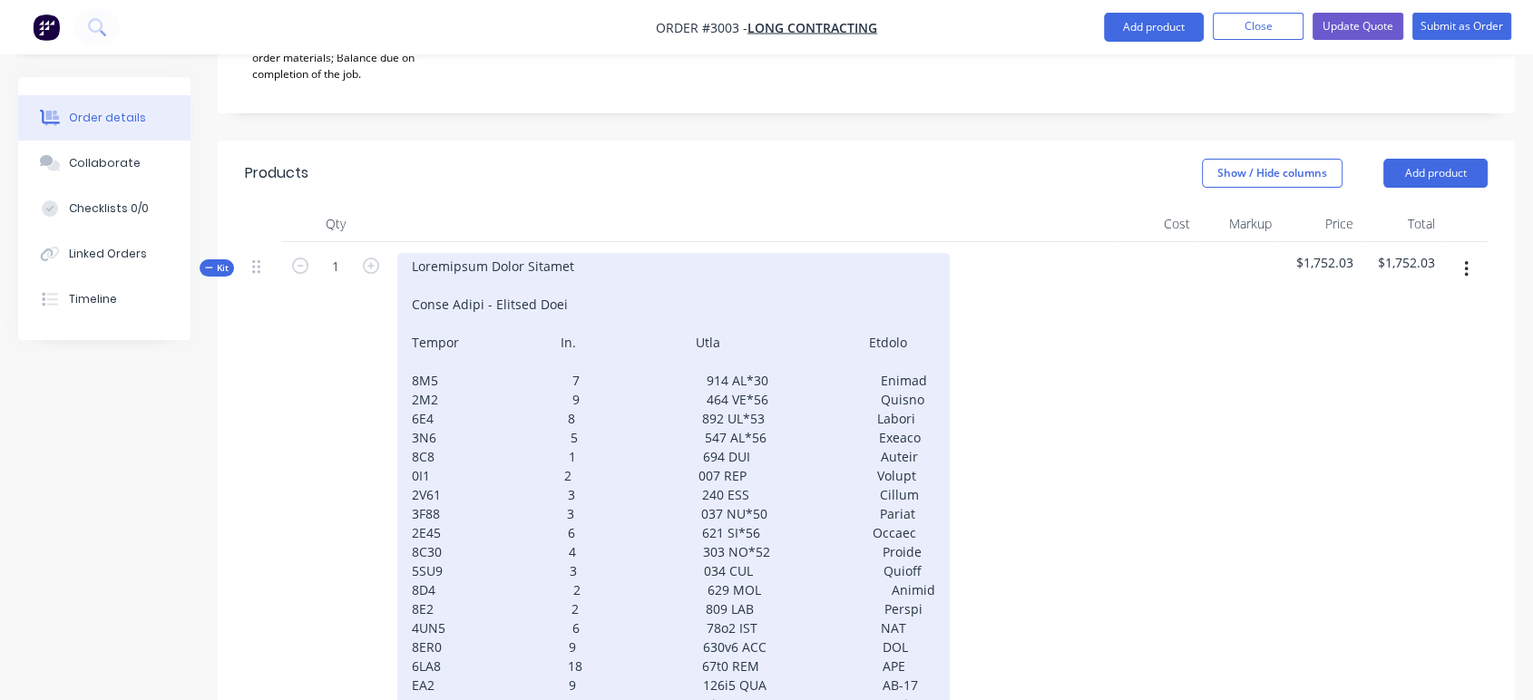
scroll to position [503, 0]
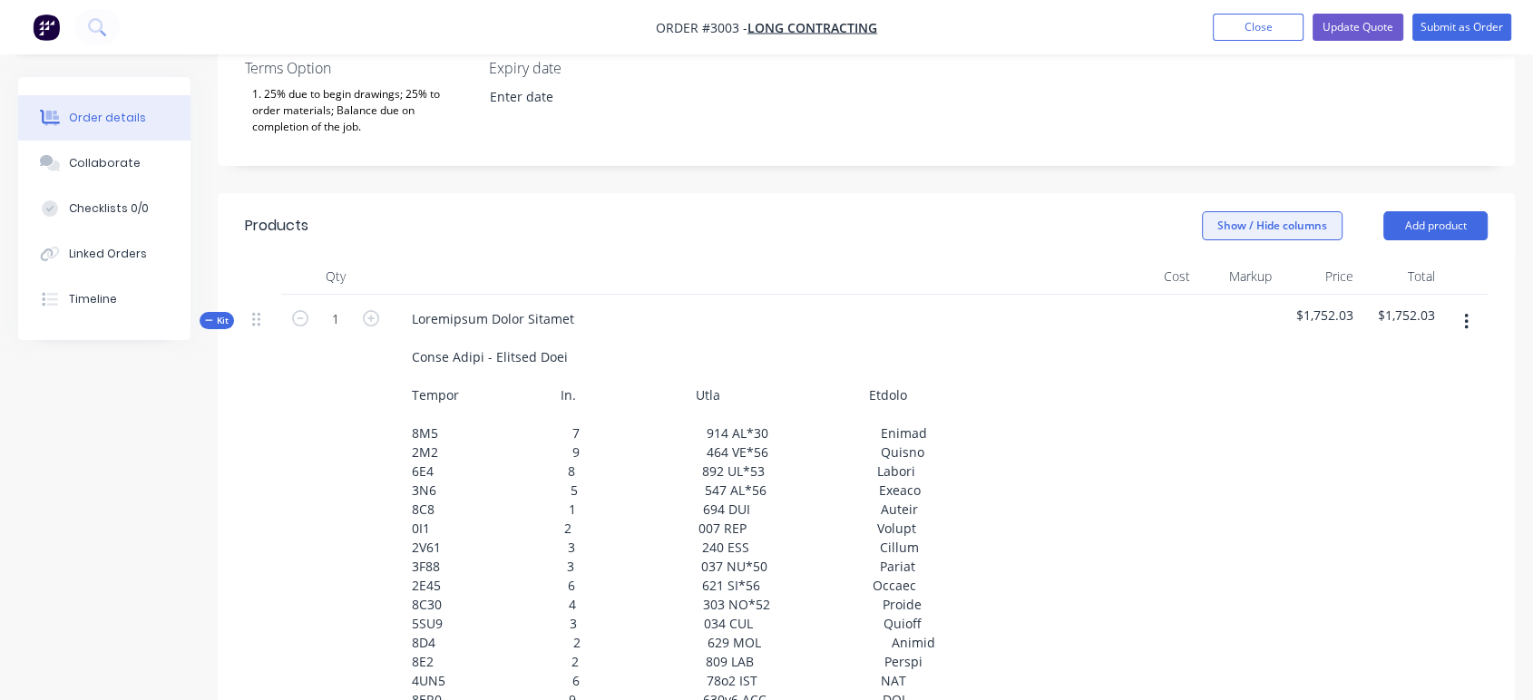
click at [1242, 211] on button "Show / Hide columns" at bounding box center [1272, 225] width 141 height 29
click at [1243, 211] on button "Show / Hide columns" at bounding box center [1272, 225] width 141 height 29
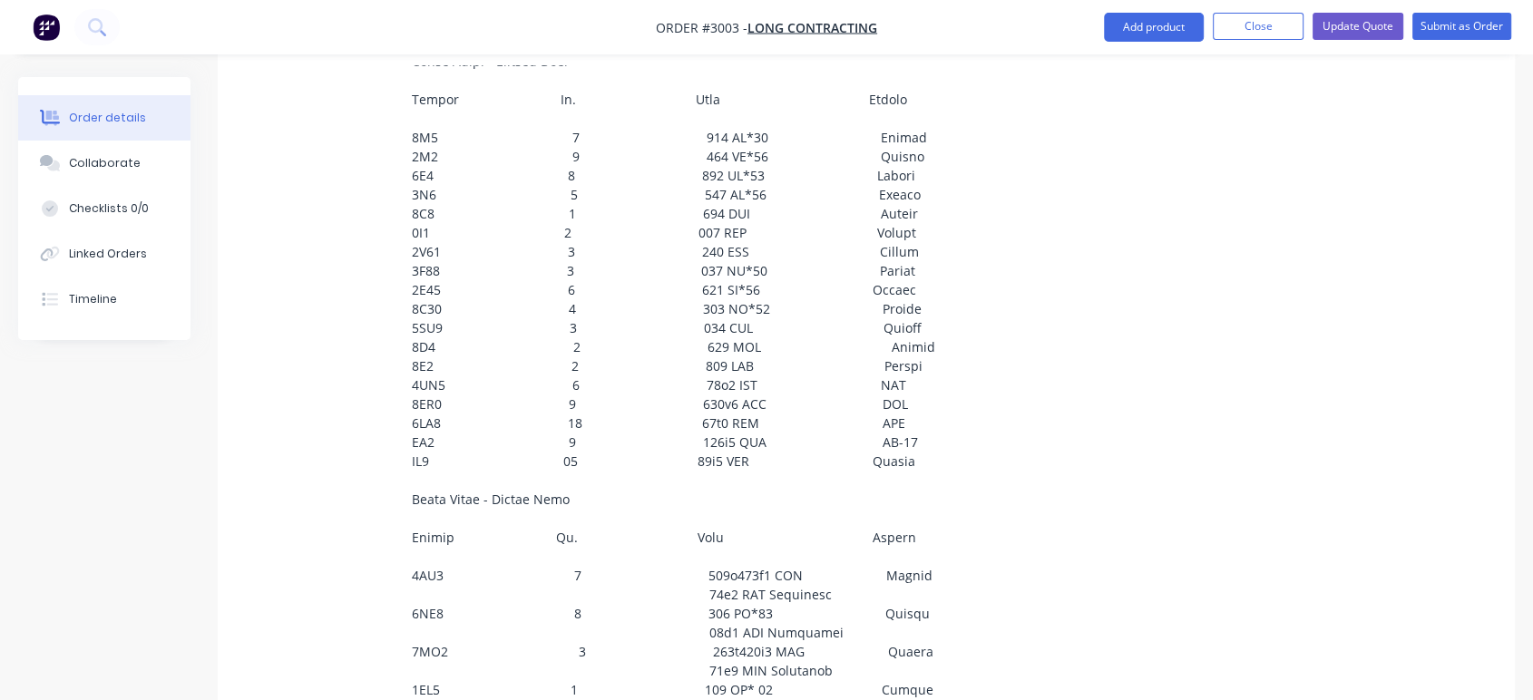
scroll to position [816, 0]
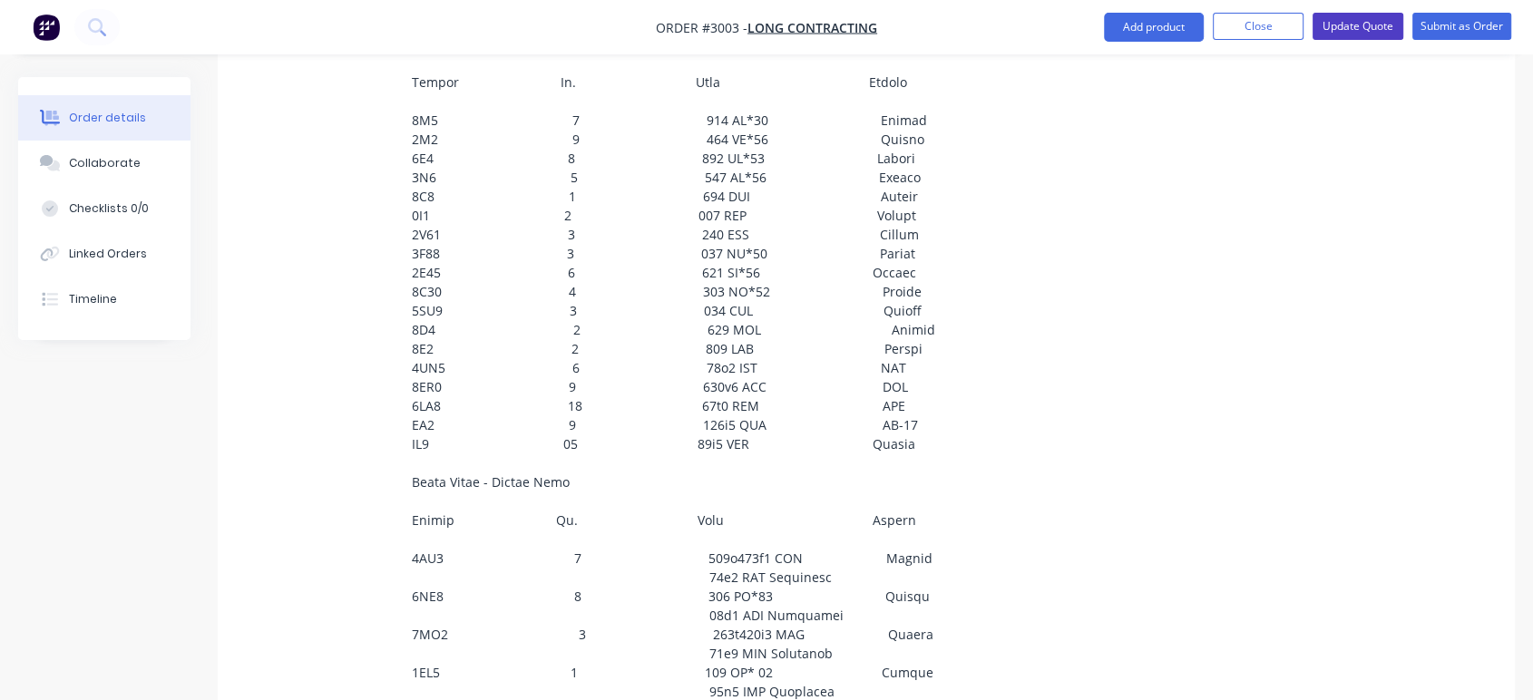
click at [1352, 27] on button "Update Quote" at bounding box center [1357, 26] width 91 height 27
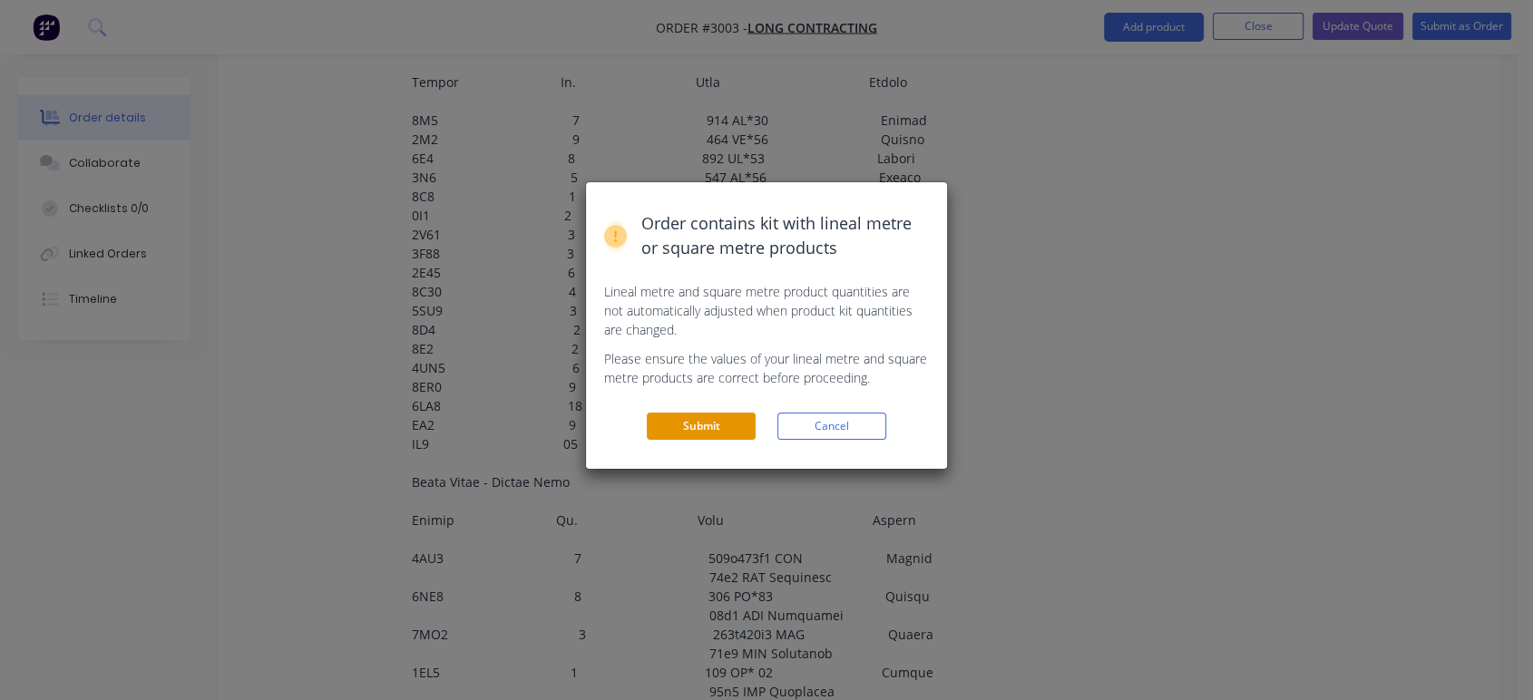
click at [729, 423] on button "Submit" at bounding box center [701, 426] width 109 height 27
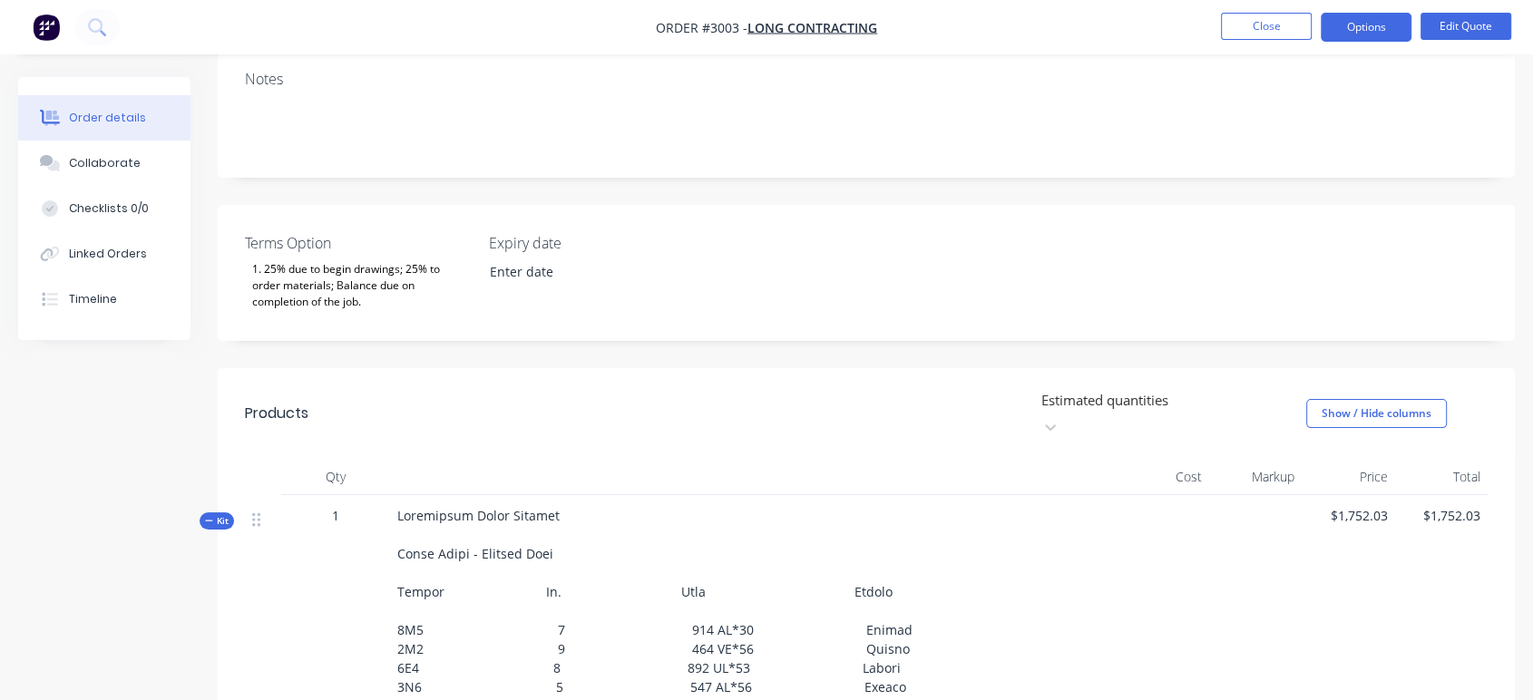
scroll to position [403, 0]
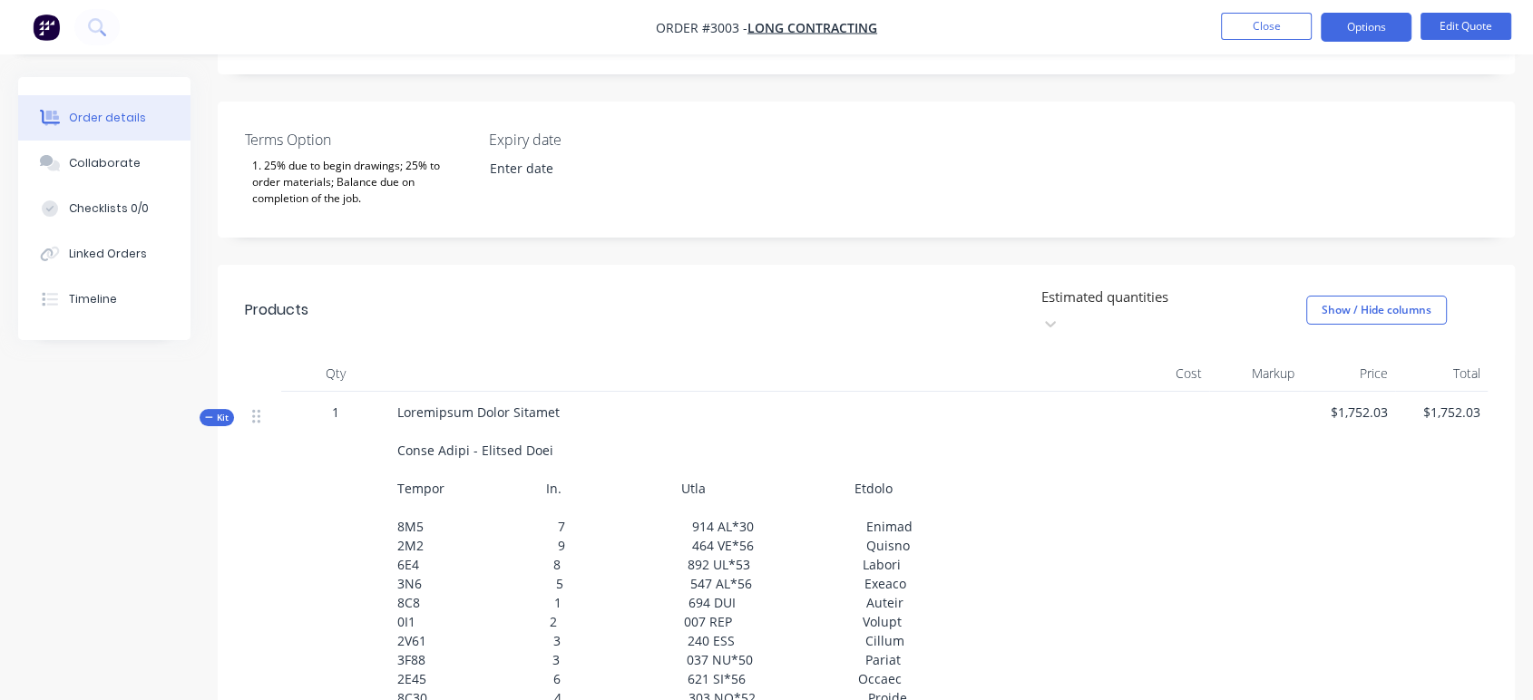
click at [1455, 17] on button "Edit Quote" at bounding box center [1465, 26] width 91 height 27
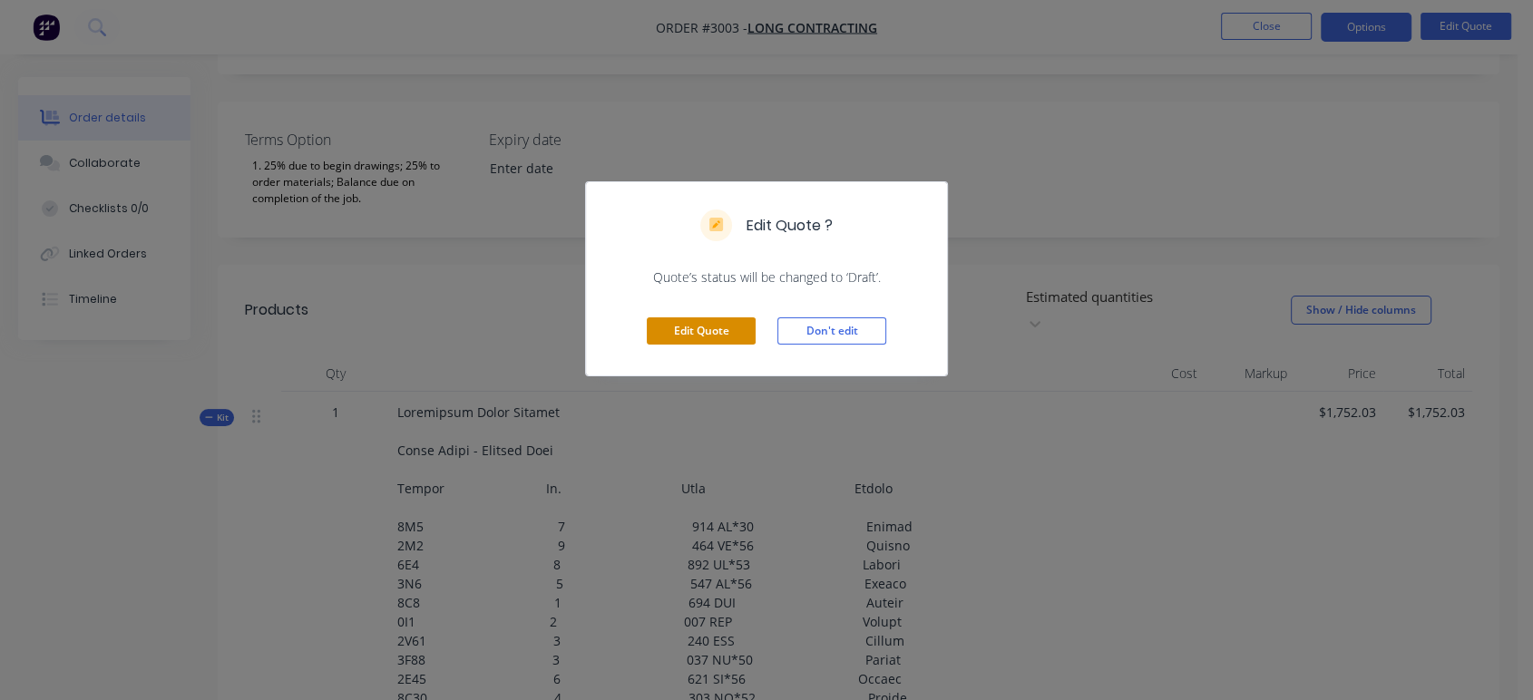
click at [712, 335] on button "Edit Quote" at bounding box center [701, 330] width 109 height 27
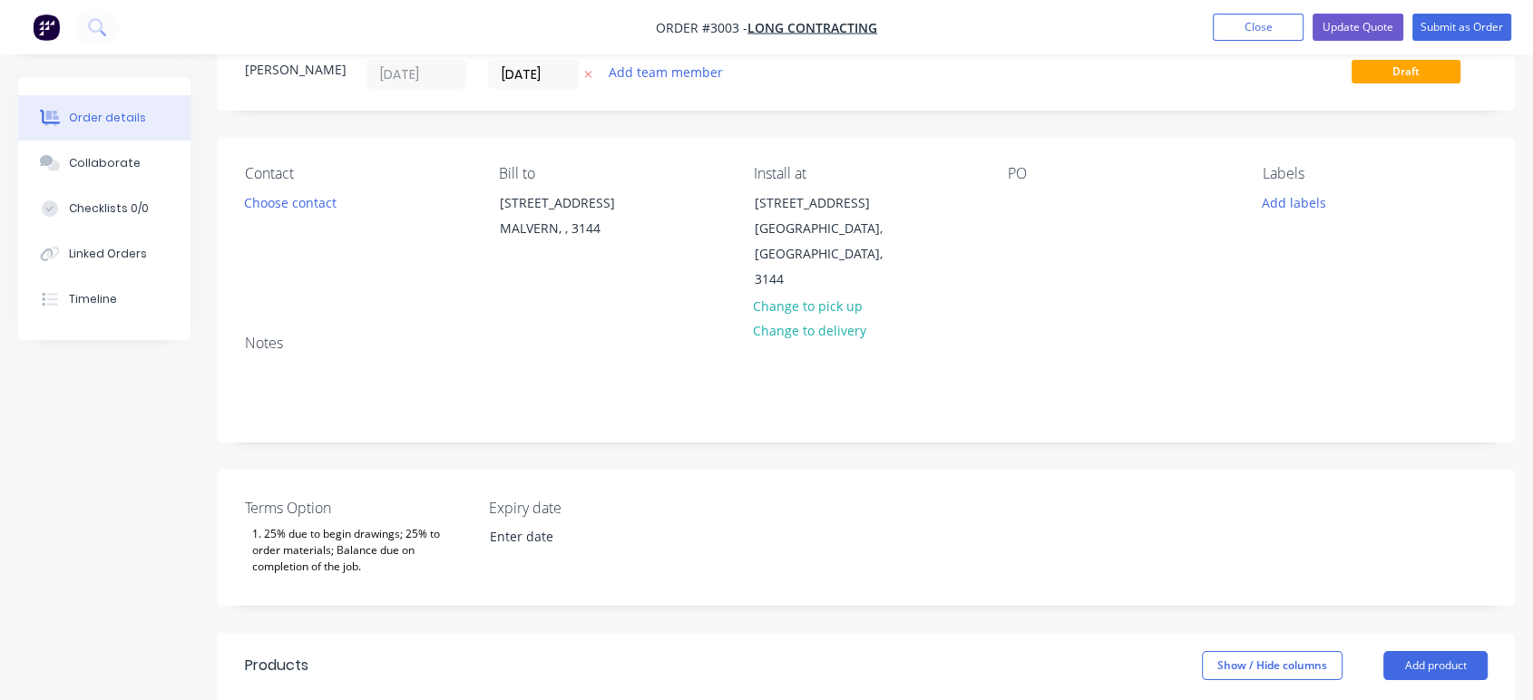
scroll to position [503, 0]
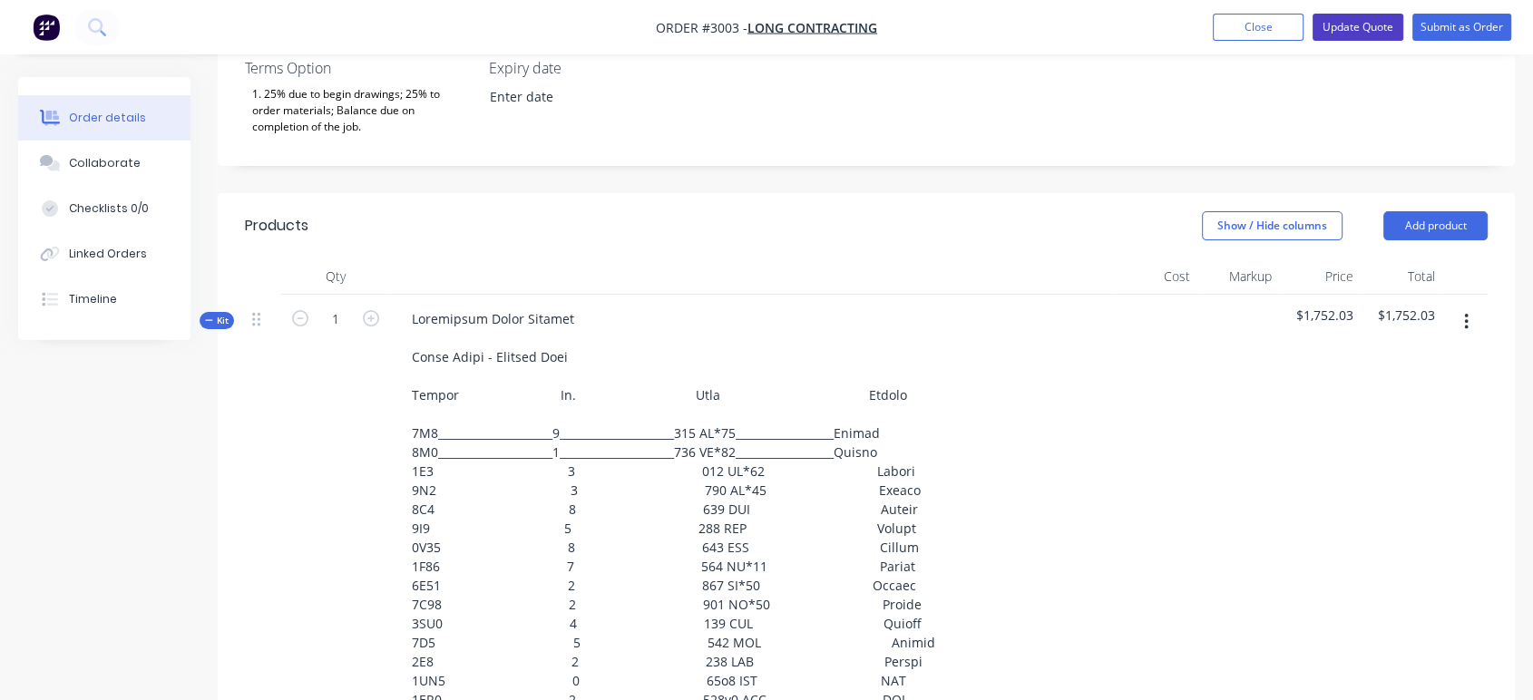
click at [1361, 28] on button "Update Quote" at bounding box center [1357, 27] width 91 height 27
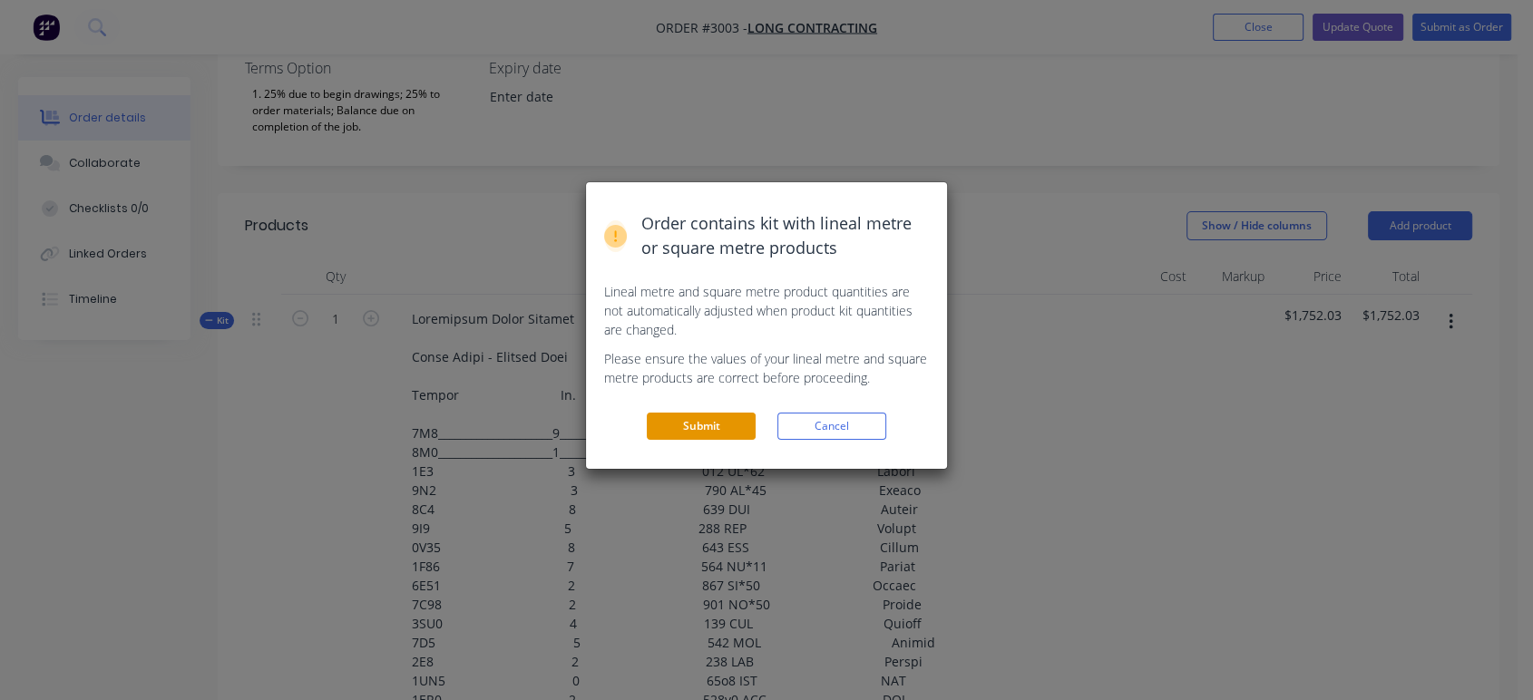
click at [706, 429] on button "Submit" at bounding box center [701, 426] width 109 height 27
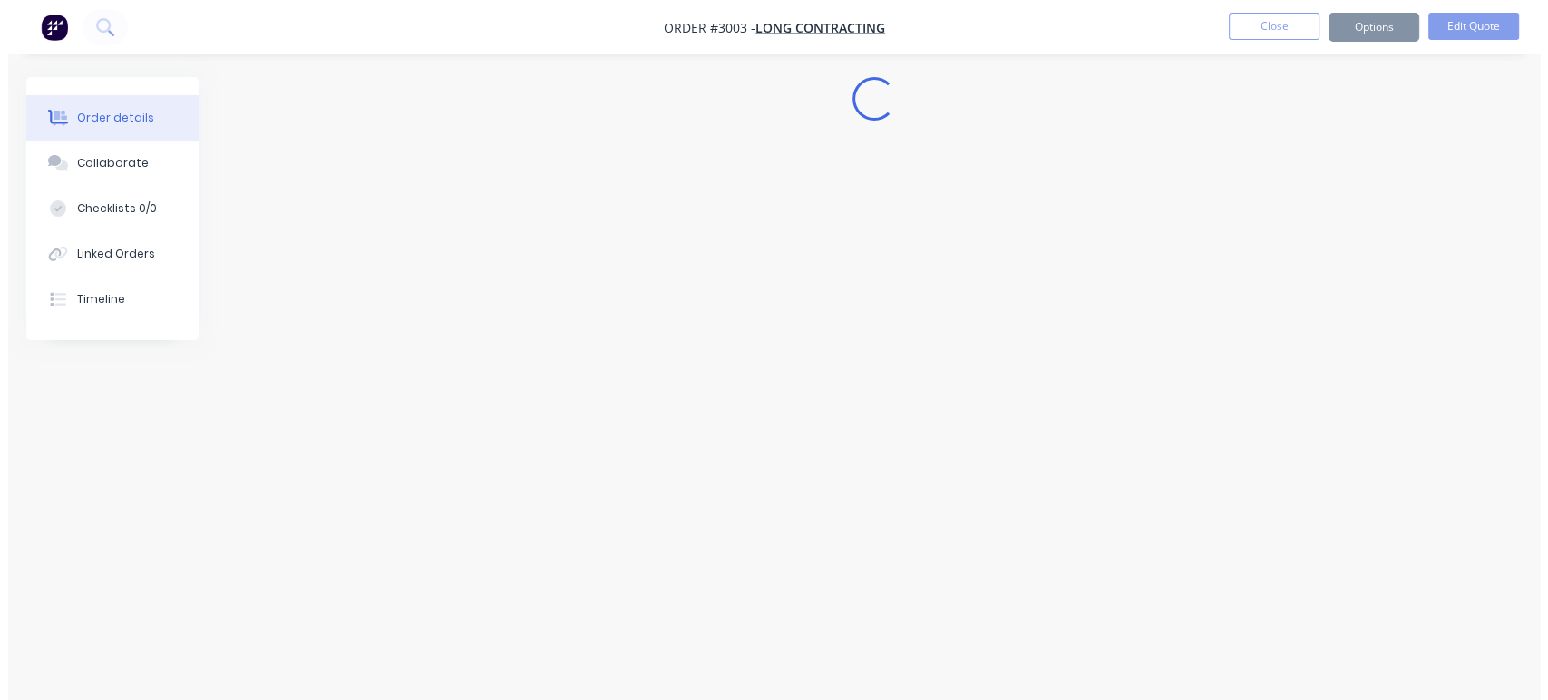
scroll to position [0, 0]
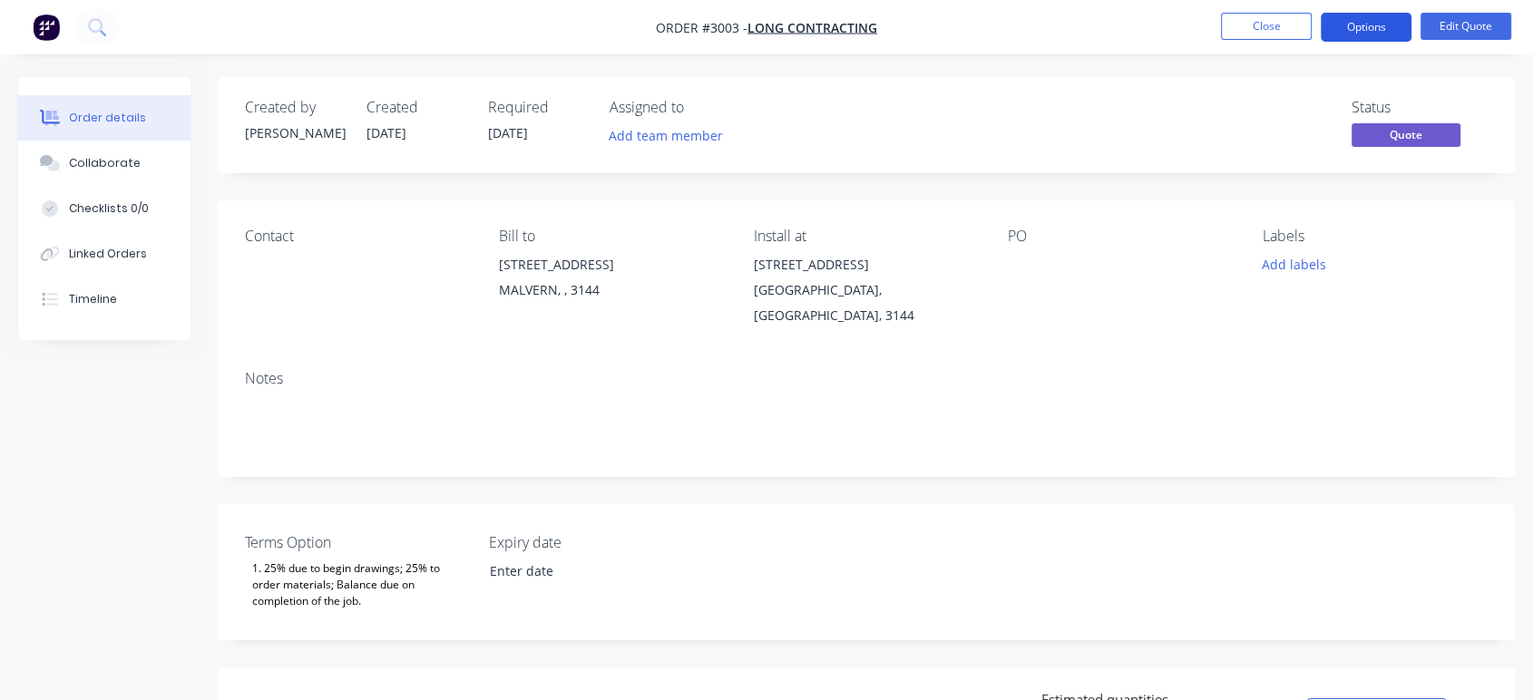
click at [1342, 34] on button "Options" at bounding box center [1365, 27] width 91 height 29
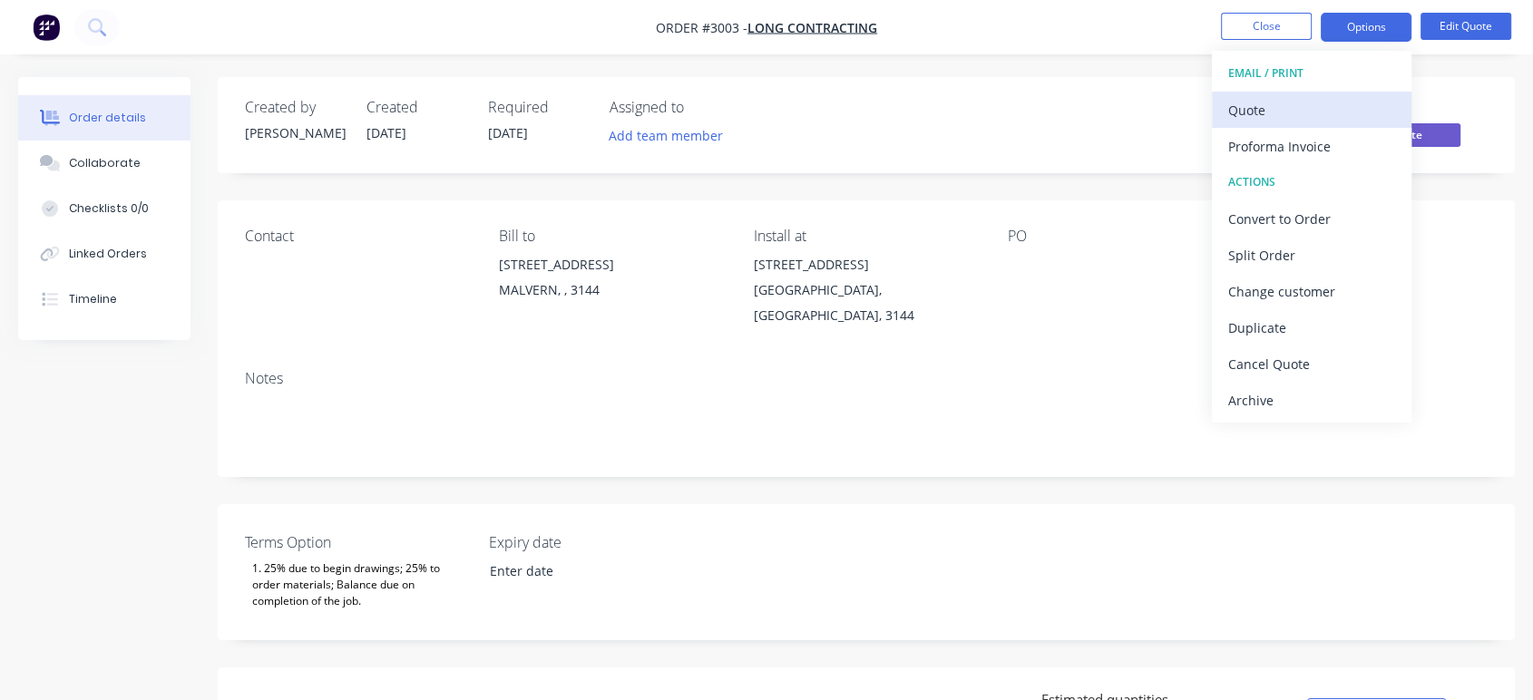
click at [1313, 102] on div "Quote" at bounding box center [1311, 110] width 167 height 26
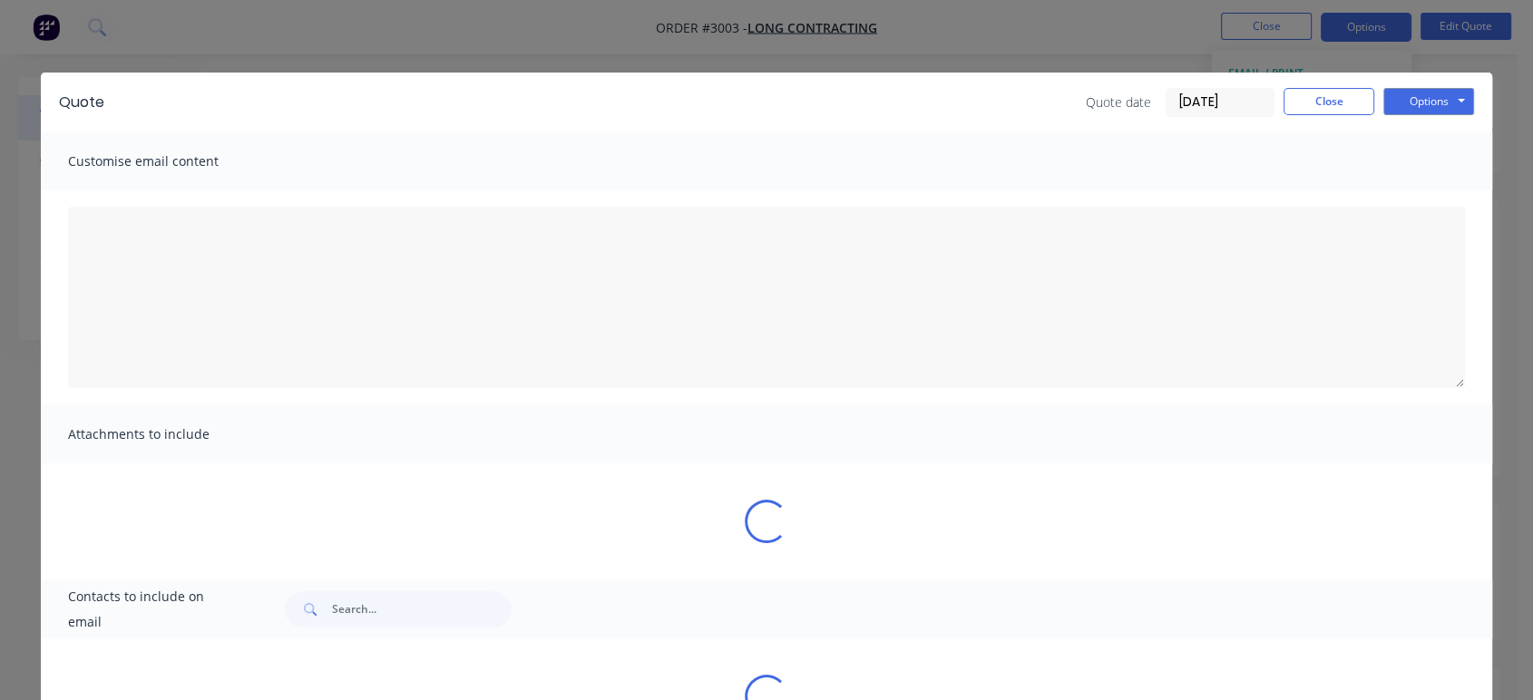
type textarea "A PDF copy of the quote has been attached to this email. To view your quote onl…"
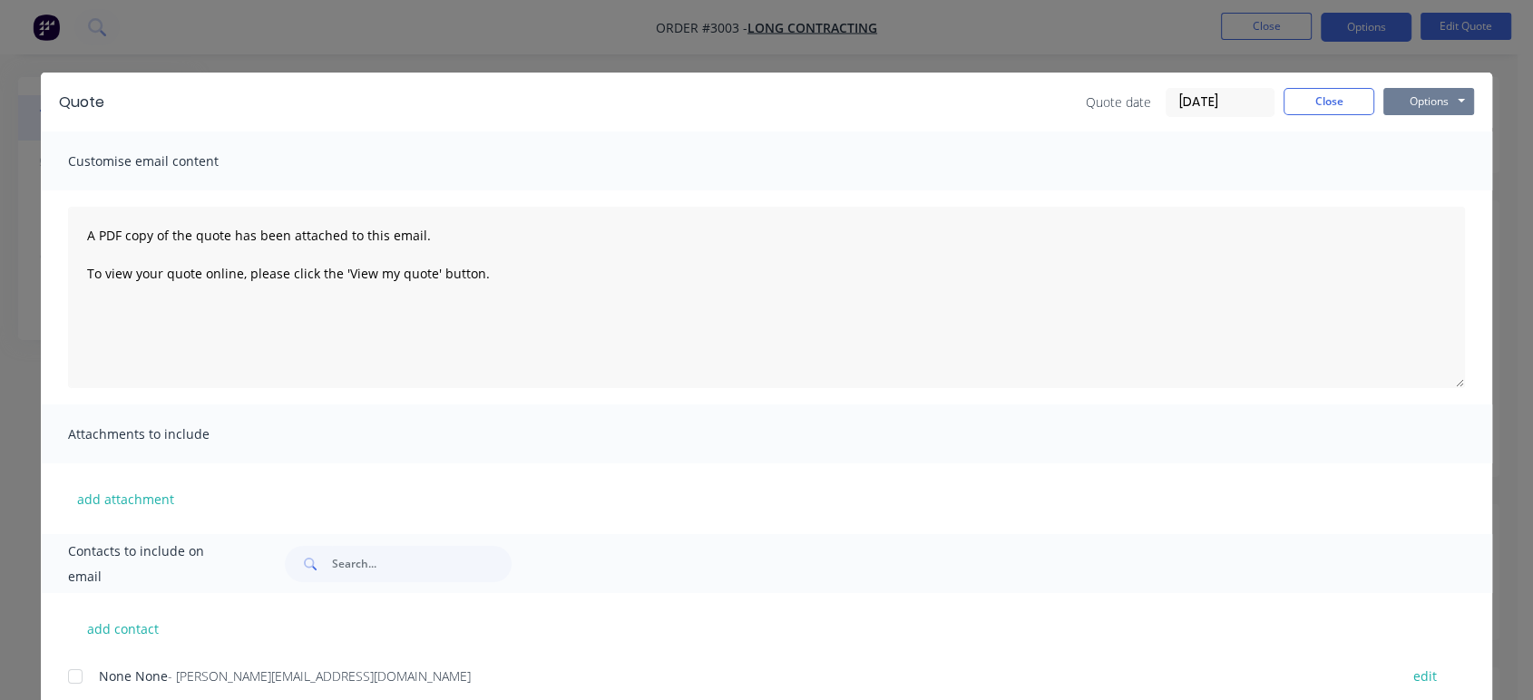
click at [1416, 99] on button "Options" at bounding box center [1428, 101] width 91 height 27
click at [1425, 140] on button "Preview" at bounding box center [1441, 134] width 116 height 30
